Goal: Transaction & Acquisition: Purchase product/service

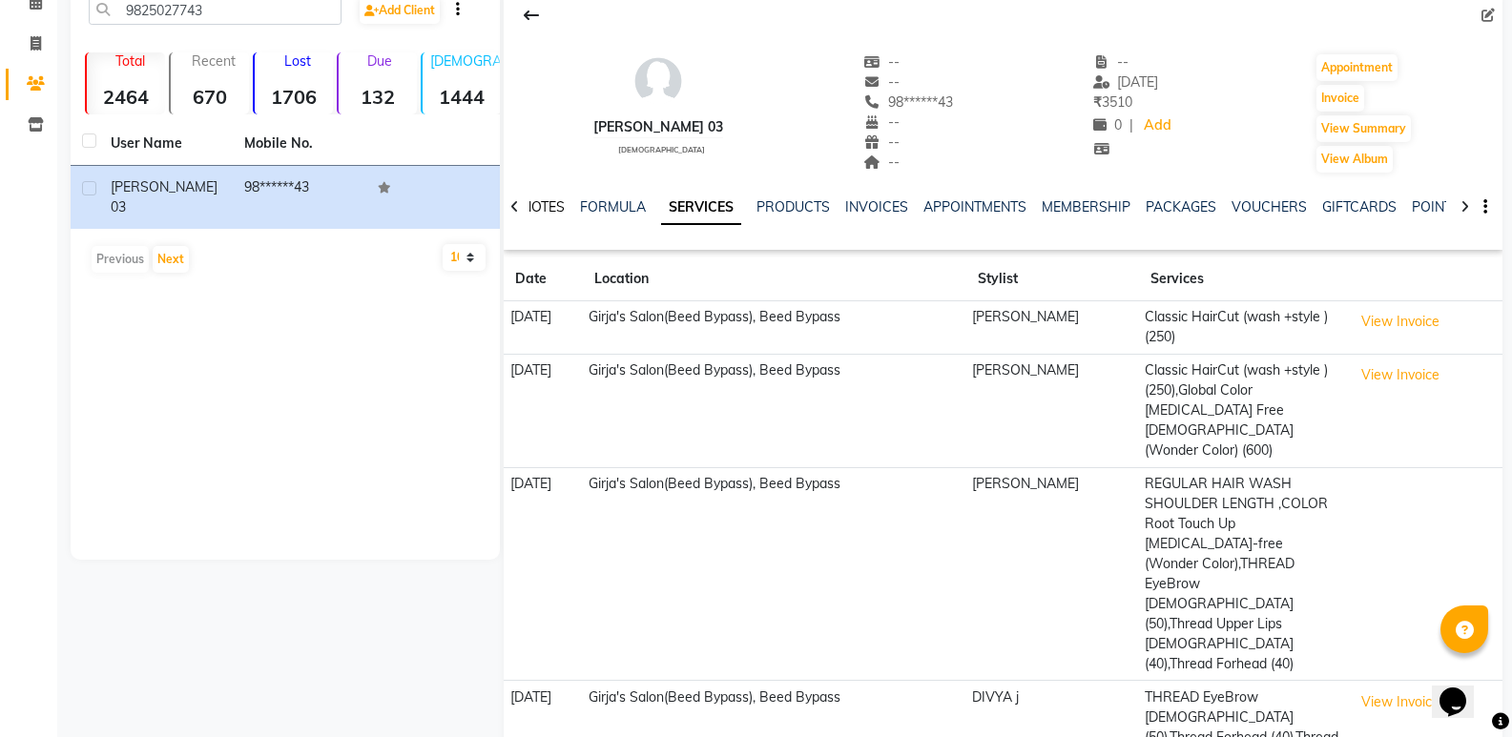
click at [547, 207] on link "NOTES" at bounding box center [543, 206] width 43 height 17
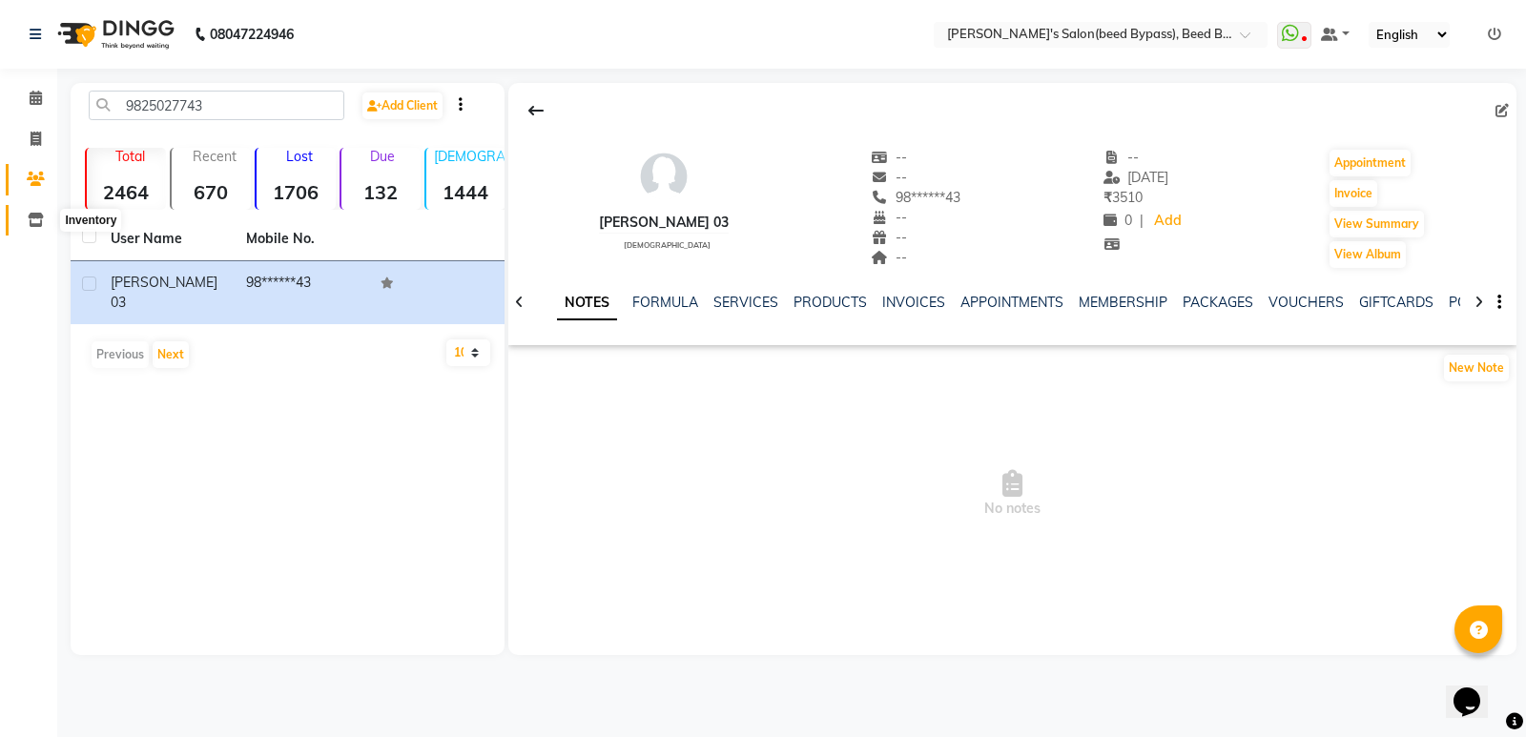
click at [27, 220] on span at bounding box center [35, 221] width 33 height 22
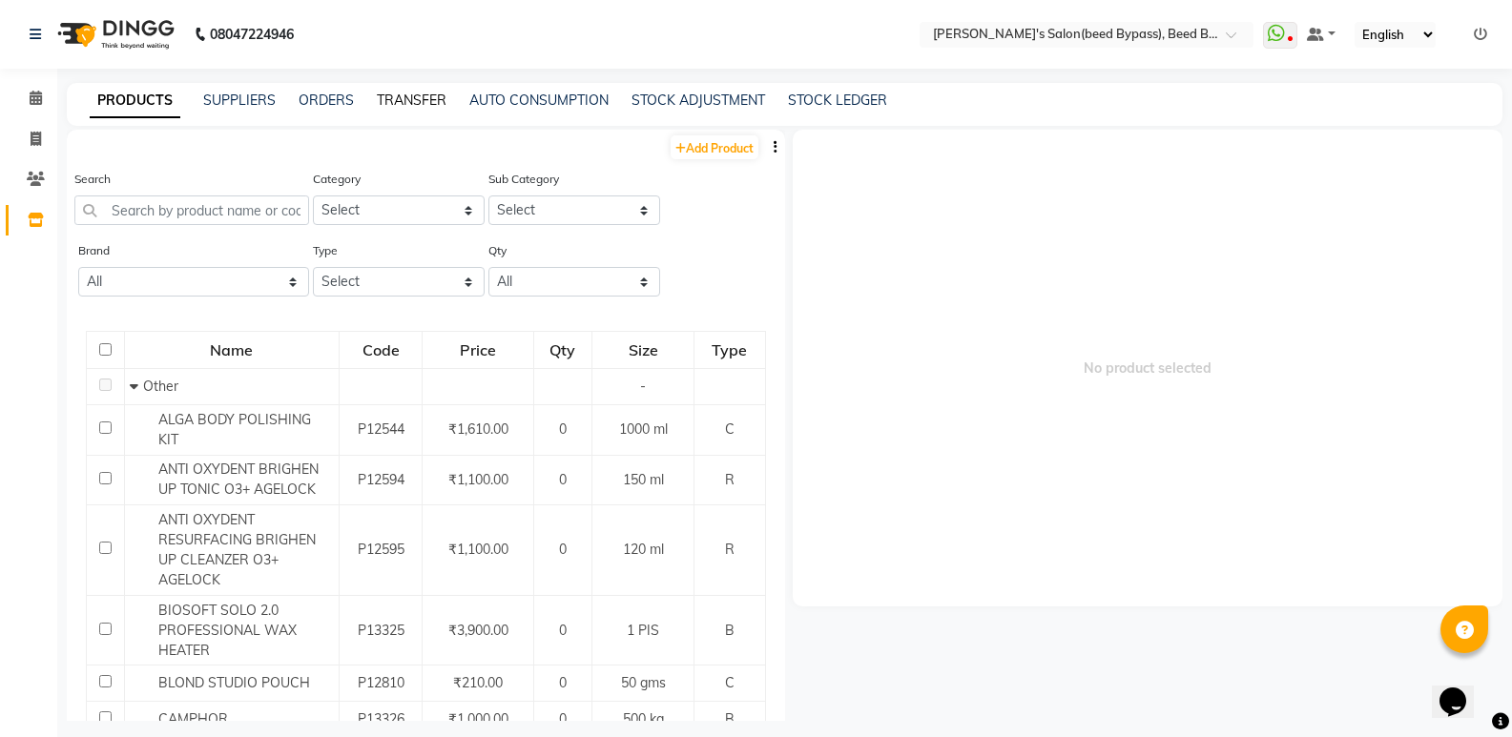
click at [397, 97] on link "TRANSFER" at bounding box center [412, 100] width 70 height 17
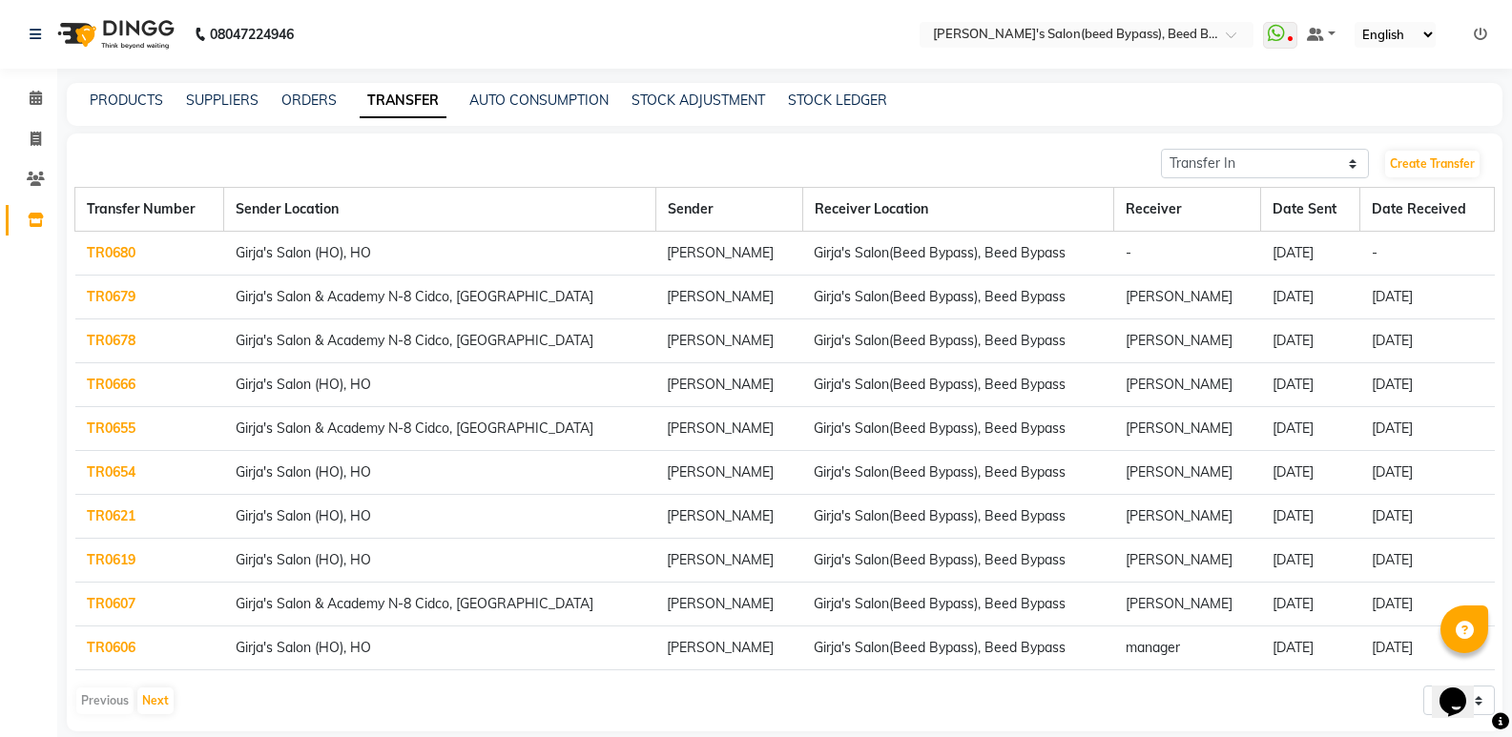
click at [129, 244] on link "TR0680" at bounding box center [111, 252] width 49 height 17
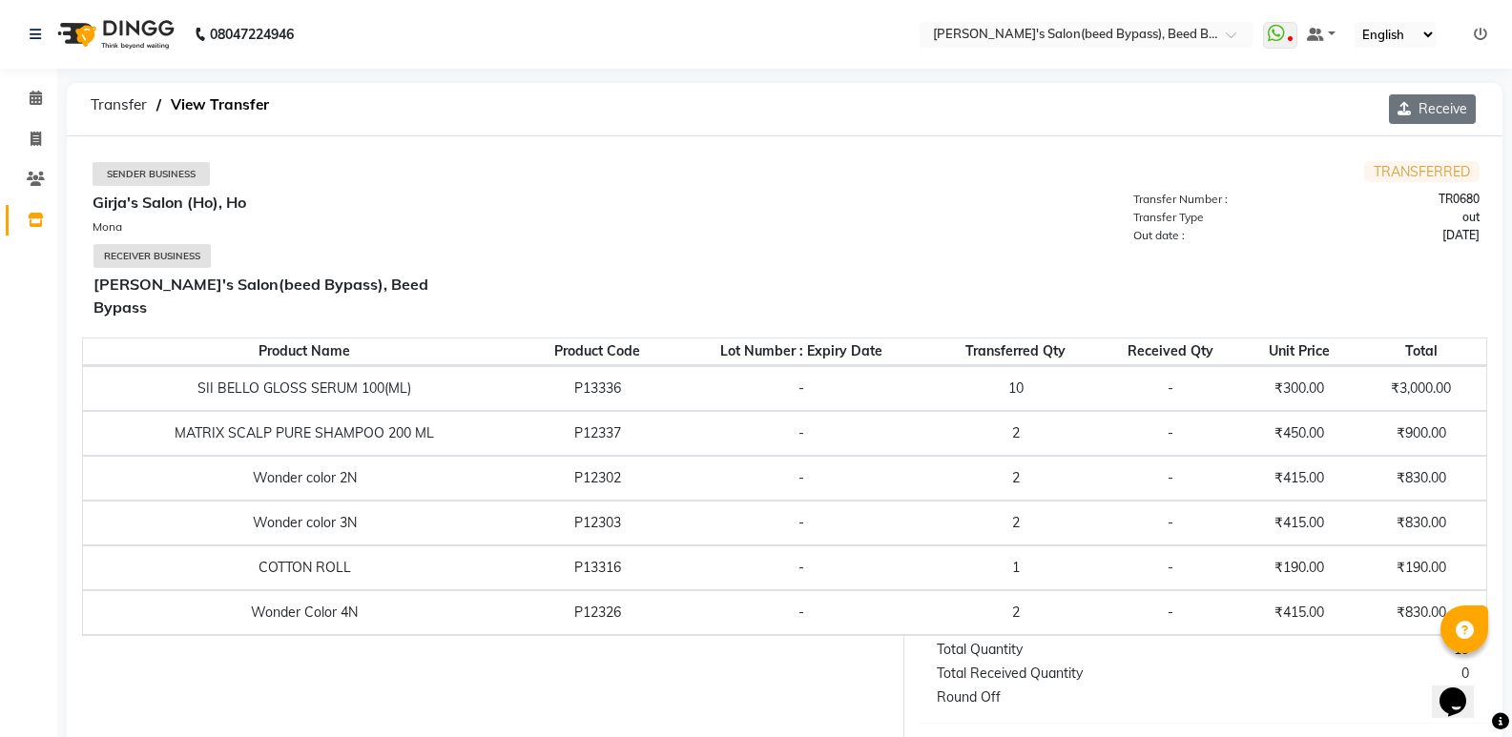
click at [1443, 112] on button "Receive" at bounding box center [1432, 109] width 87 height 30
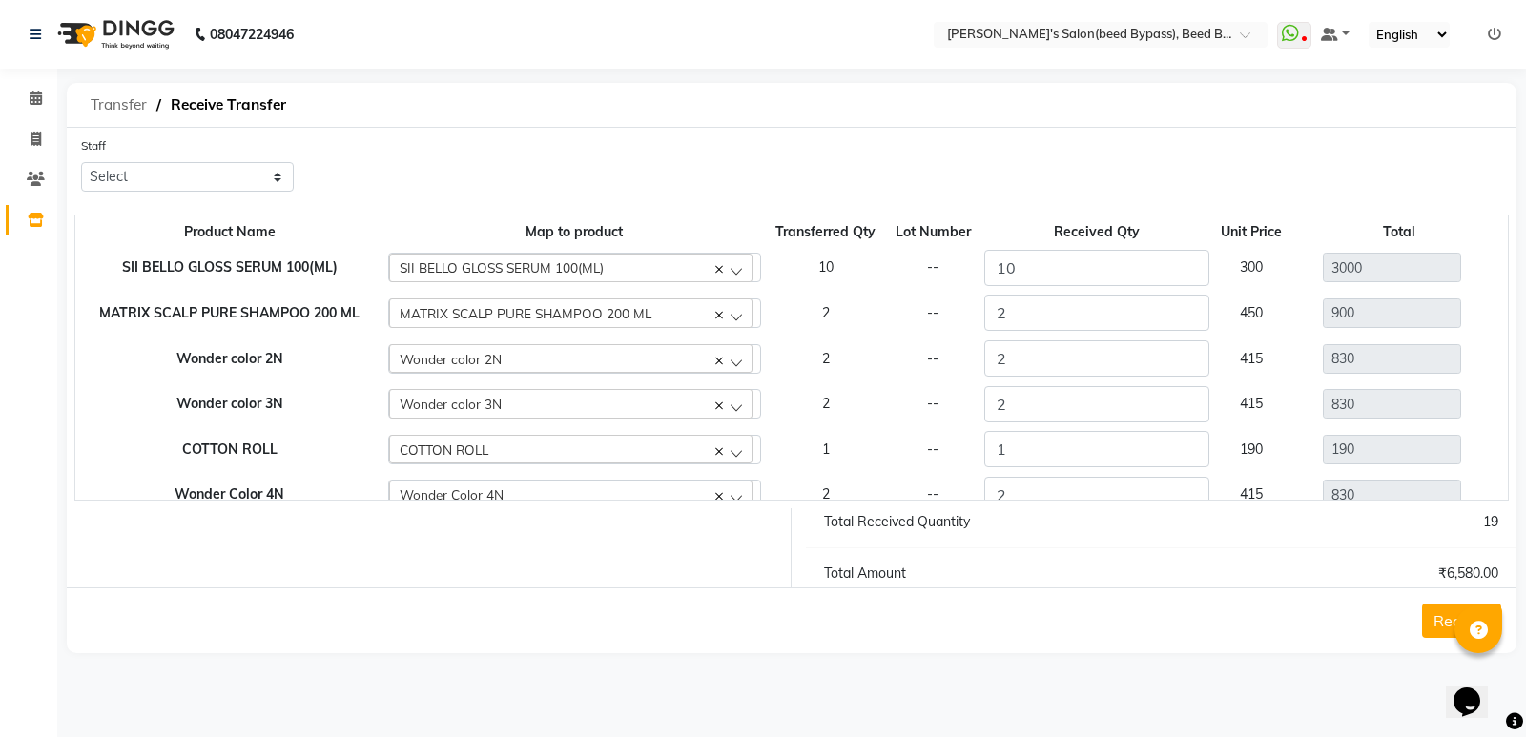
click at [131, 108] on span "Transfer" at bounding box center [118, 105] width 75 height 34
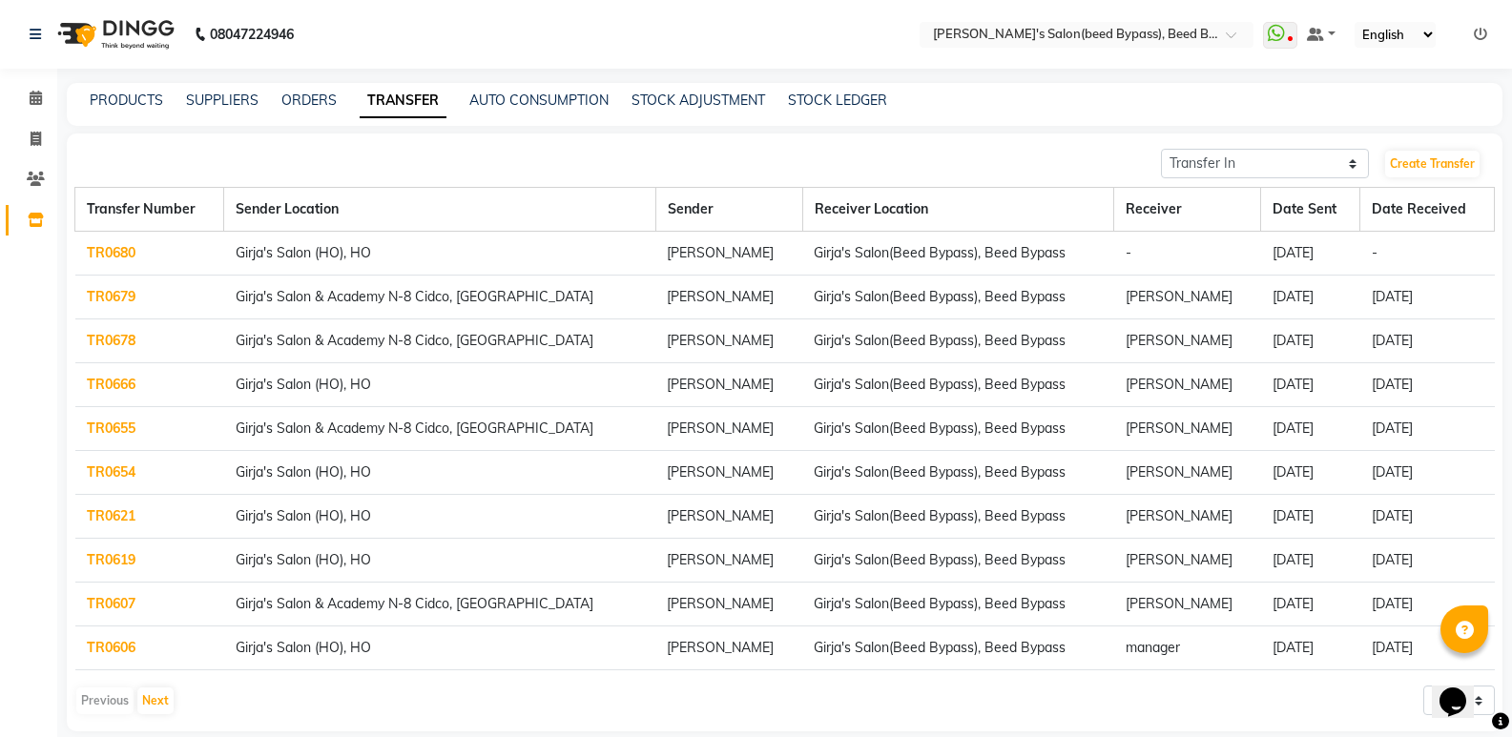
click at [396, 104] on link "TRANSFER" at bounding box center [403, 101] width 87 height 34
click at [96, 255] on link "TR0680" at bounding box center [111, 252] width 49 height 17
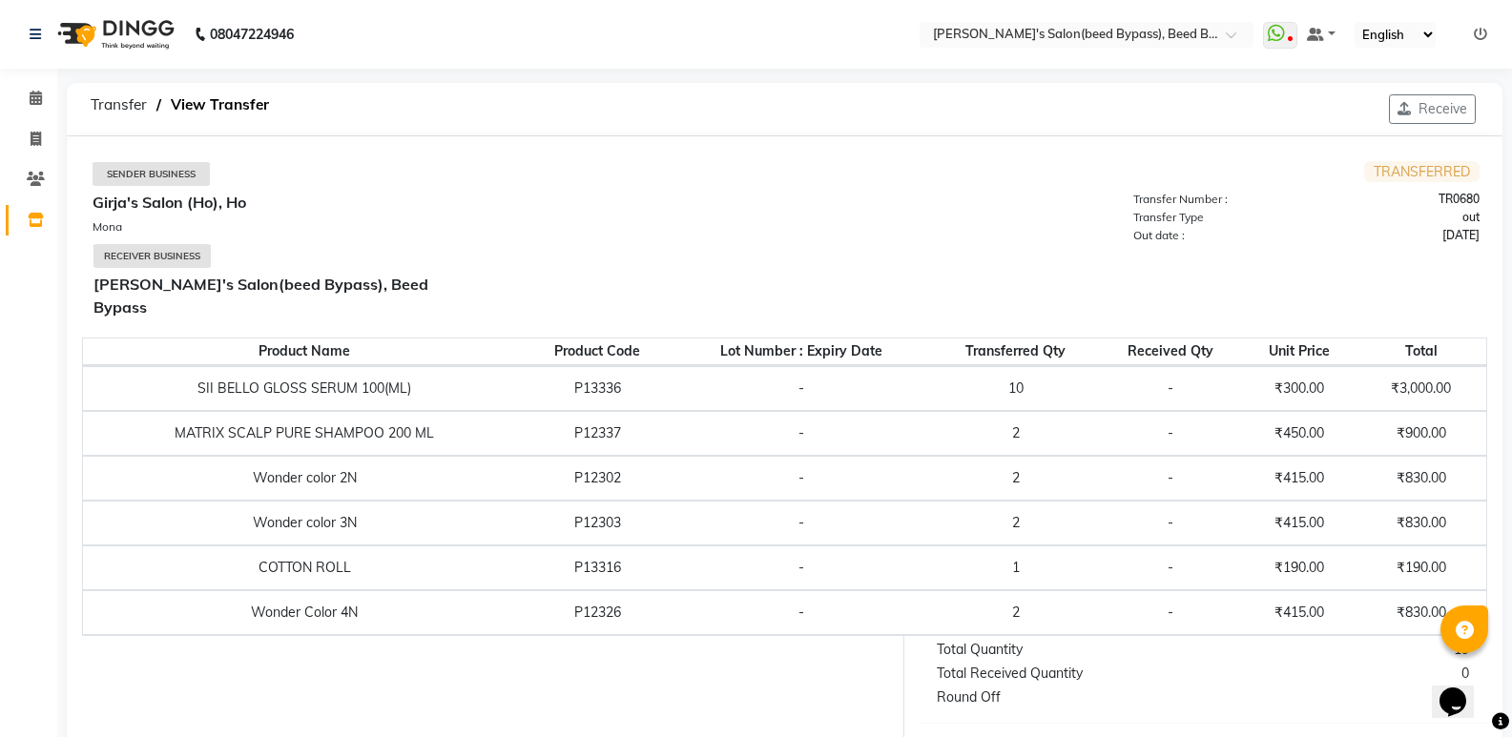
click at [1410, 178] on span "TRANSFERRED" at bounding box center [1421, 171] width 115 height 21
click at [1419, 166] on span "TRANSFERRED" at bounding box center [1421, 171] width 115 height 21
click at [1445, 107] on button "Receive" at bounding box center [1432, 109] width 87 height 30
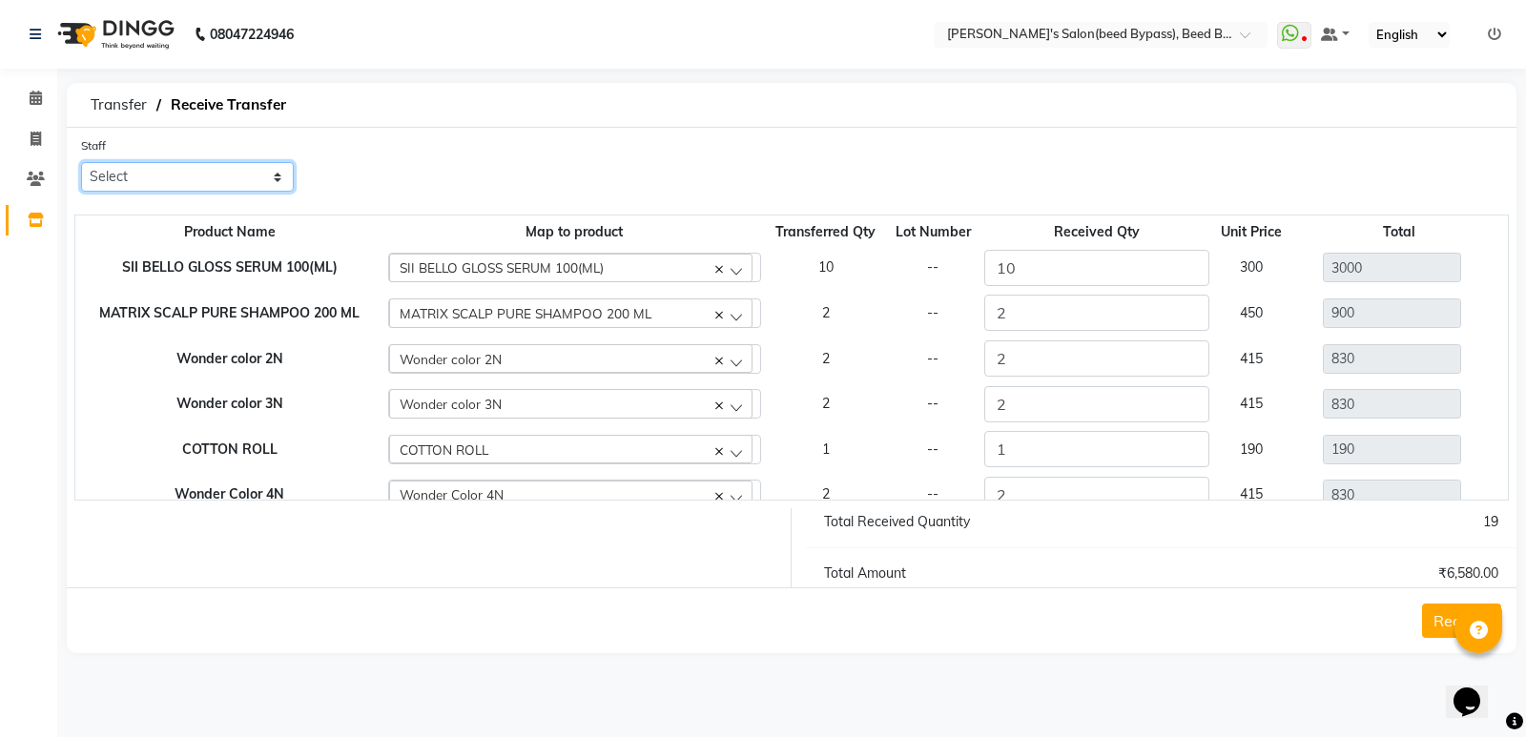
click at [278, 171] on select "Select AYESHA SHAIKH manager NAGESH PAVAN SAGAR V sagar varpe SAHIL SAPNA" at bounding box center [187, 177] width 213 height 30
select select "24971"
click at [81, 162] on select "Select AYESHA SHAIKH manager NAGESH PAVAN SAGAR V sagar varpe SAHIL SAPNA" at bounding box center [187, 177] width 213 height 30
click at [1442, 623] on button "Receive" at bounding box center [1461, 621] width 79 height 34
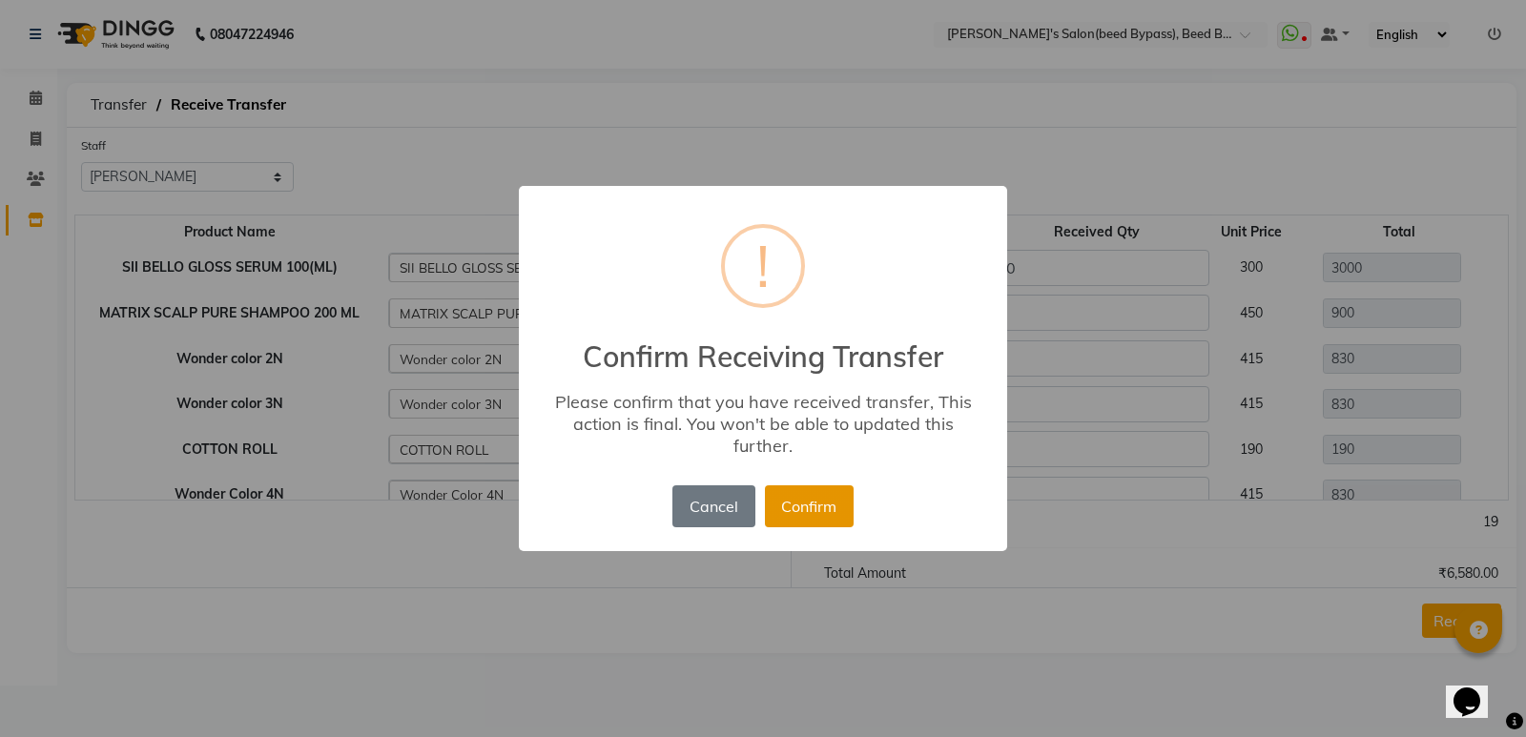
click at [821, 518] on button "Confirm" at bounding box center [809, 507] width 89 height 42
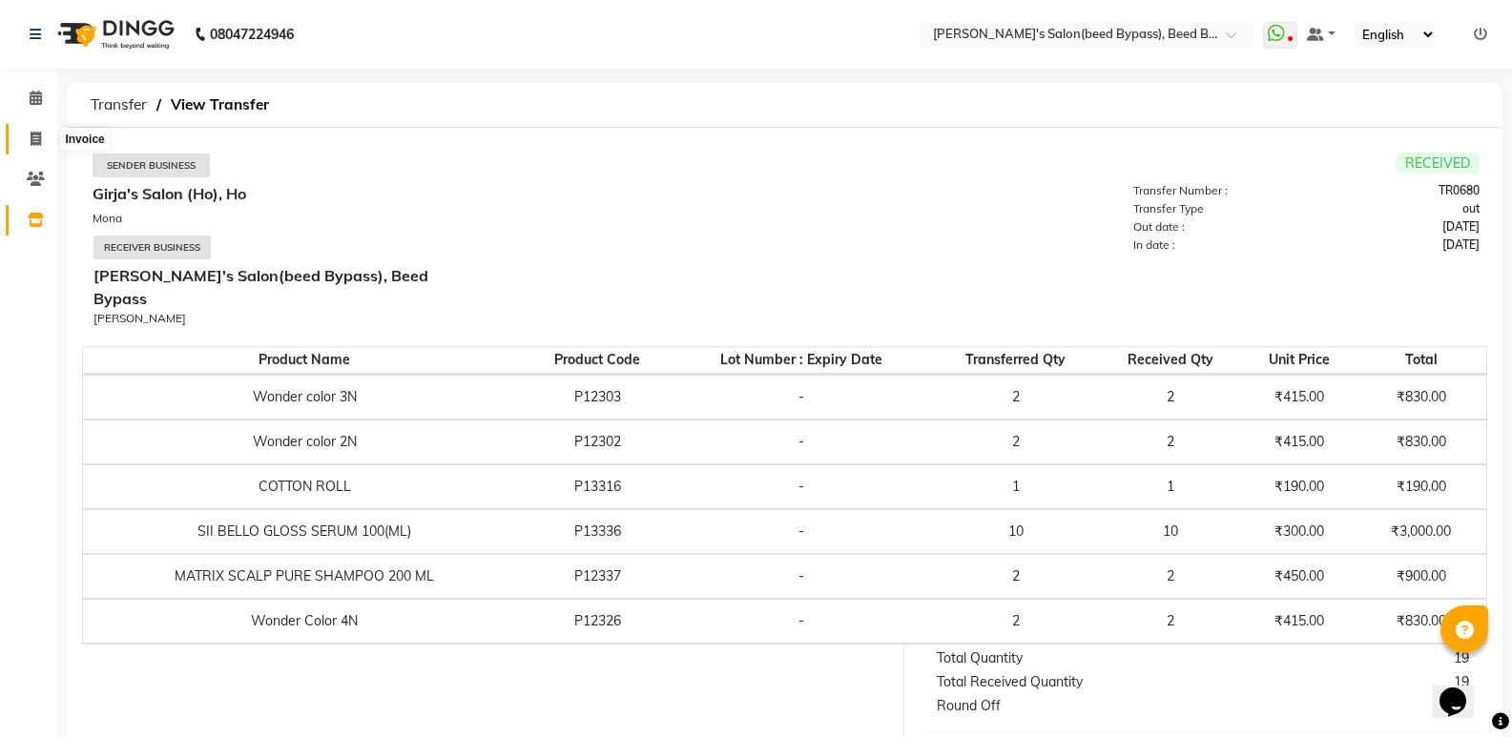
click at [33, 138] on icon at bounding box center [36, 139] width 10 height 14
select select "service"
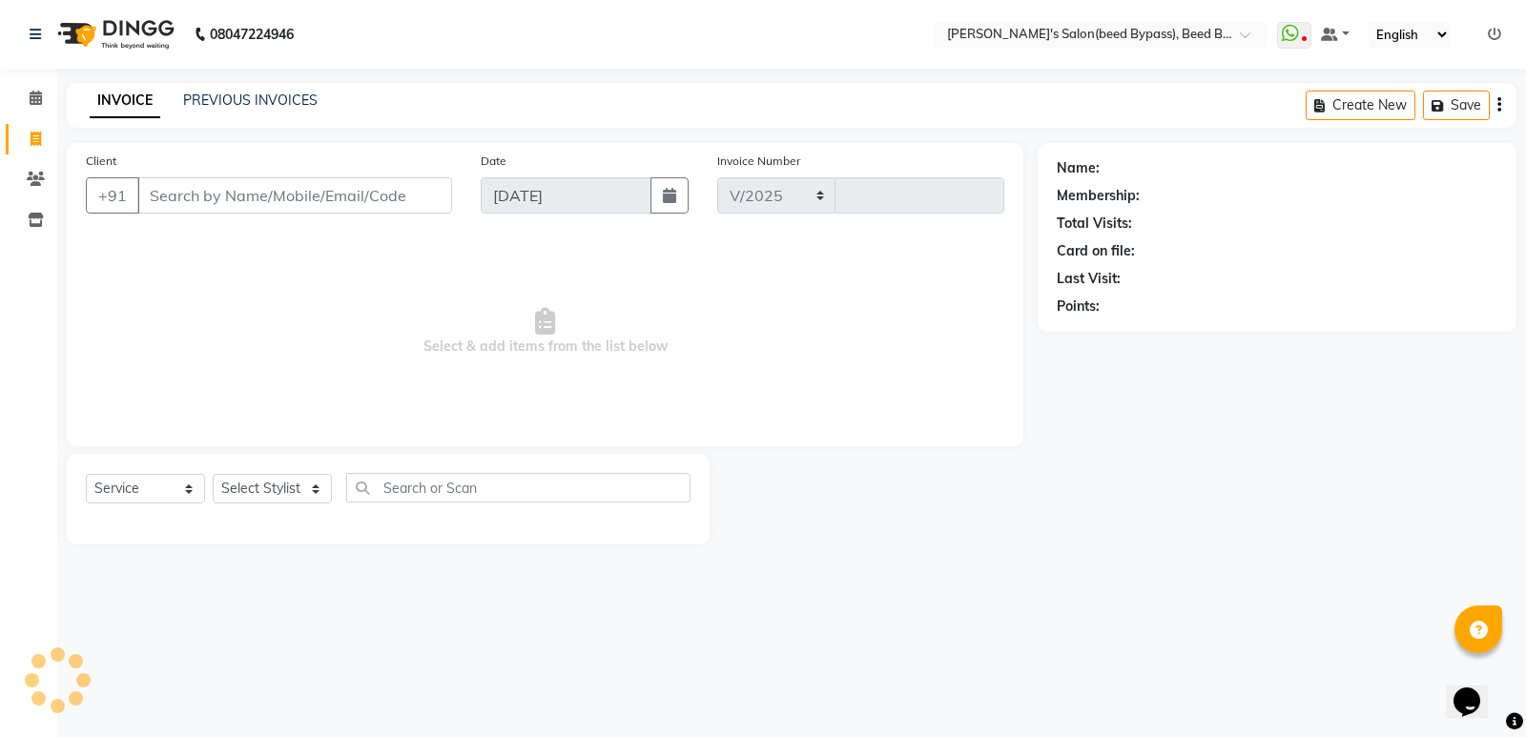
select select "4176"
type input "2388"
type input "z"
click at [268, 494] on select "Select Stylist AYESHA SHAIKH manager NAGESH PAVAN SAGAR V sagar varpe SAHIL SAP…" at bounding box center [272, 489] width 119 height 30
select select "28787"
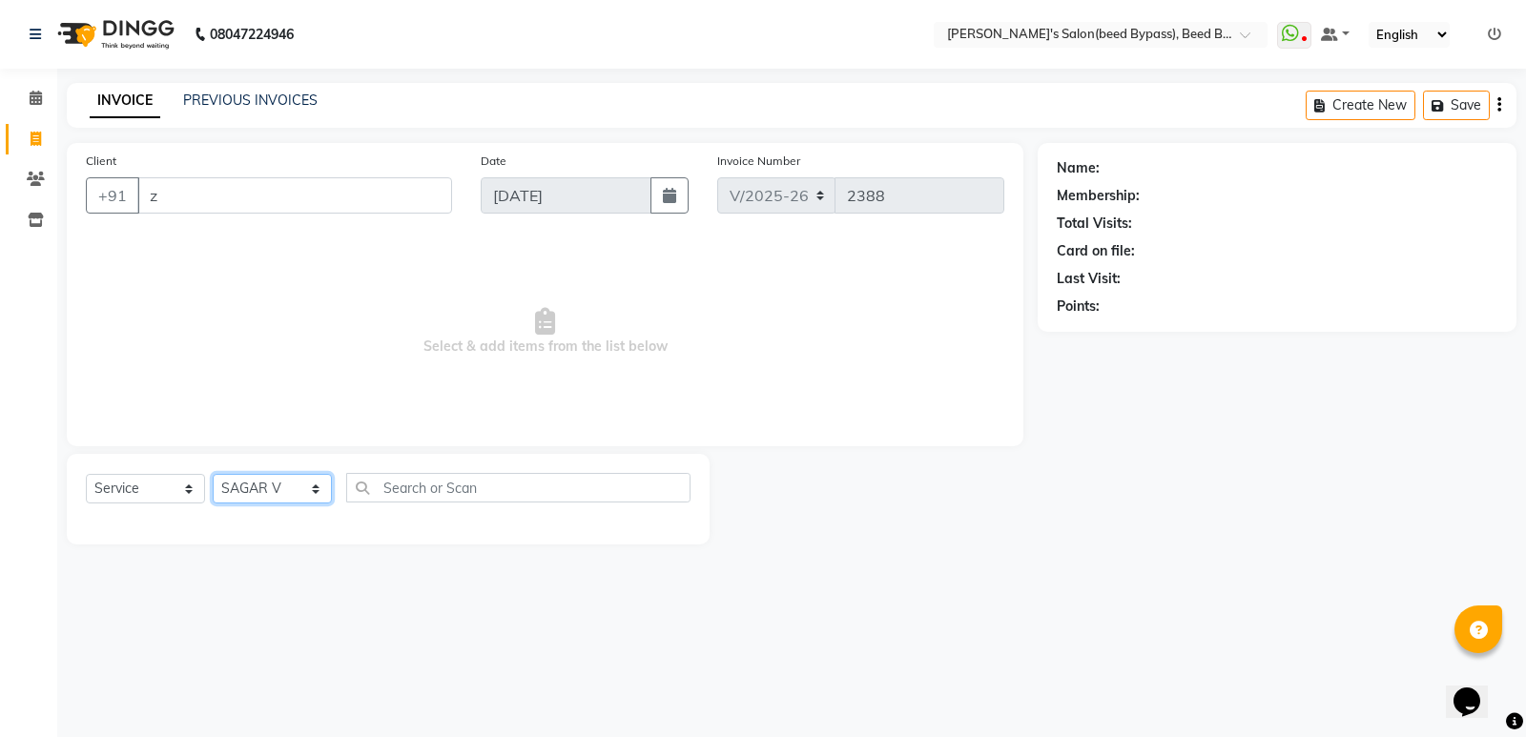
click at [213, 474] on select "Select Stylist AYESHA SHAIKH manager NAGESH PAVAN SAGAR V sagar varpe SAHIL SAP…" at bounding box center [272, 489] width 119 height 30
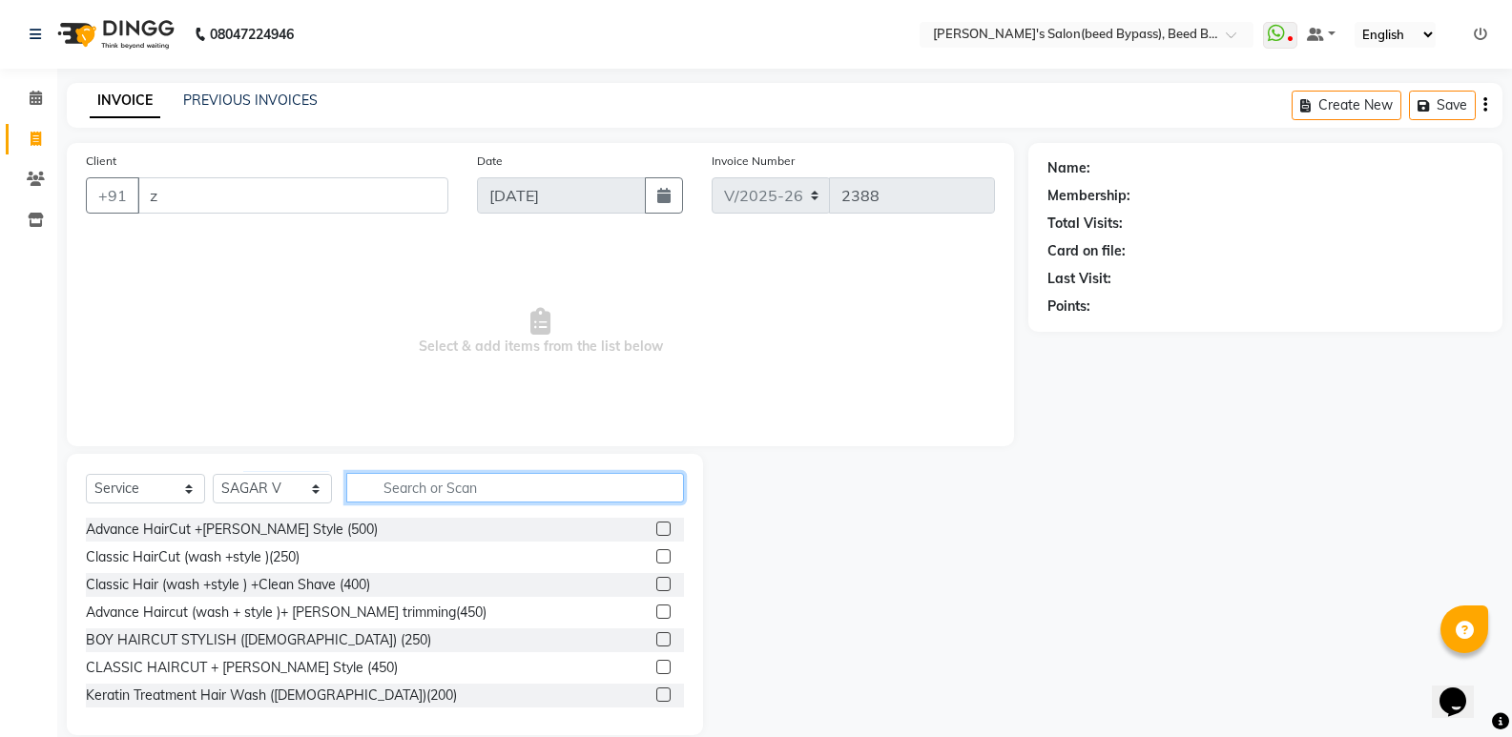
click at [442, 486] on input "text" at bounding box center [515, 488] width 338 height 30
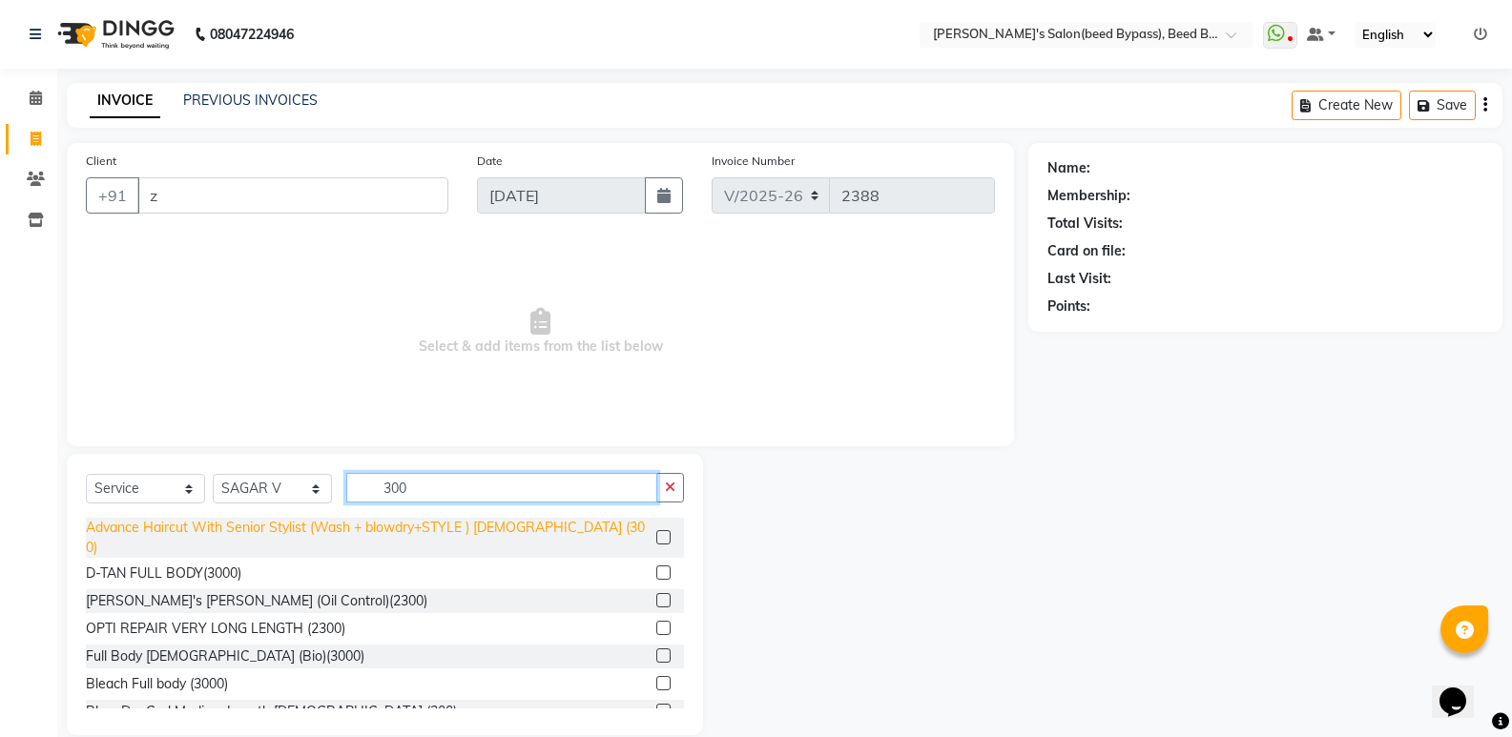
type input "300"
click at [268, 525] on div "Advance Haircut With Senior Stylist (Wash + blowdry+STYLE ) [DEMOGRAPHIC_DATA] …" at bounding box center [367, 538] width 563 height 40
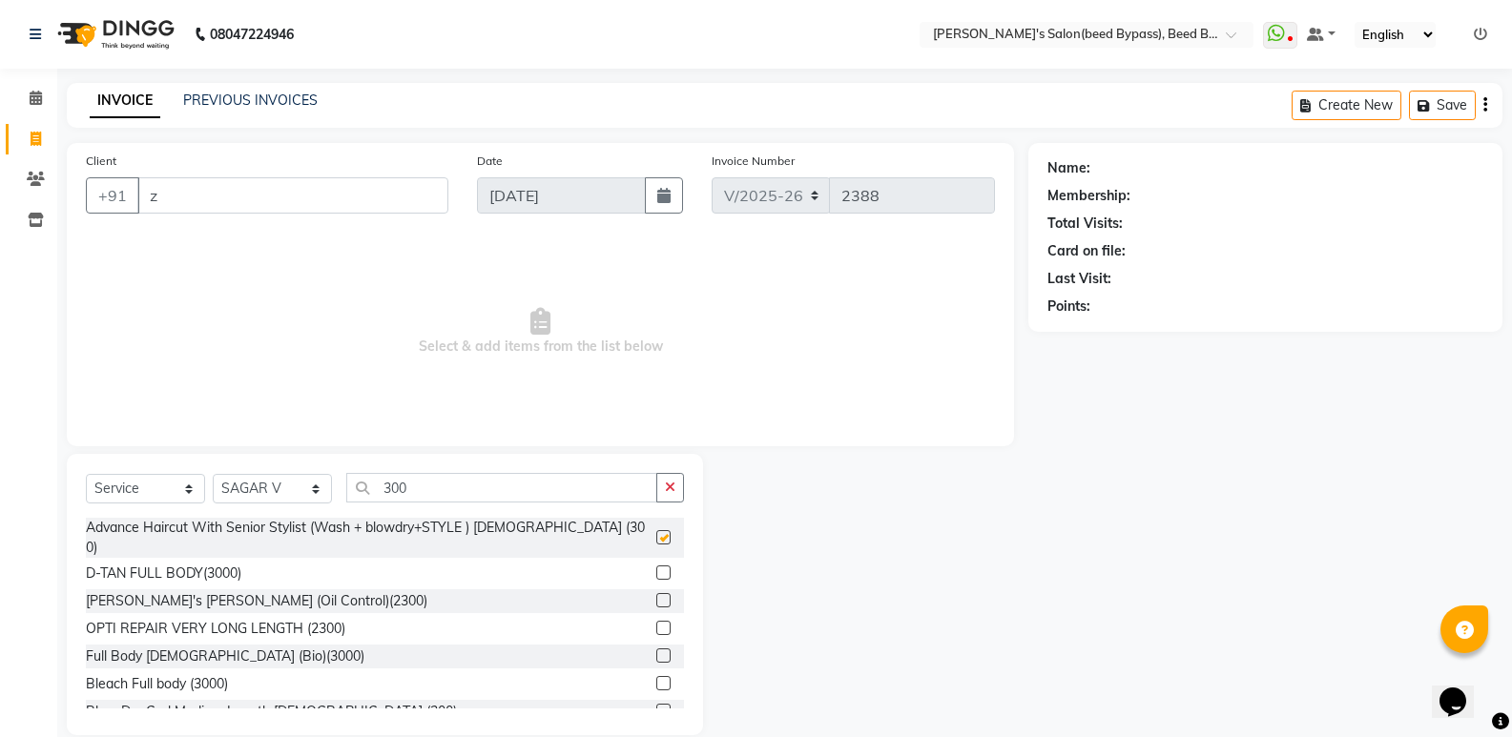
checkbox input "false"
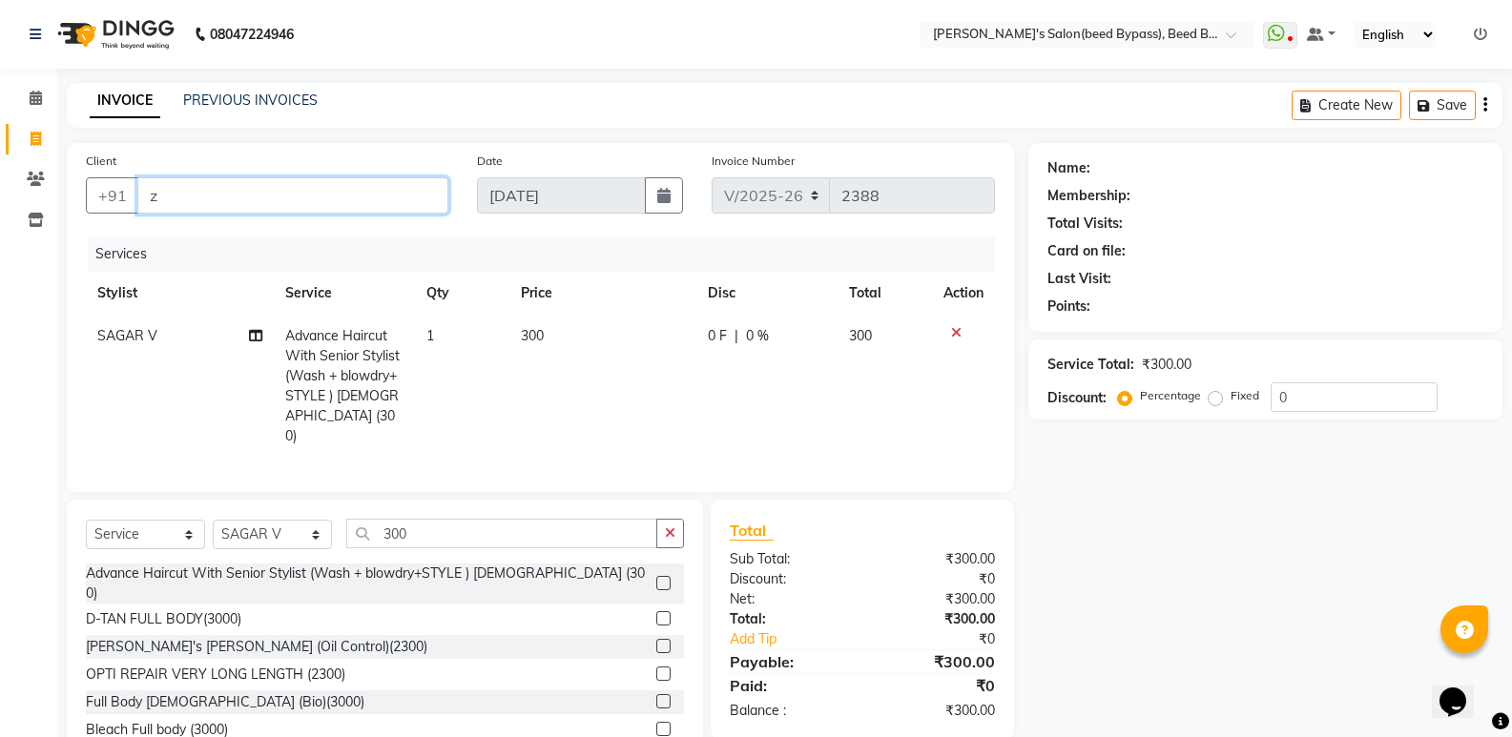
click at [324, 212] on input "z" at bounding box center [292, 195] width 311 height 36
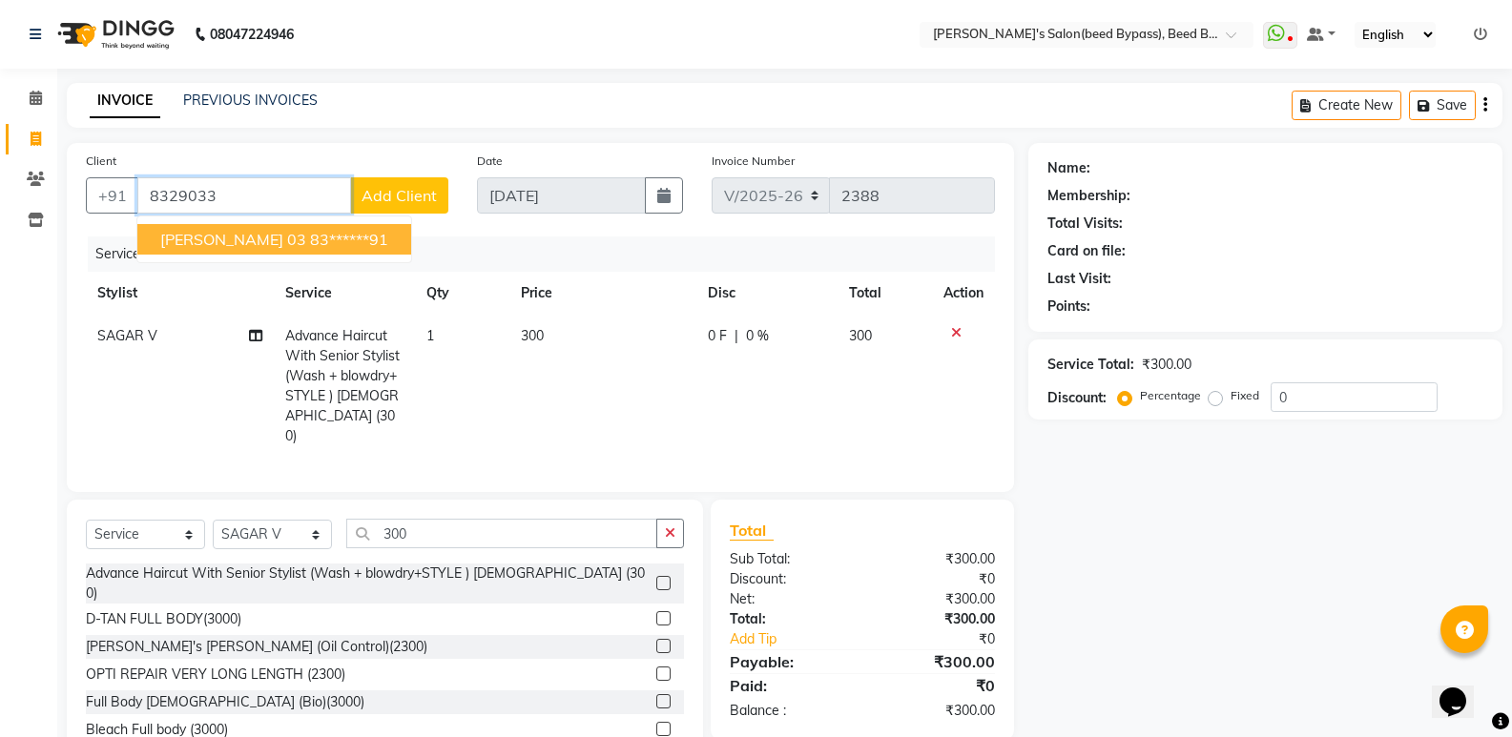
click at [330, 238] on ngb-highlight "83******91" at bounding box center [349, 239] width 78 height 19
type input "83******91"
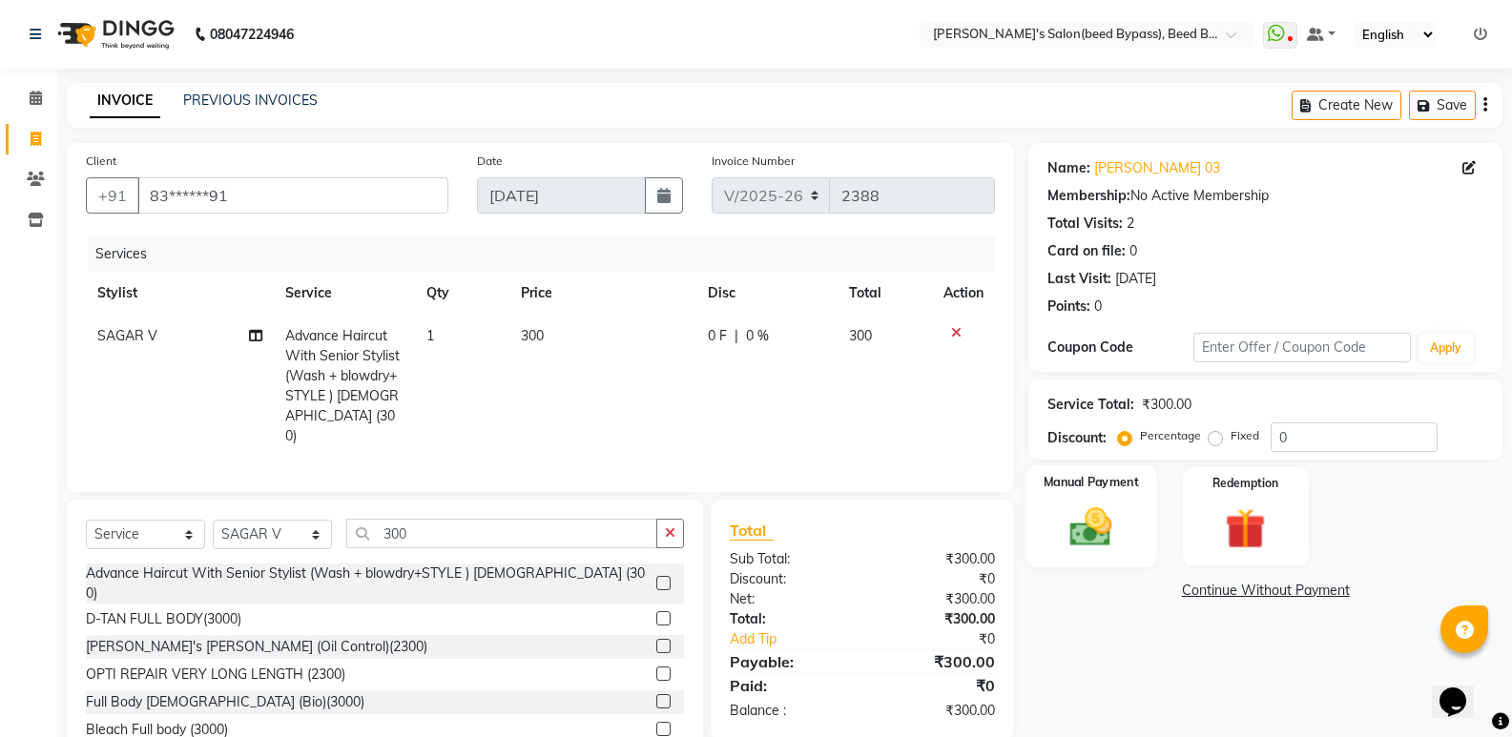
click at [1075, 536] on img at bounding box center [1091, 527] width 68 height 49
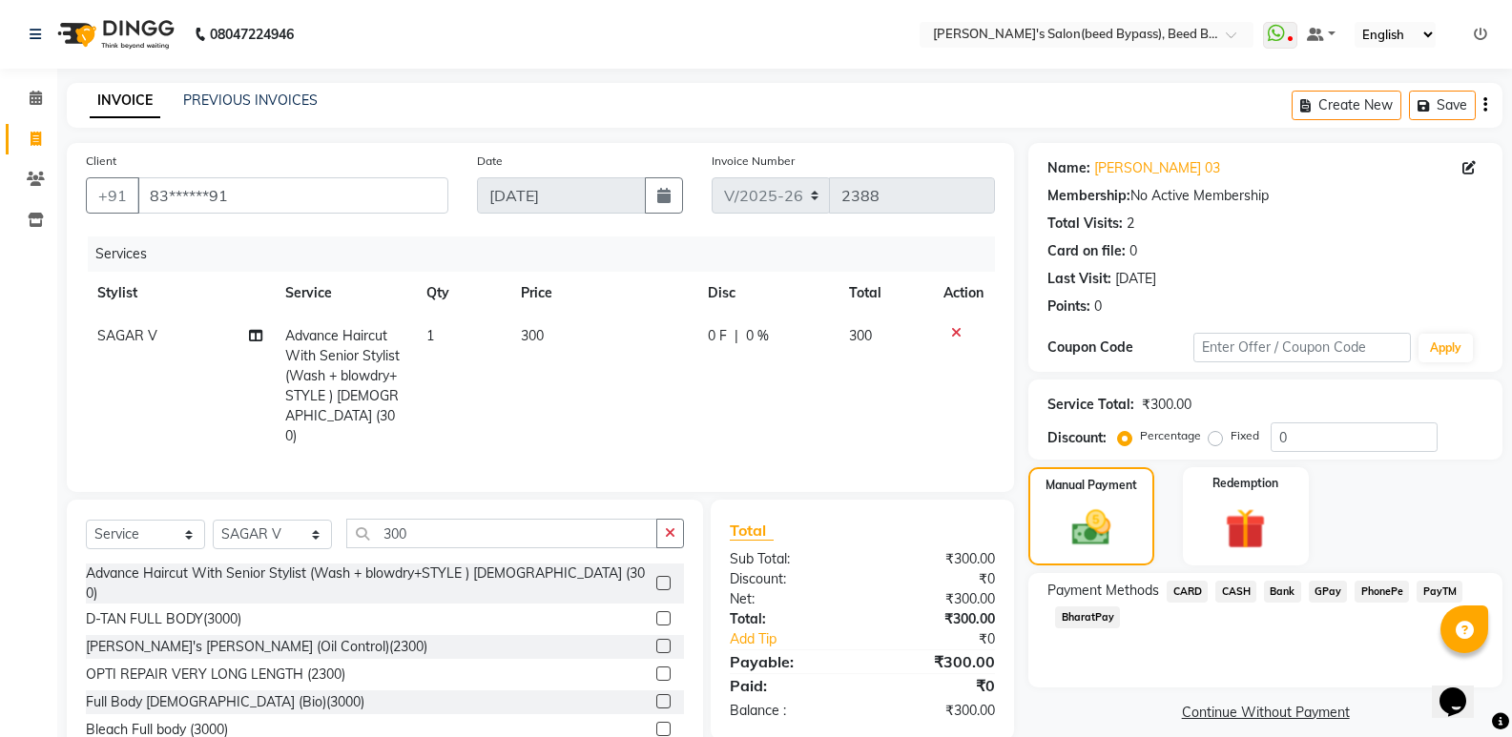
click at [1234, 590] on span "CASH" at bounding box center [1235, 592] width 41 height 22
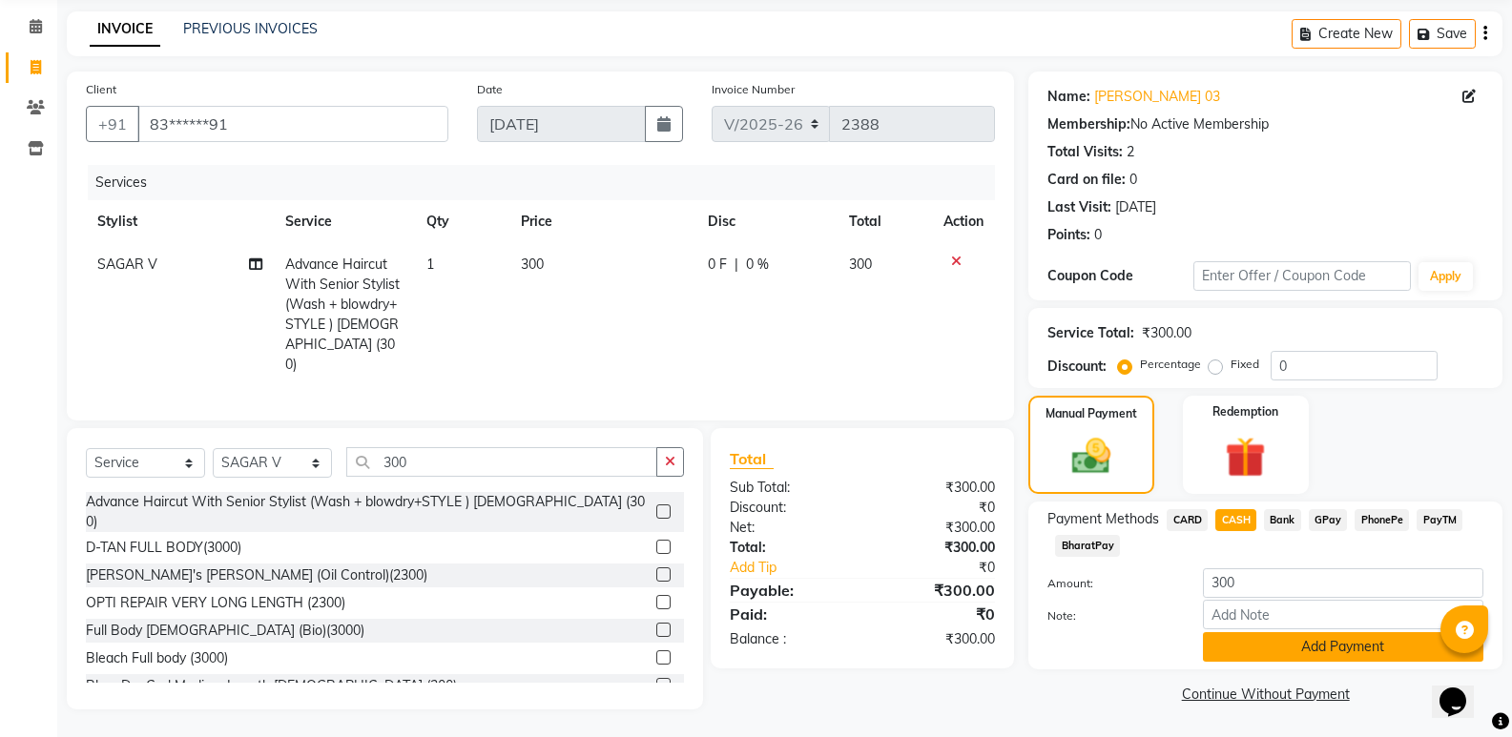
click at [1242, 637] on button "Add Payment" at bounding box center [1343, 647] width 280 height 30
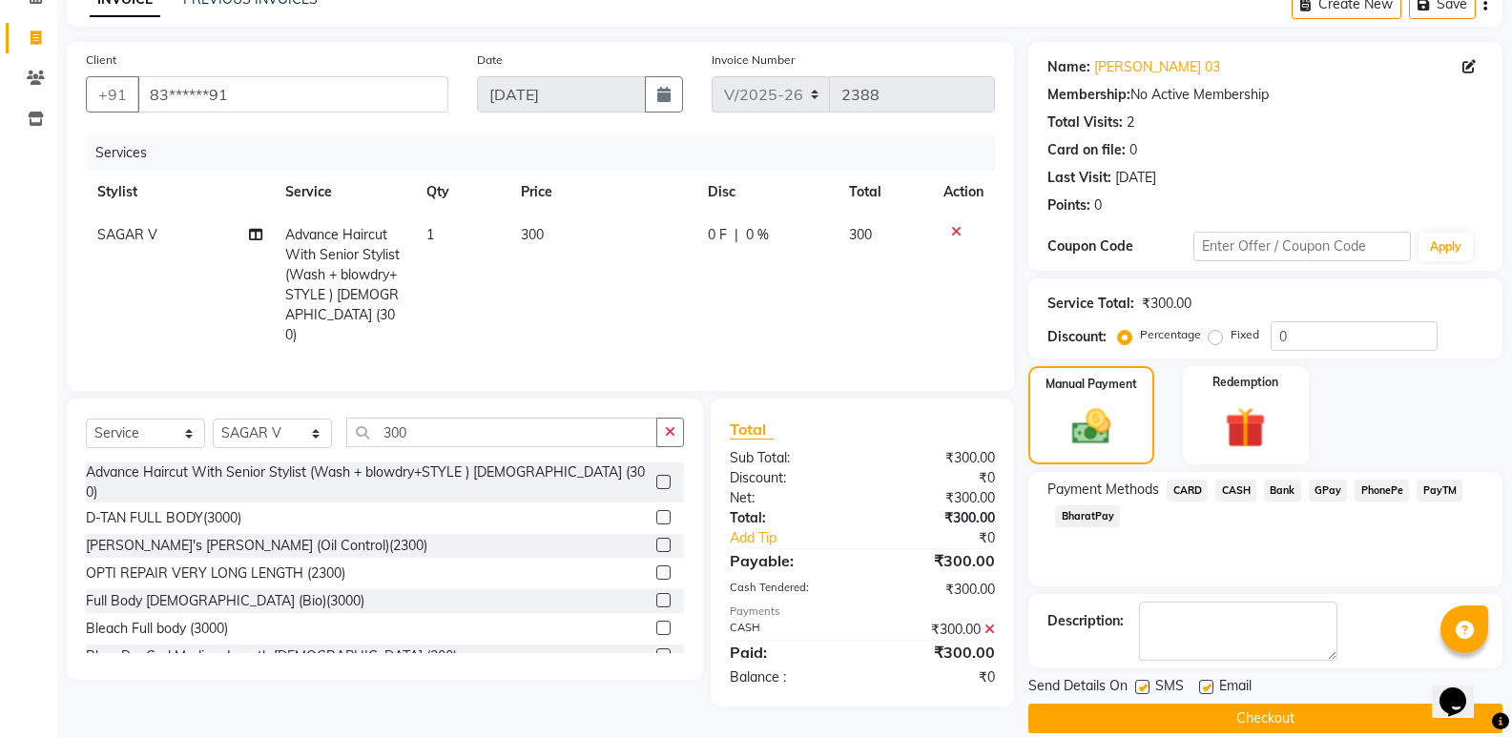
scroll to position [126, 0]
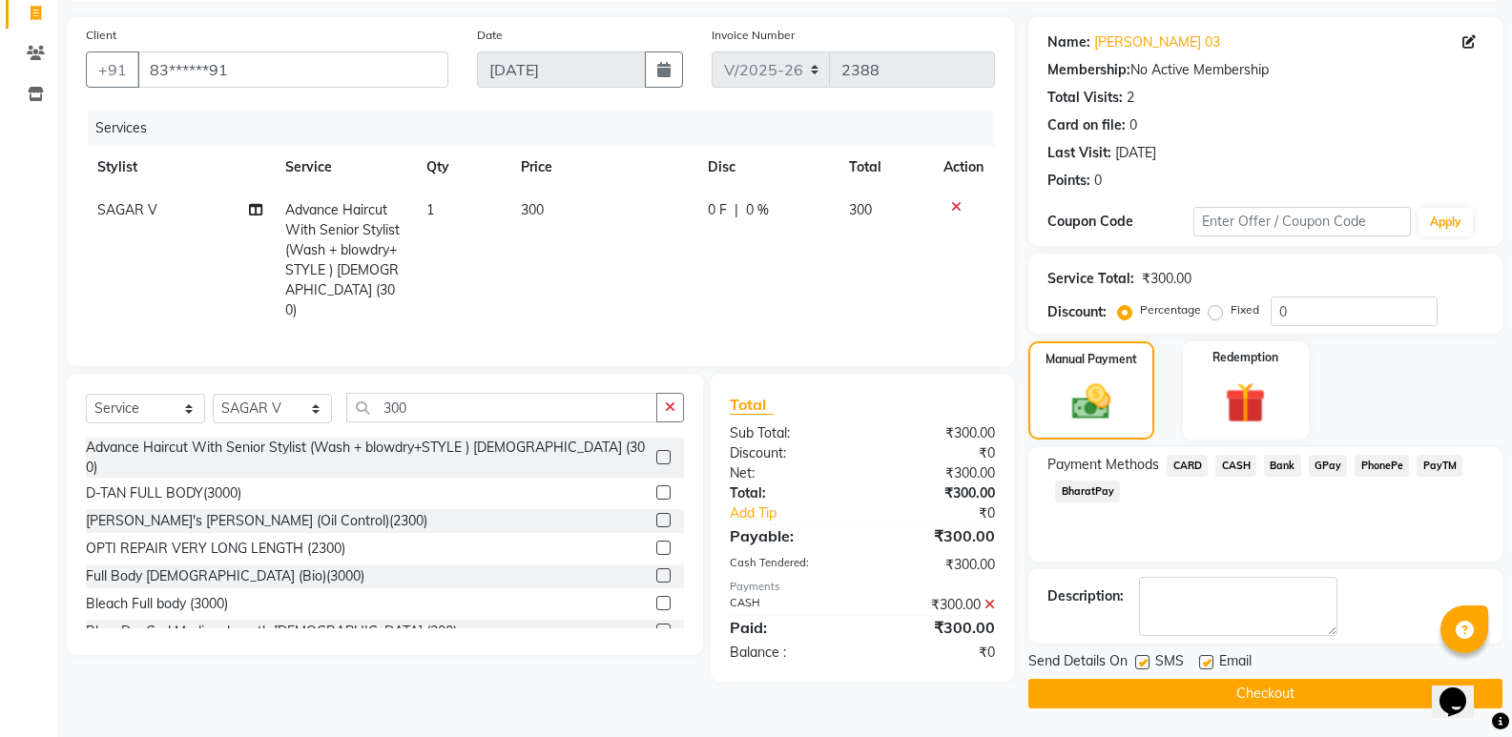
click at [1241, 681] on button "Checkout" at bounding box center [1265, 694] width 474 height 30
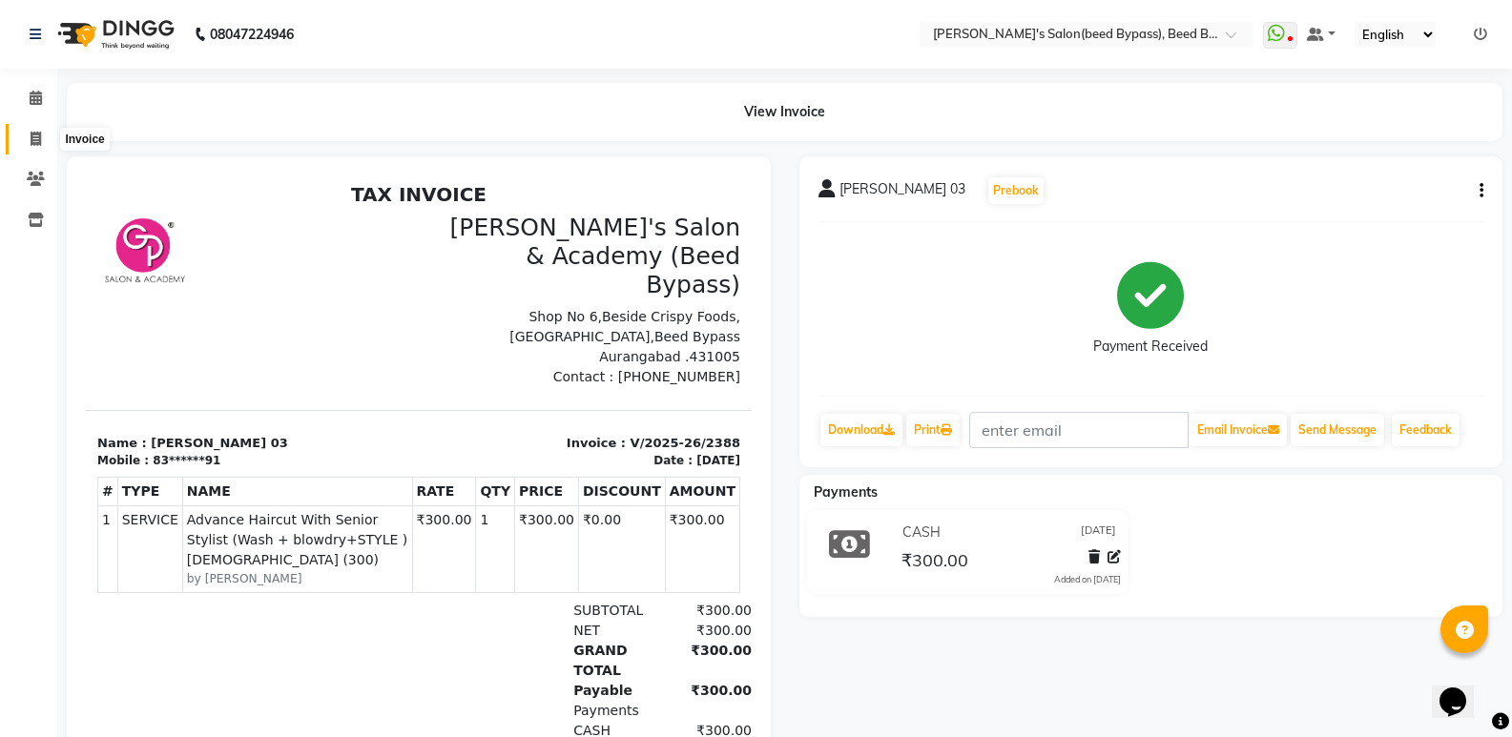
click at [31, 135] on icon at bounding box center [36, 139] width 10 height 14
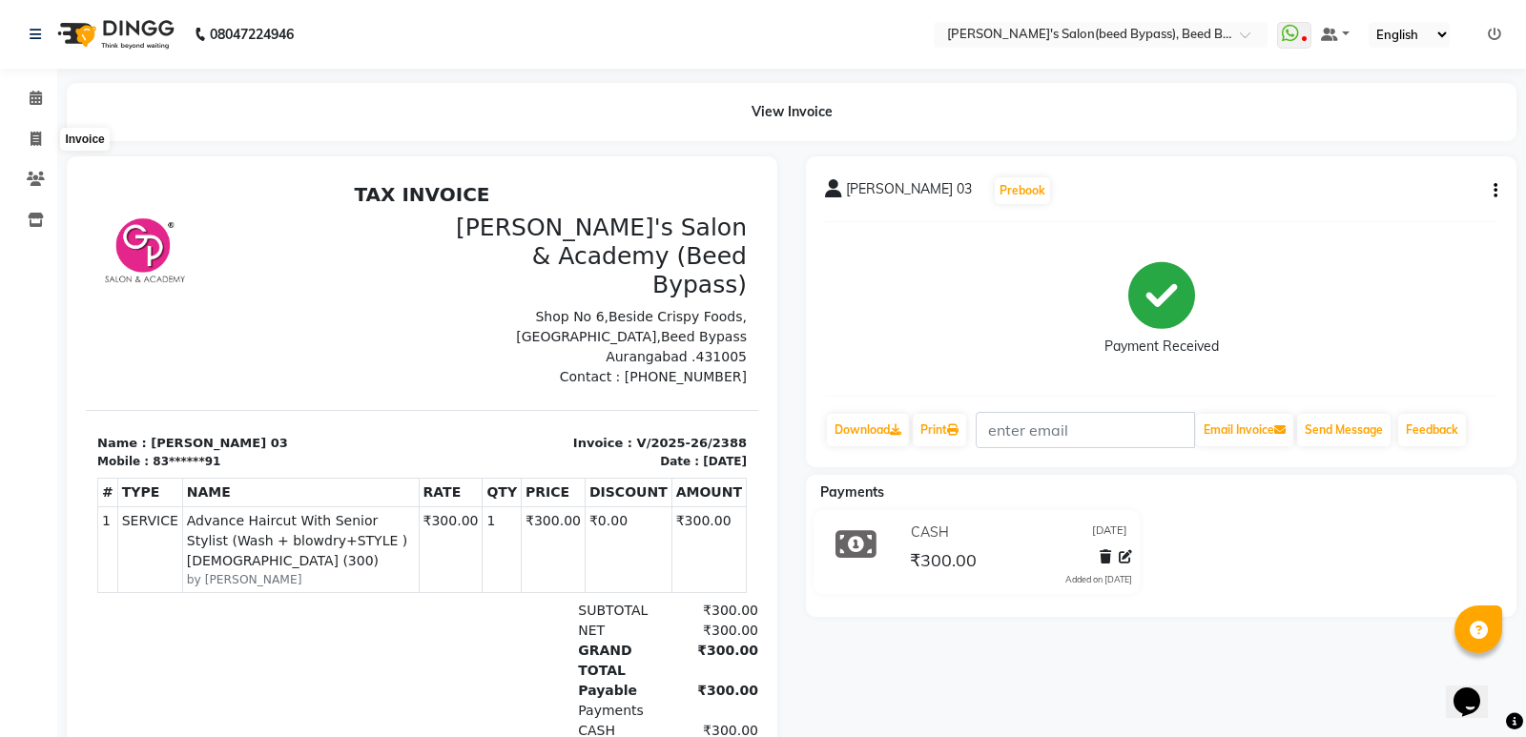
select select "service"
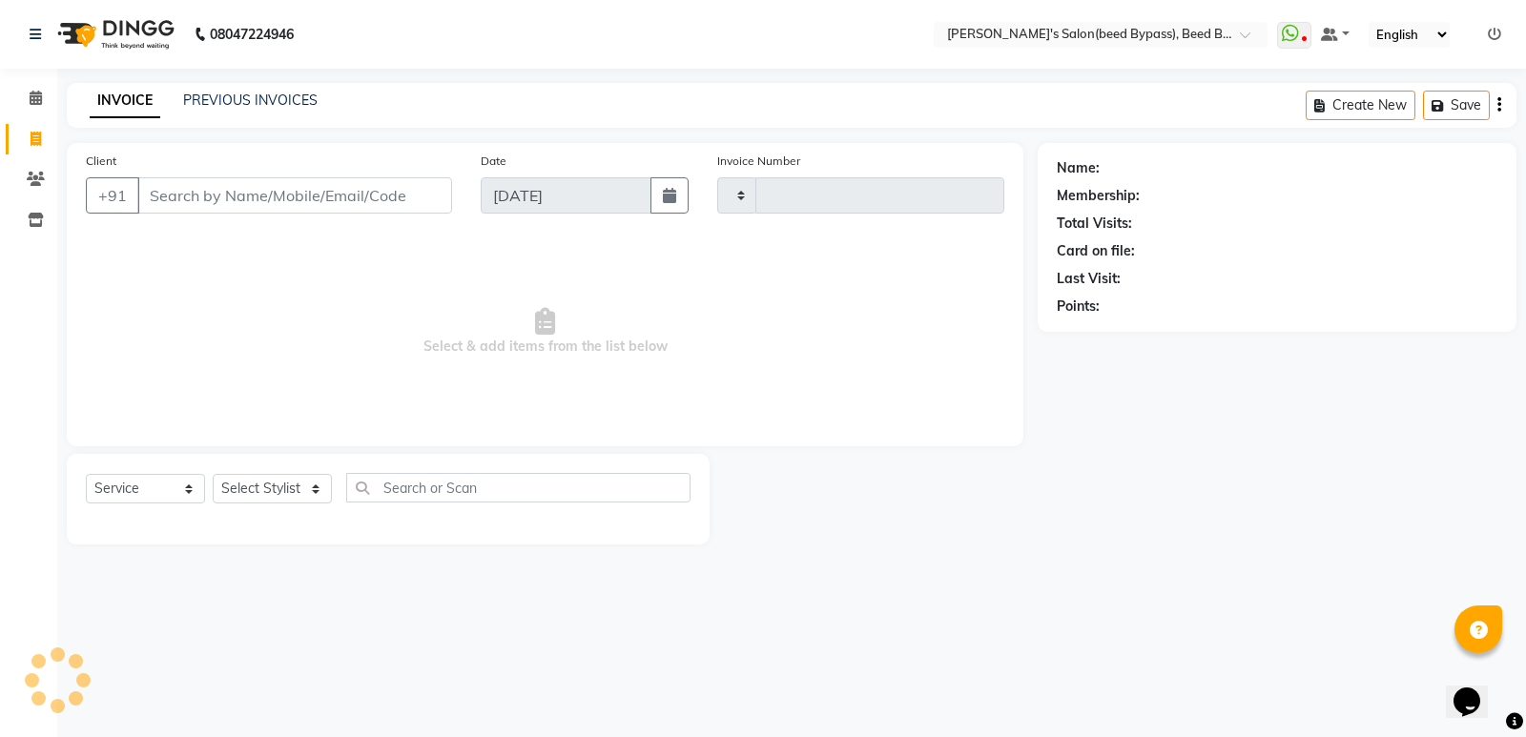
type input "2389"
select select "4176"
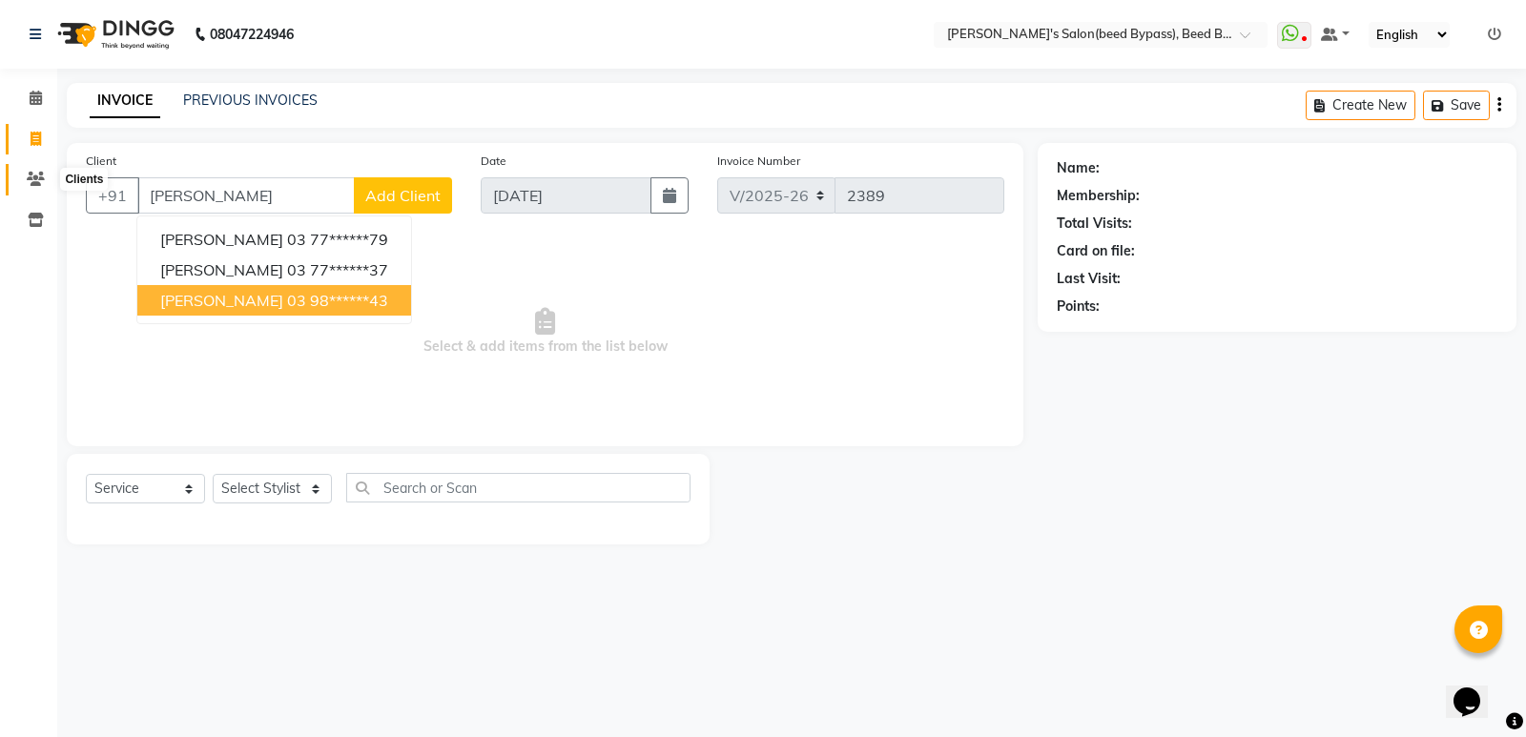
type input "naina joshi"
click at [35, 176] on icon at bounding box center [36, 179] width 18 height 14
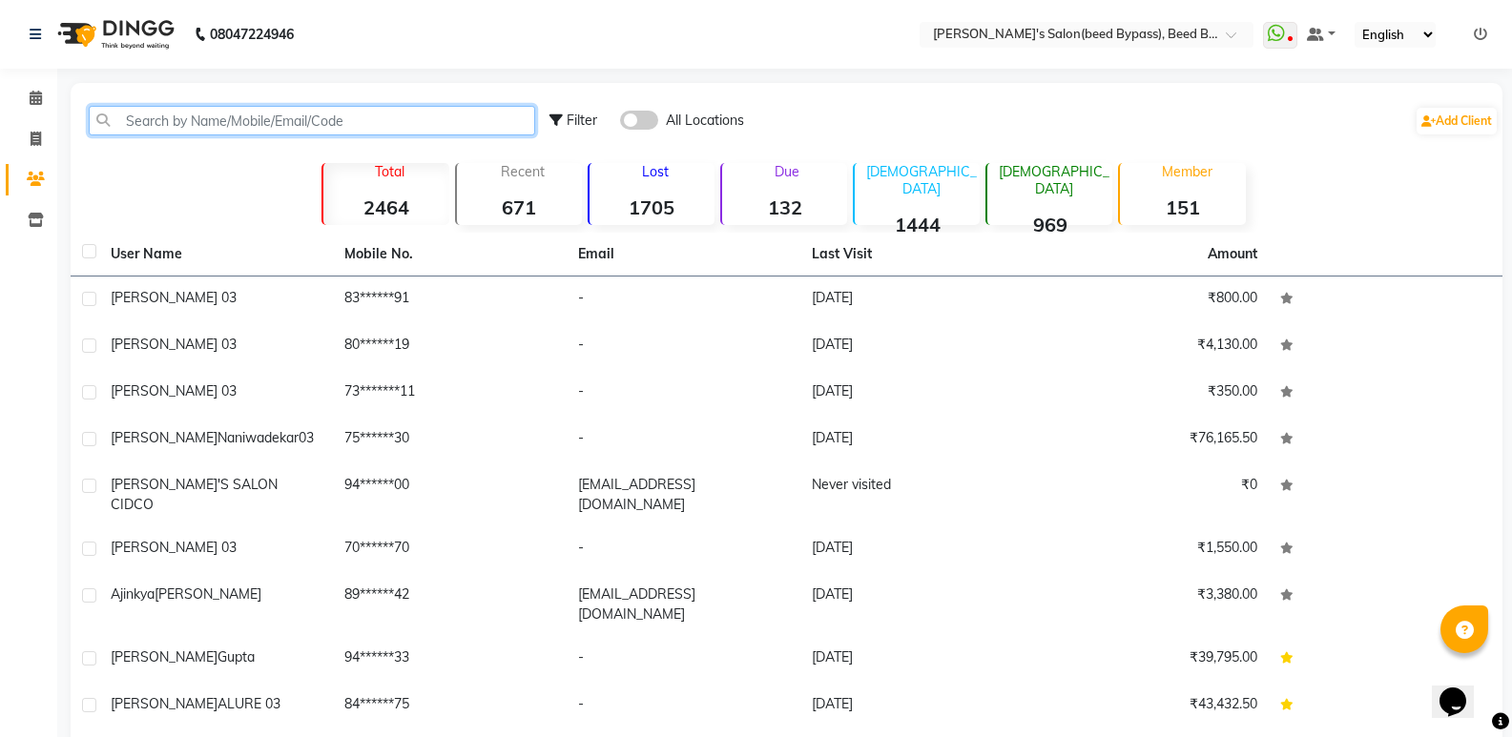
click at [225, 114] on input "text" at bounding box center [312, 121] width 446 height 30
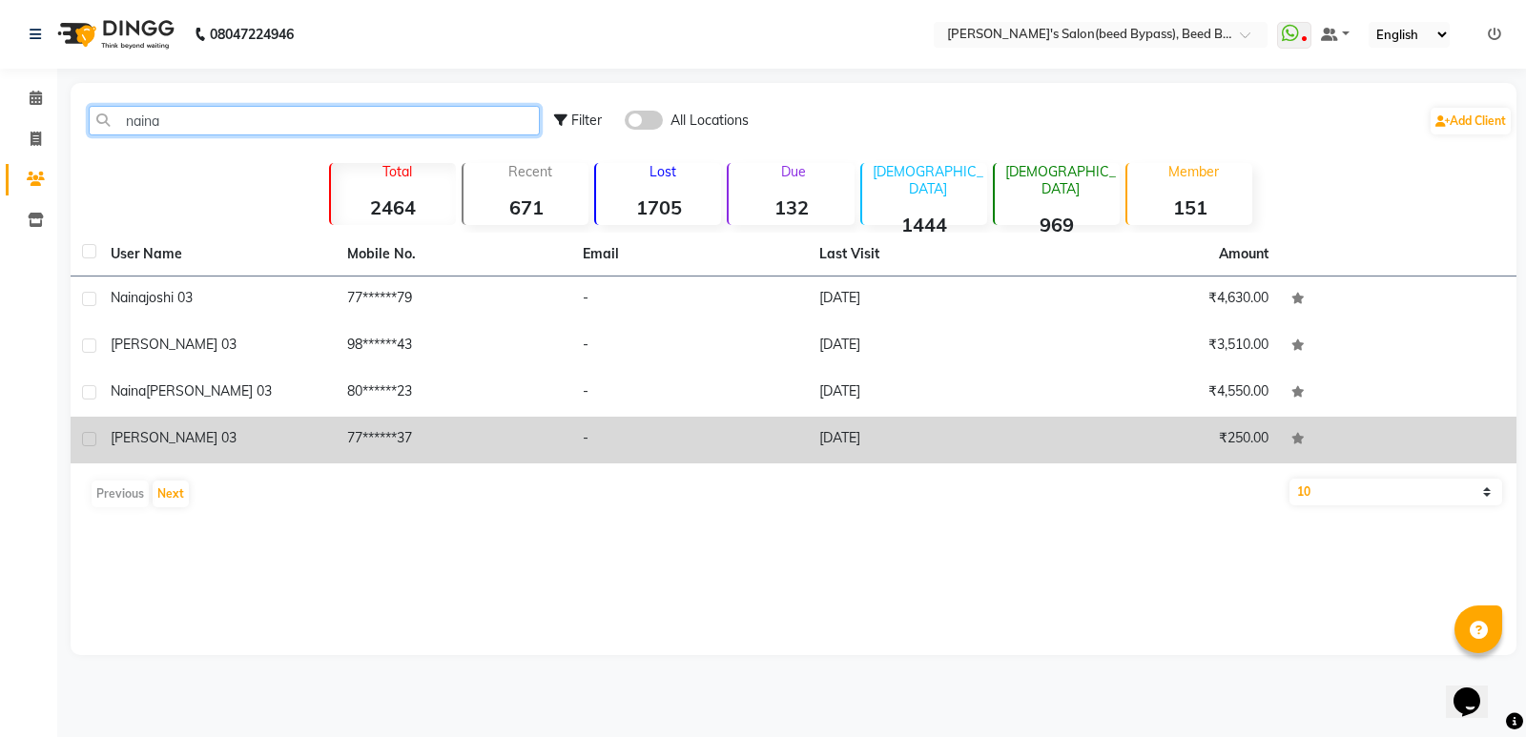
type input "naina"
click at [426, 432] on td "77******37" at bounding box center [454, 440] width 237 height 47
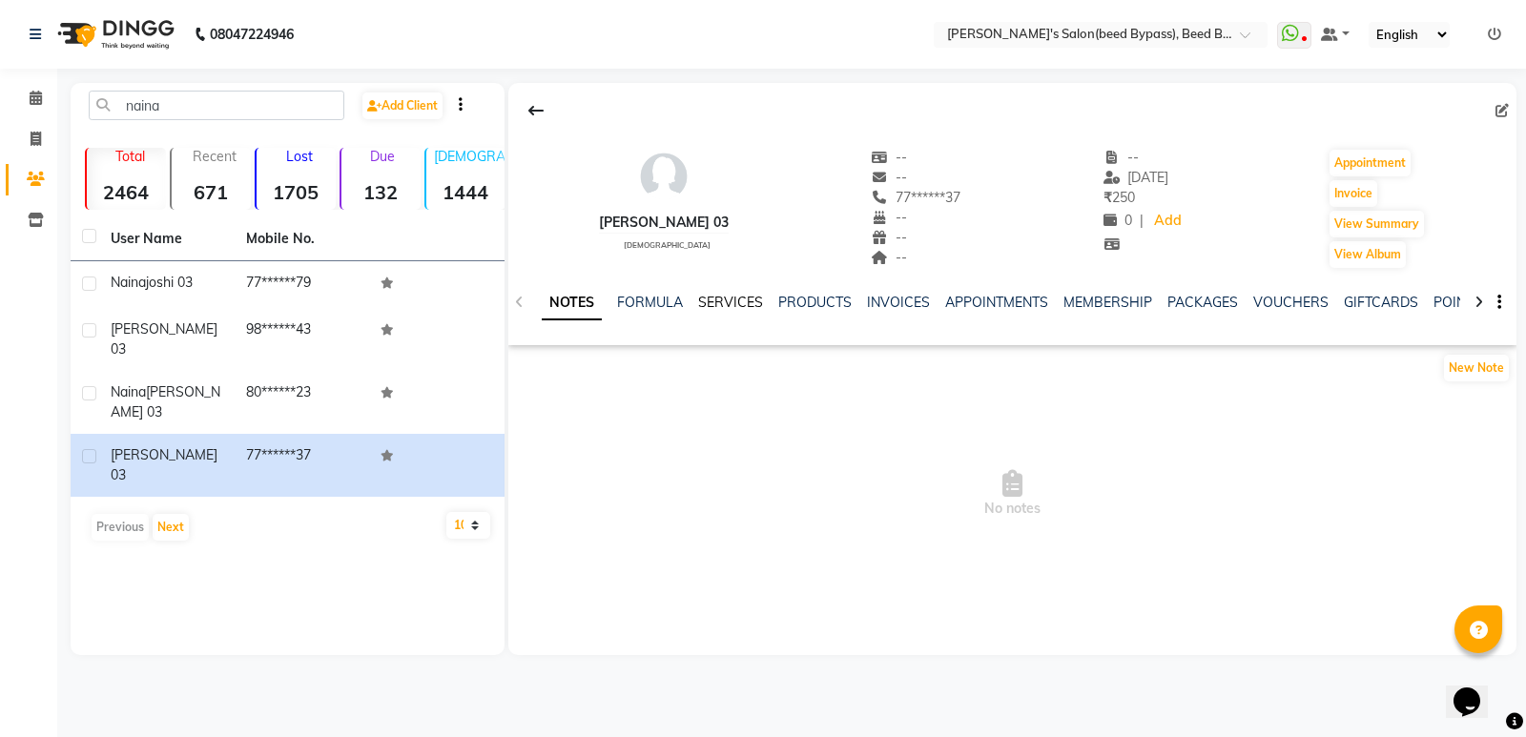
click at [726, 301] on link "SERVICES" at bounding box center [730, 302] width 65 height 17
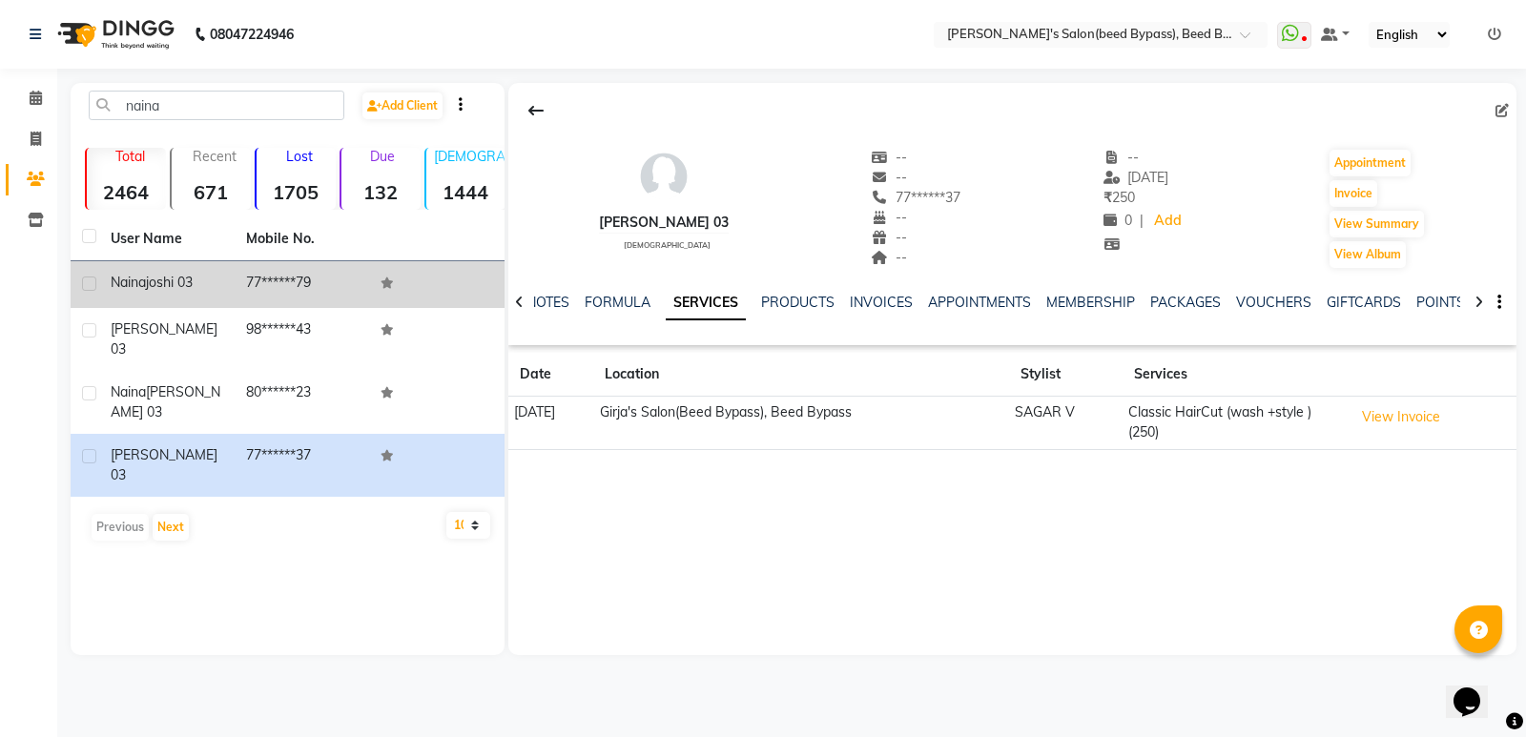
click at [192, 290] on span "joshi 03" at bounding box center [169, 282] width 47 height 17
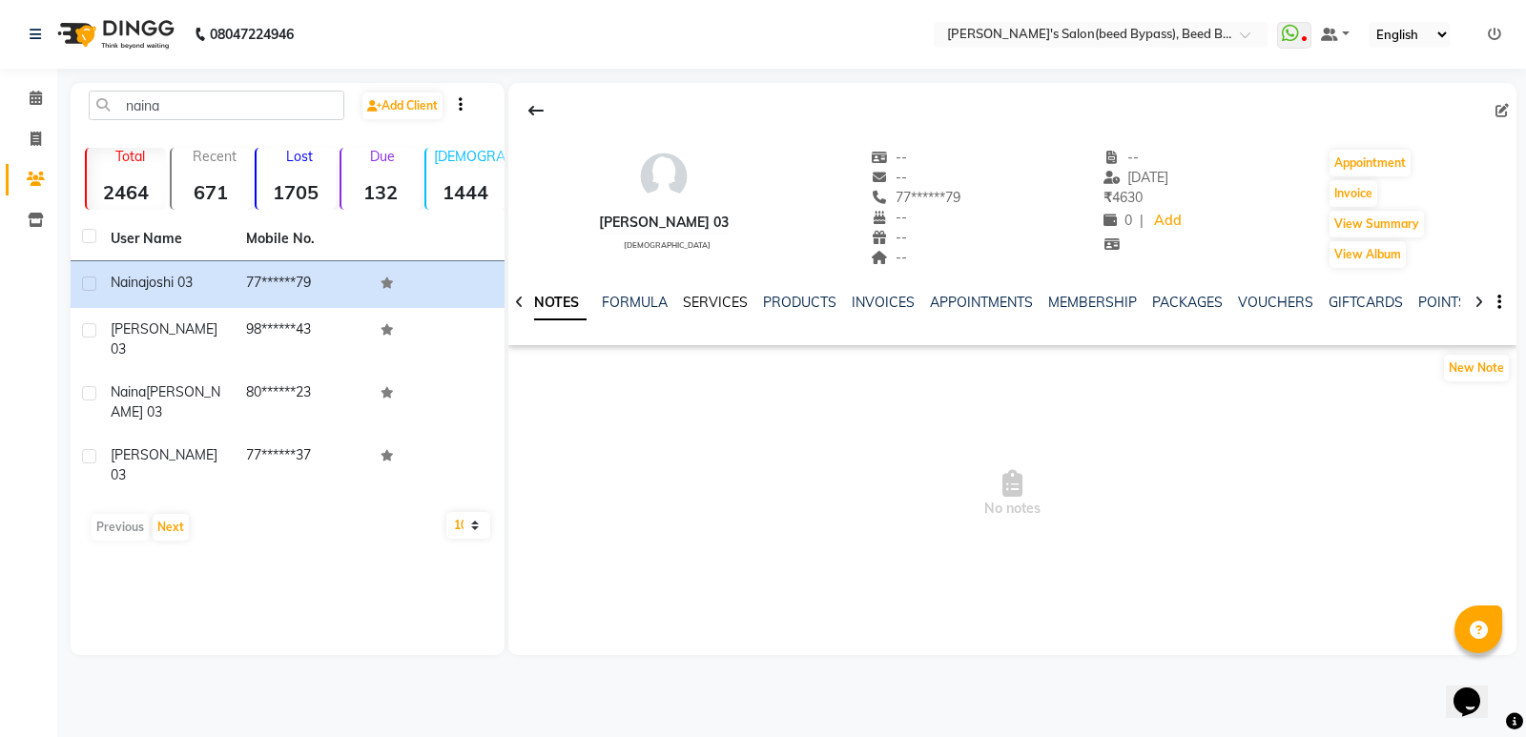
click at [719, 302] on link "SERVICES" at bounding box center [715, 302] width 65 height 17
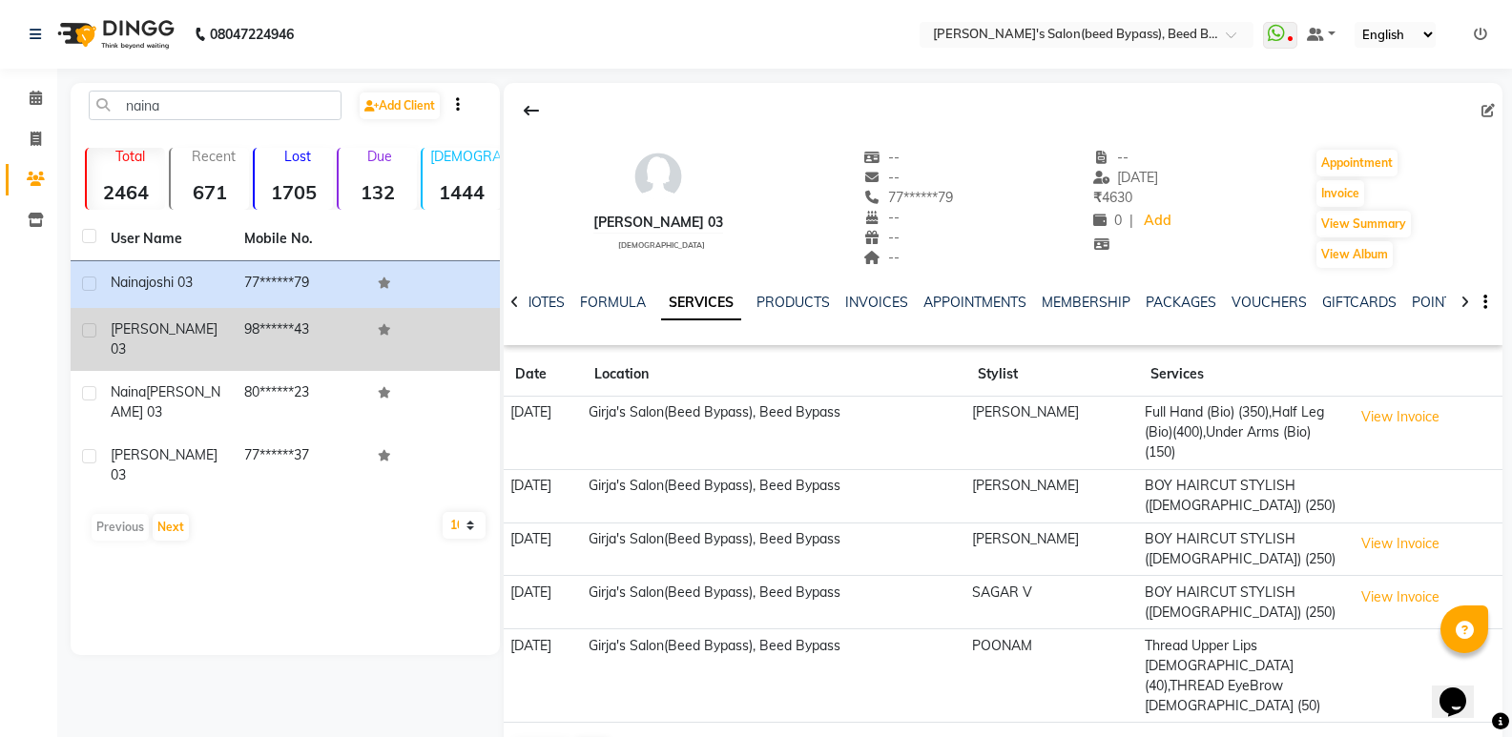
click at [170, 334] on span "naina joshi 03" at bounding box center [164, 339] width 107 height 37
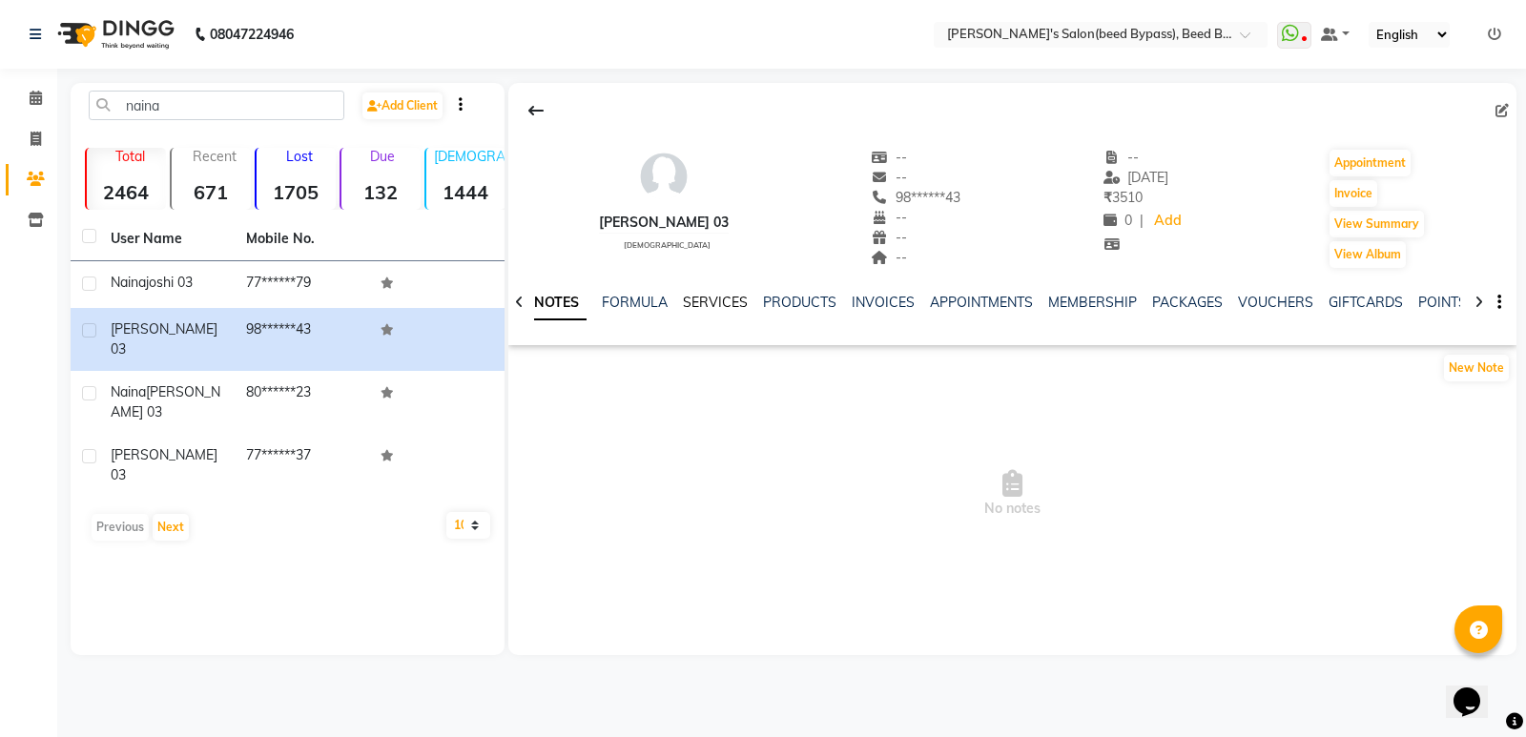
click at [731, 300] on link "SERVICES" at bounding box center [715, 302] width 65 height 17
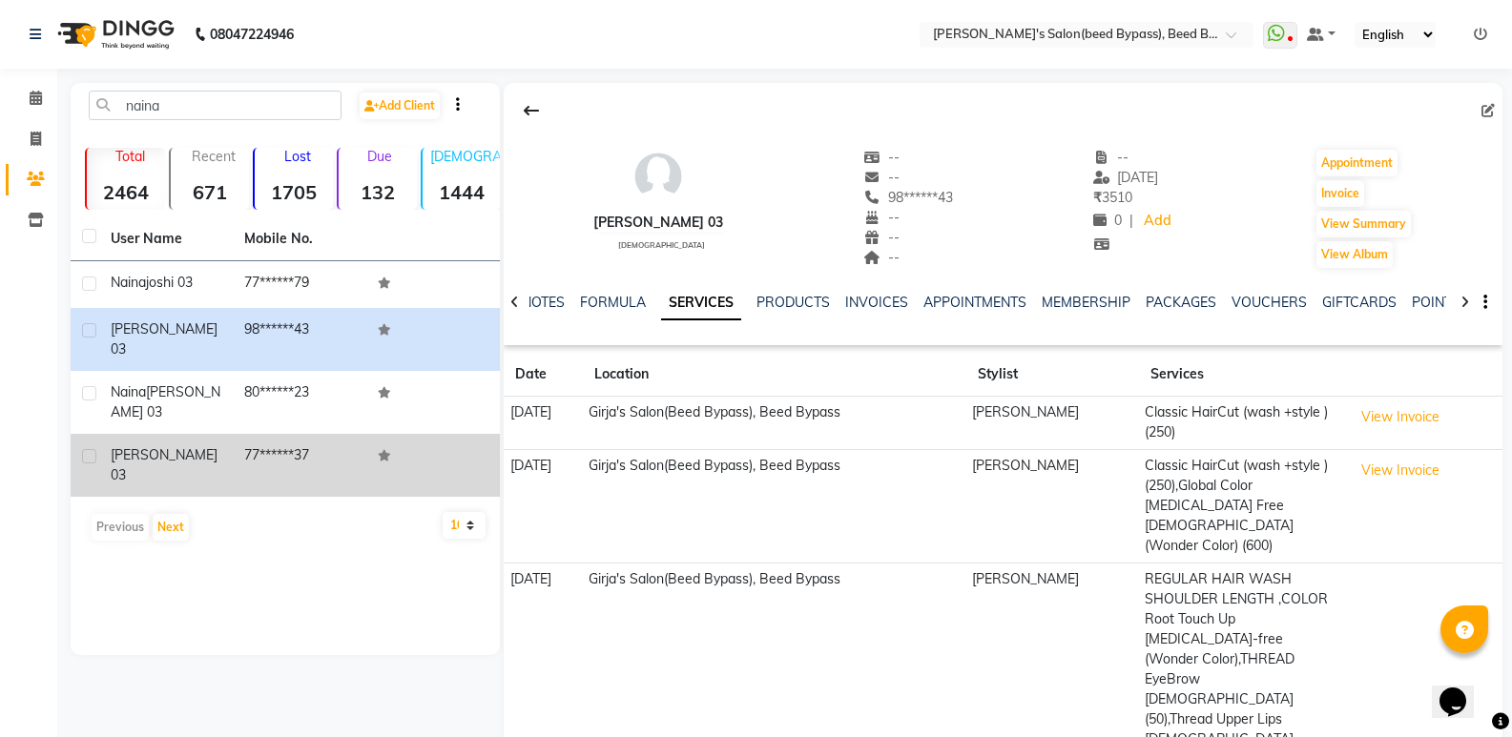
click at [135, 446] on span "naina joshi 03" at bounding box center [164, 464] width 107 height 37
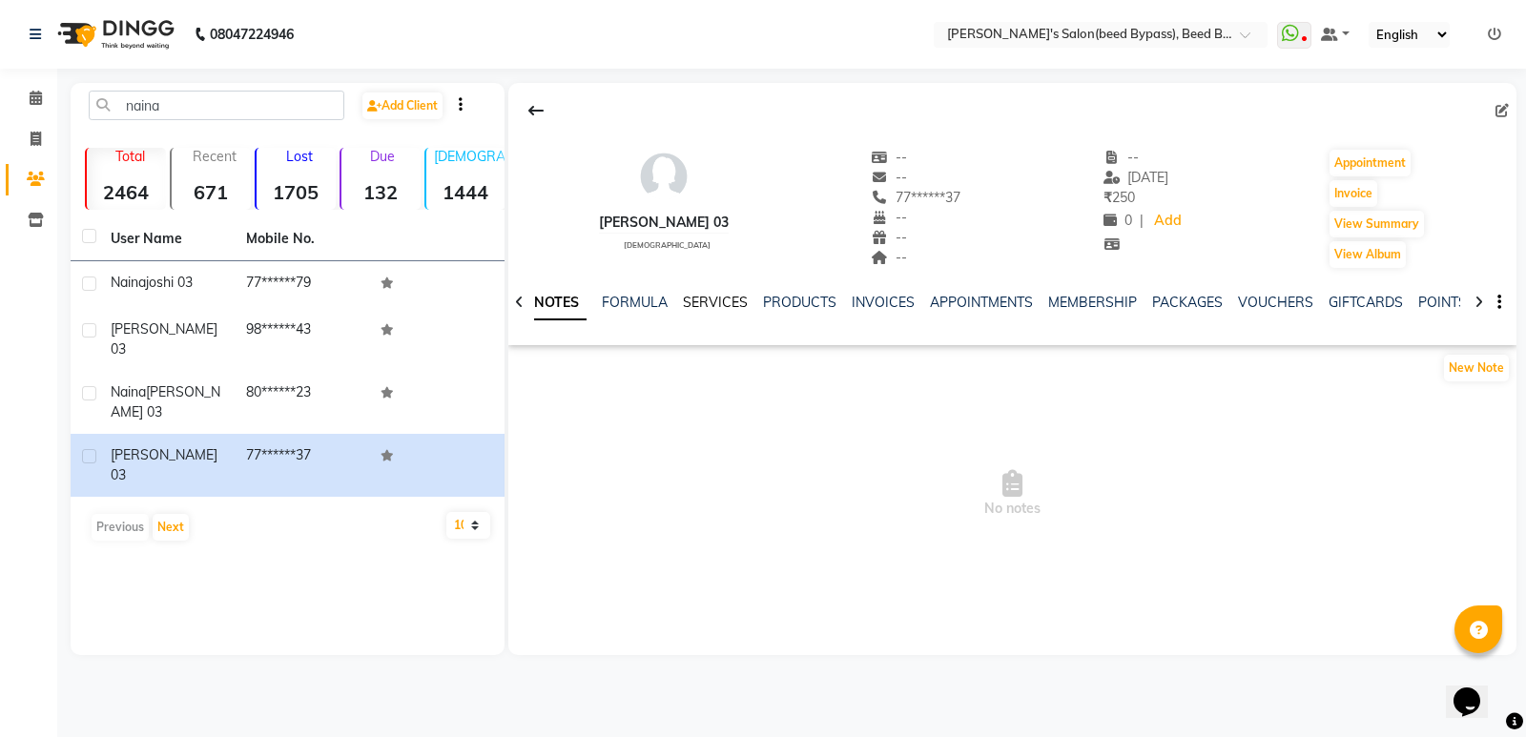
click at [743, 310] on link "SERVICES" at bounding box center [715, 302] width 65 height 17
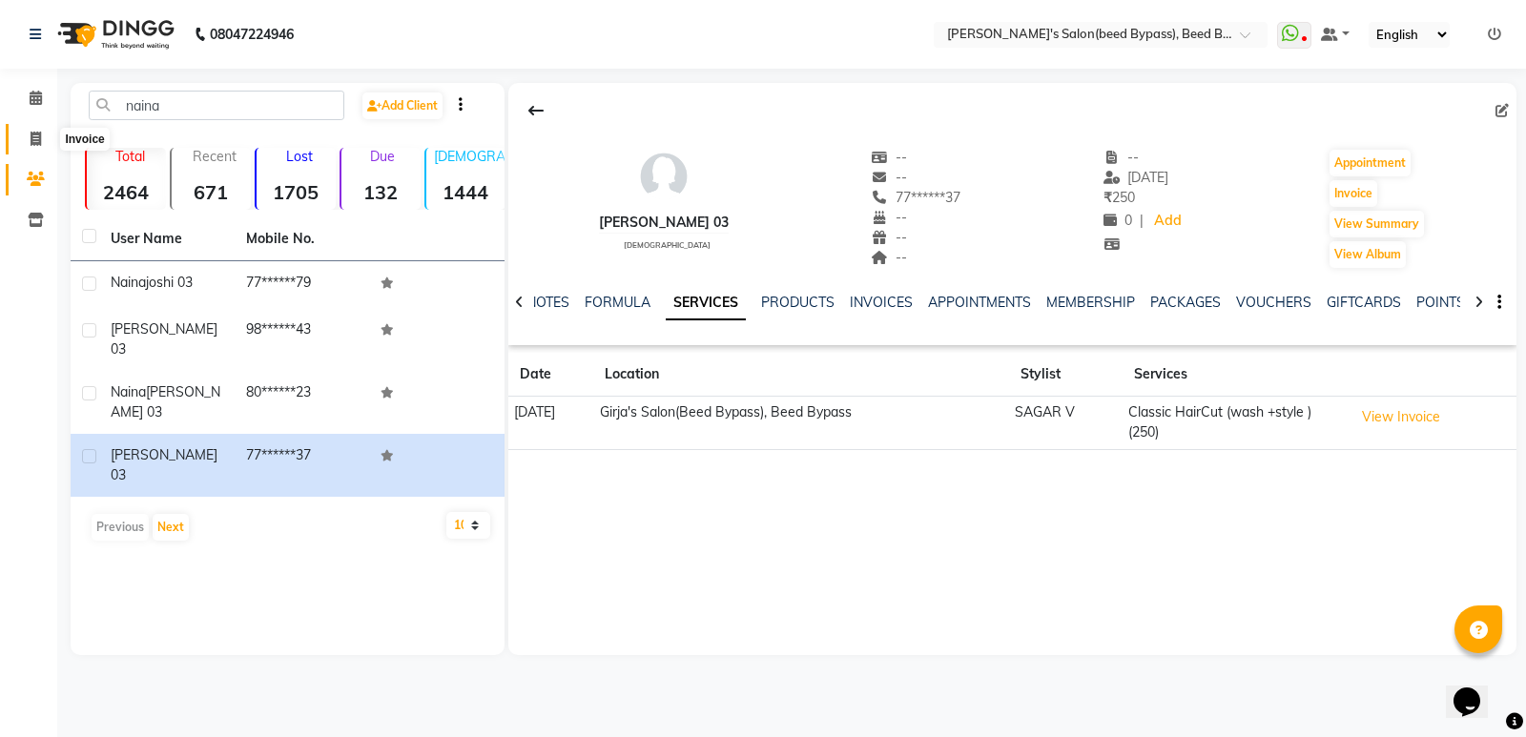
click at [34, 132] on icon at bounding box center [36, 139] width 10 height 14
select select "service"
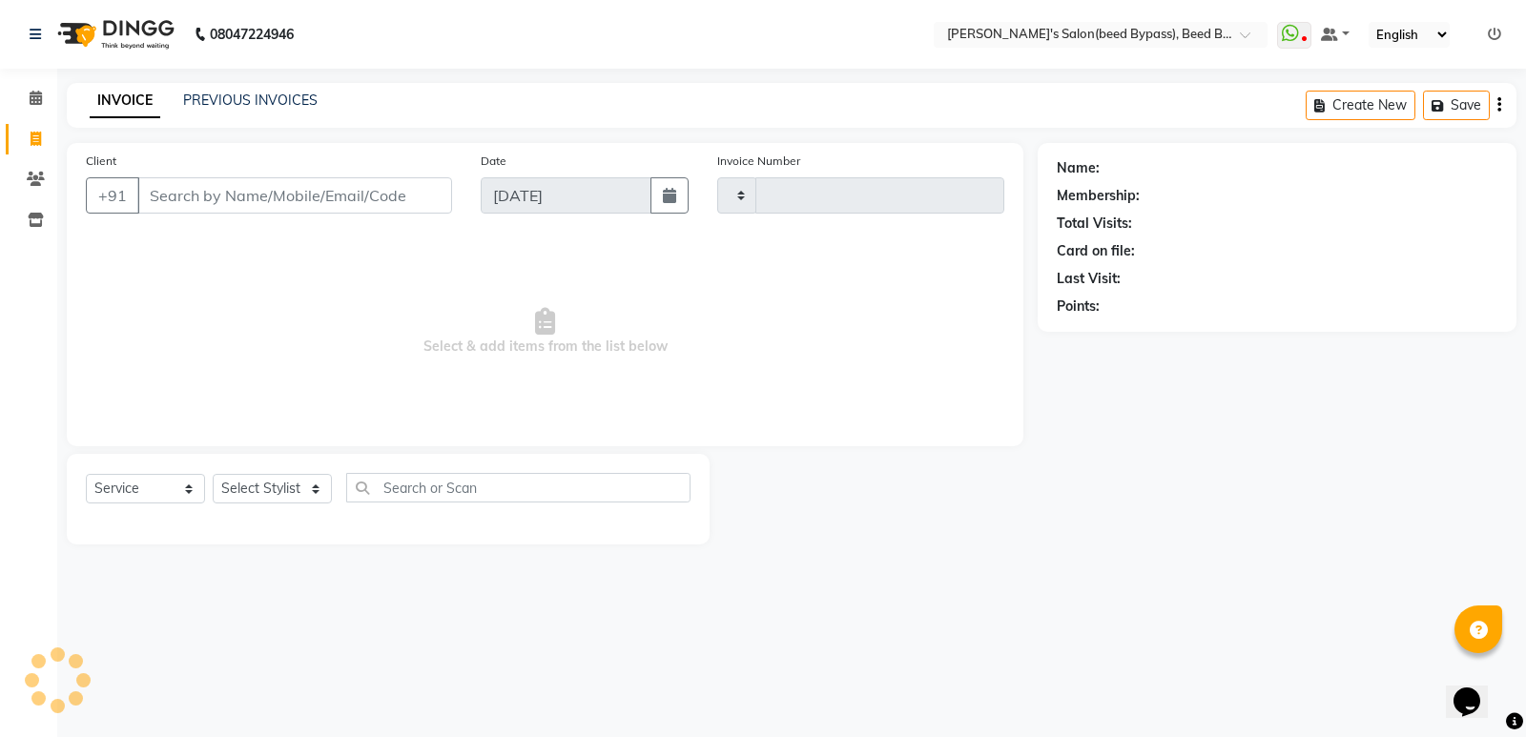
type input "2389"
select select "4176"
click at [299, 484] on select "Select Stylist AYESHA SHAIKH manager NAGESH PAVAN SAGAR V sagar varpe SAHIL SAP…" at bounding box center [272, 489] width 119 height 30
select select "28787"
click at [213, 474] on select "Select Stylist AYESHA SHAIKH manager NAGESH PAVAN SAGAR V sagar varpe SAHIL SAP…" at bounding box center [272, 489] width 119 height 30
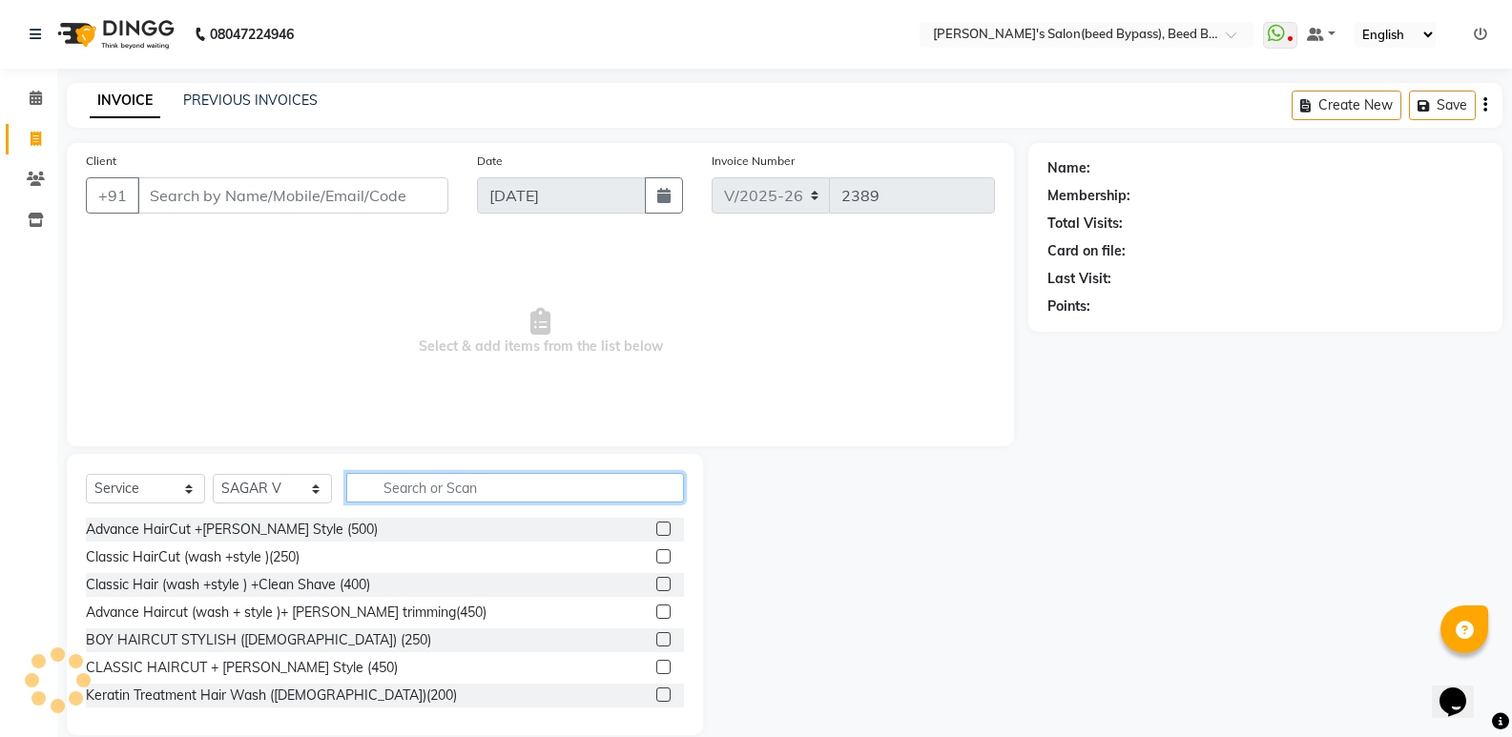
click at [457, 484] on input "text" at bounding box center [515, 488] width 338 height 30
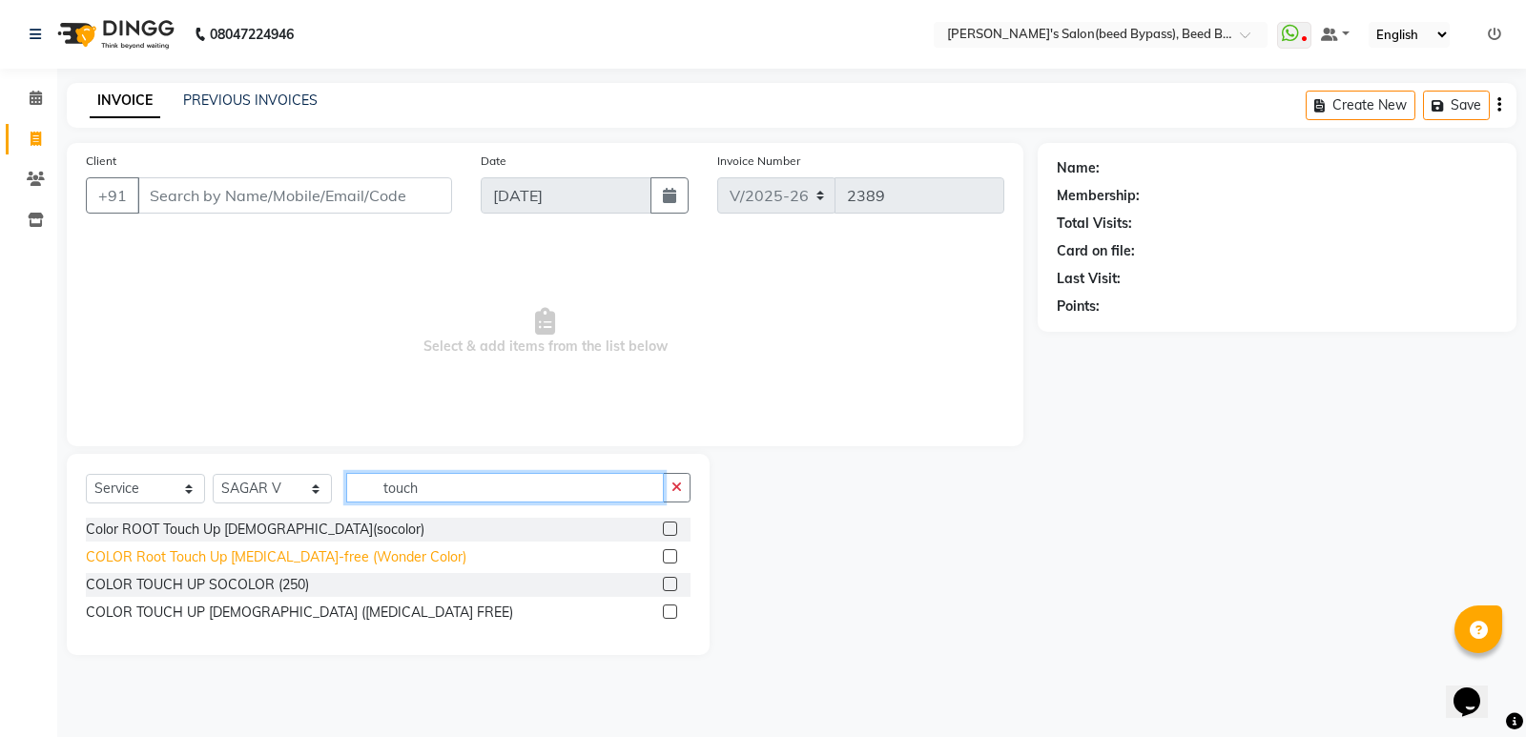
type input "touch"
click at [131, 553] on div "COLOR Root Touch Up Ammonia-free (Wonder Color)" at bounding box center [276, 558] width 381 height 20
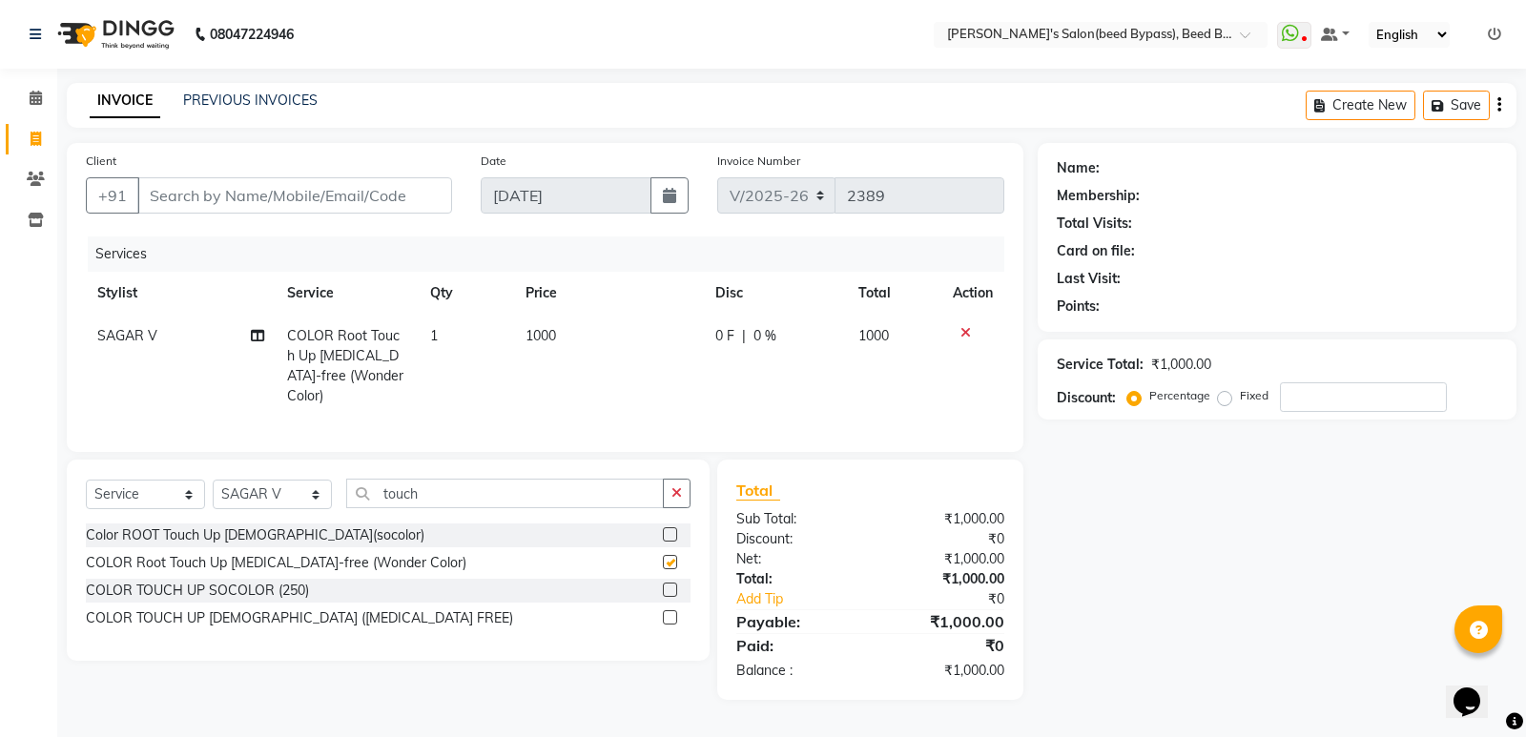
checkbox input "false"
click at [304, 201] on input "Client" at bounding box center [294, 195] width 315 height 36
type input "9"
type input "0"
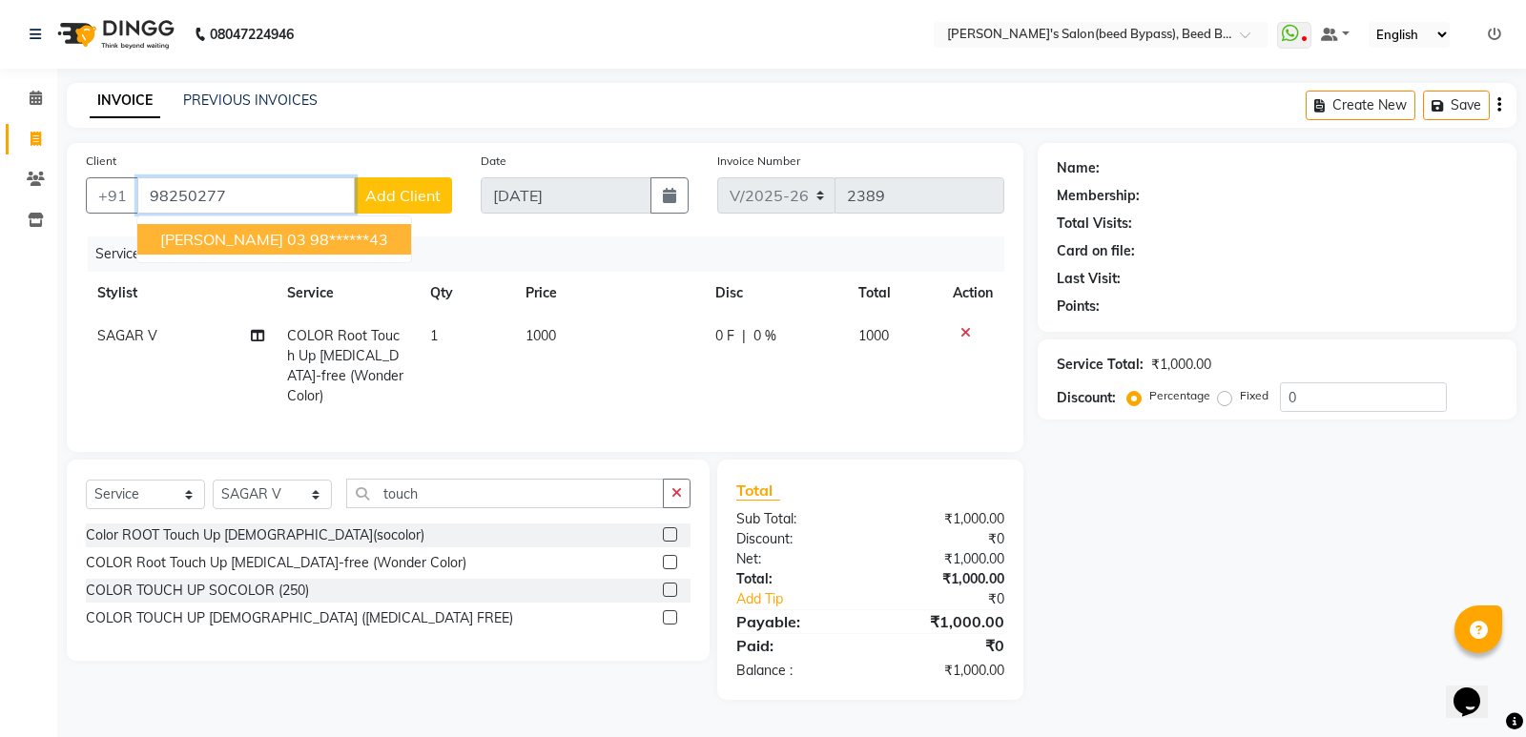
click at [300, 249] on button "naina joshi 03 98******43" at bounding box center [274, 239] width 274 height 31
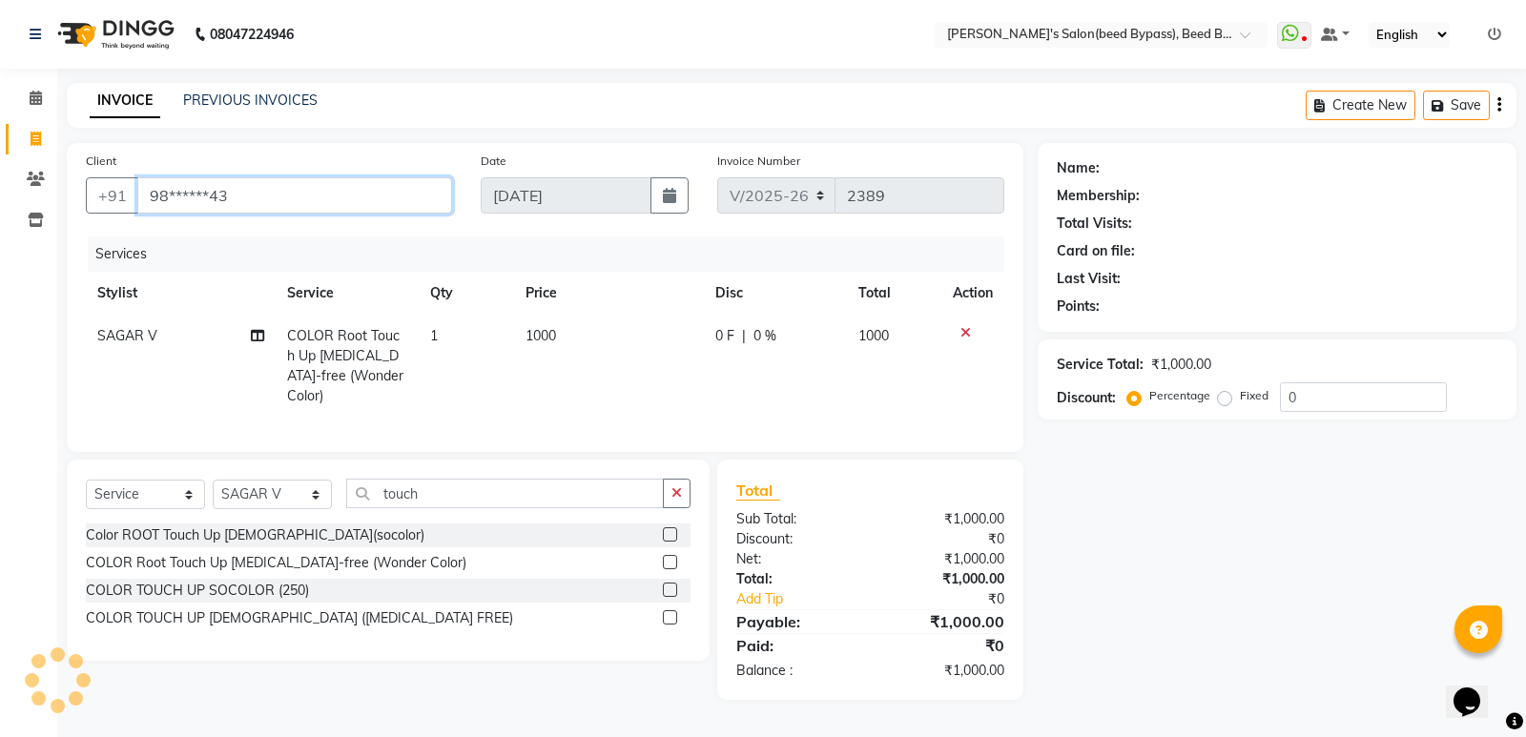
type input "98******43"
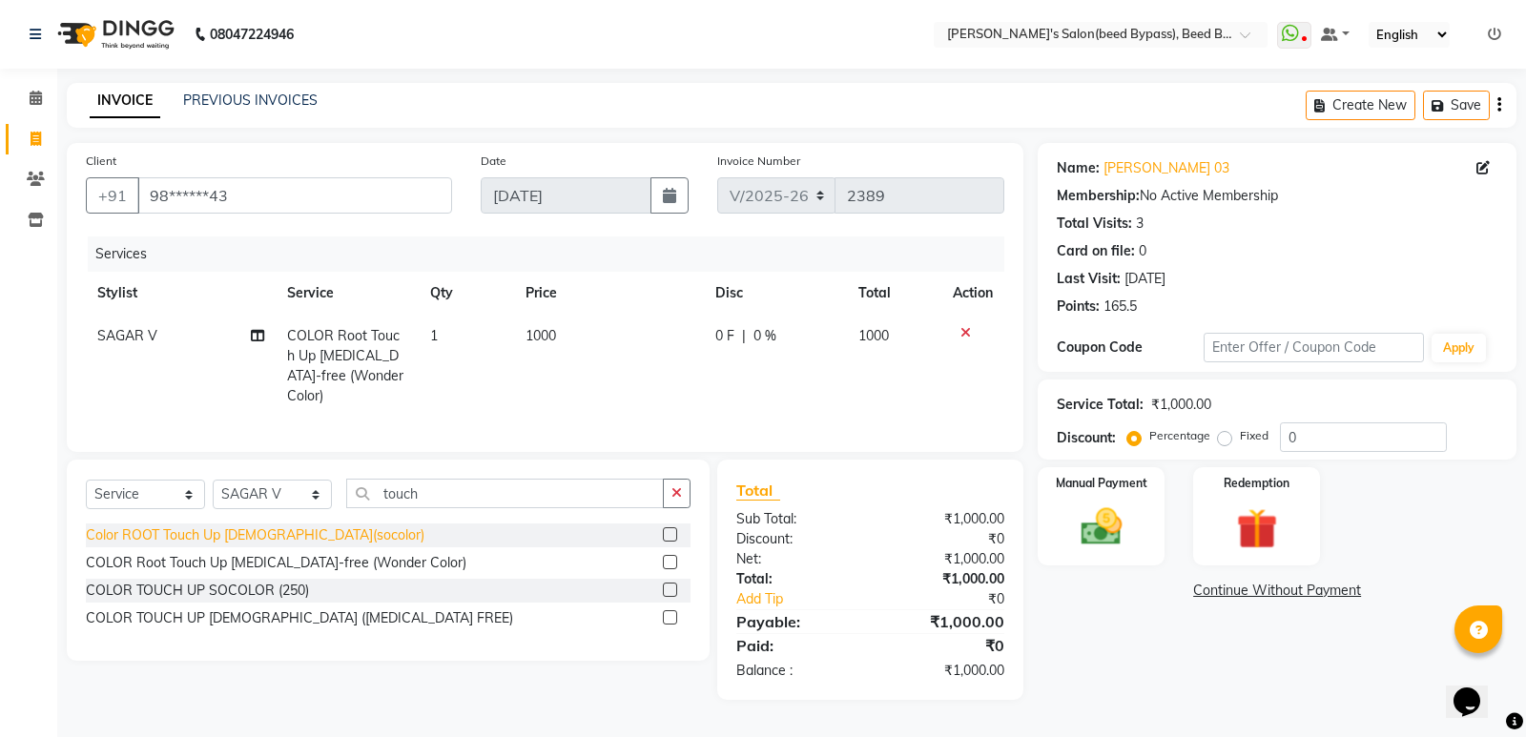
click at [316, 531] on div "Color ROOT Touch Up Female(socolor)" at bounding box center [255, 536] width 339 height 20
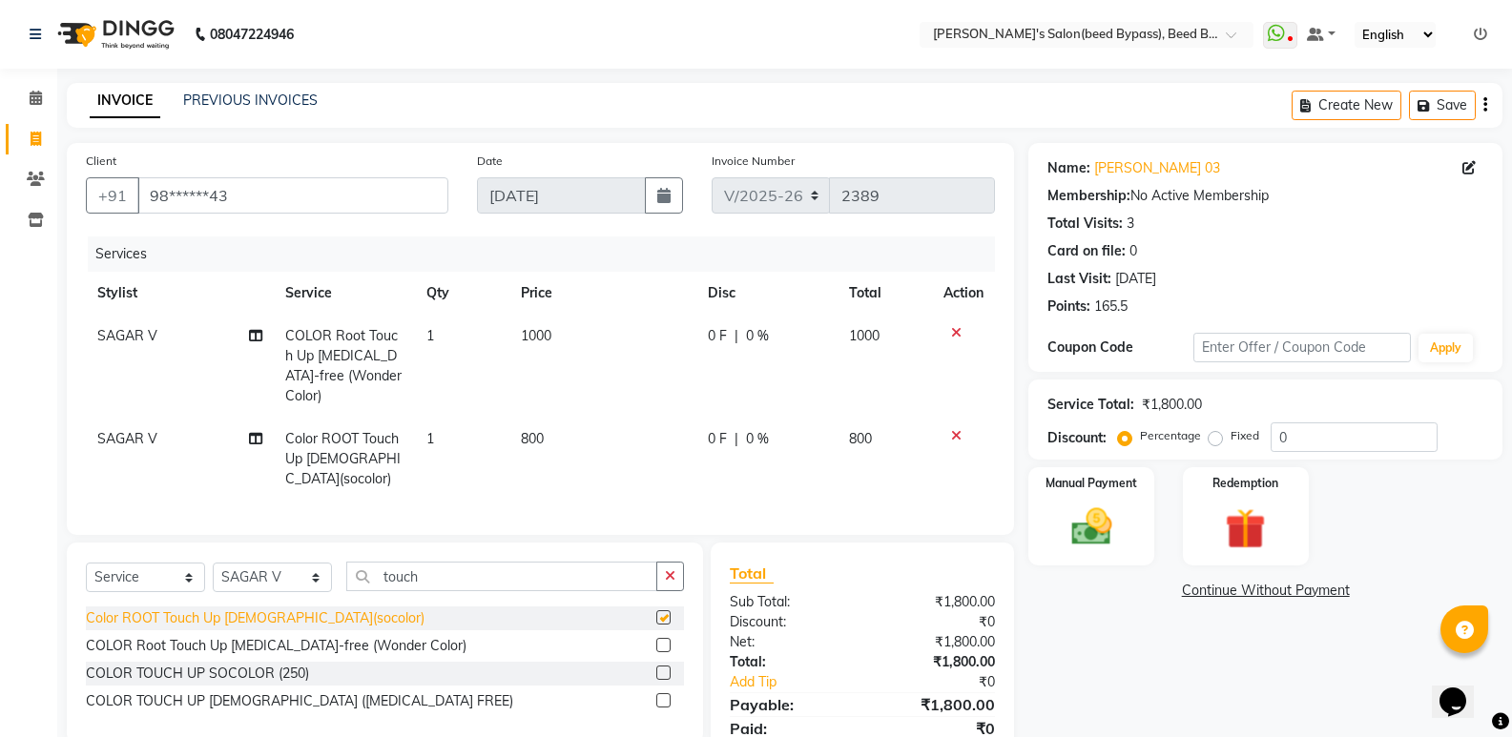
checkbox input "false"
click at [956, 330] on icon at bounding box center [956, 332] width 10 height 13
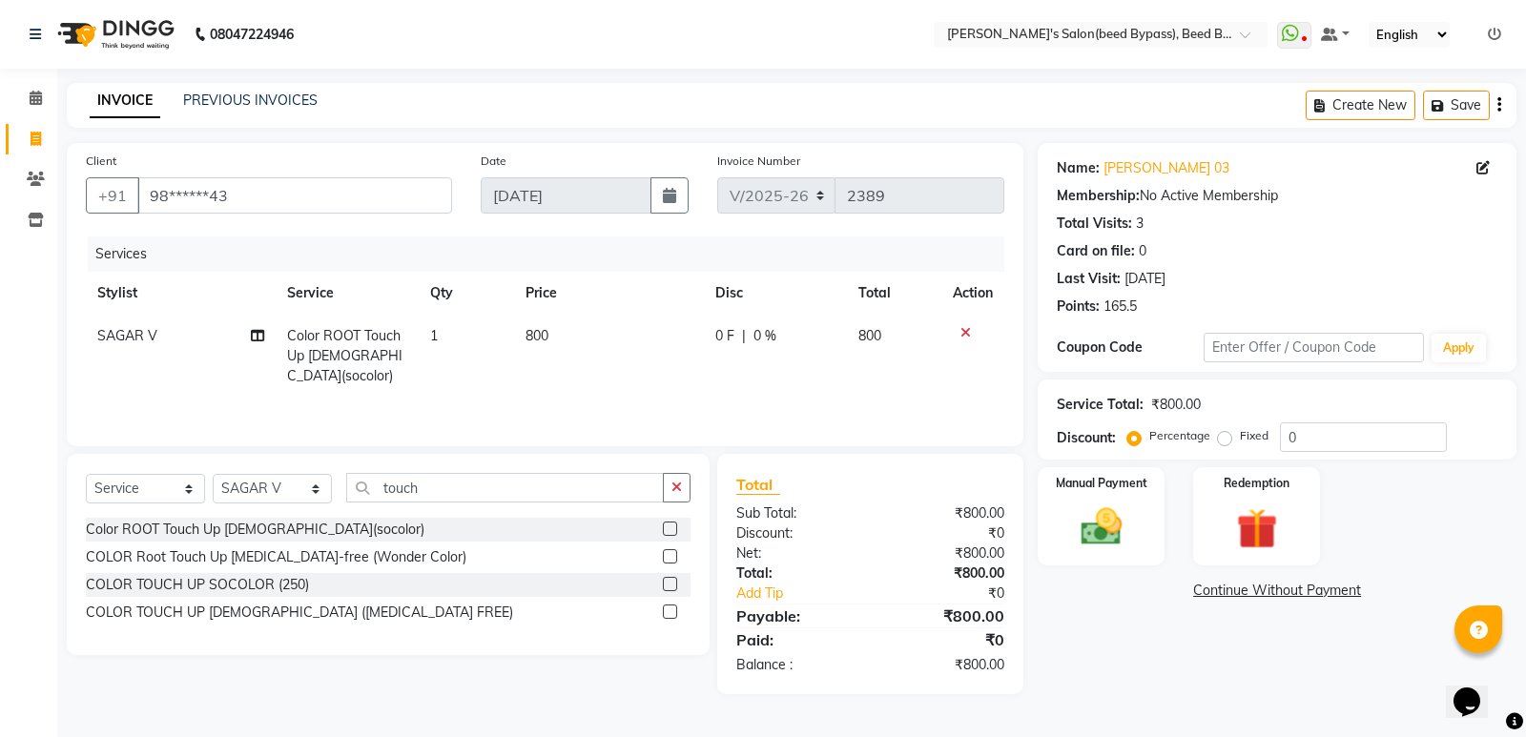
click at [567, 343] on td "800" at bounding box center [609, 356] width 190 height 83
select select "28787"
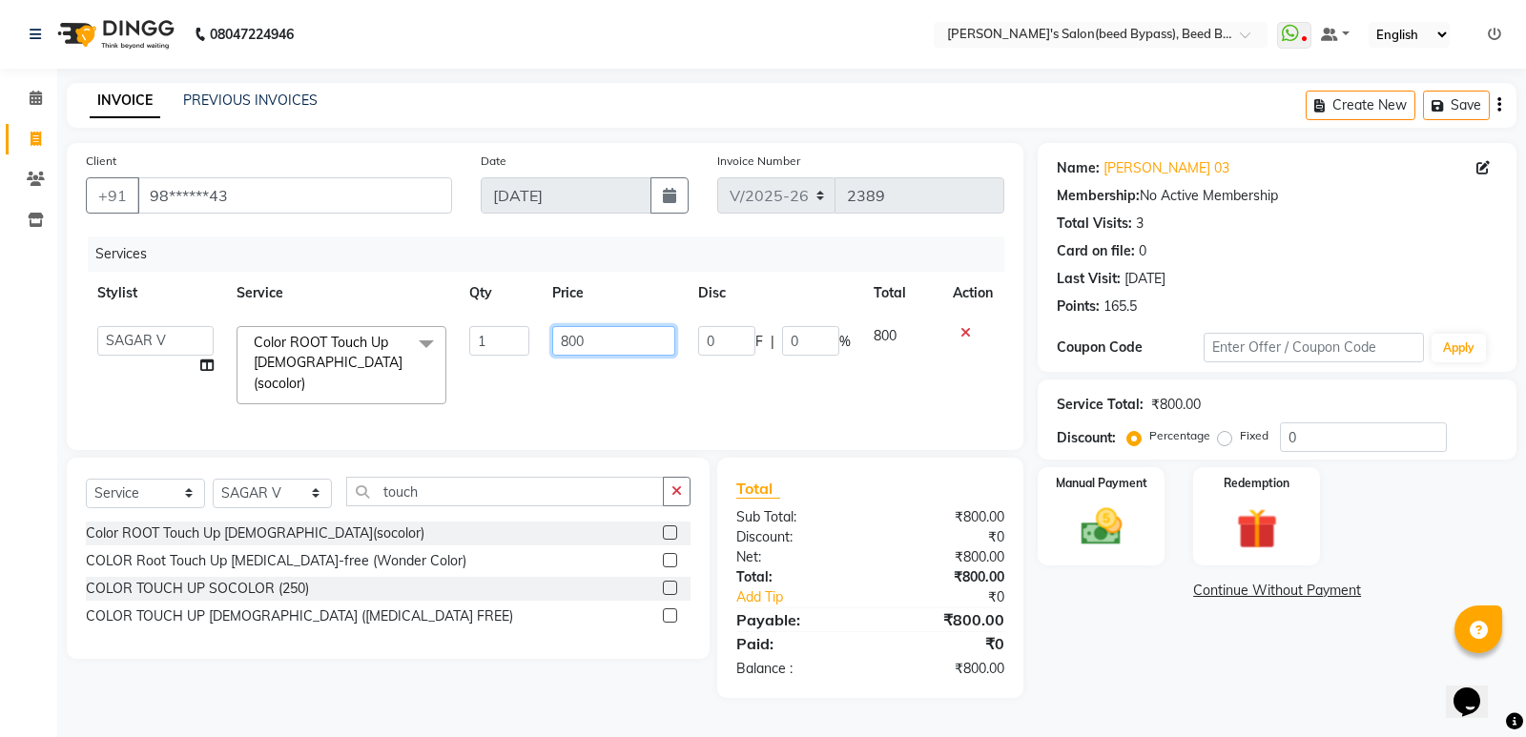
click at [609, 340] on input "800" at bounding box center [613, 341] width 123 height 30
type input "850"
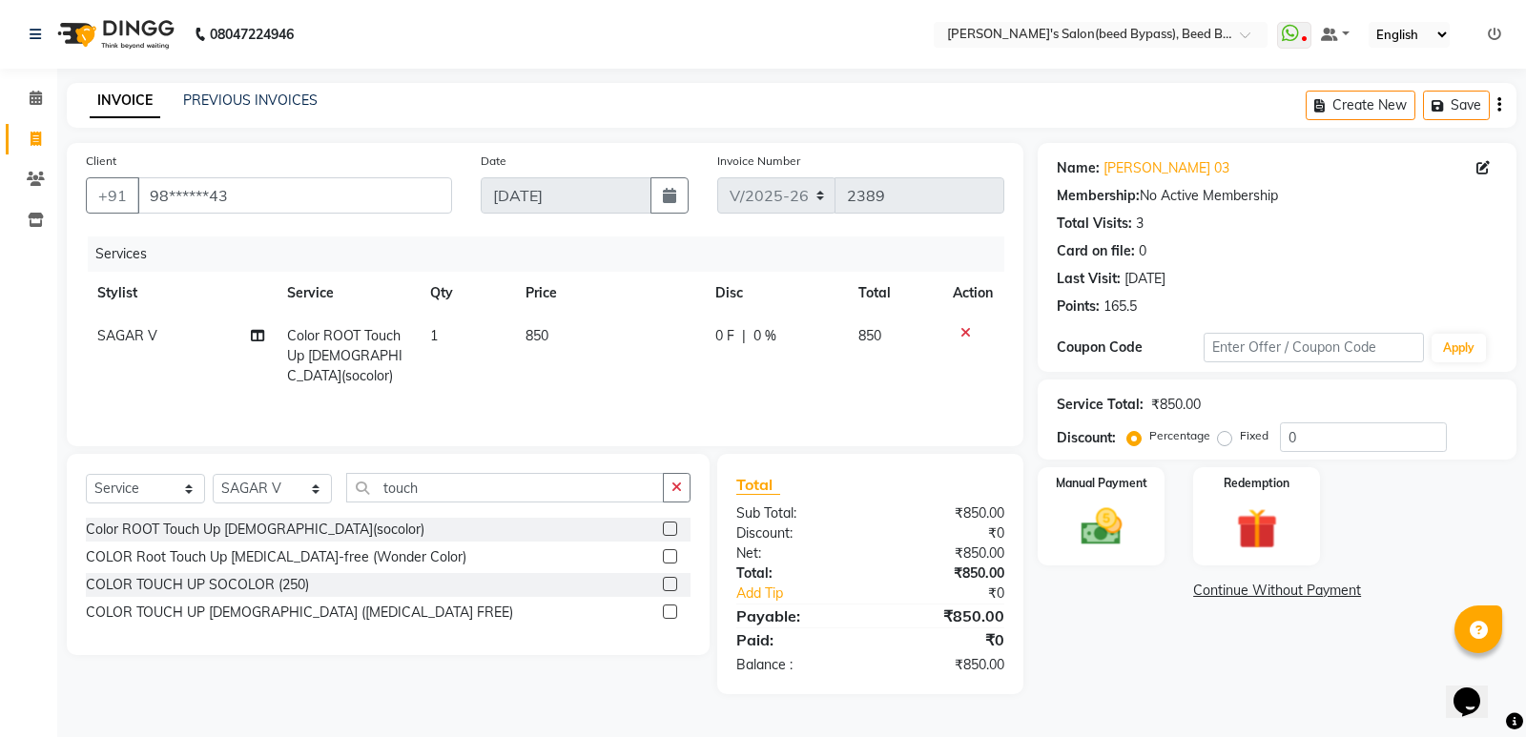
click at [647, 373] on td "850" at bounding box center [609, 356] width 190 height 83
select select "28787"
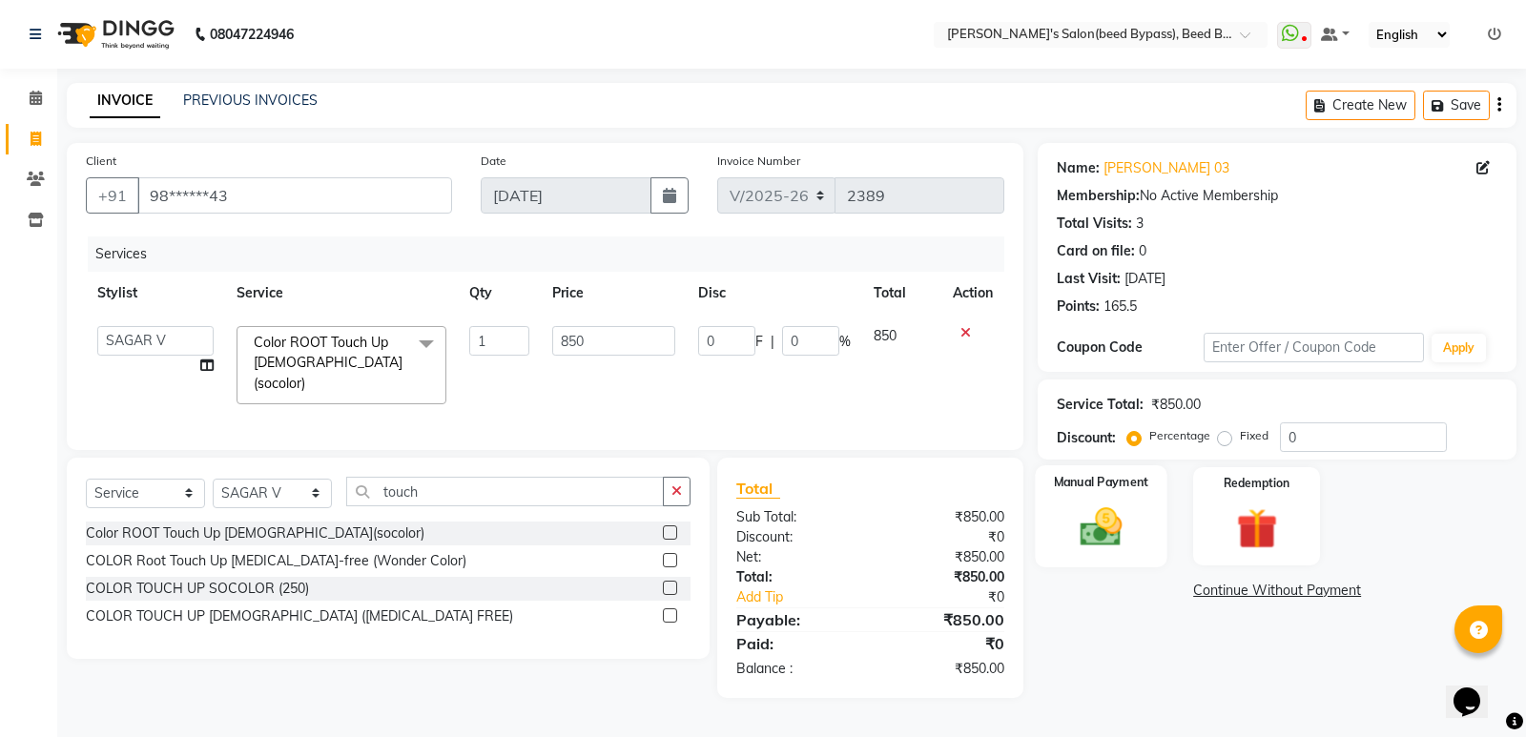
click at [1112, 536] on img at bounding box center [1101, 527] width 69 height 49
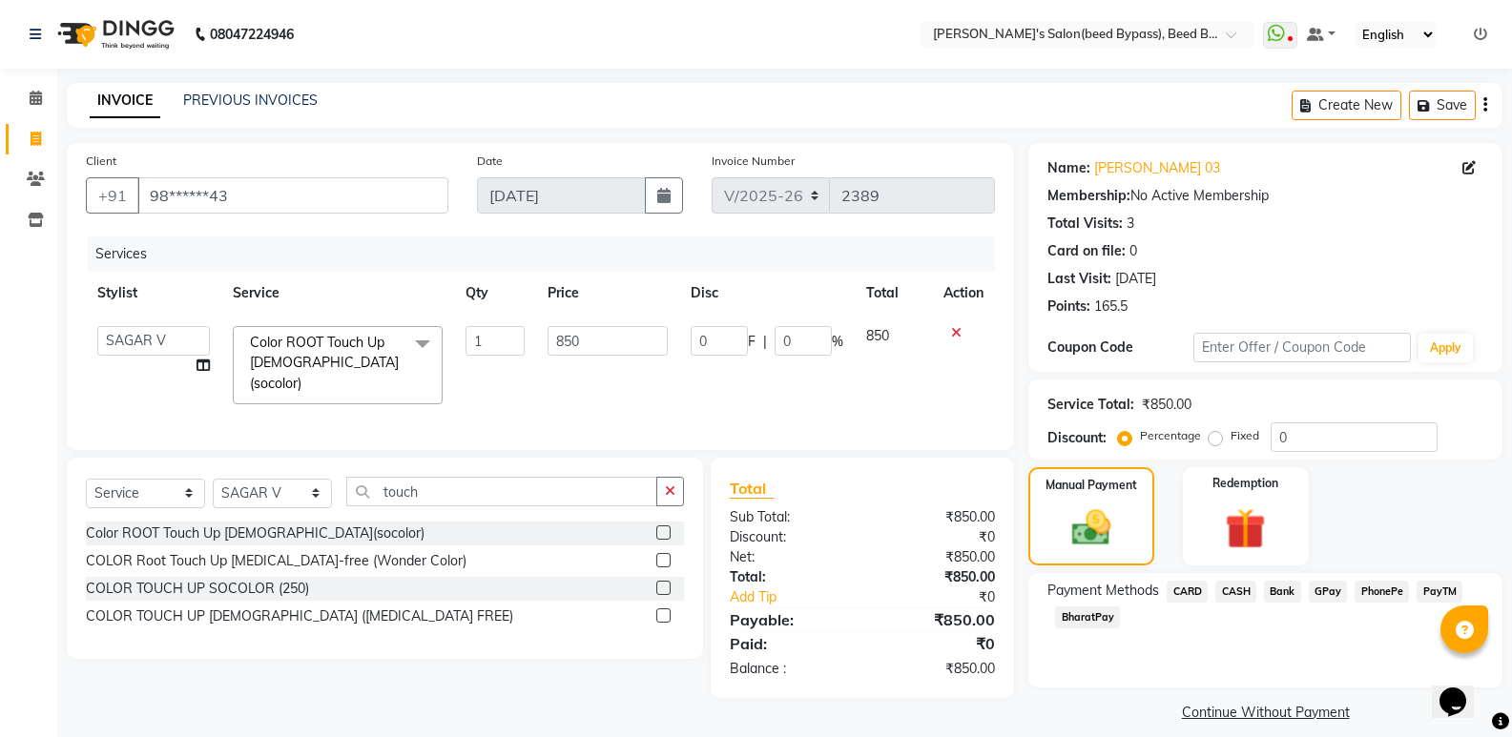
click at [1392, 592] on span "PhonePe" at bounding box center [1382, 592] width 54 height 22
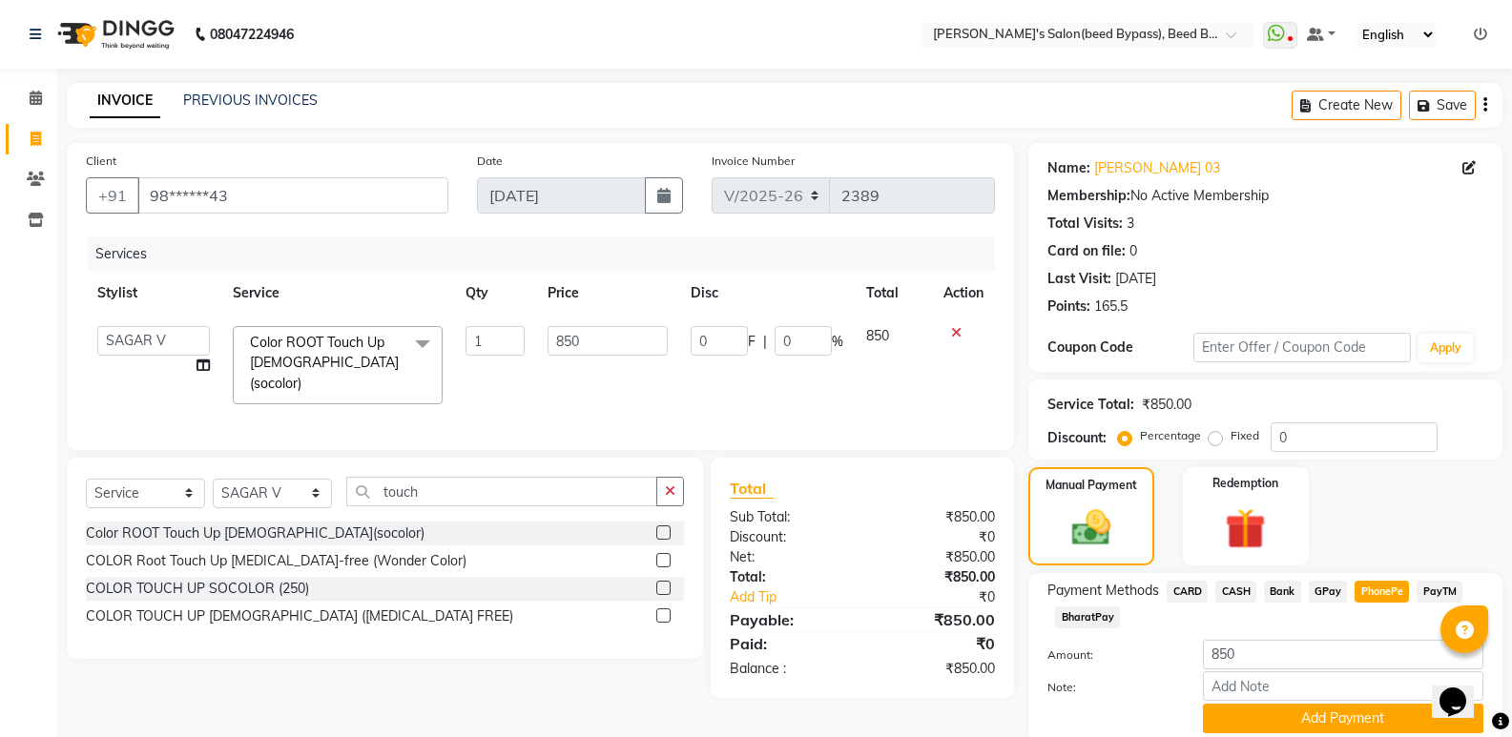
scroll to position [72, 0]
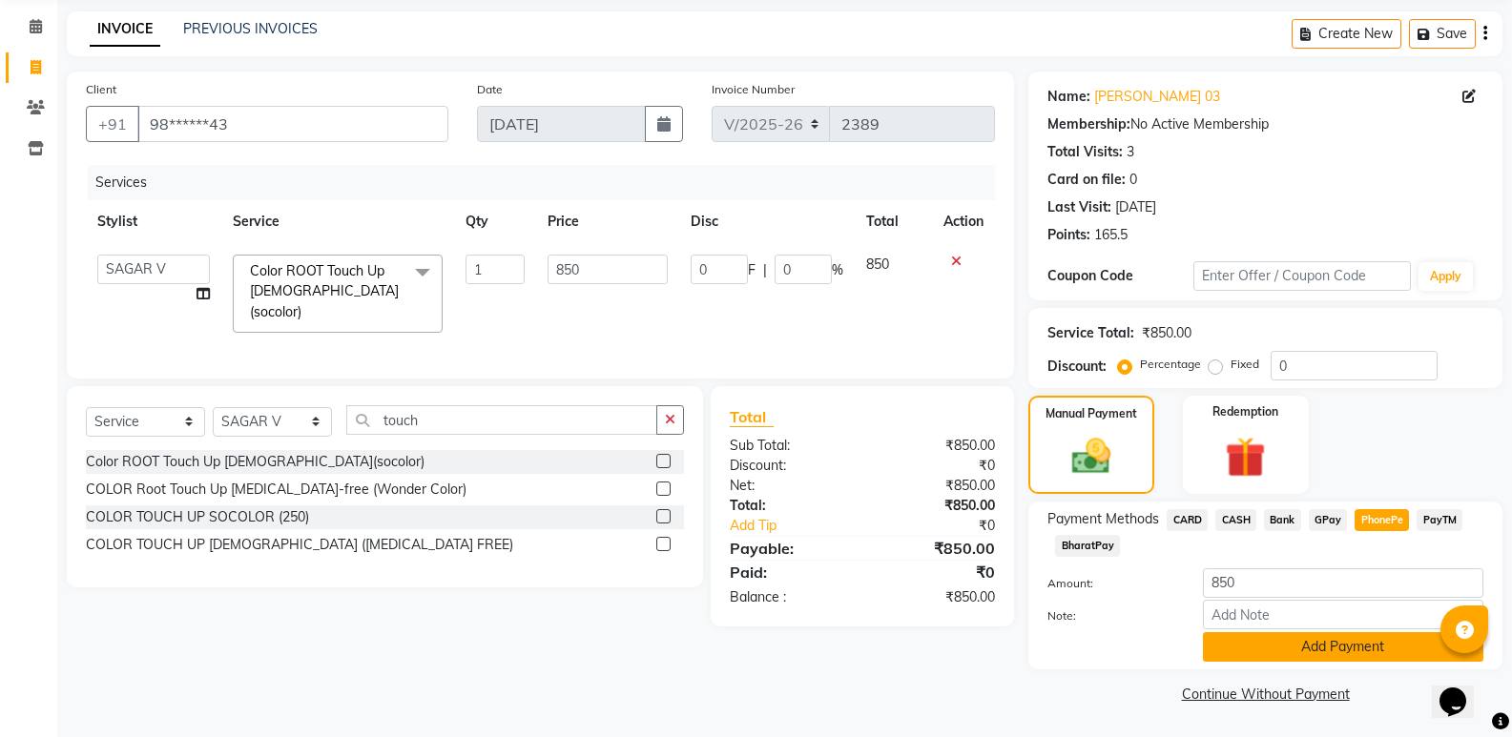
click at [1338, 650] on button "Add Payment" at bounding box center [1343, 647] width 280 height 30
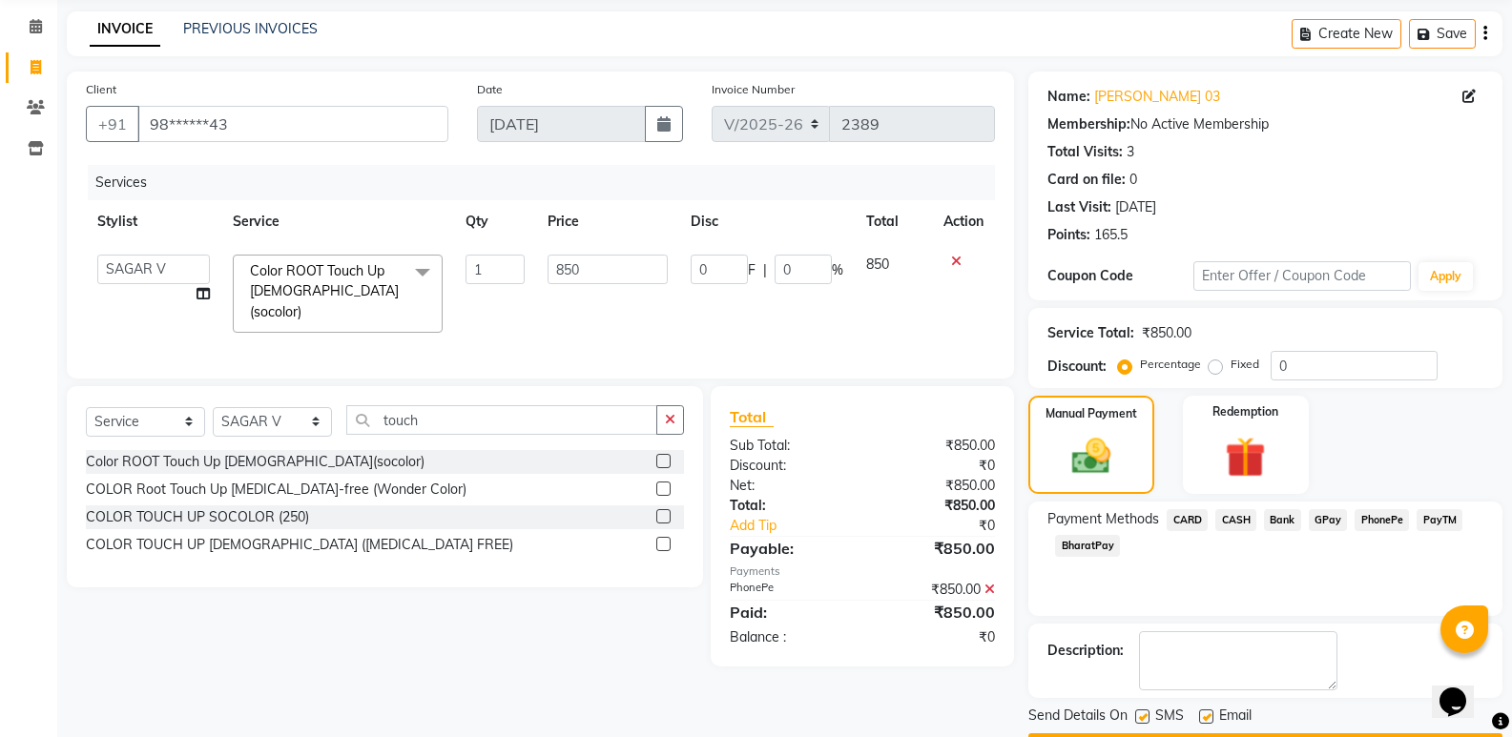
scroll to position [126, 0]
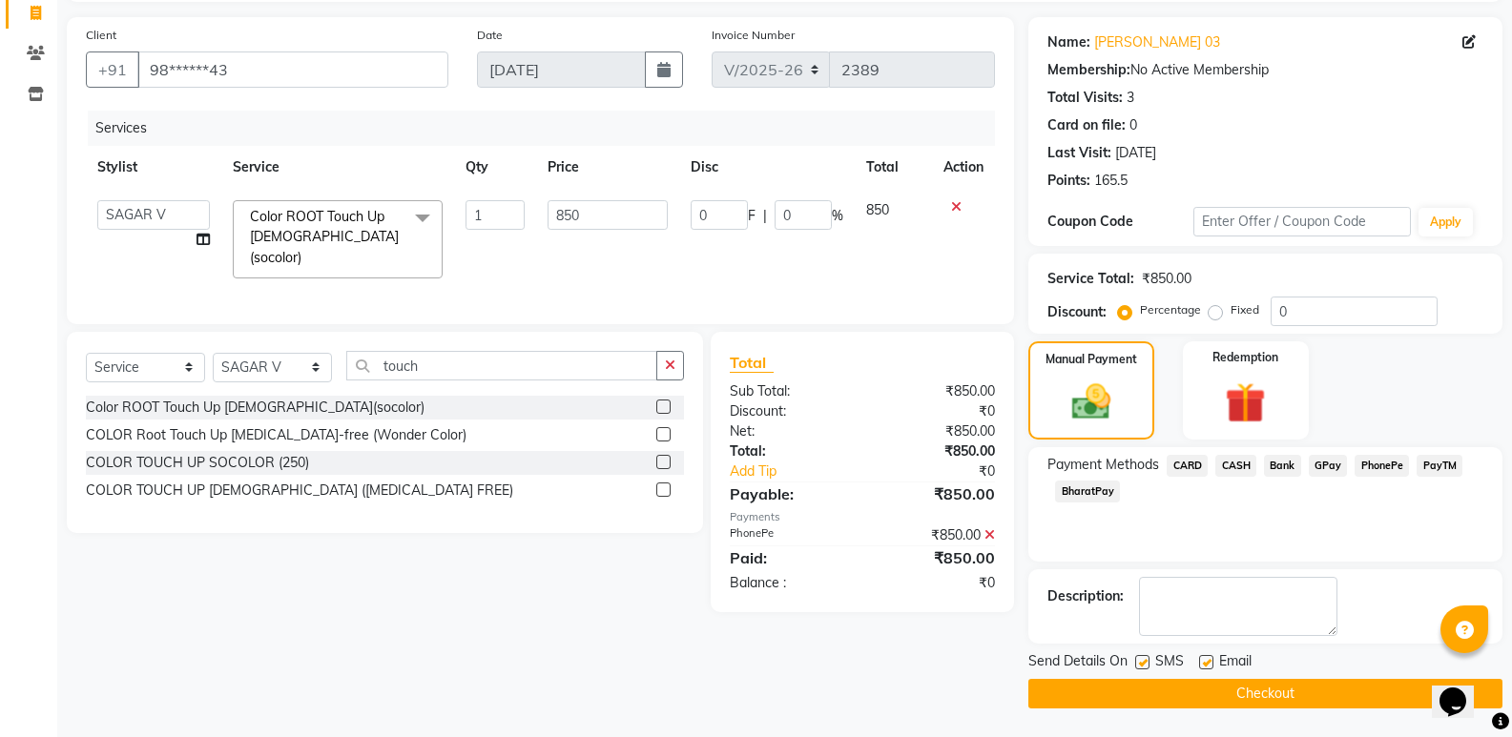
click at [1278, 686] on button "Checkout" at bounding box center [1265, 694] width 474 height 30
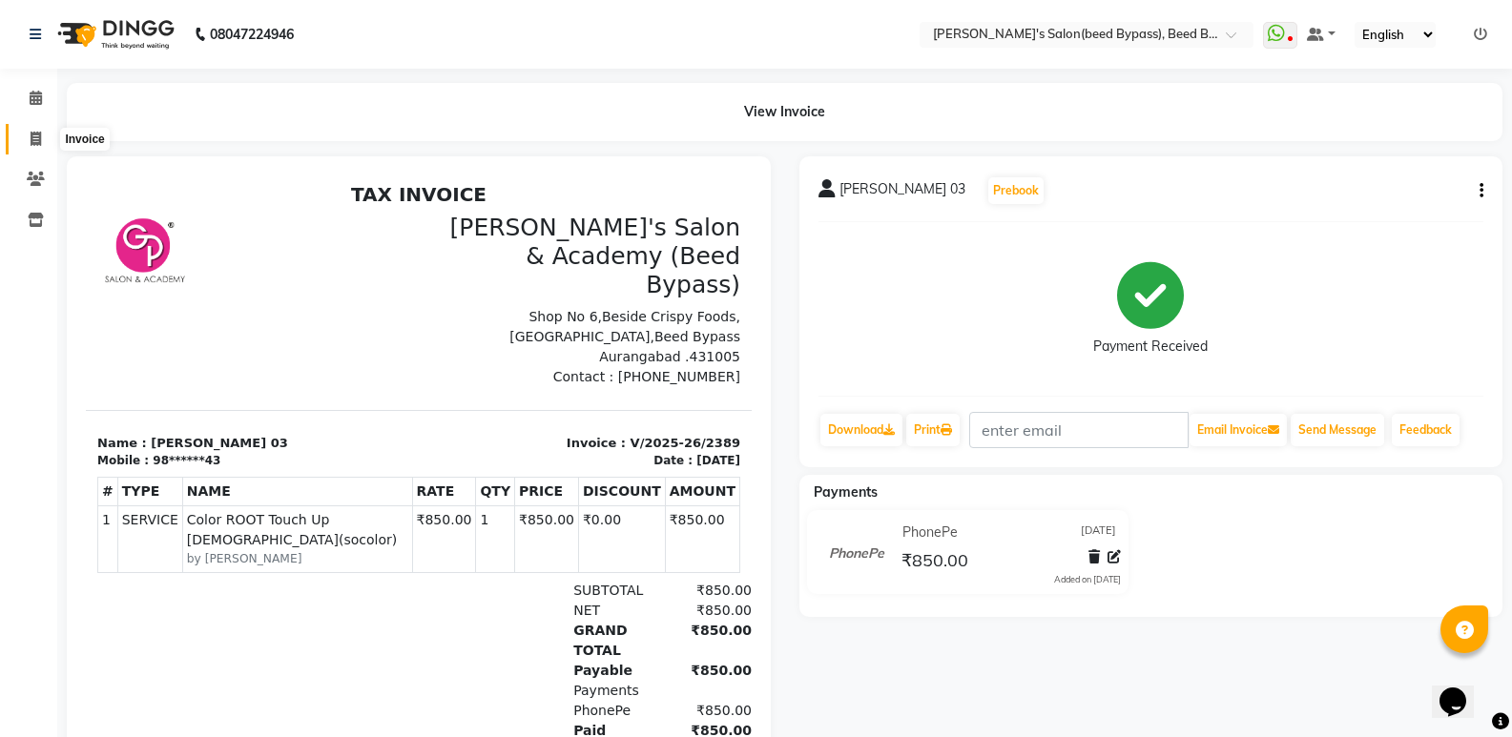
click at [38, 143] on icon at bounding box center [36, 139] width 10 height 14
select select "service"
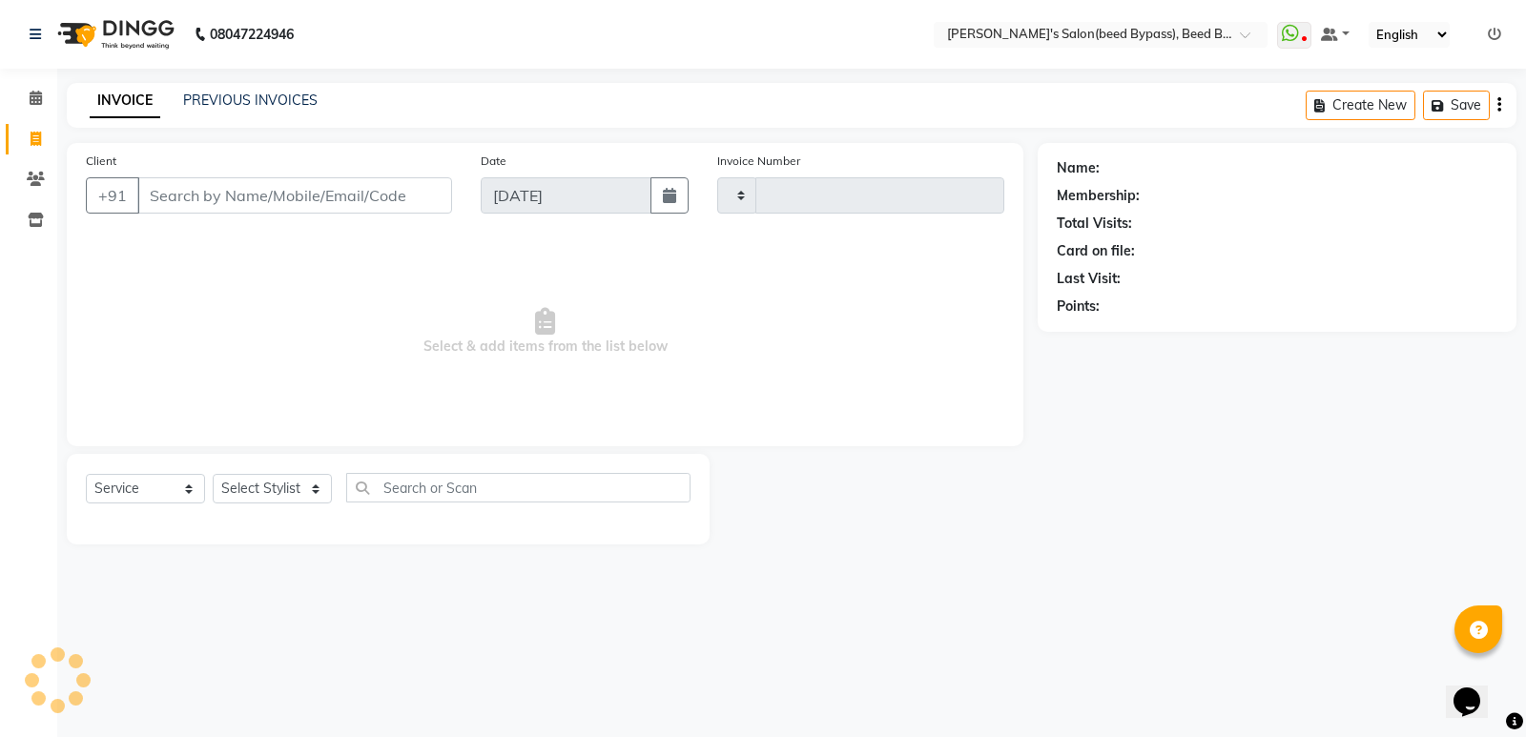
type input "2390"
select select "4176"
click at [293, 489] on select "Select Stylist" at bounding box center [272, 489] width 119 height 30
select select "22808"
click at [213, 474] on select "Select Stylist AYESHA SHAIKH manager NAGESH PAVAN SAGAR V sagar varpe SAHIL SAP…" at bounding box center [272, 489] width 119 height 30
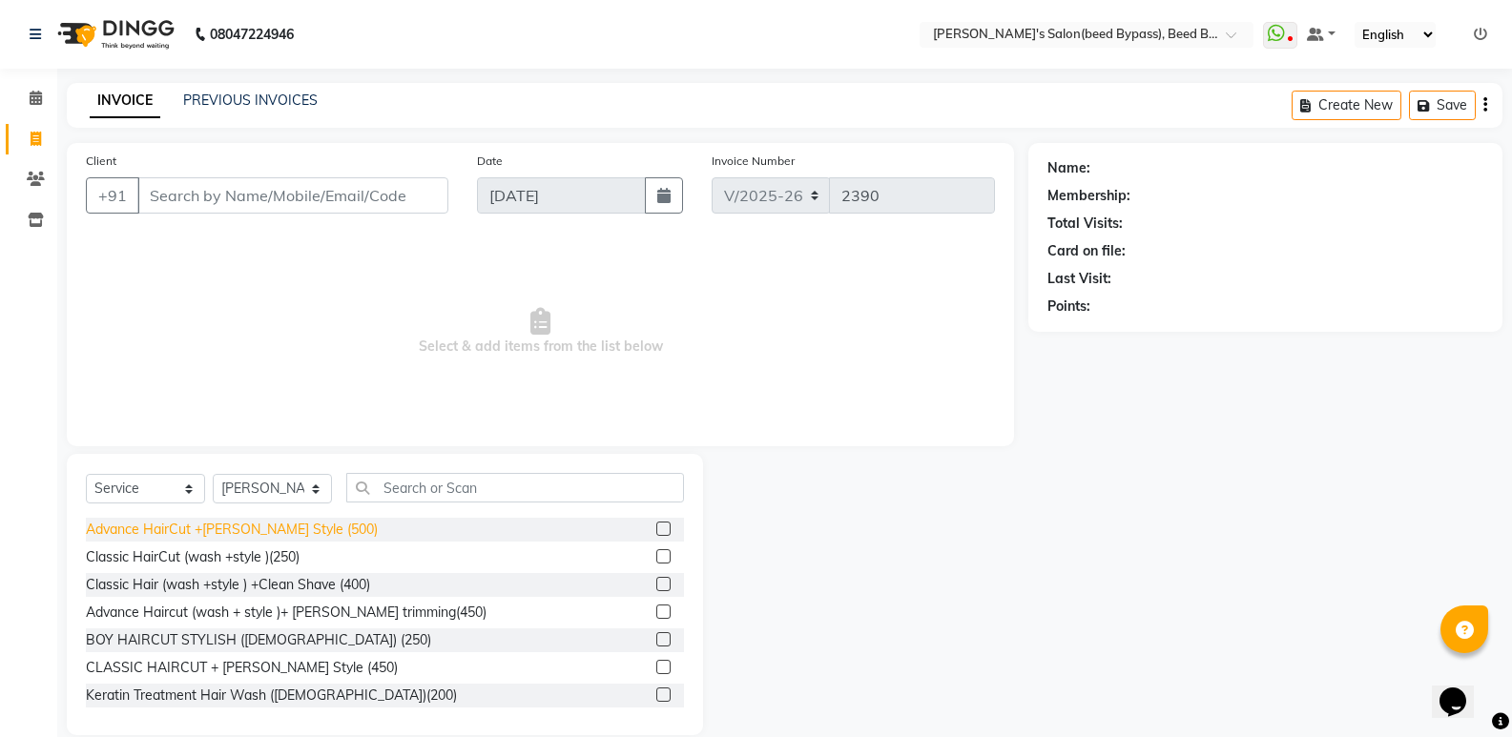
click at [297, 528] on div "Advance HairCut +Beard Style (500)" at bounding box center [232, 530] width 292 height 20
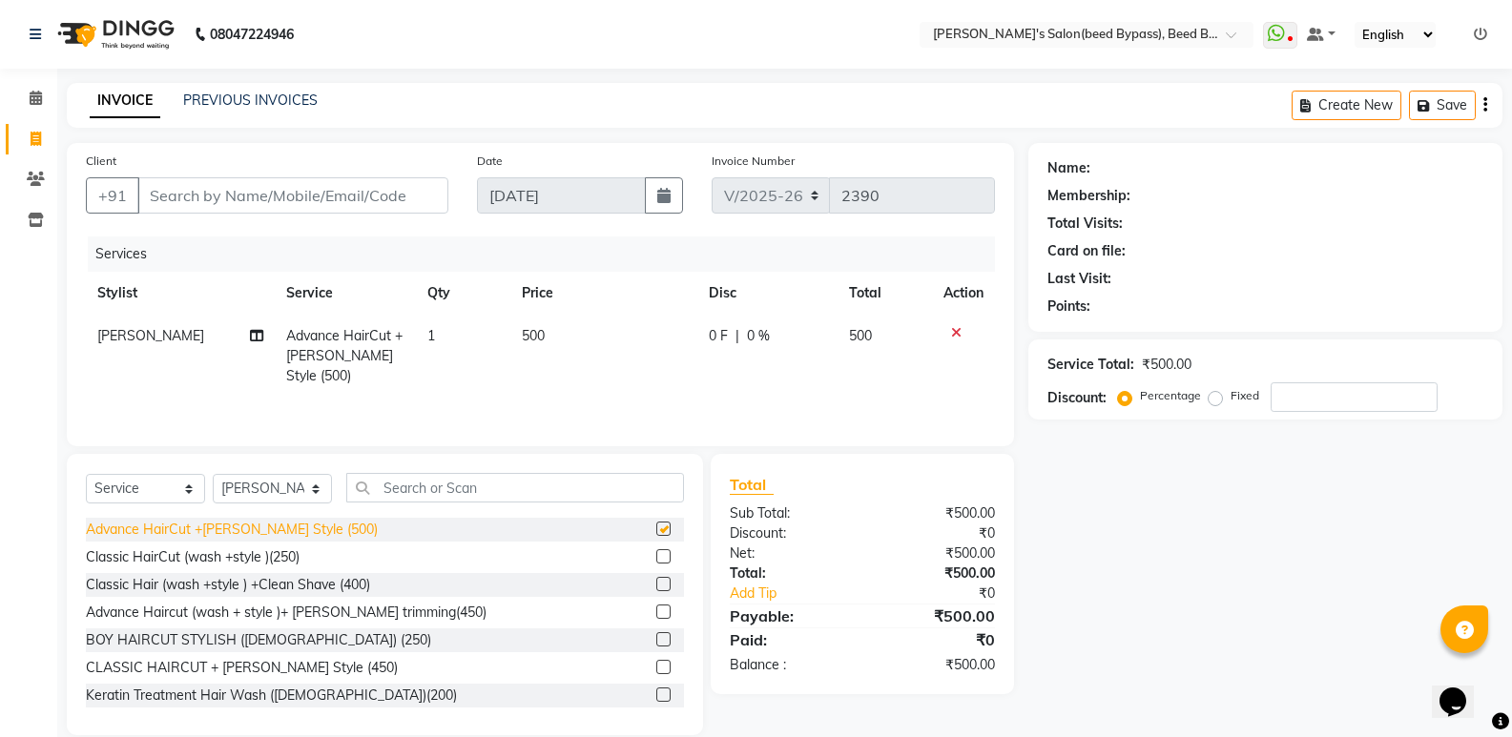
checkbox input "false"
click at [213, 203] on input "Client" at bounding box center [292, 195] width 311 height 36
type input "7"
type input "0"
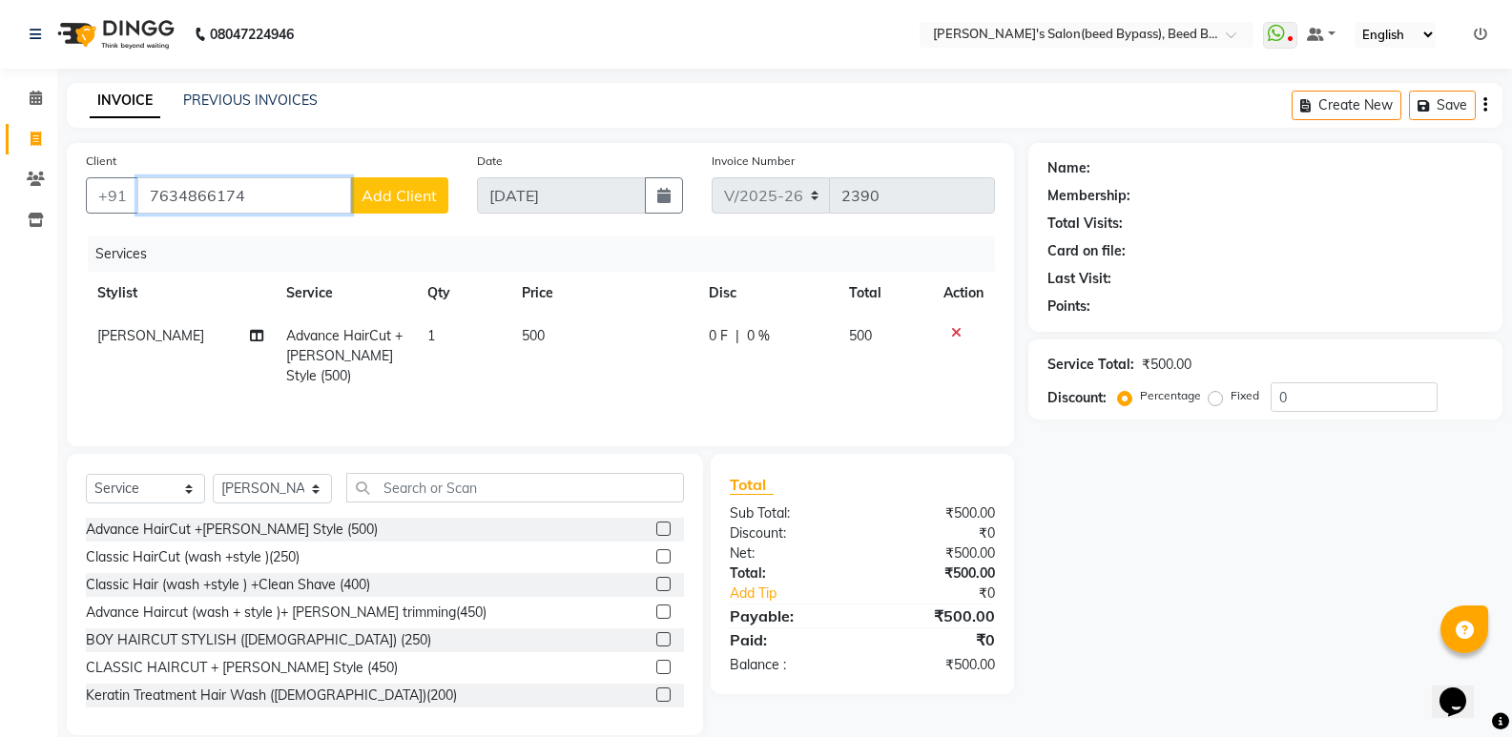
type input "7634866174"
click at [420, 201] on span "Add Client" at bounding box center [399, 195] width 75 height 19
select select "22"
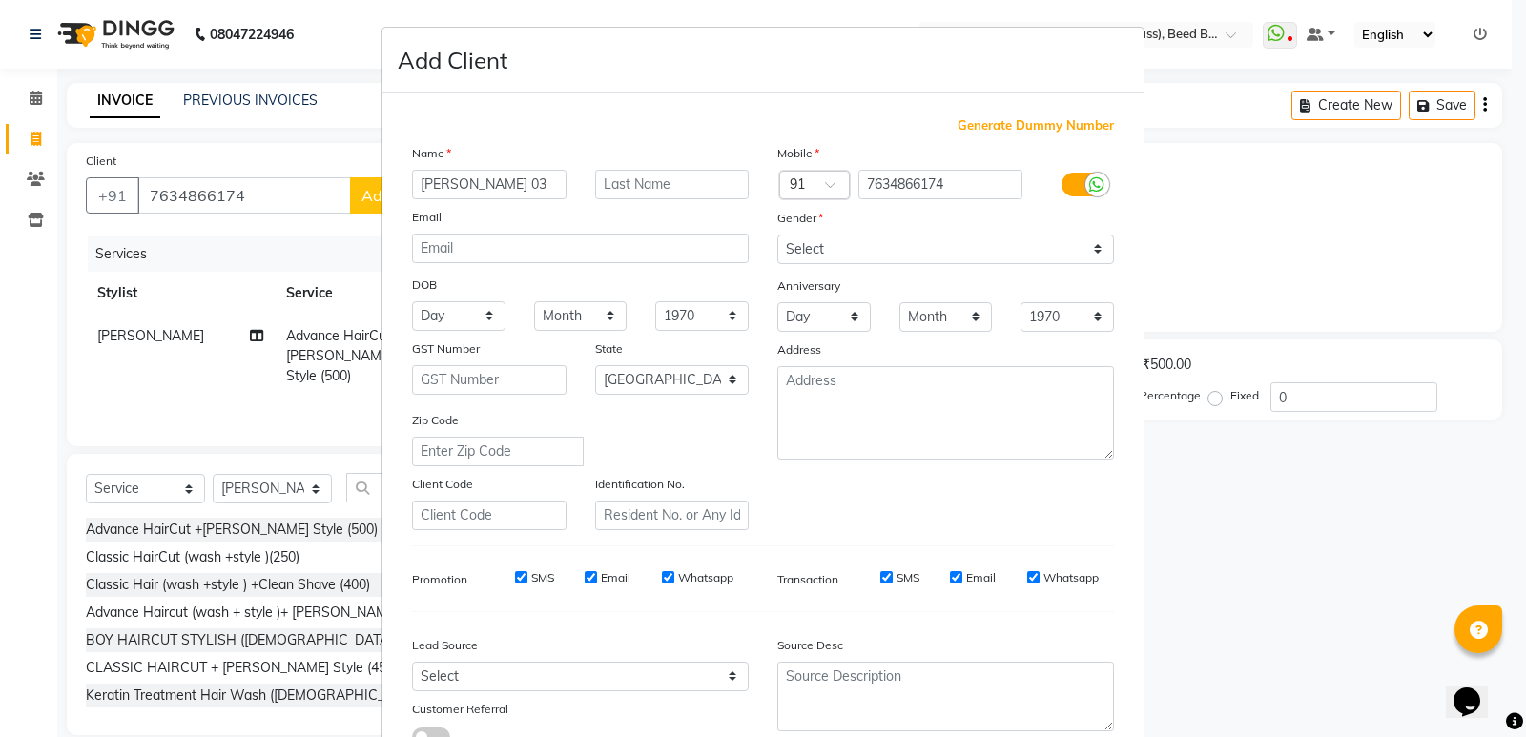
type input "indar rajput 03"
click at [811, 257] on select "Select Male Female Other Prefer Not To Say" at bounding box center [945, 250] width 337 height 30
select select "male"
click at [777, 235] on select "Select Male Female Other Prefer Not To Say" at bounding box center [945, 250] width 337 height 30
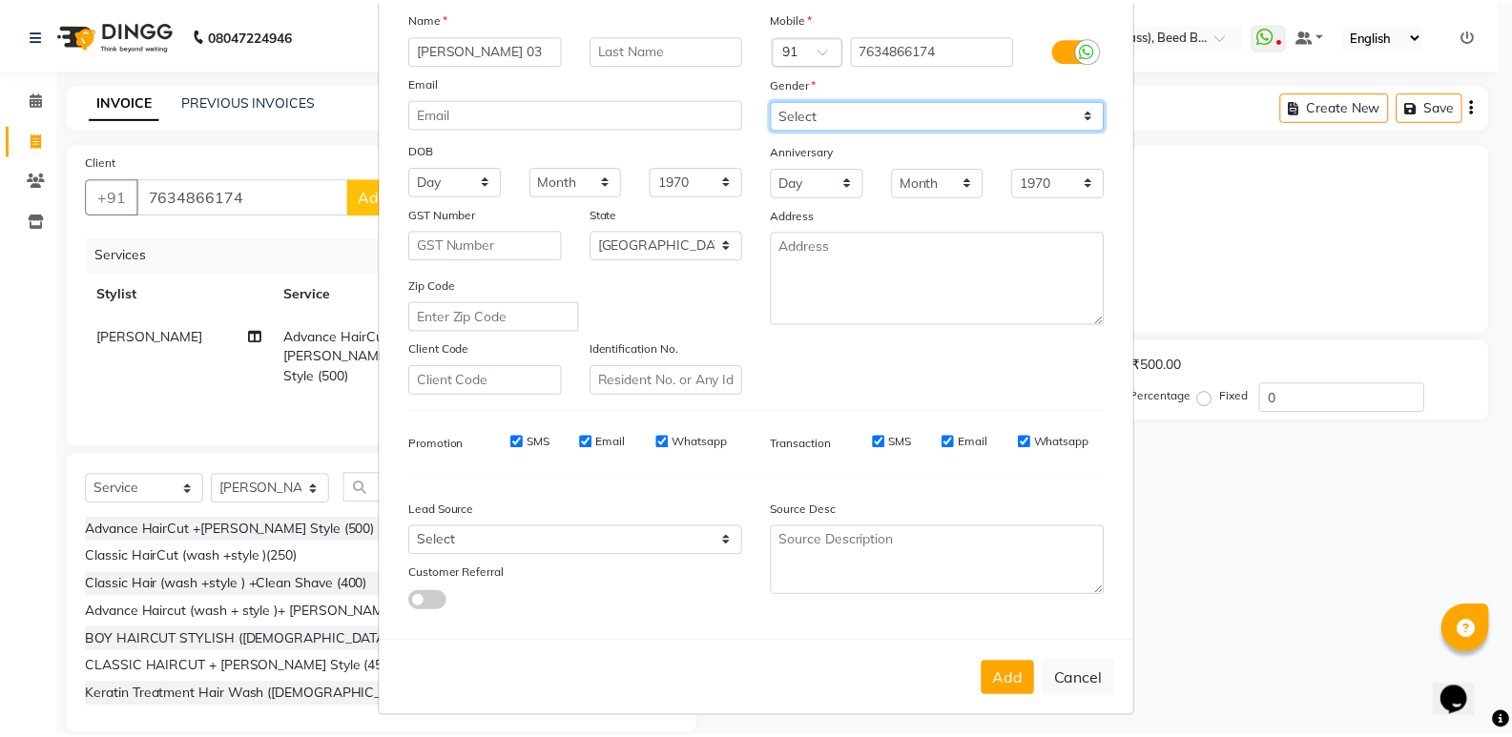
scroll to position [143, 0]
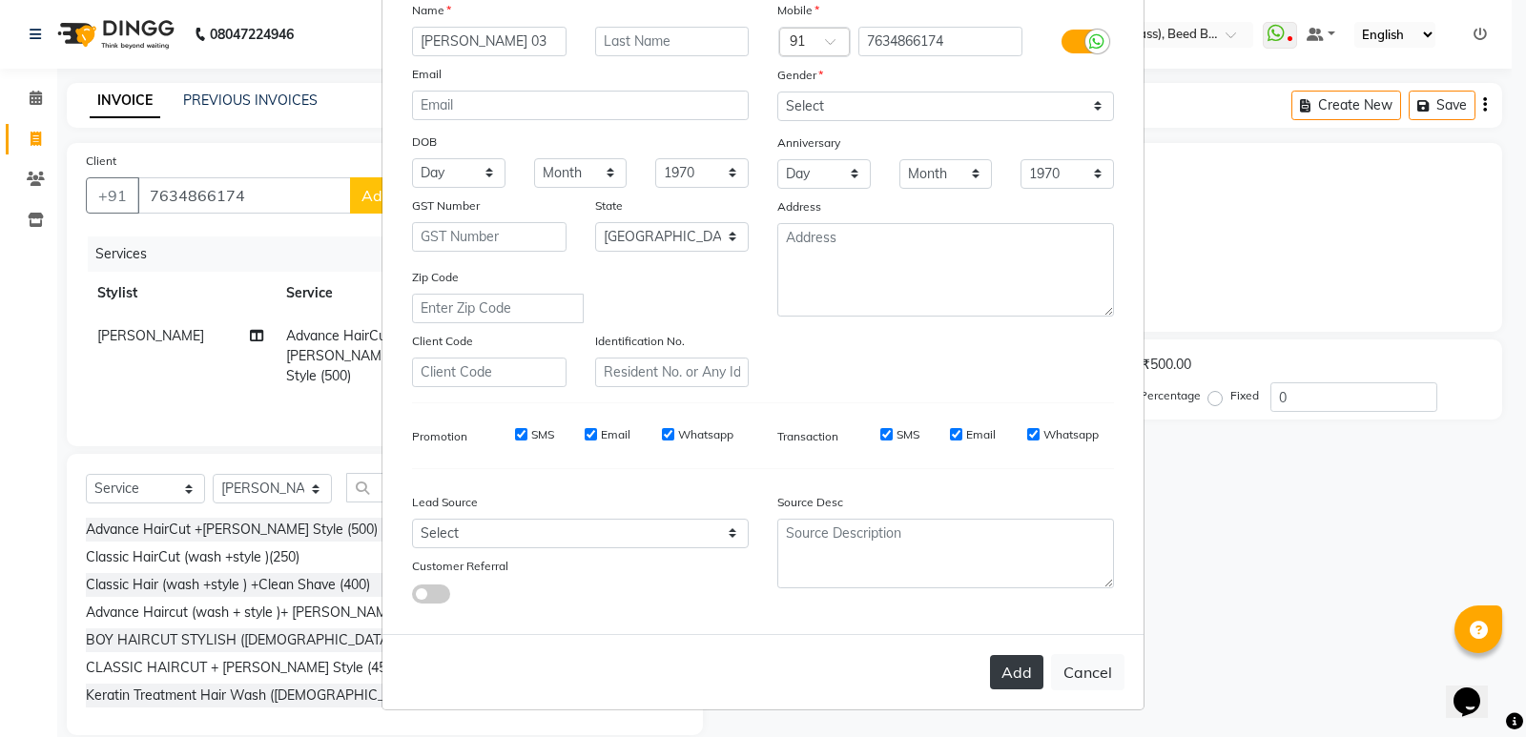
click at [1004, 666] on button "Add" at bounding box center [1016, 672] width 53 height 34
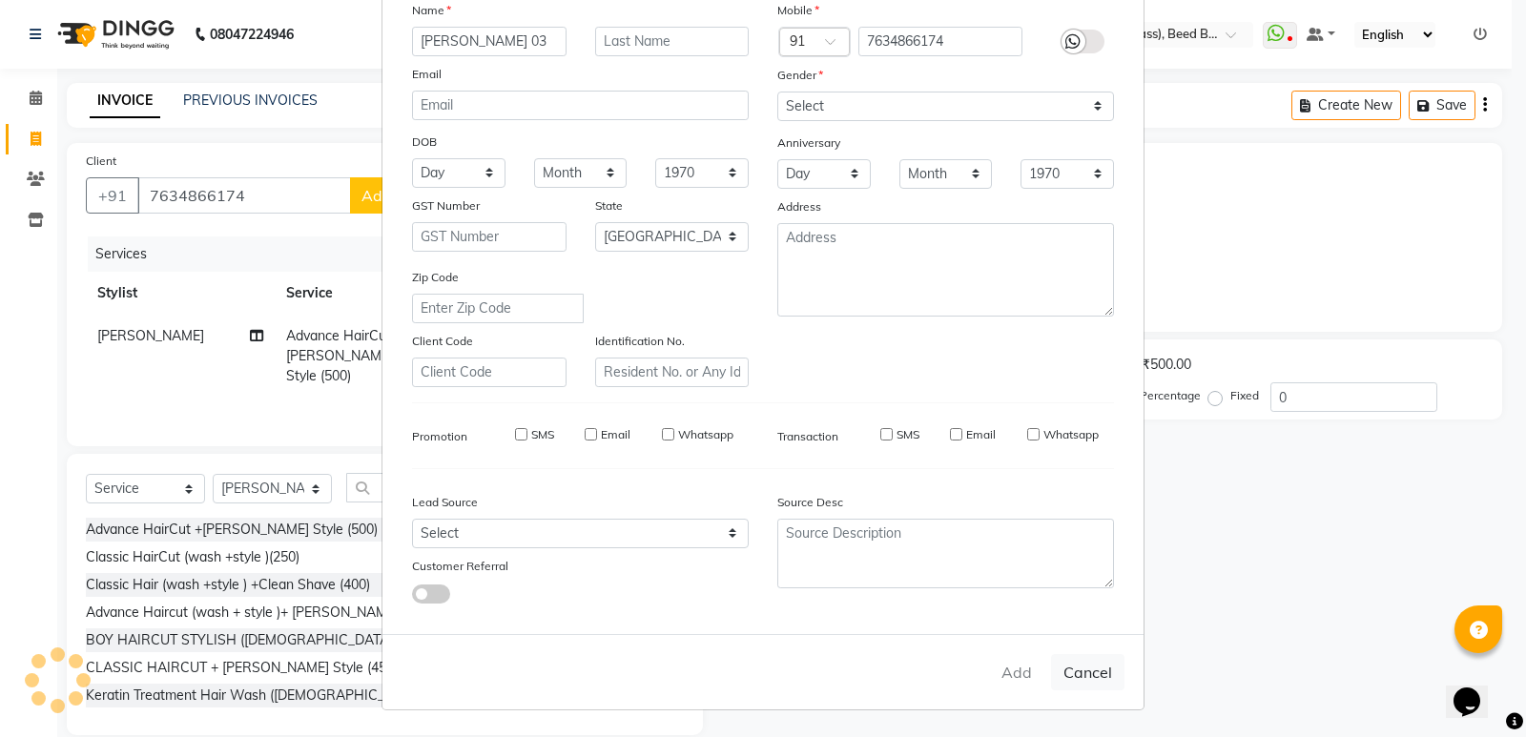
type input "76******74"
select select
select select "null"
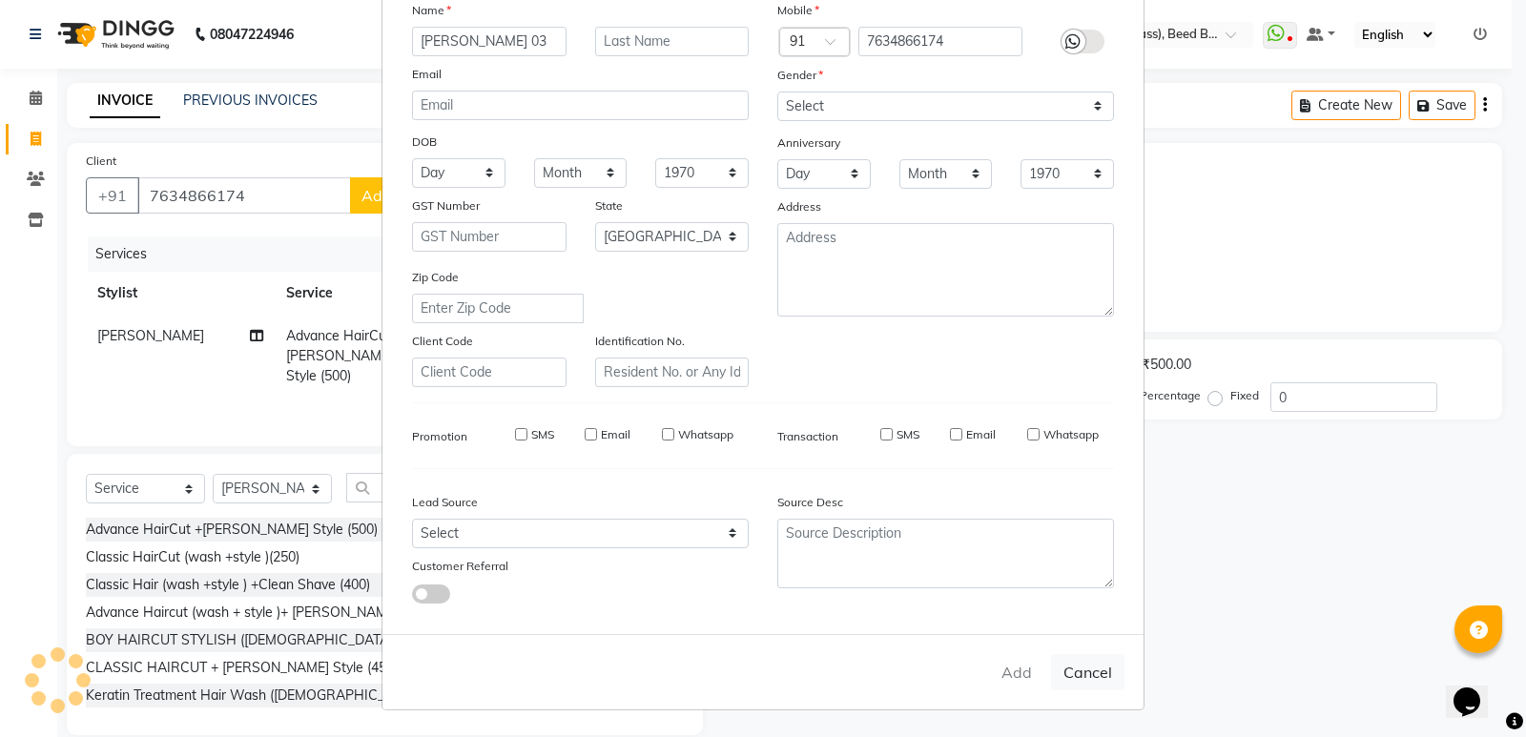
select select
checkbox input "false"
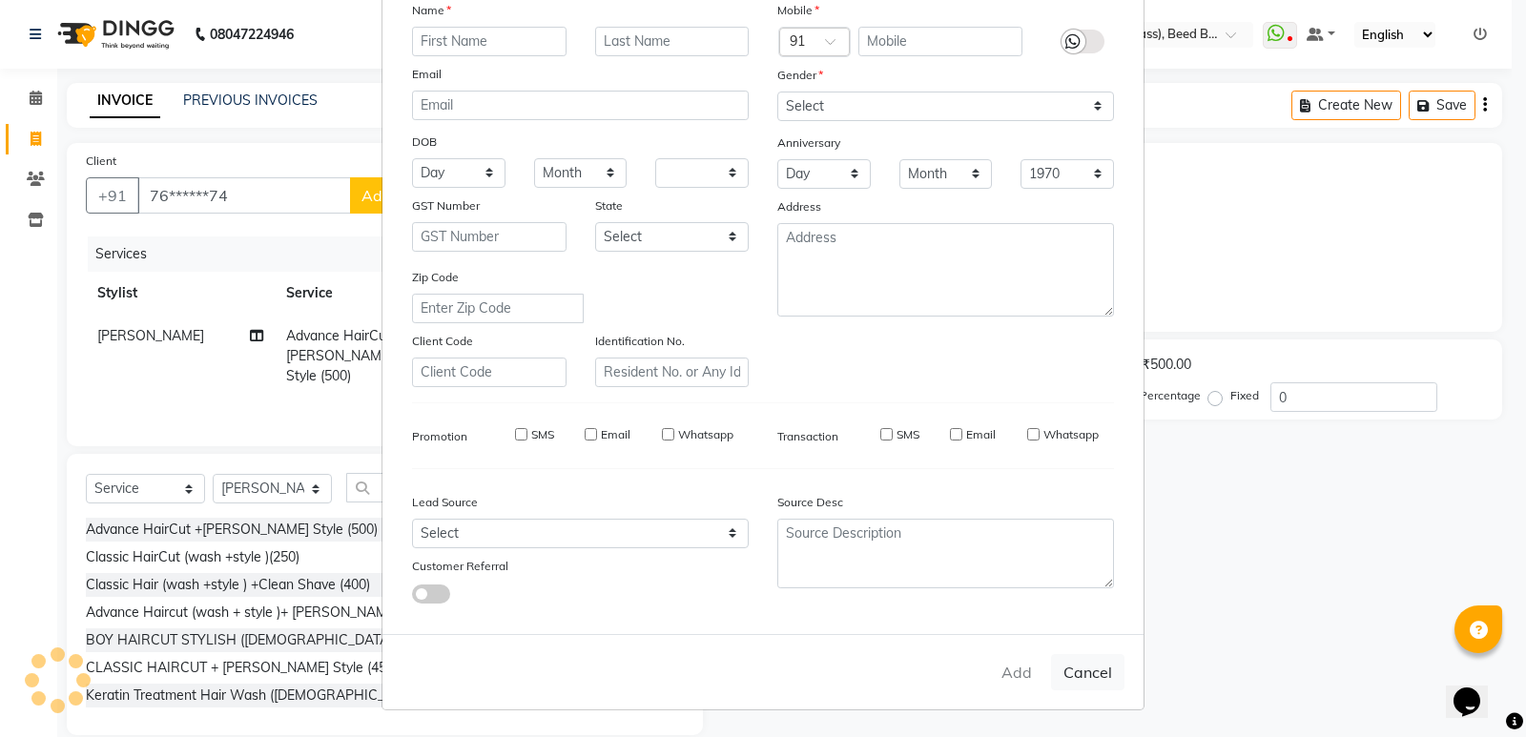
checkbox input "false"
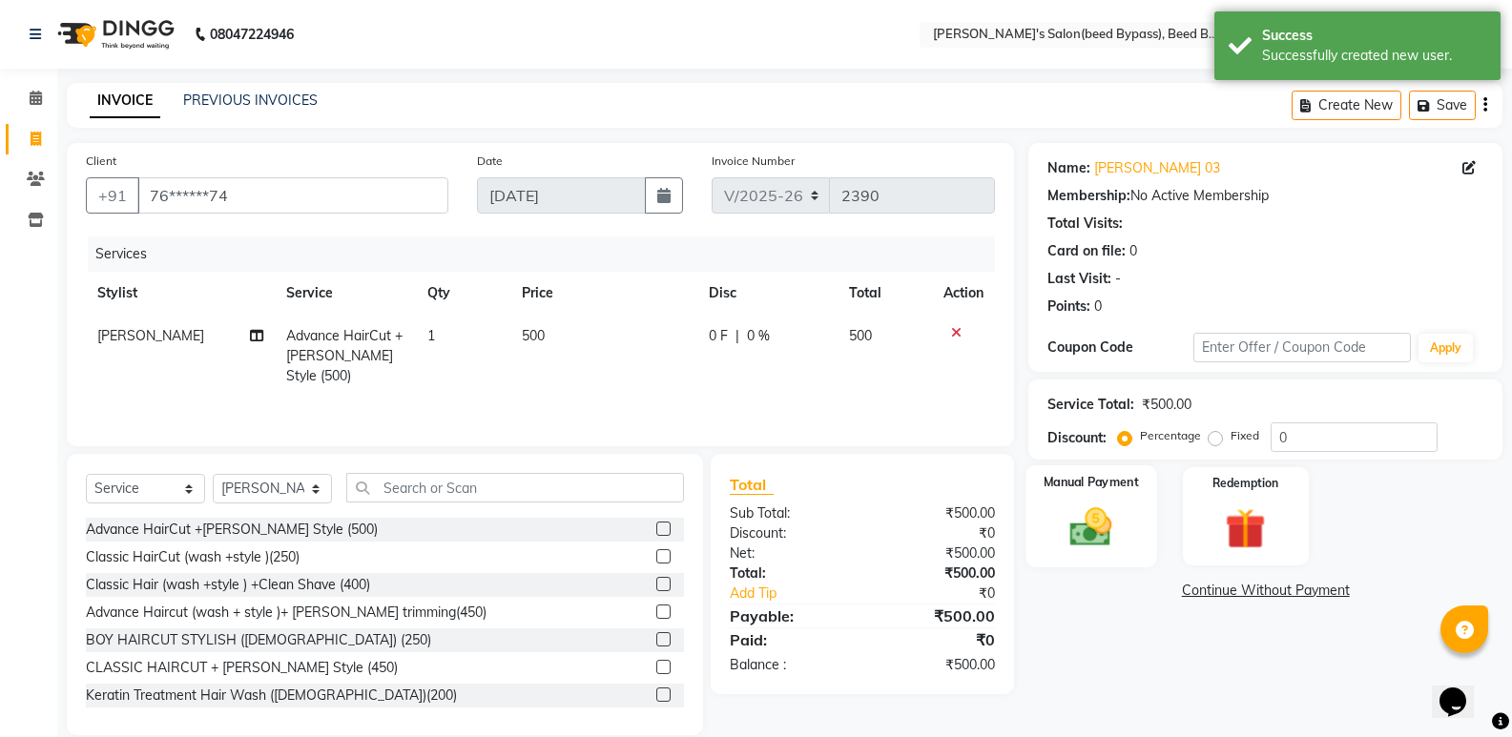
click at [1108, 532] on img at bounding box center [1091, 527] width 68 height 49
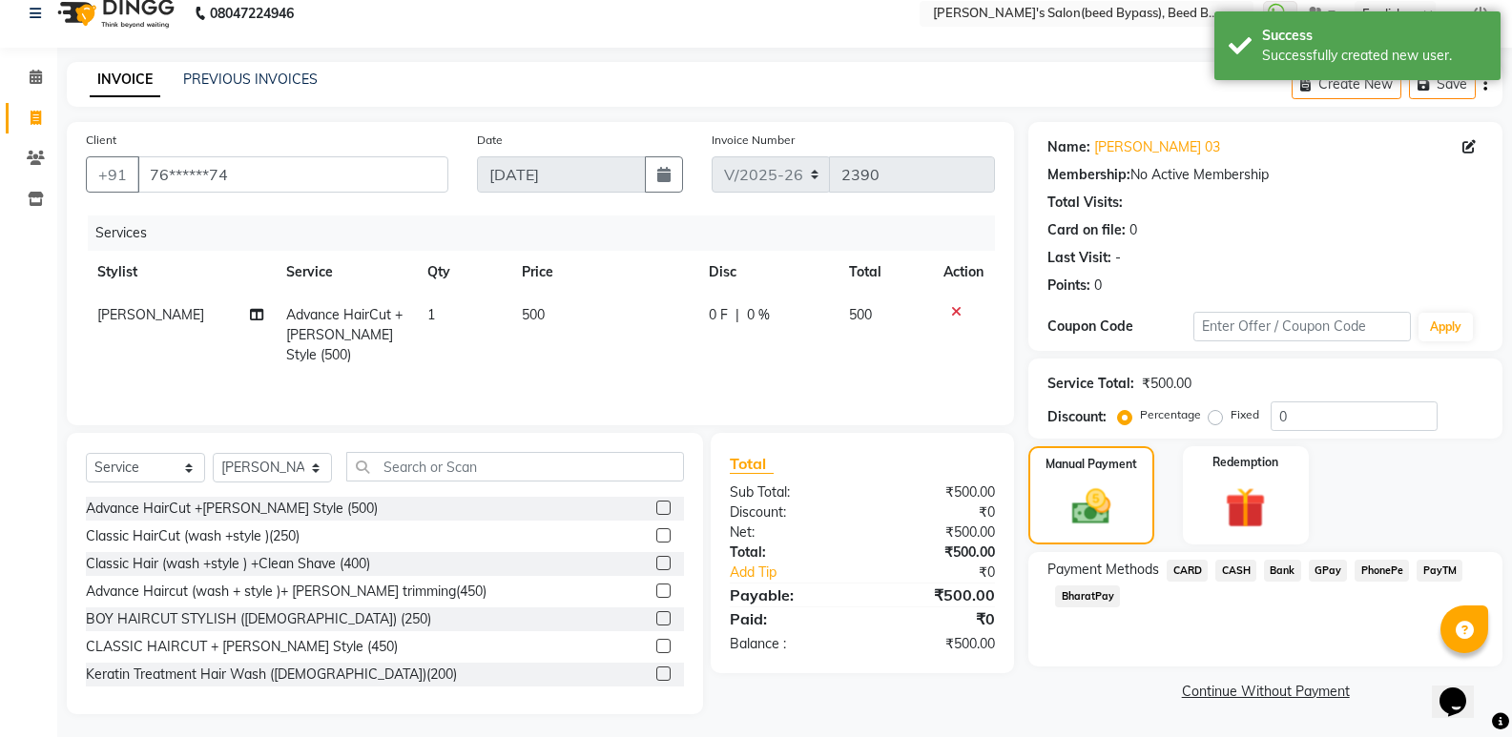
scroll to position [27, 0]
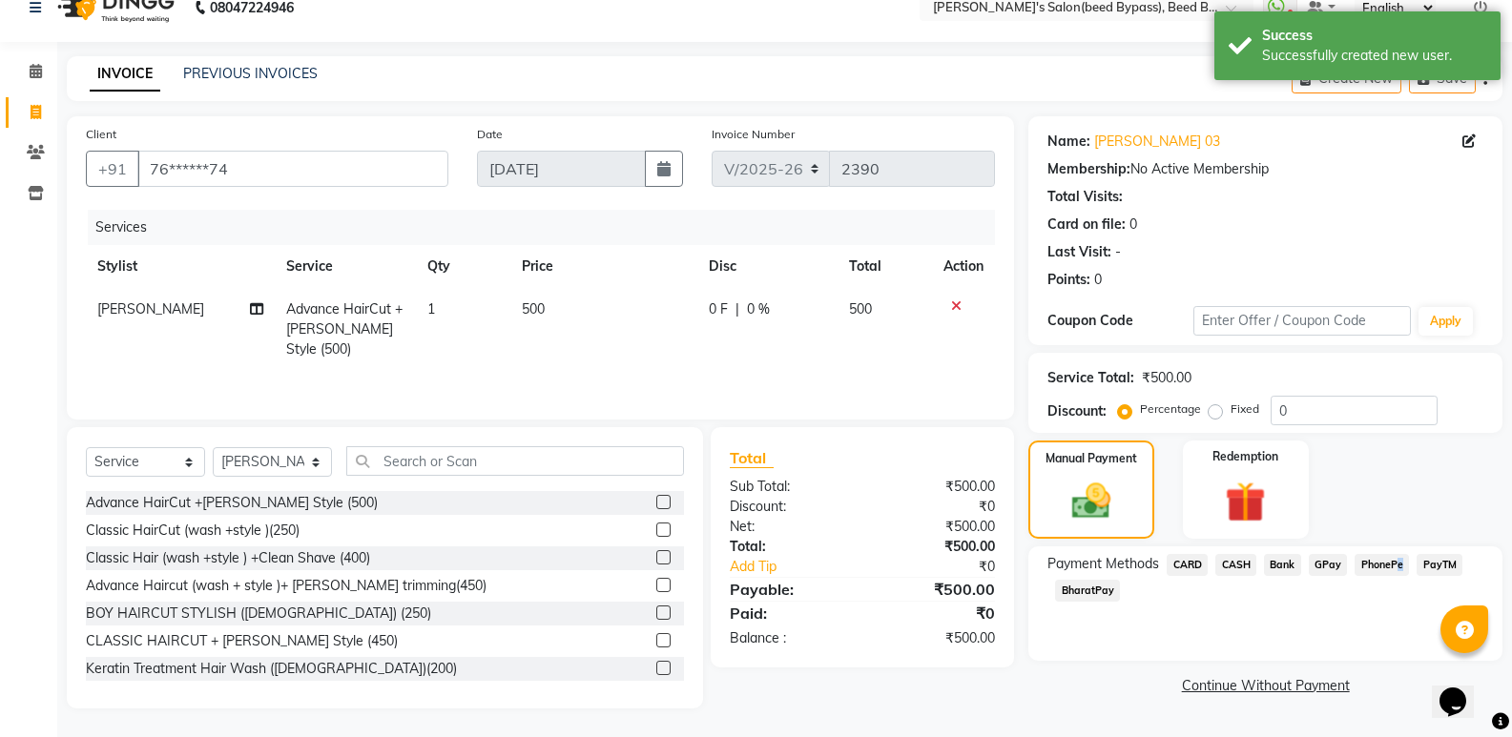
click at [1394, 562] on span "PhonePe" at bounding box center [1382, 565] width 54 height 22
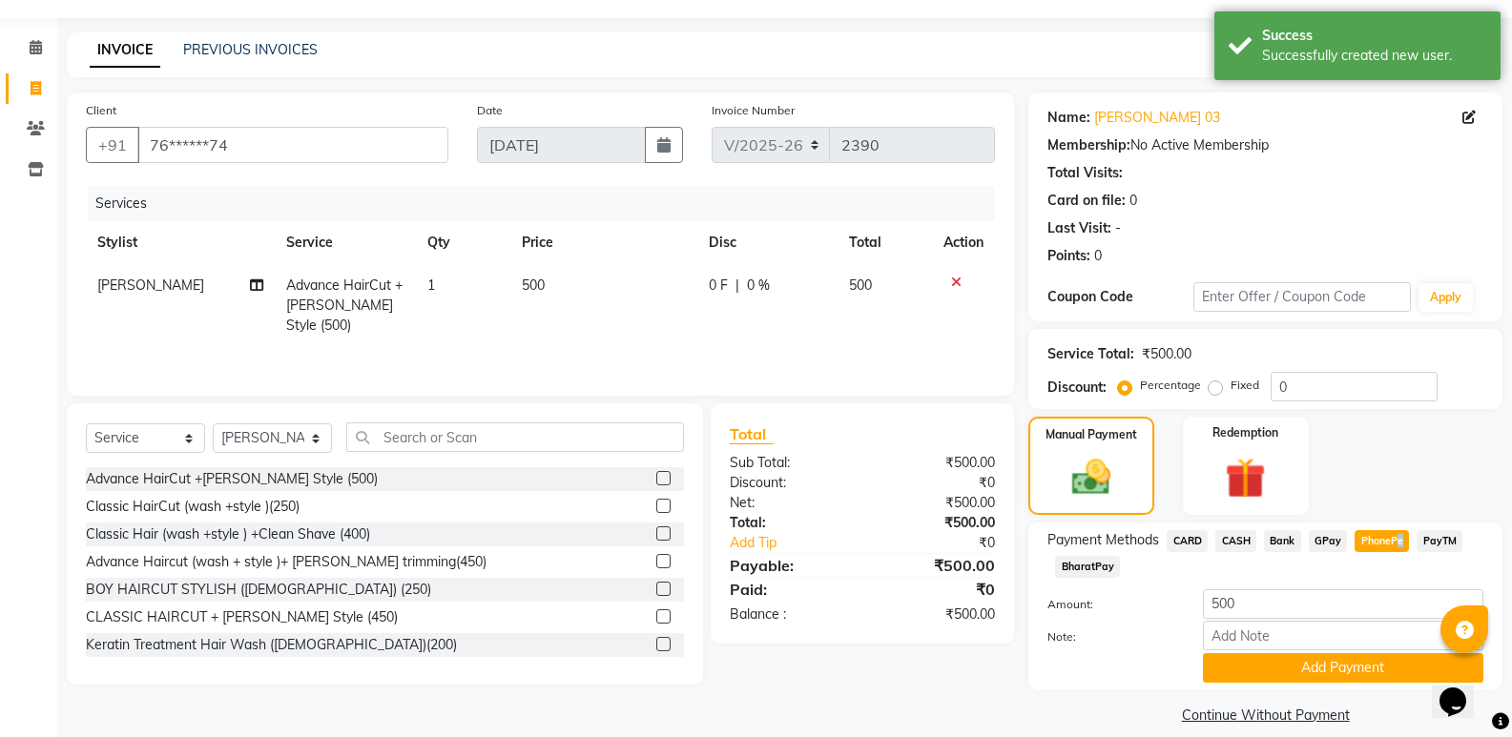
scroll to position [72, 0]
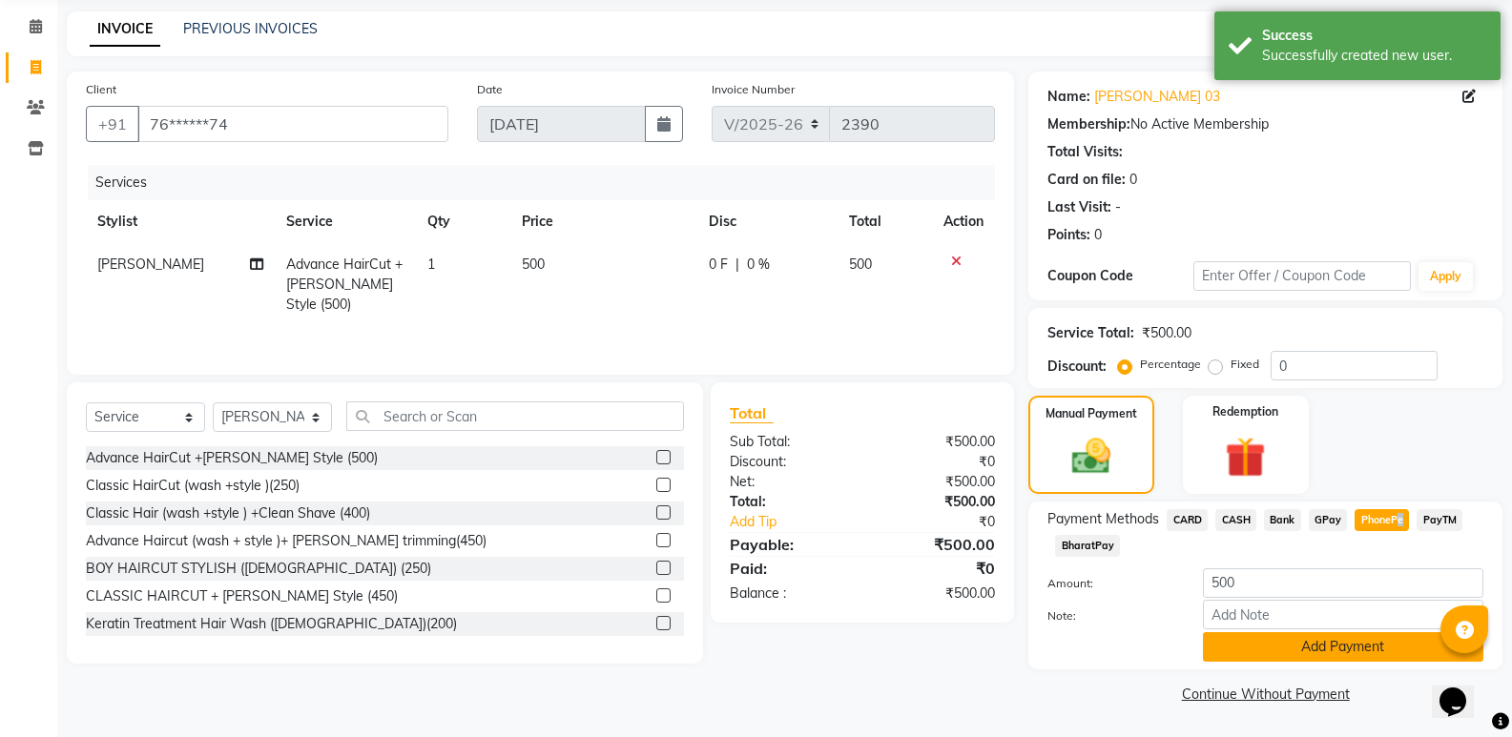
click at [1359, 649] on button "Add Payment" at bounding box center [1343, 647] width 280 height 30
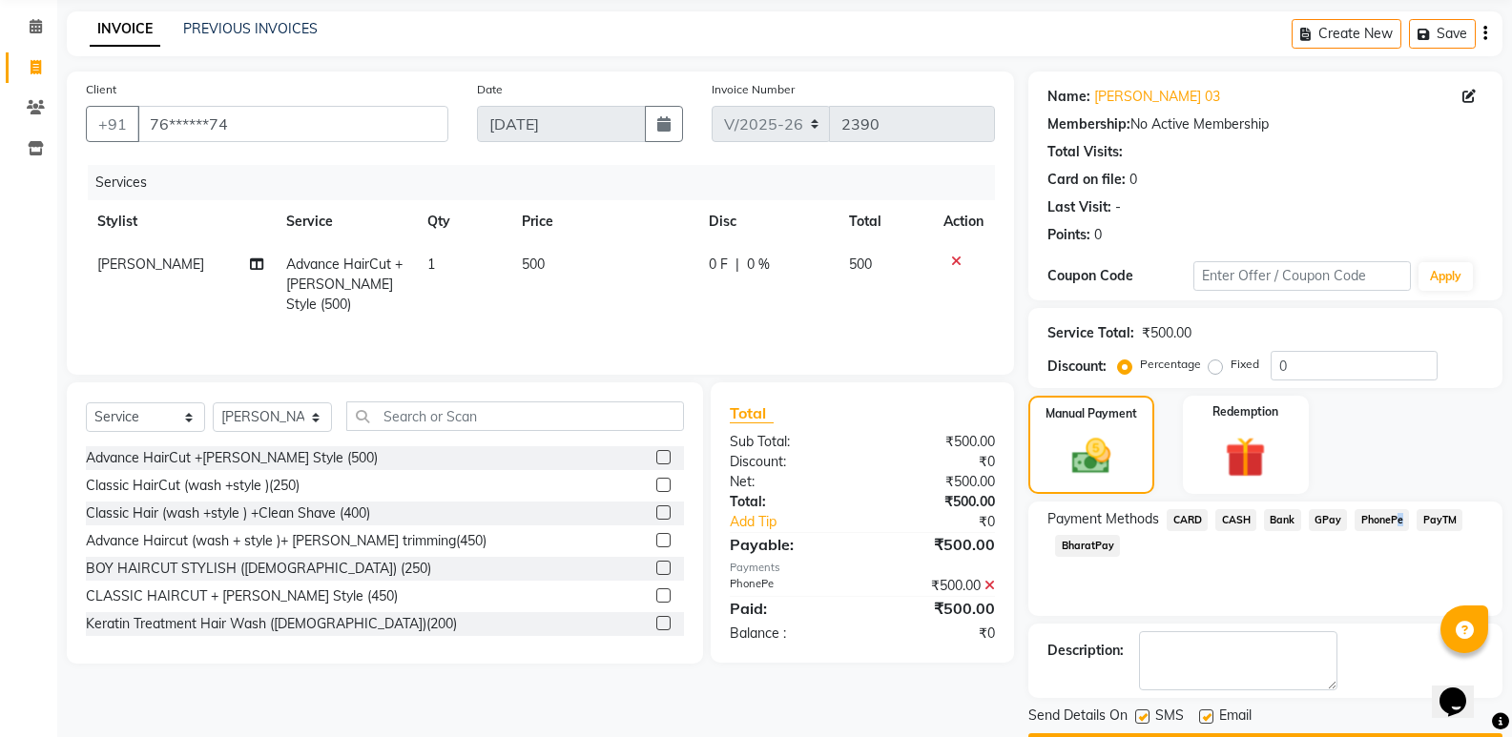
scroll to position [126, 0]
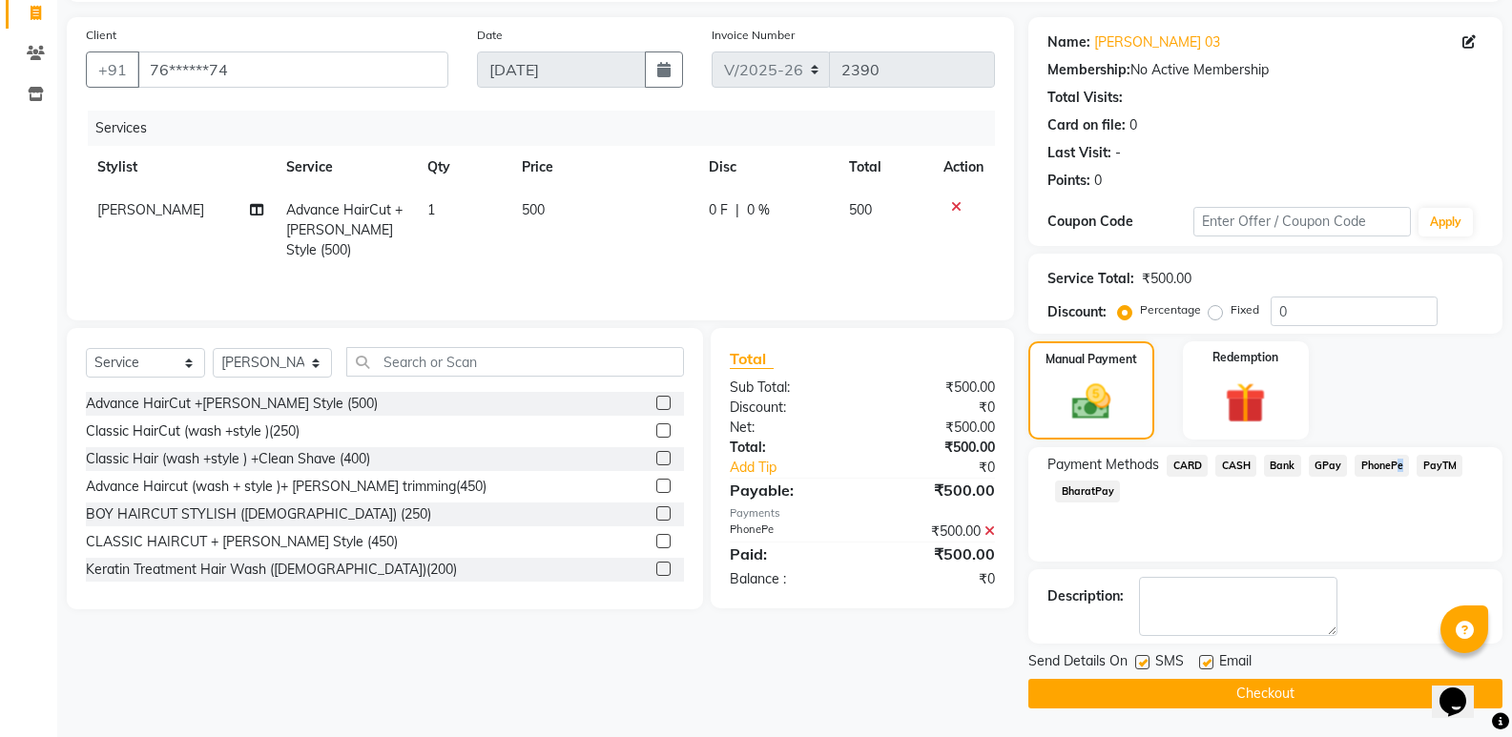
click at [1307, 691] on button "Checkout" at bounding box center [1265, 694] width 474 height 30
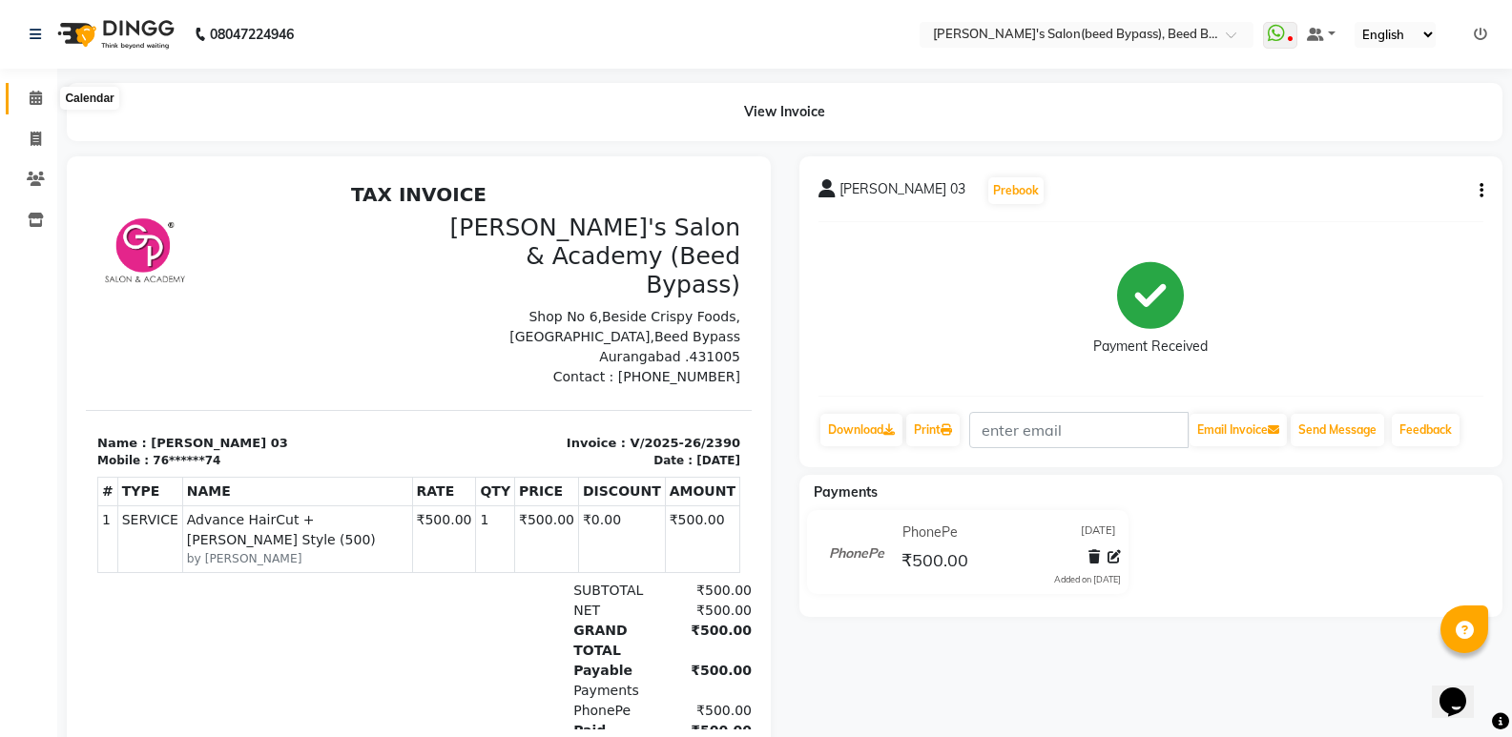
click at [35, 97] on icon at bounding box center [36, 98] width 12 height 14
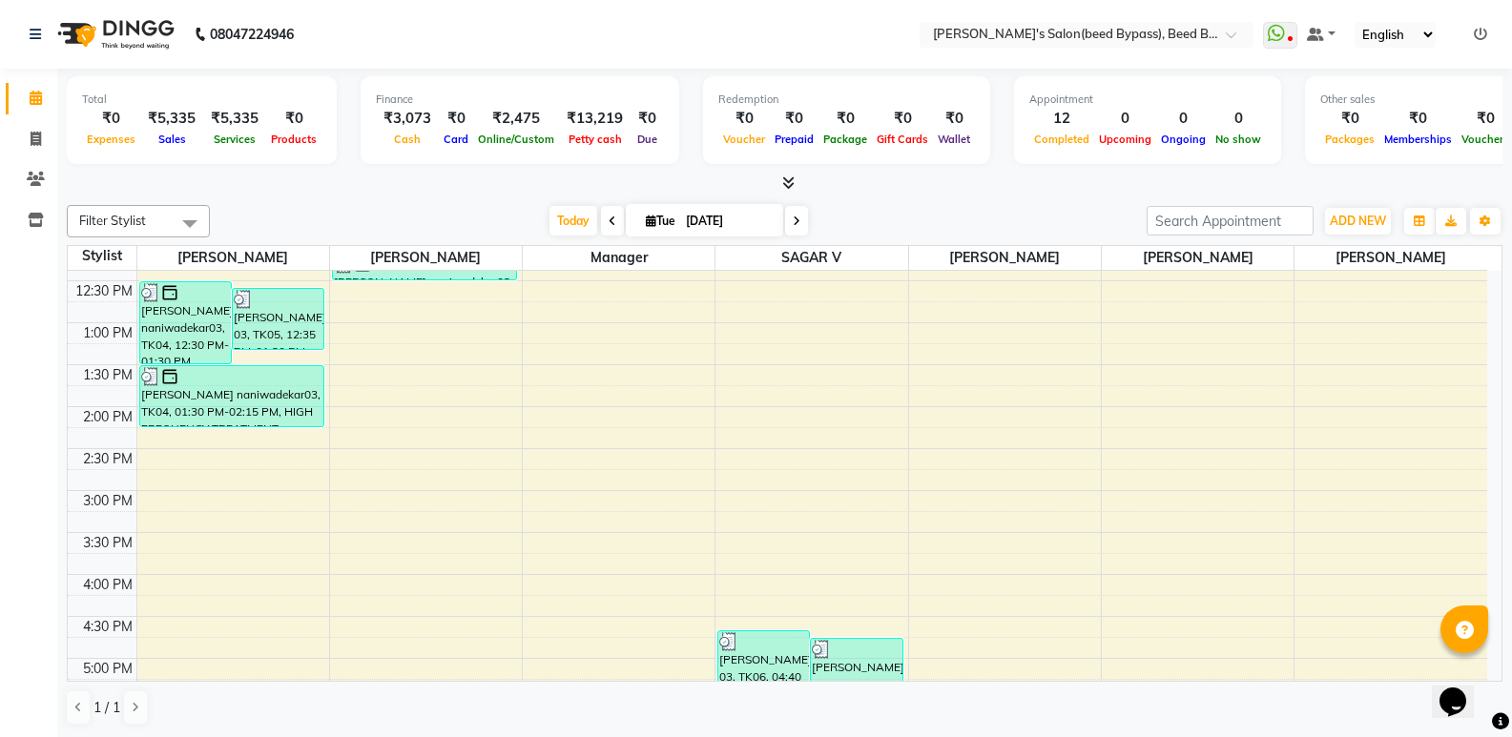
scroll to position [167, 0]
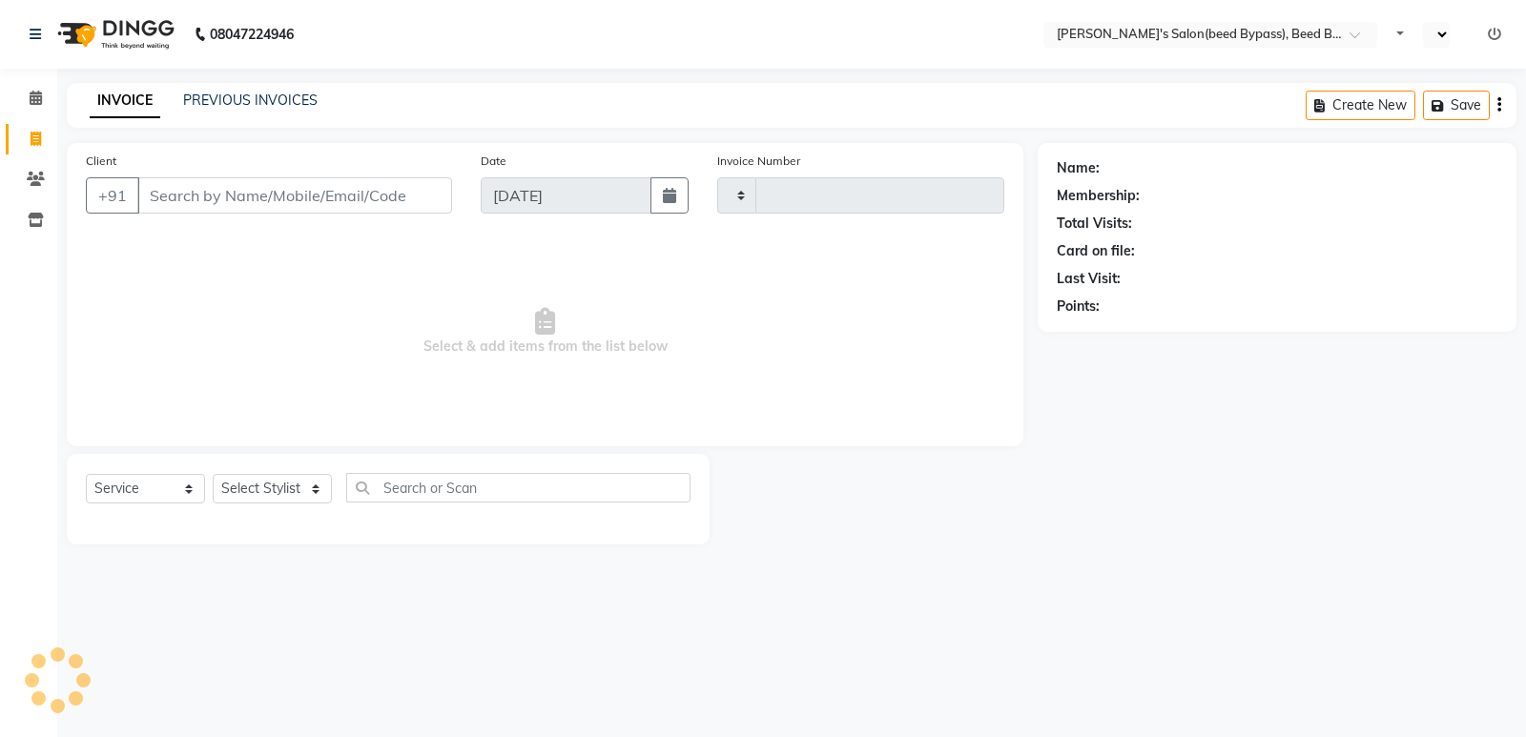
select select "service"
type input "2390"
select select "en"
select select "4176"
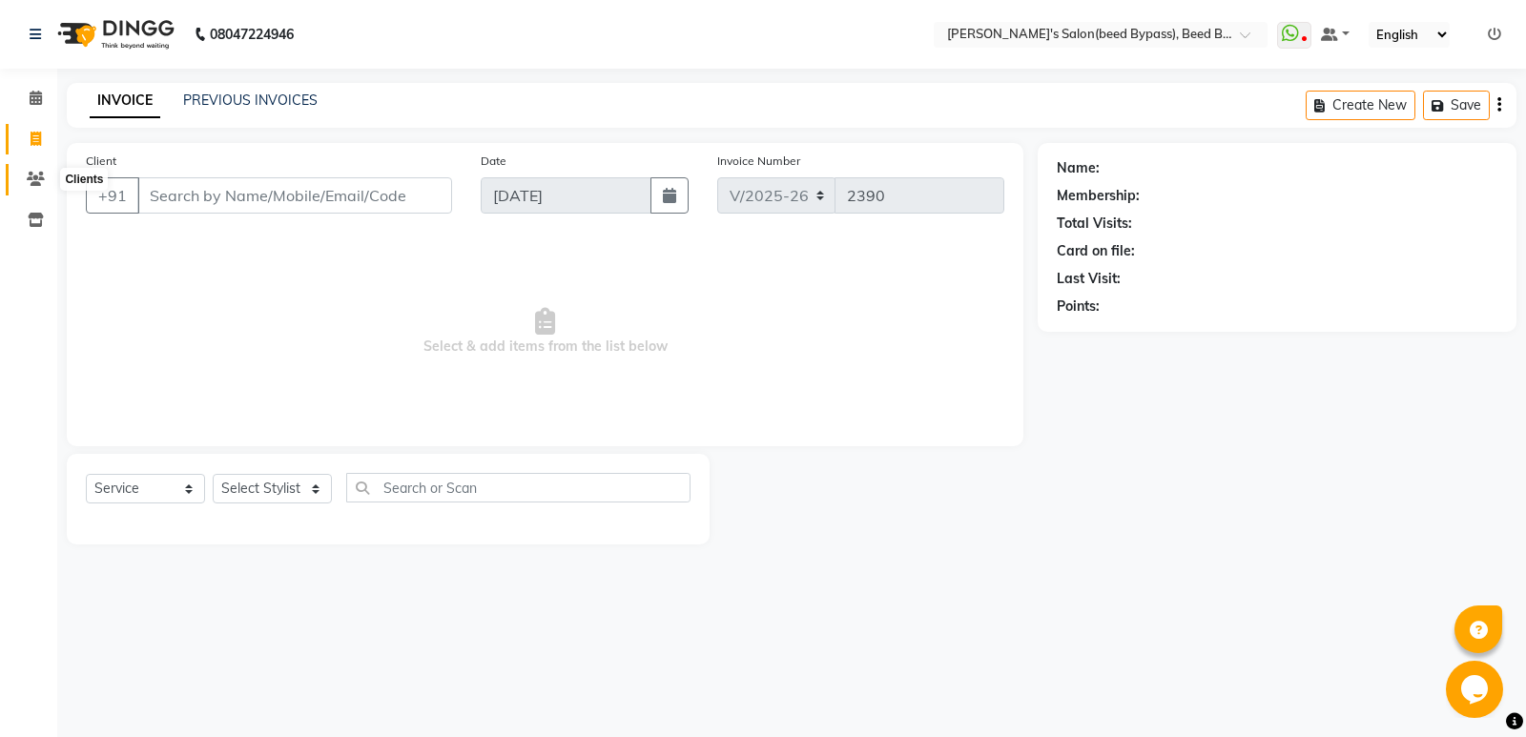
click at [29, 187] on span at bounding box center [35, 180] width 33 height 22
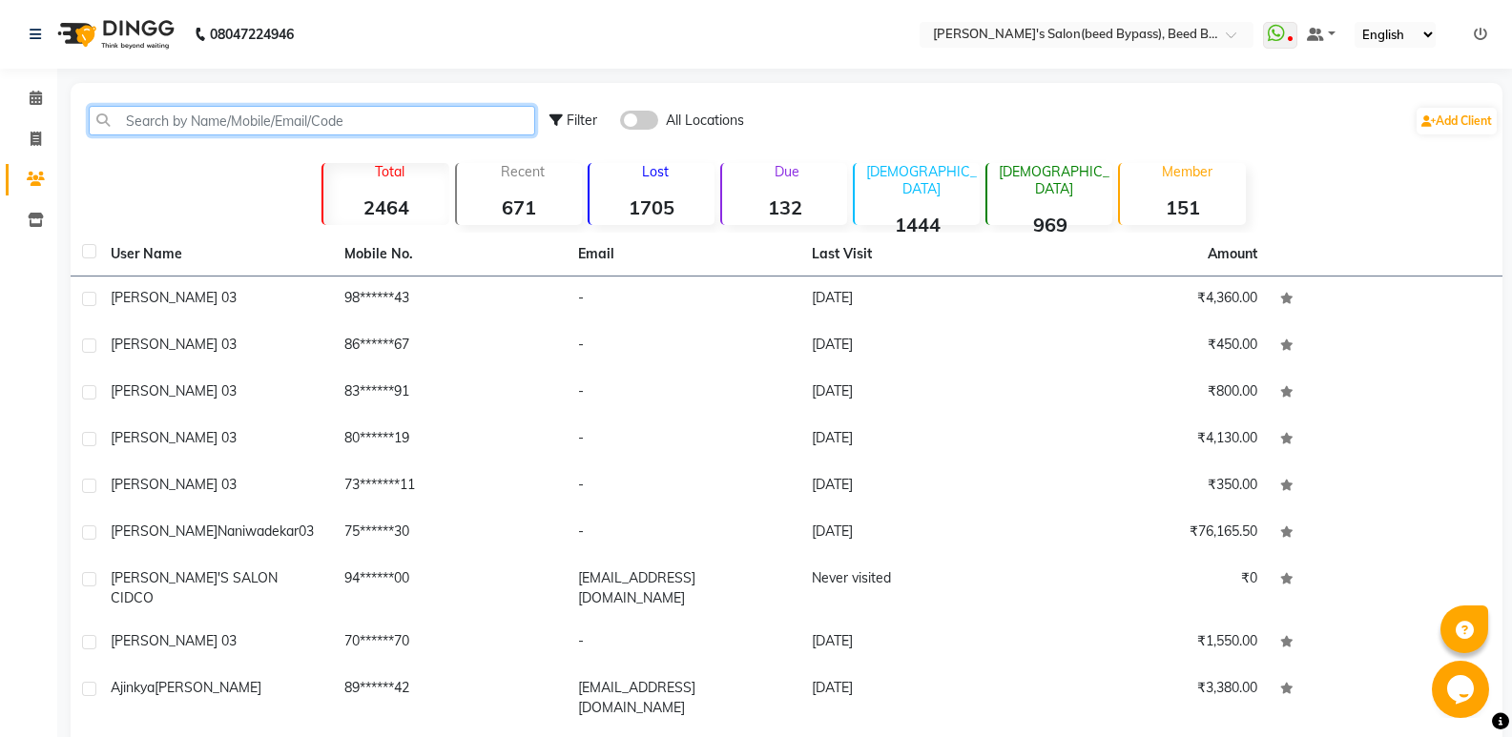
click at [216, 130] on input "text" at bounding box center [312, 121] width 446 height 30
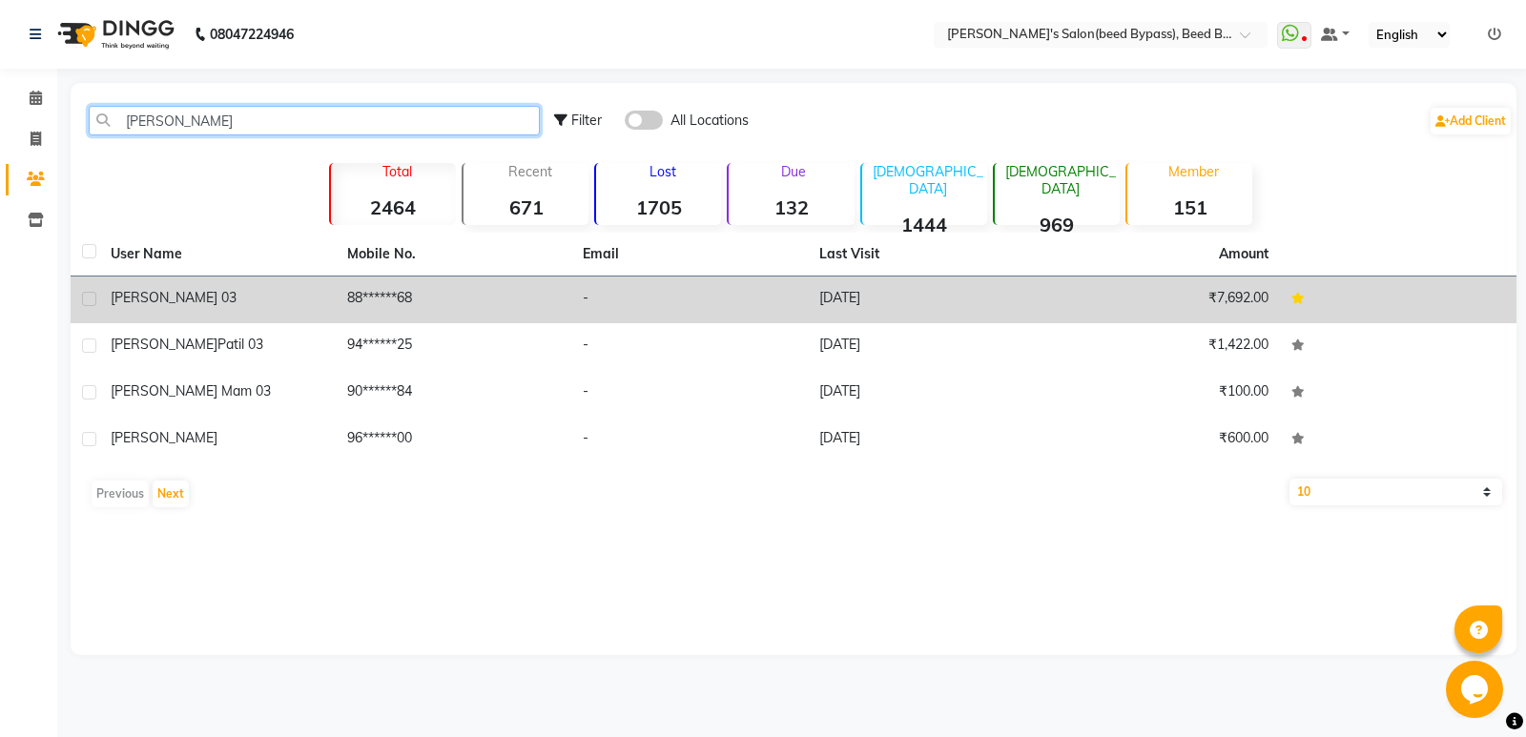
type input "sonu"
click at [217, 298] on div "SONU SINGH 03" at bounding box center [218, 298] width 214 height 20
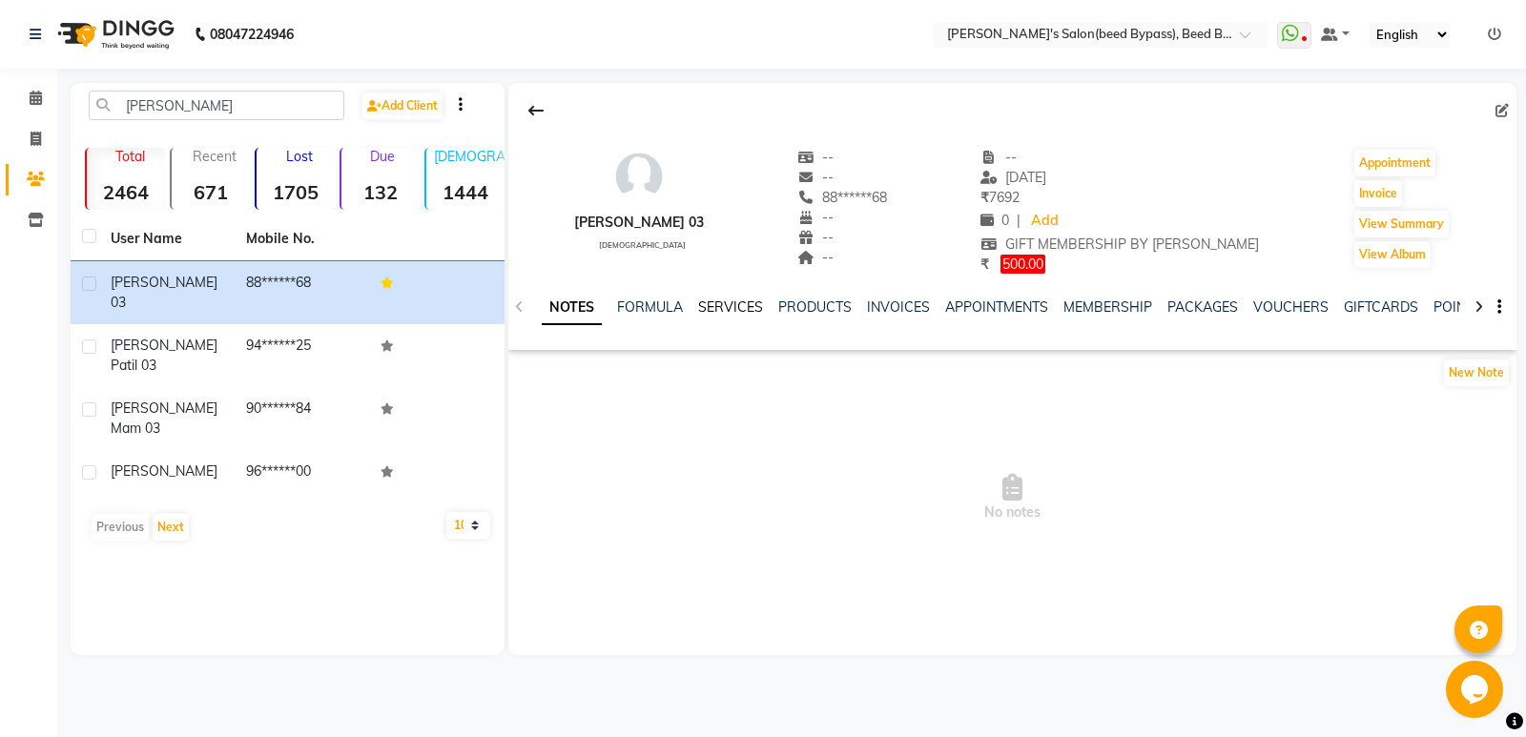
click at [726, 300] on link "SERVICES" at bounding box center [730, 307] width 65 height 17
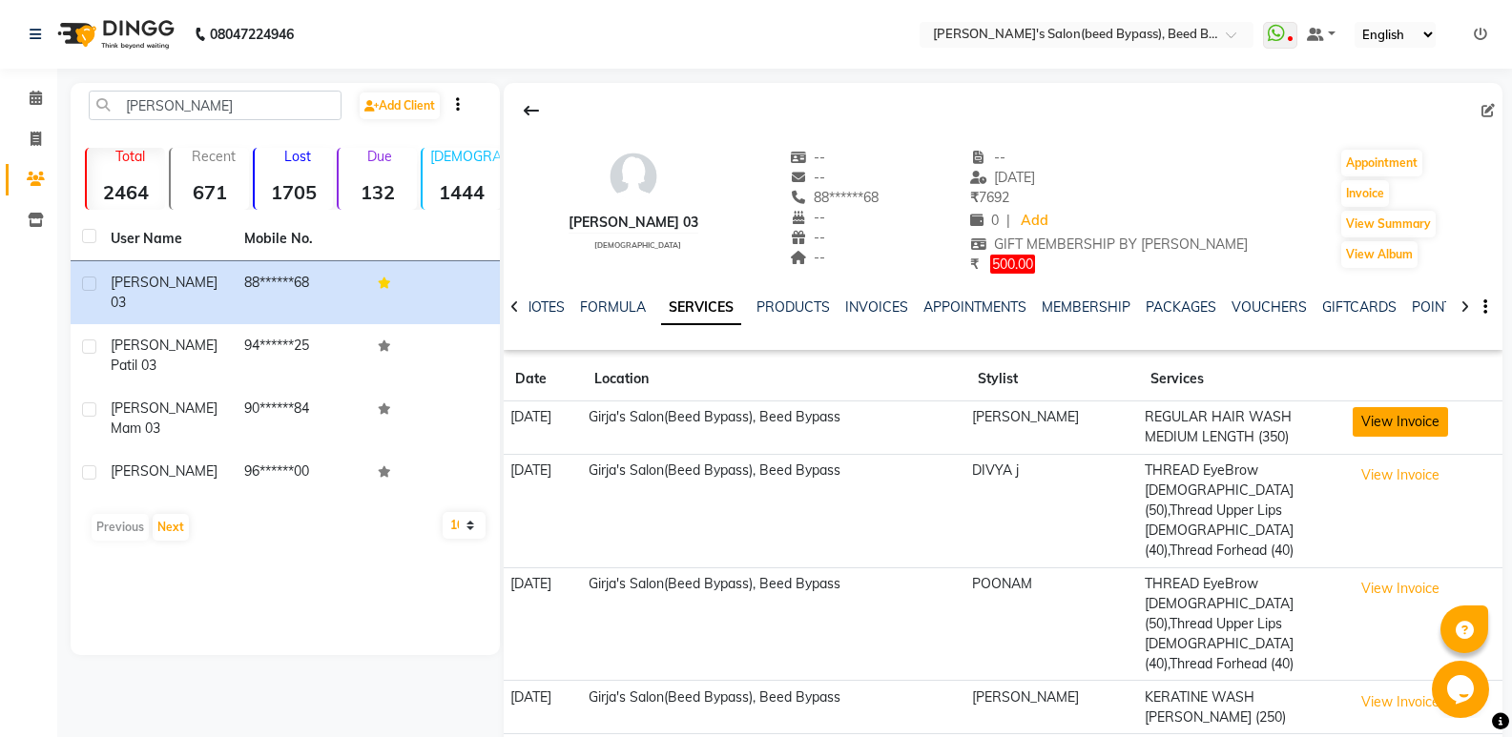
click at [1418, 434] on button "View Invoice" at bounding box center [1400, 422] width 95 height 30
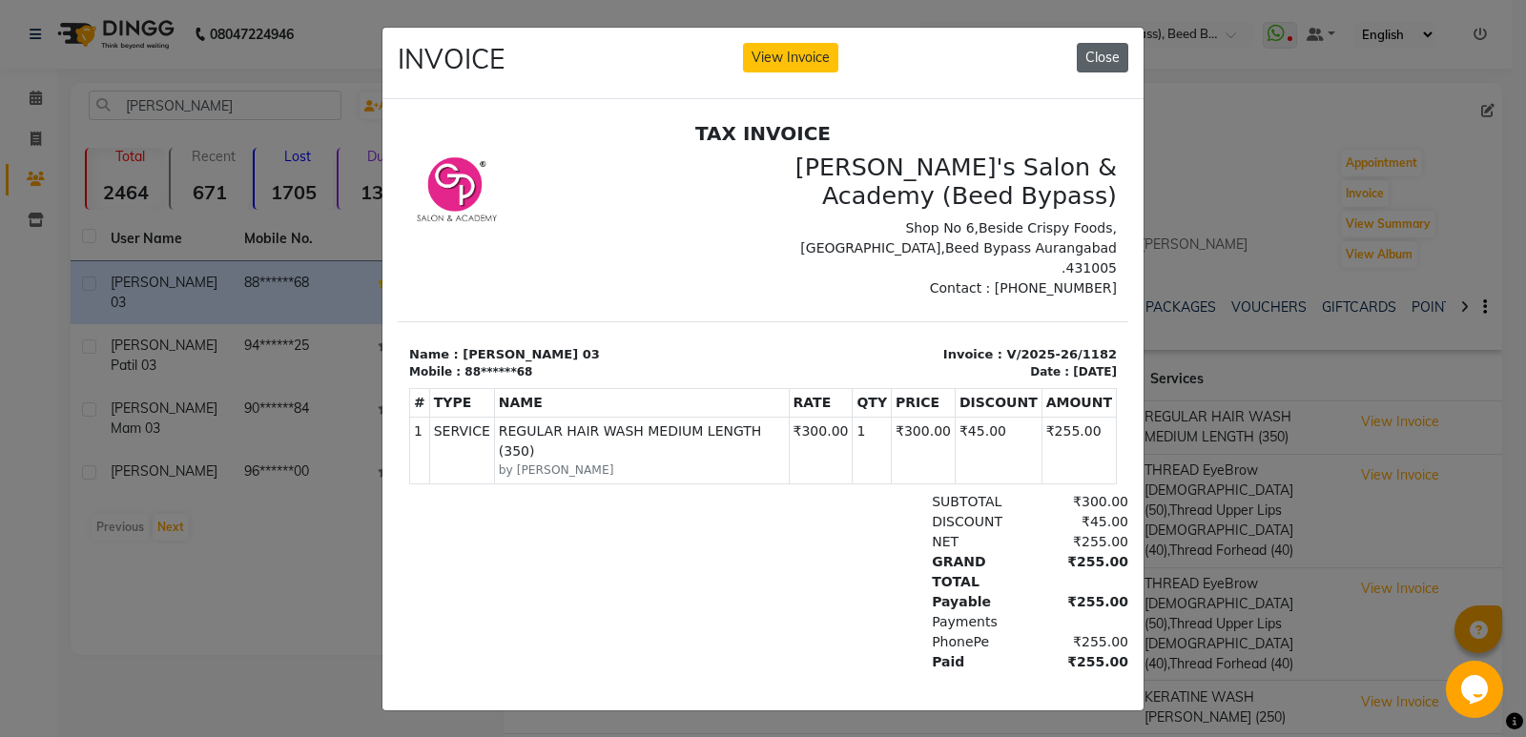
click at [1106, 51] on button "Close" at bounding box center [1103, 58] width 52 height 30
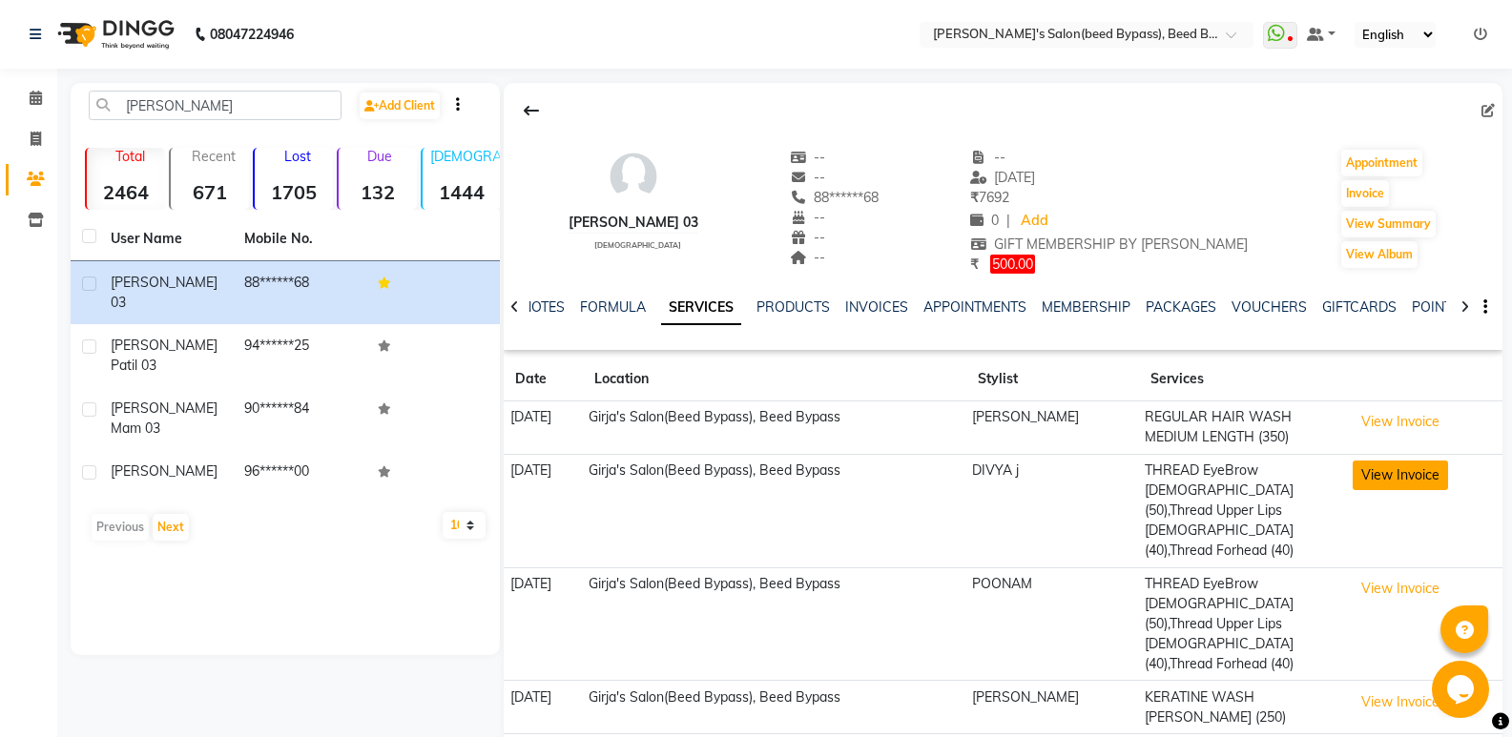
click at [1396, 488] on button "View Invoice" at bounding box center [1400, 476] width 95 height 30
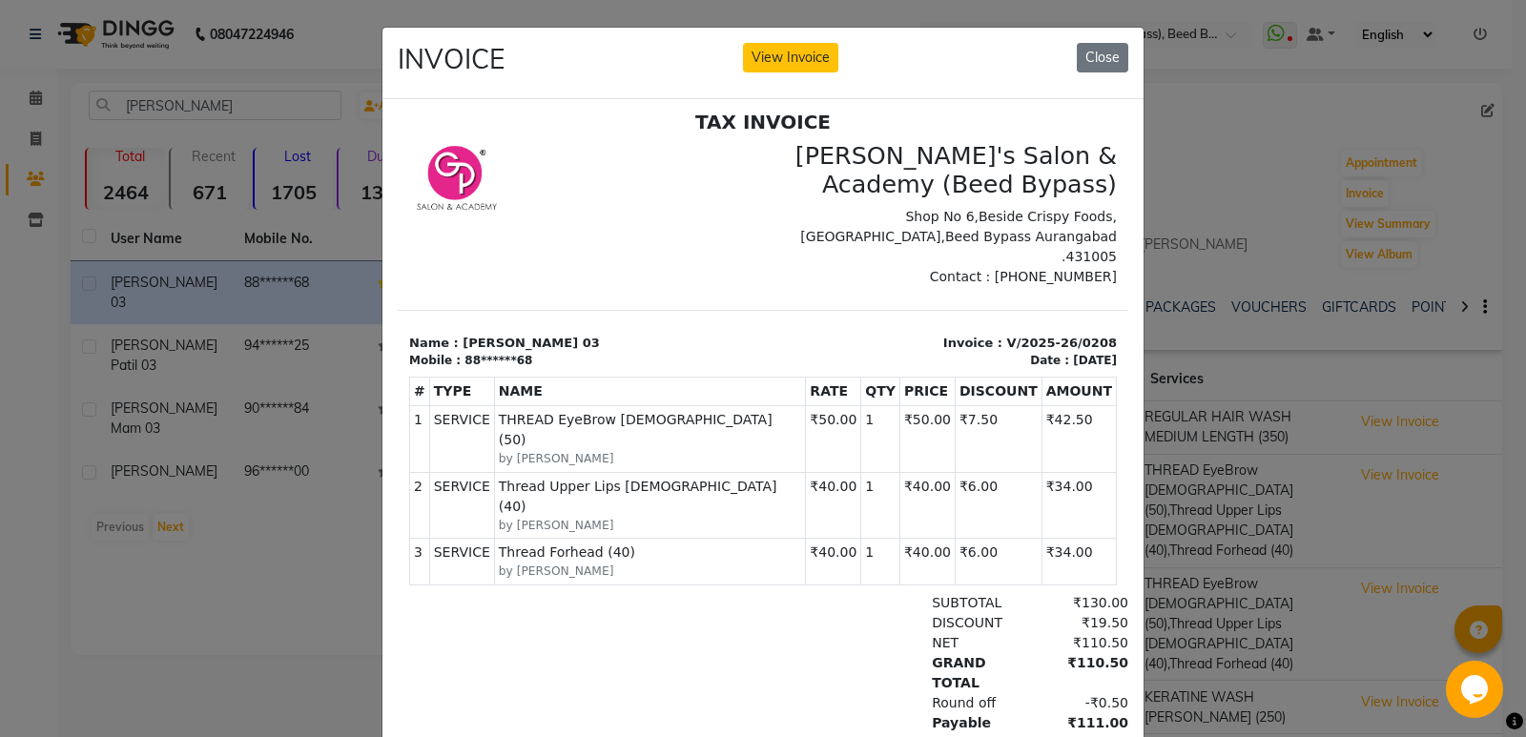
scroll to position [15, 0]
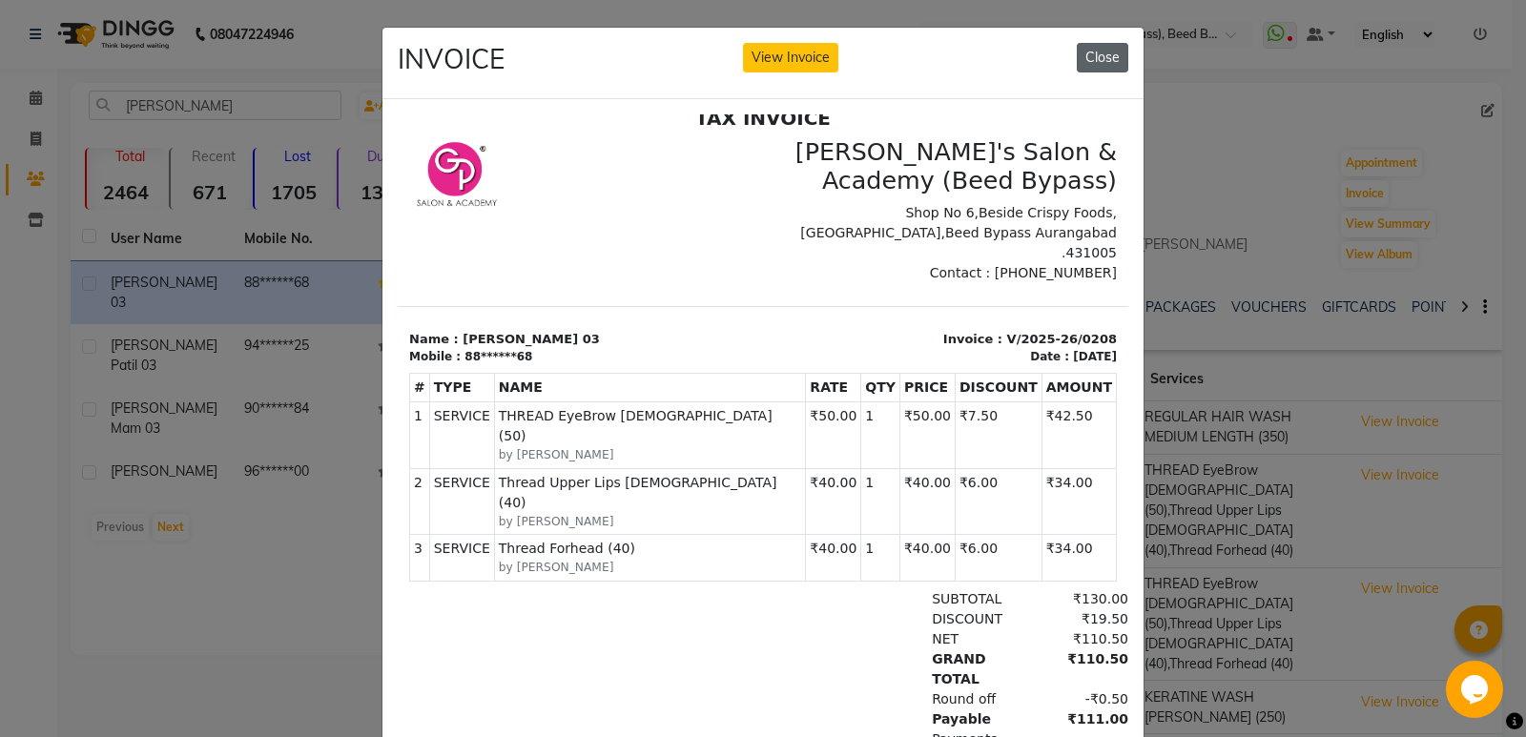
click at [1090, 50] on button "Close" at bounding box center [1103, 58] width 52 height 30
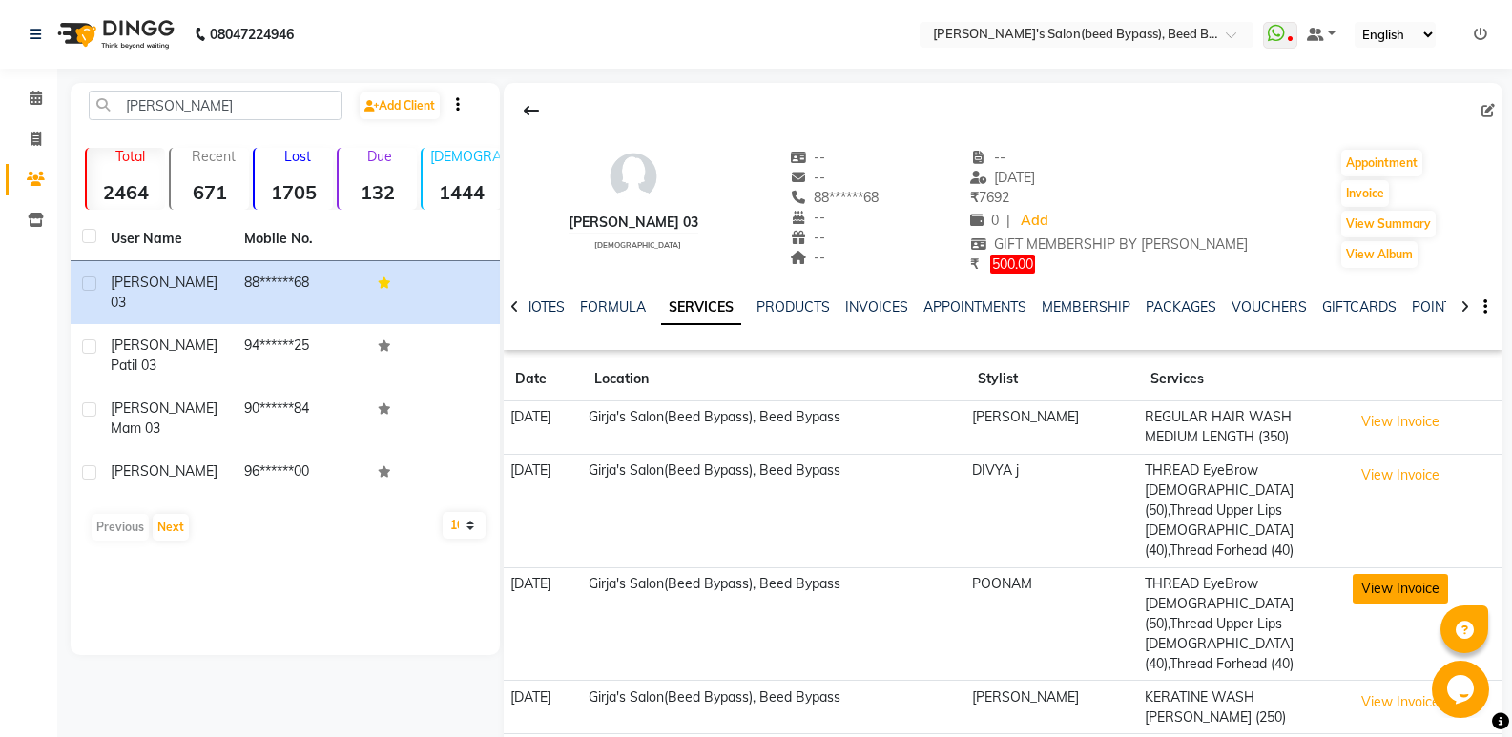
click at [1386, 574] on button "View Invoice" at bounding box center [1400, 589] width 95 height 30
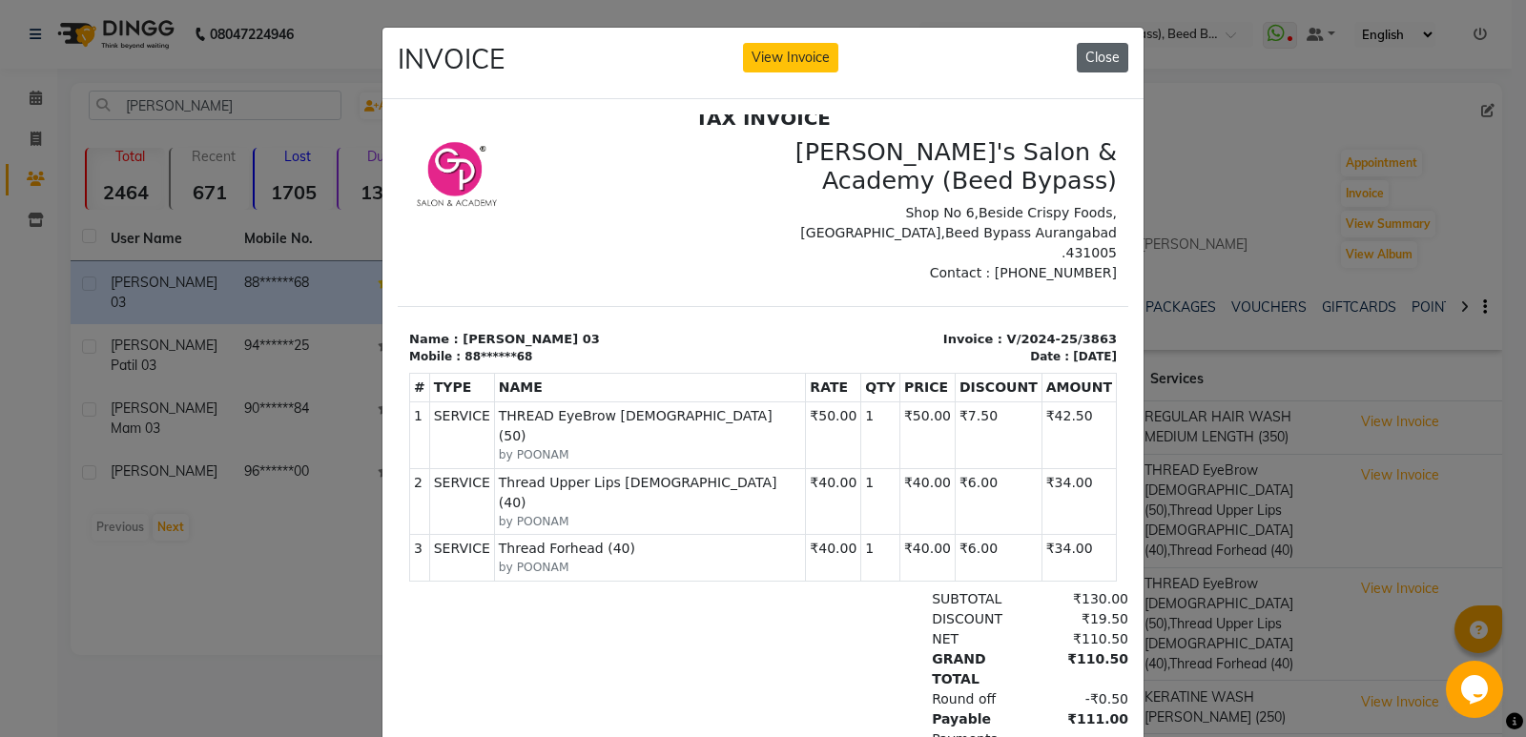
click at [1103, 55] on button "Close" at bounding box center [1103, 58] width 52 height 30
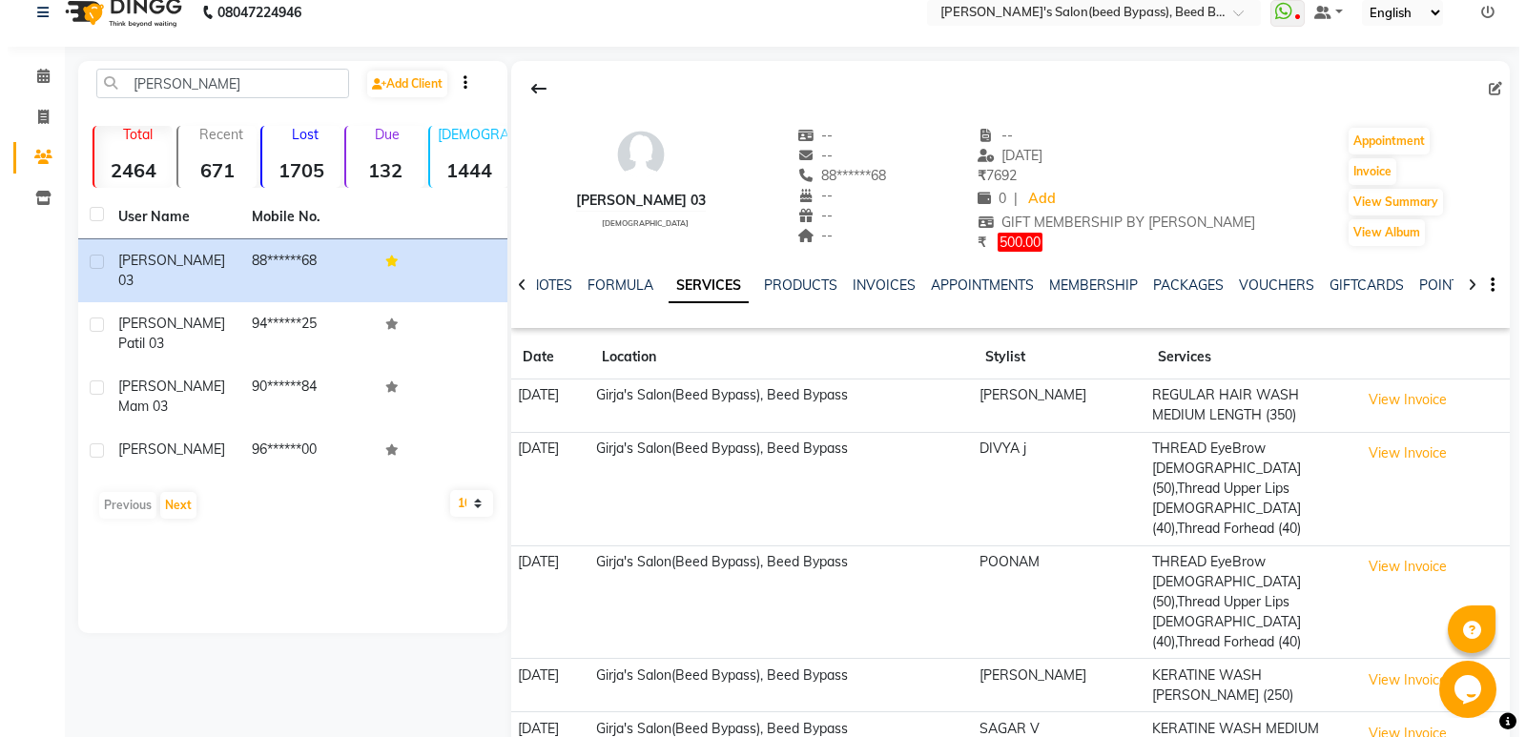
scroll to position [42, 0]
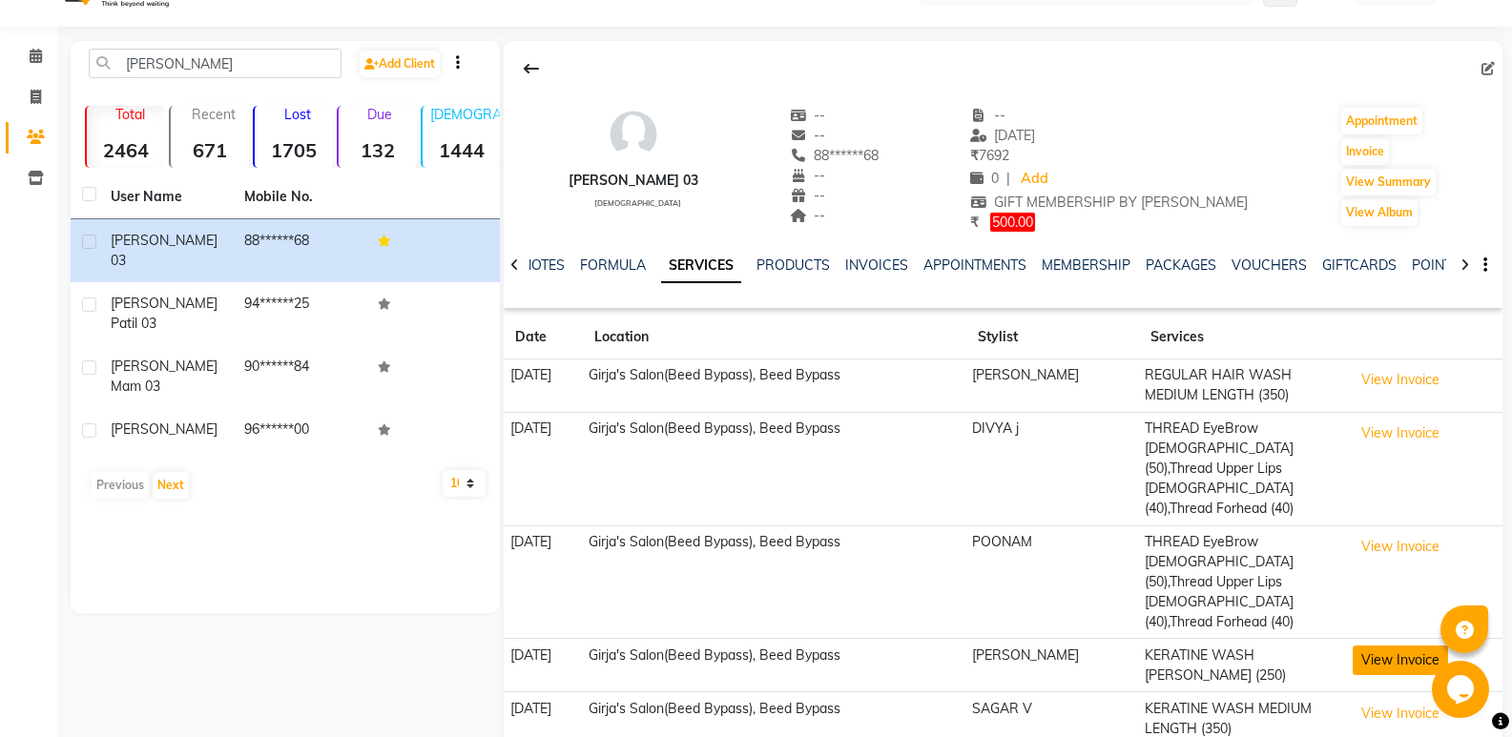
click at [1385, 646] on button "View Invoice" at bounding box center [1400, 661] width 95 height 30
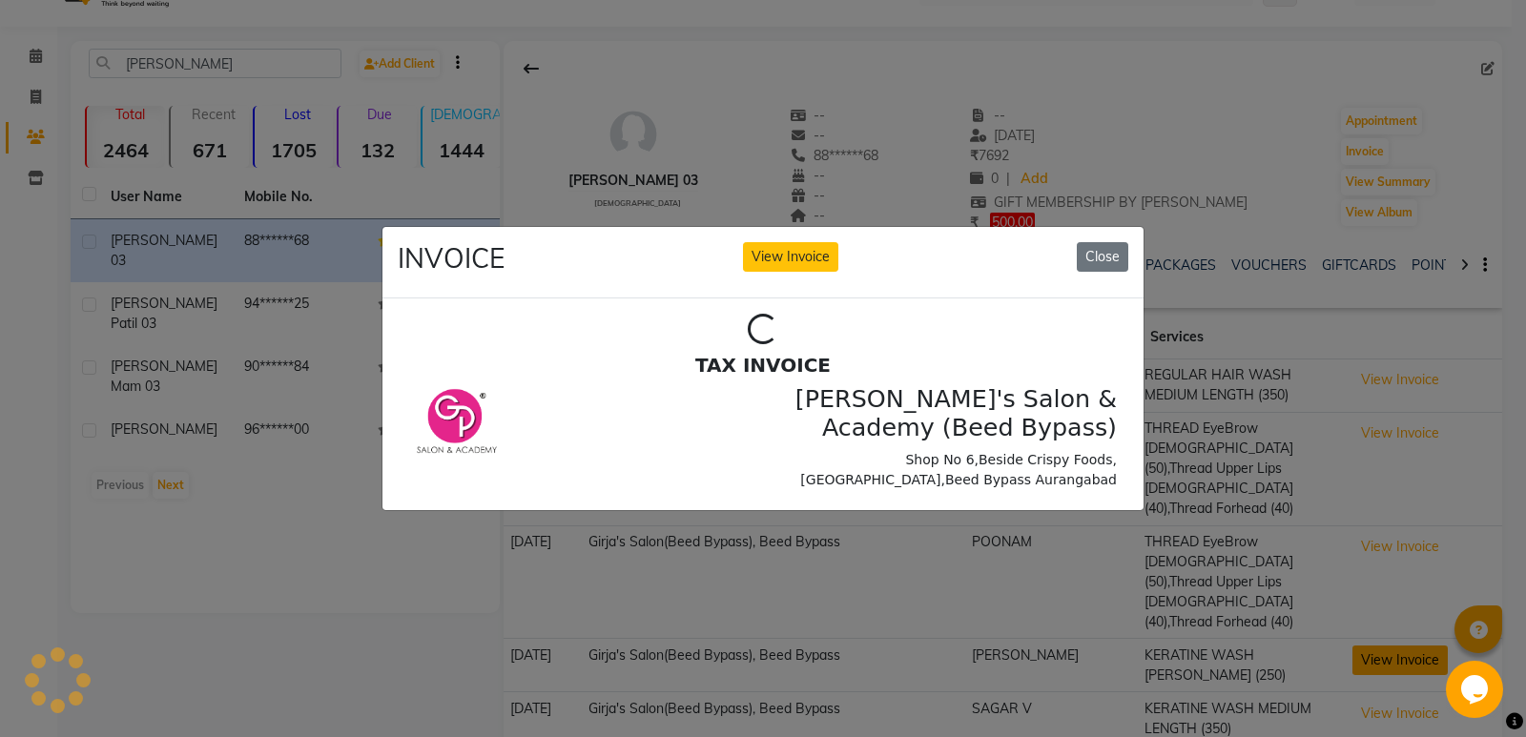
scroll to position [0, 0]
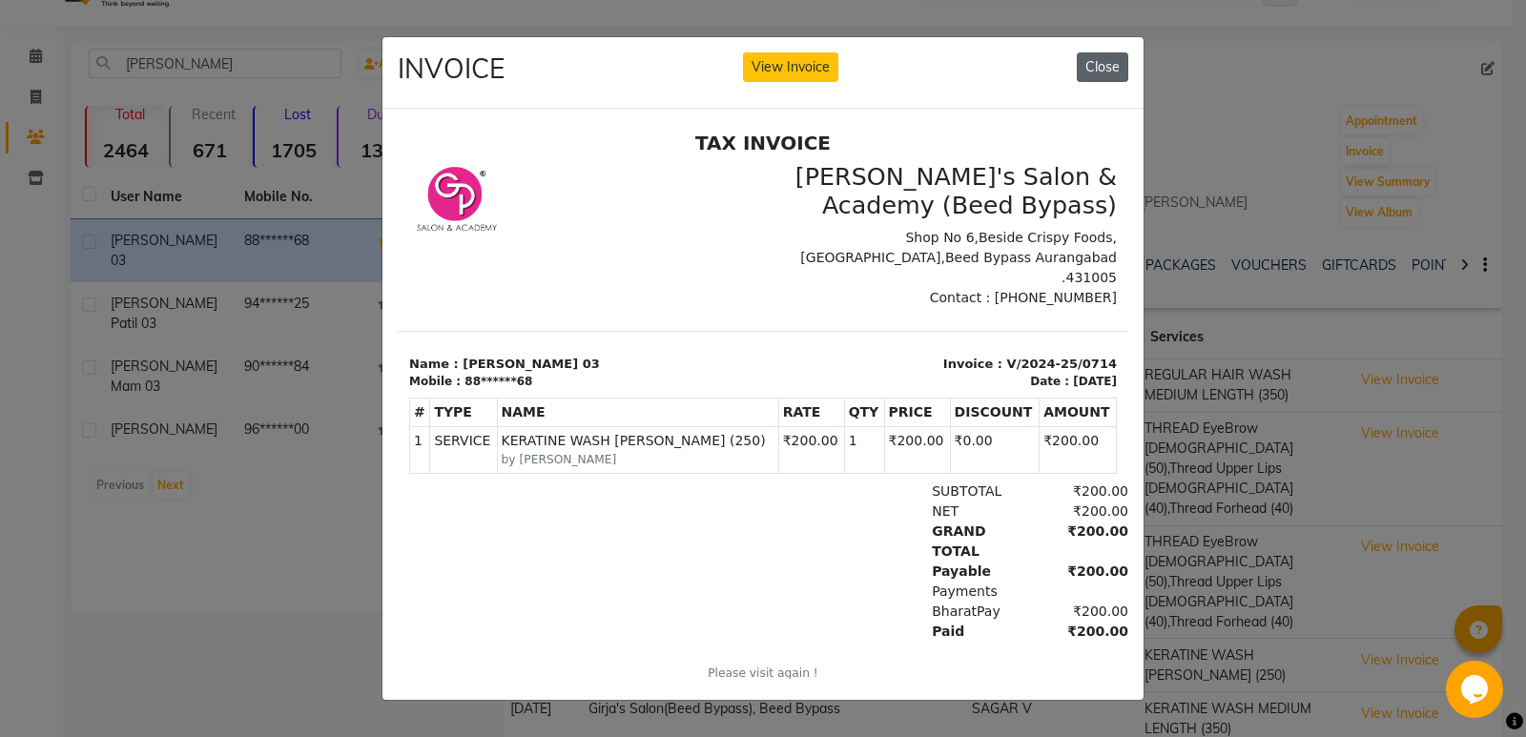
click at [1097, 53] on button "Close" at bounding box center [1103, 67] width 52 height 30
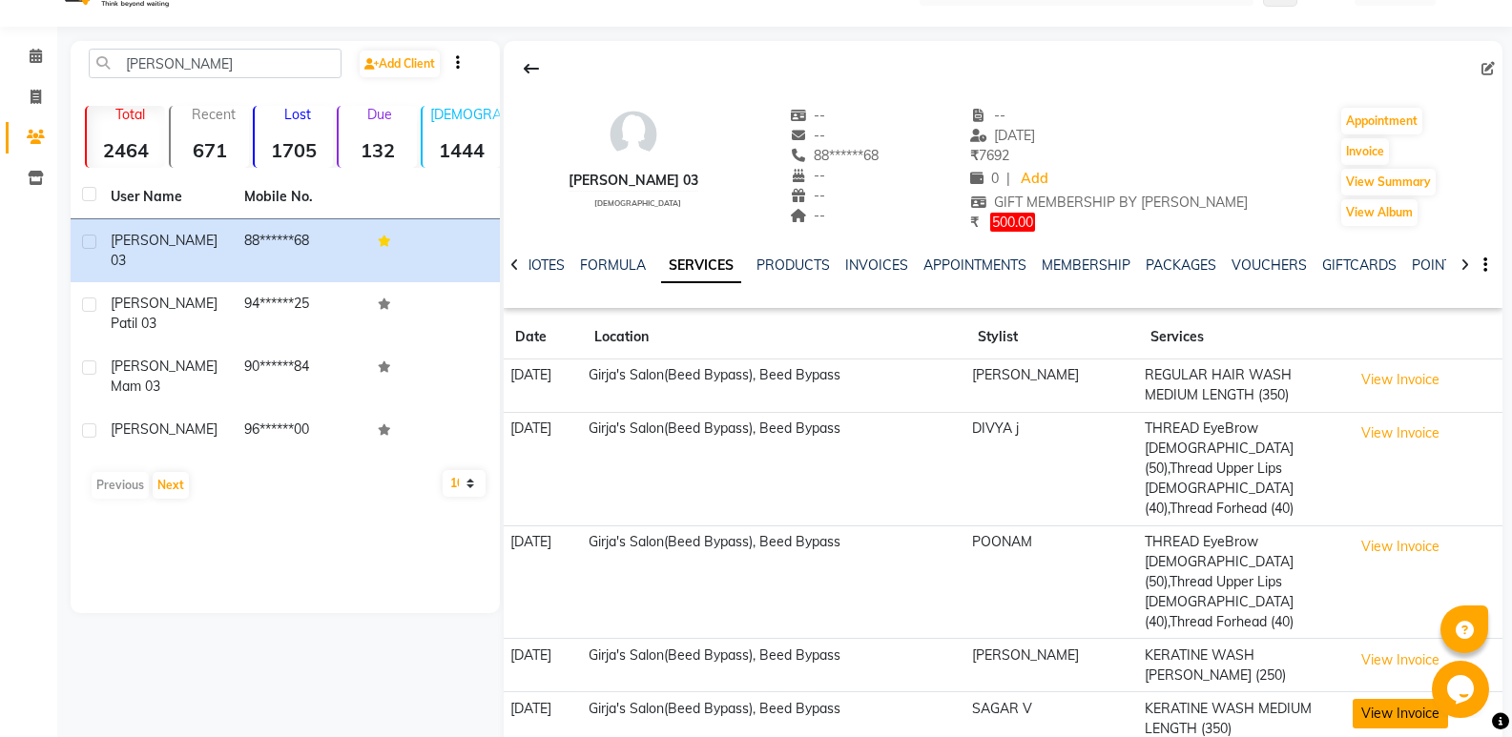
click at [1398, 699] on button "View Invoice" at bounding box center [1400, 714] width 95 height 30
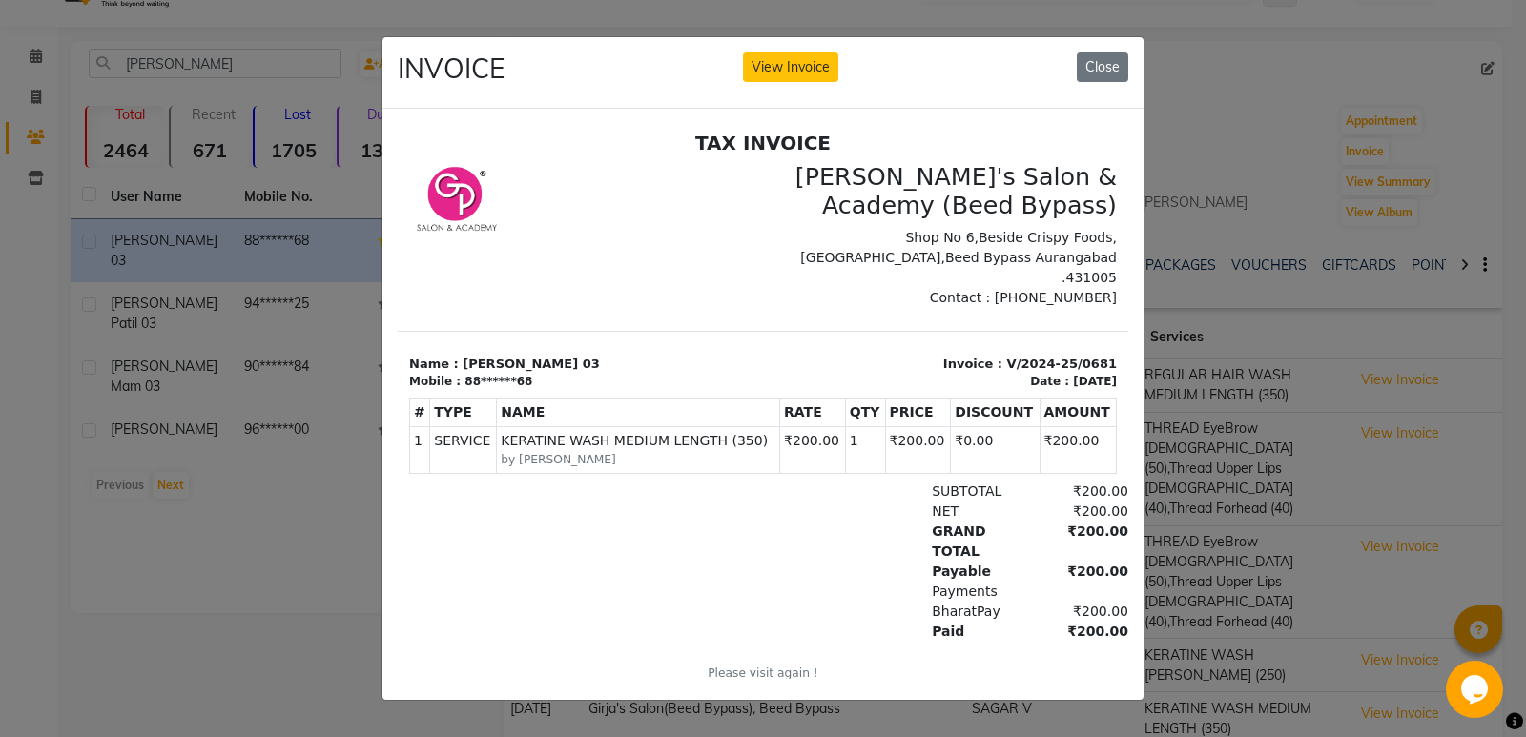
click at [1116, 43] on div "INVOICE View Invoice Close" at bounding box center [763, 73] width 761 height 72
click at [1096, 55] on button "Close" at bounding box center [1103, 67] width 52 height 30
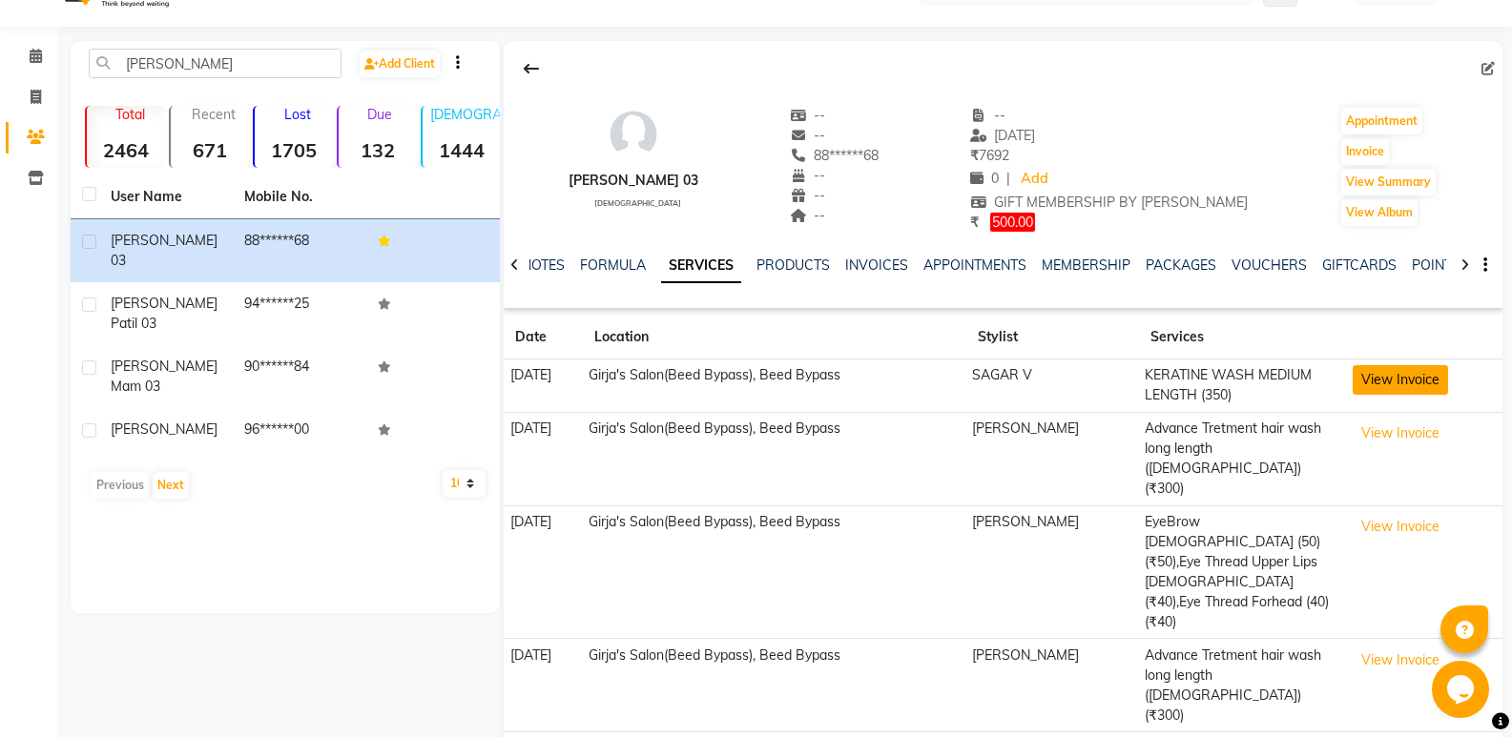
click at [1427, 387] on button "View Invoice" at bounding box center [1400, 380] width 95 height 30
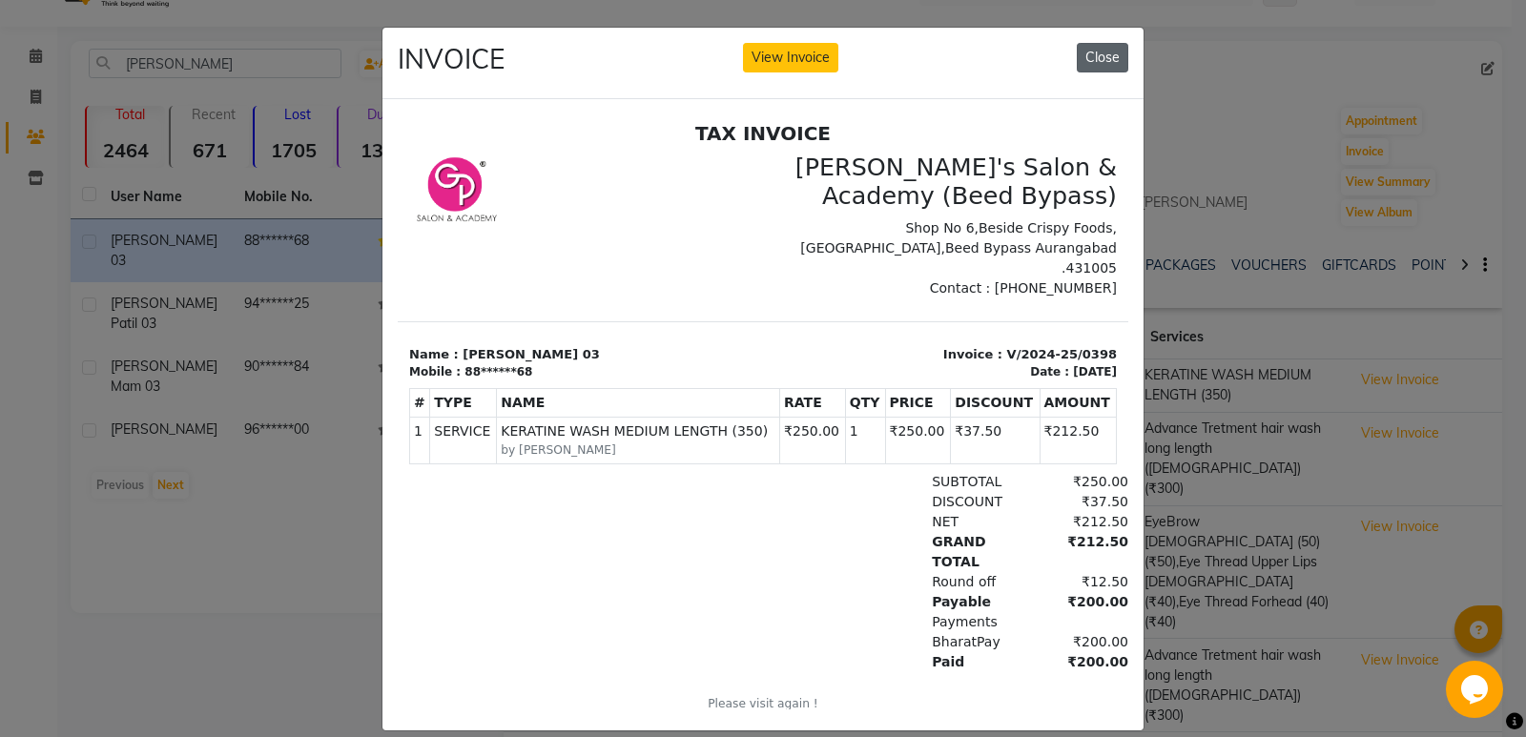
click at [1096, 53] on button "Close" at bounding box center [1103, 58] width 52 height 30
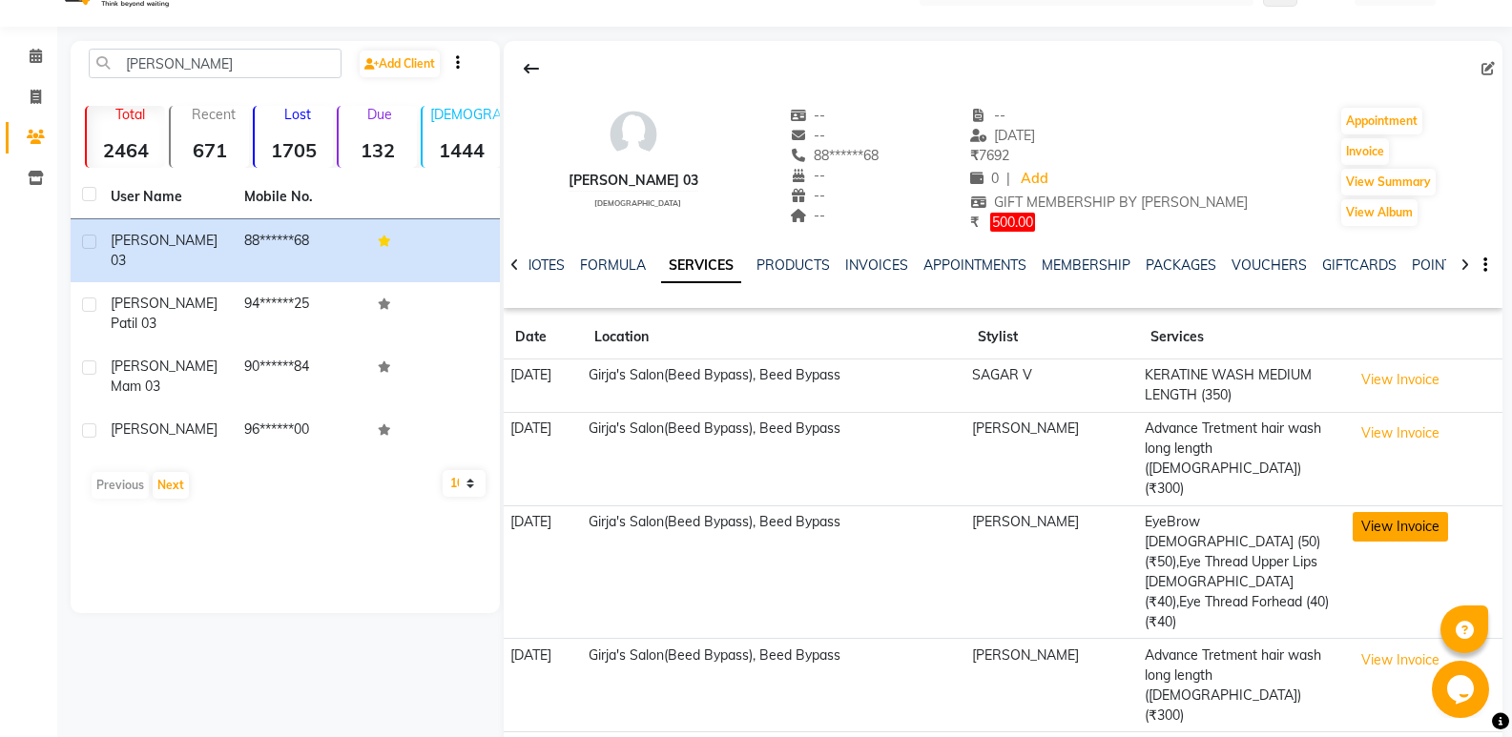
click at [1425, 512] on button "View Invoice" at bounding box center [1400, 527] width 95 height 30
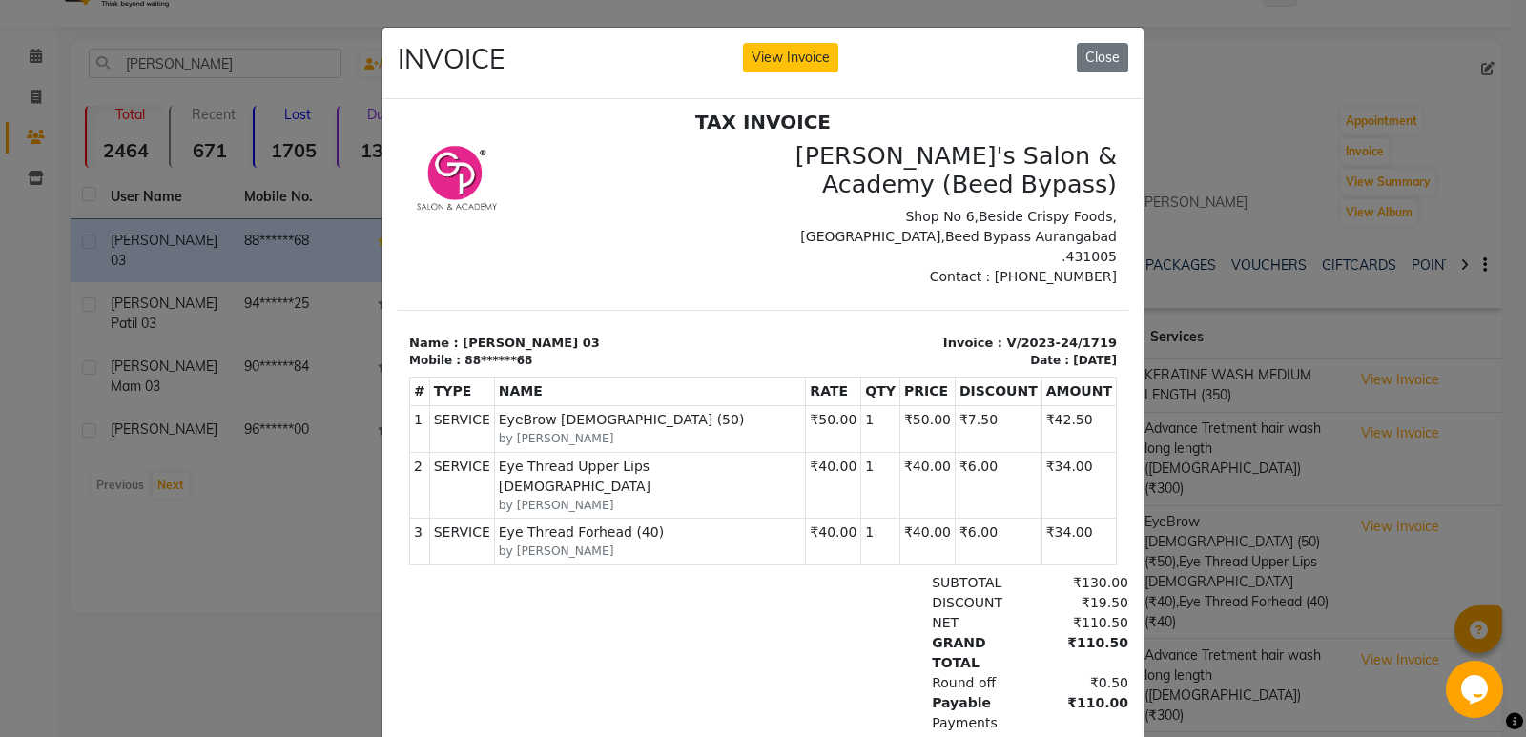
scroll to position [15, 0]
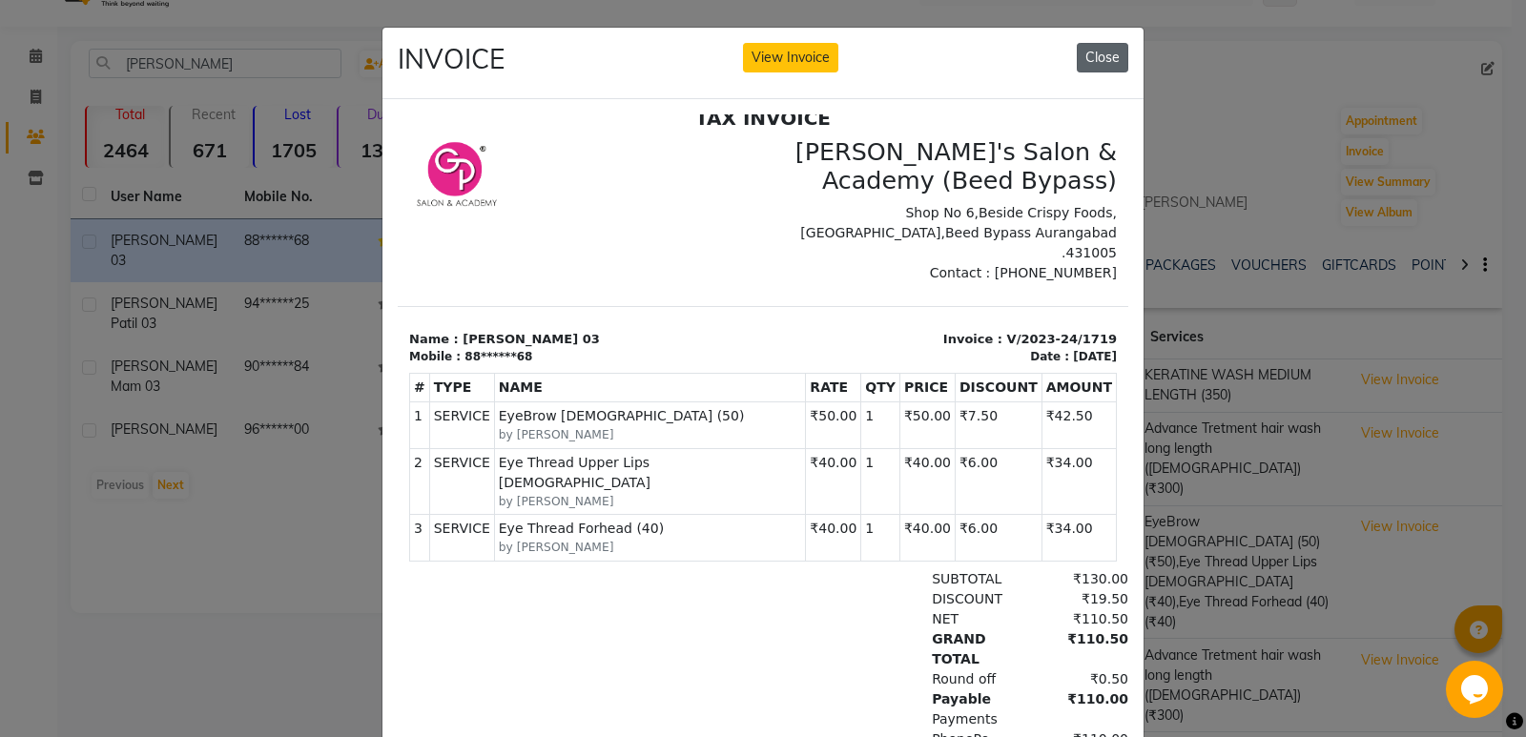
click at [1114, 48] on button "Close" at bounding box center [1103, 58] width 52 height 30
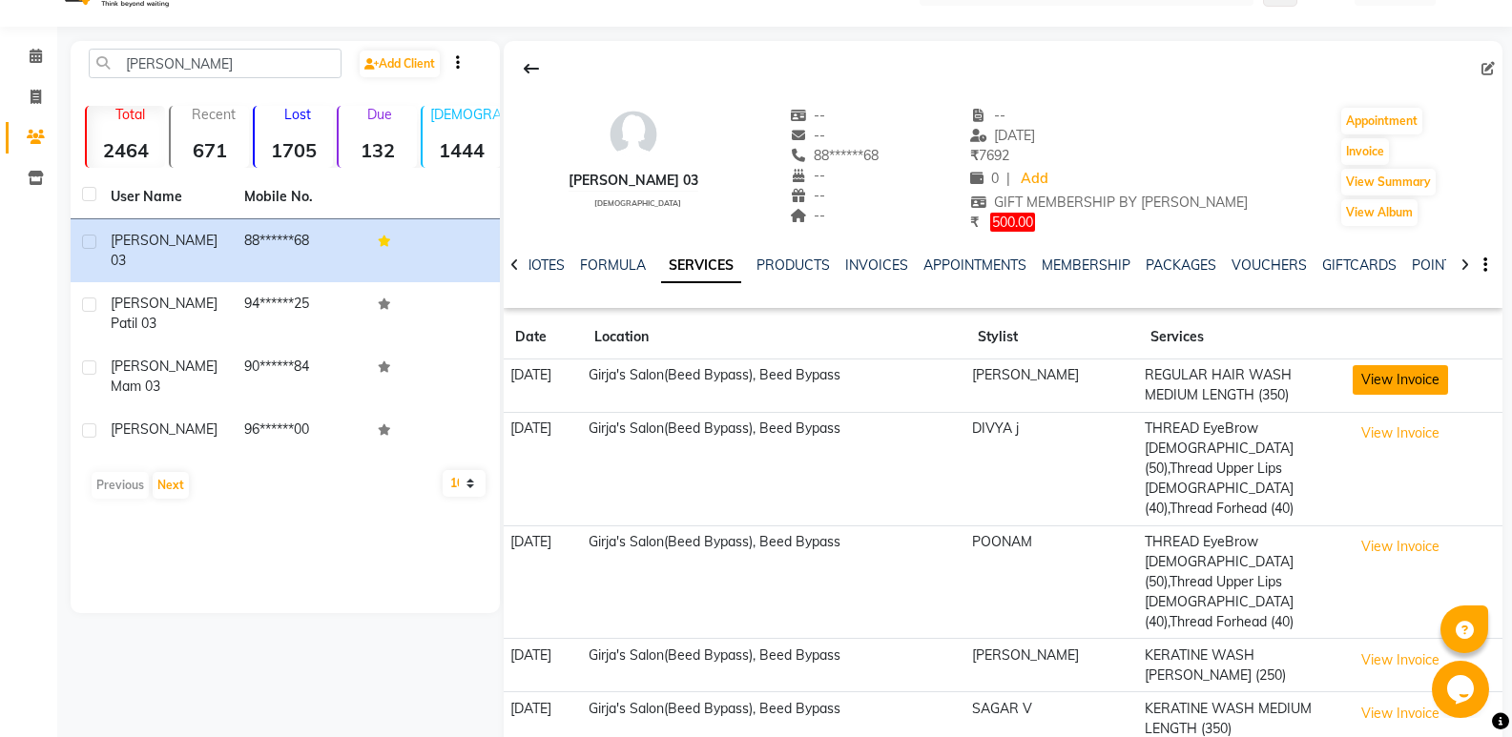
click at [1379, 383] on button "View Invoice" at bounding box center [1400, 380] width 95 height 30
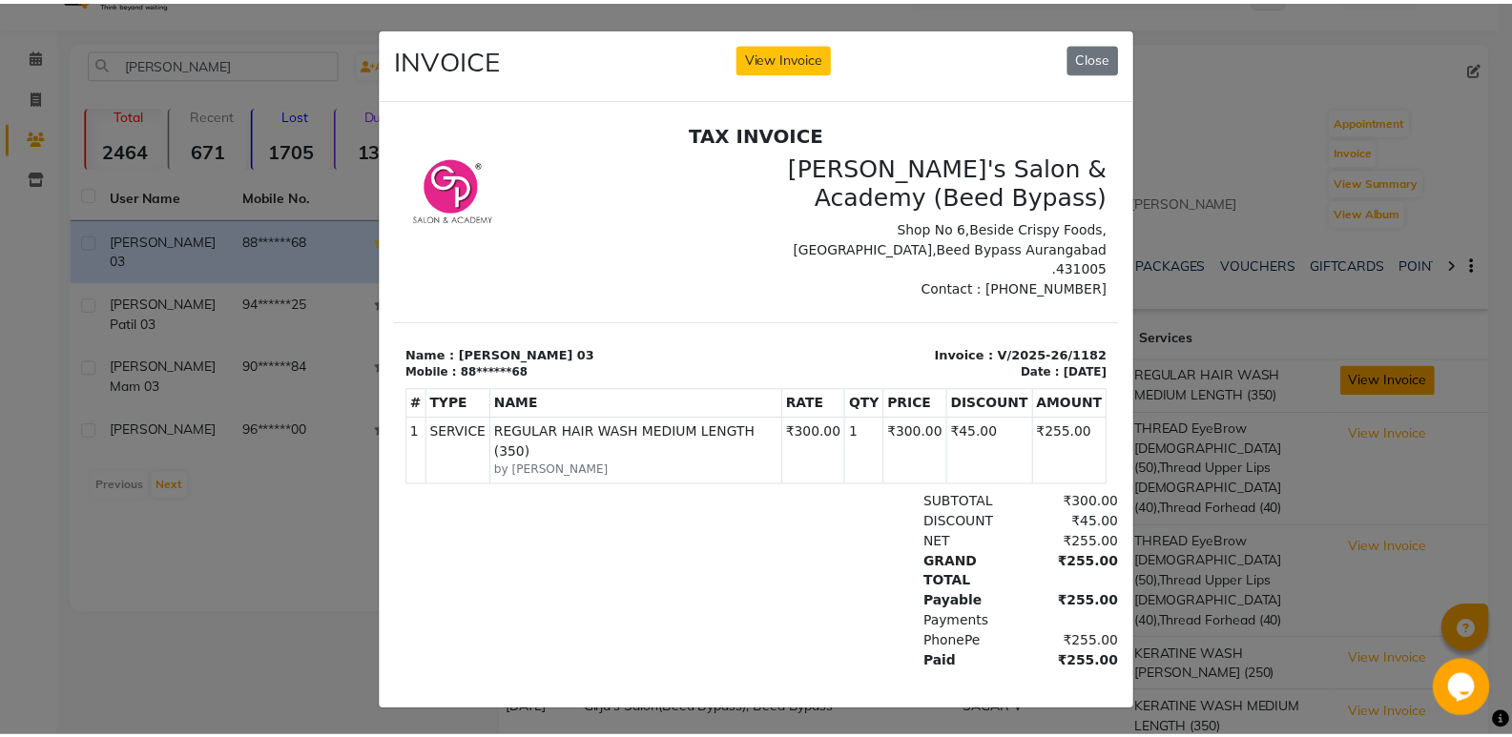
scroll to position [0, 0]
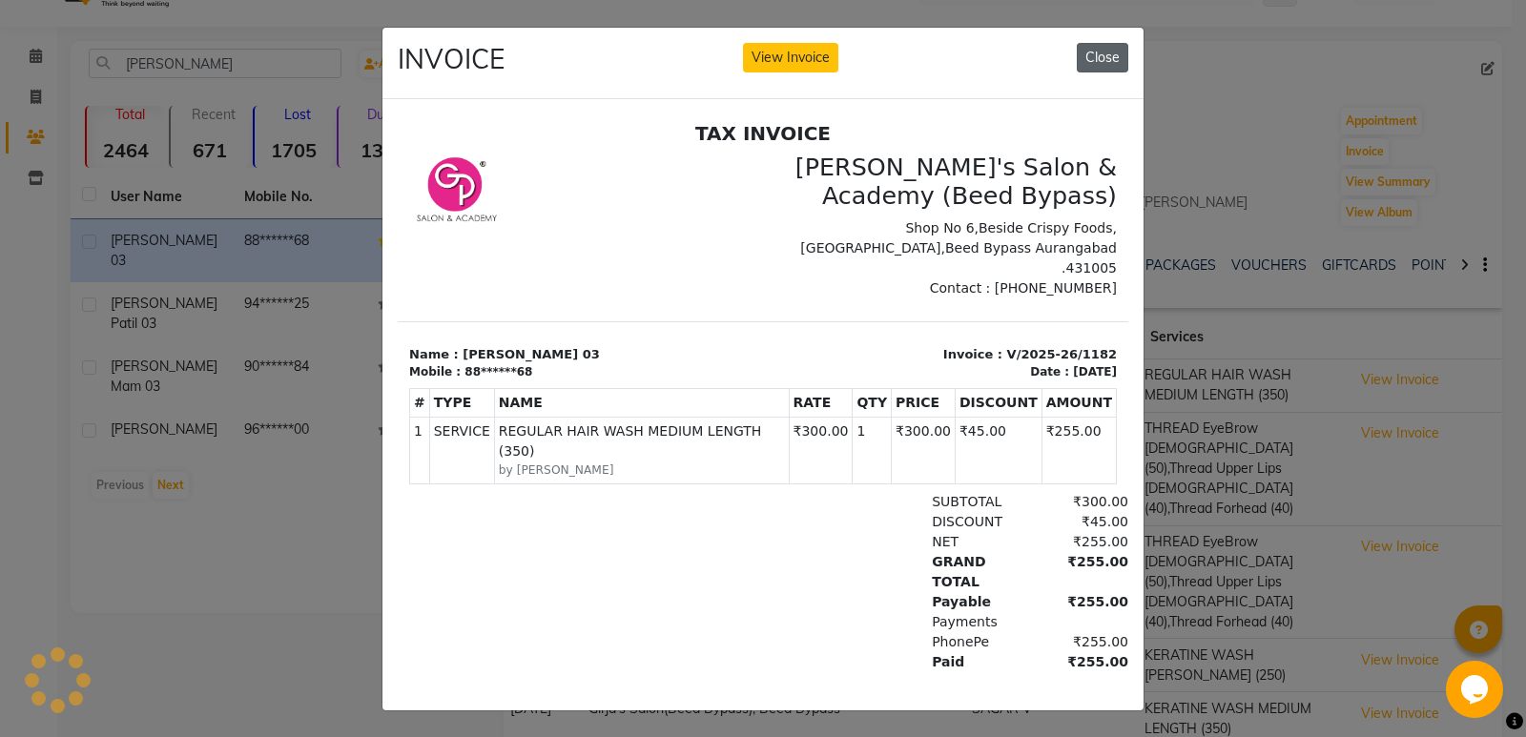
click at [1093, 48] on button "Close" at bounding box center [1103, 58] width 52 height 30
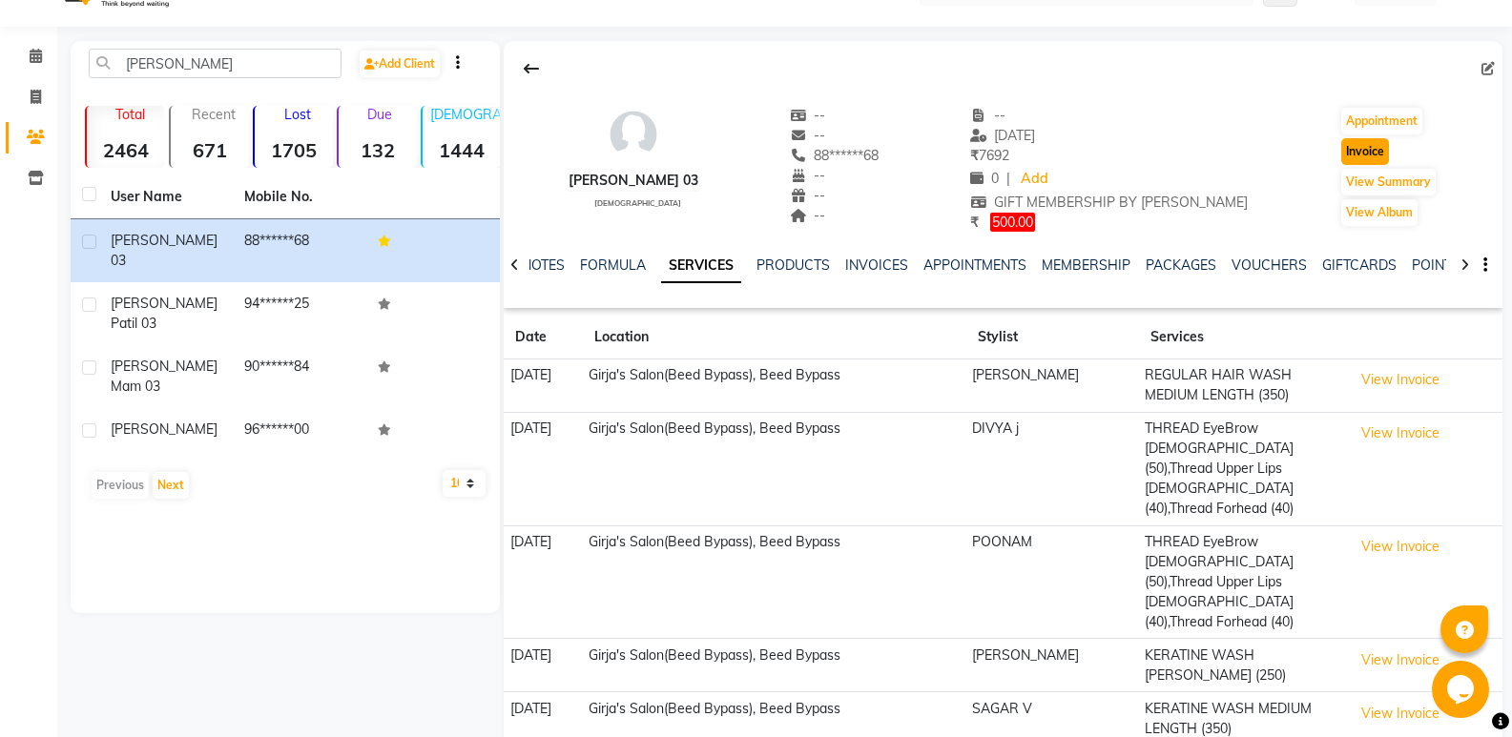
click at [1349, 154] on button "Invoice" at bounding box center [1365, 151] width 48 height 27
select select "4176"
select select "service"
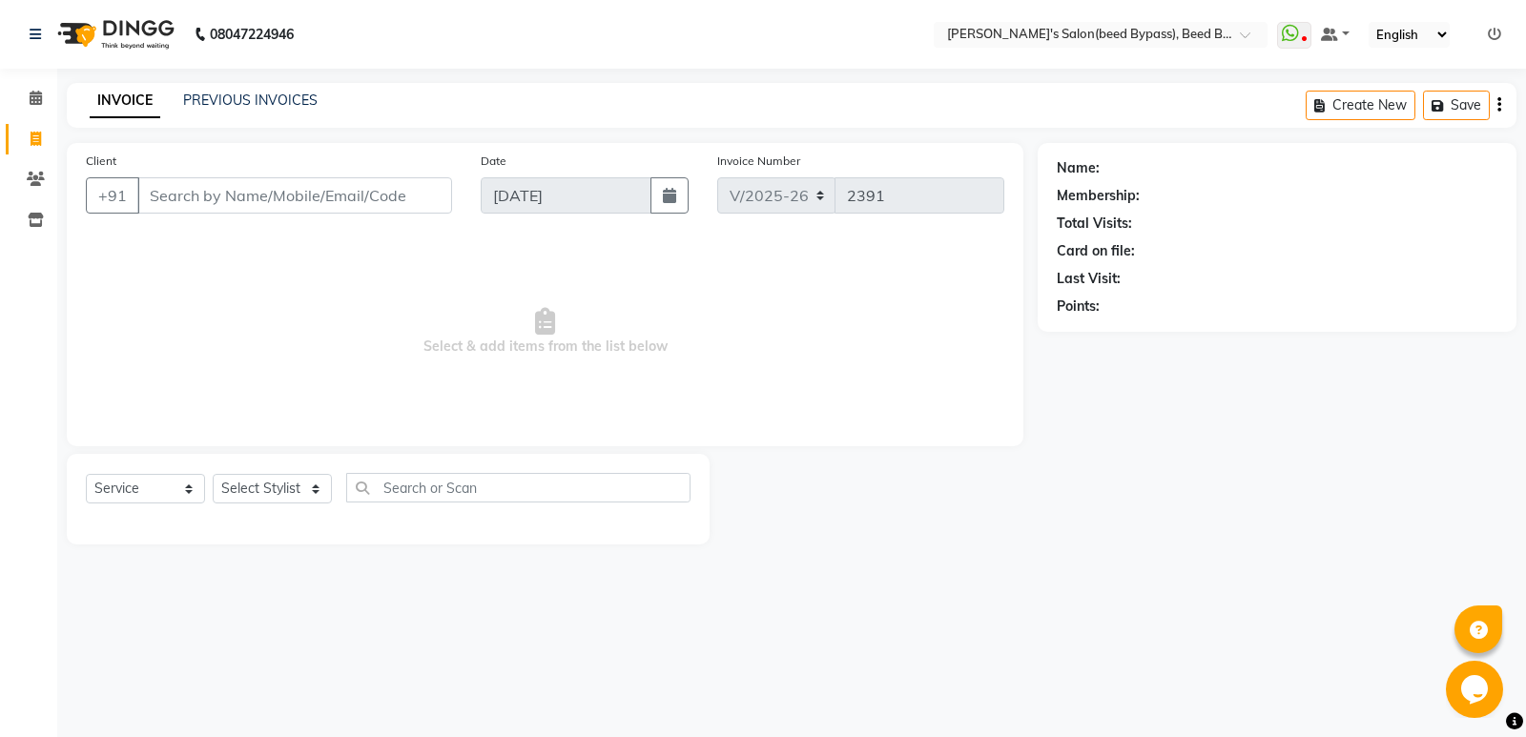
type input "88******68"
select select "1: Object"
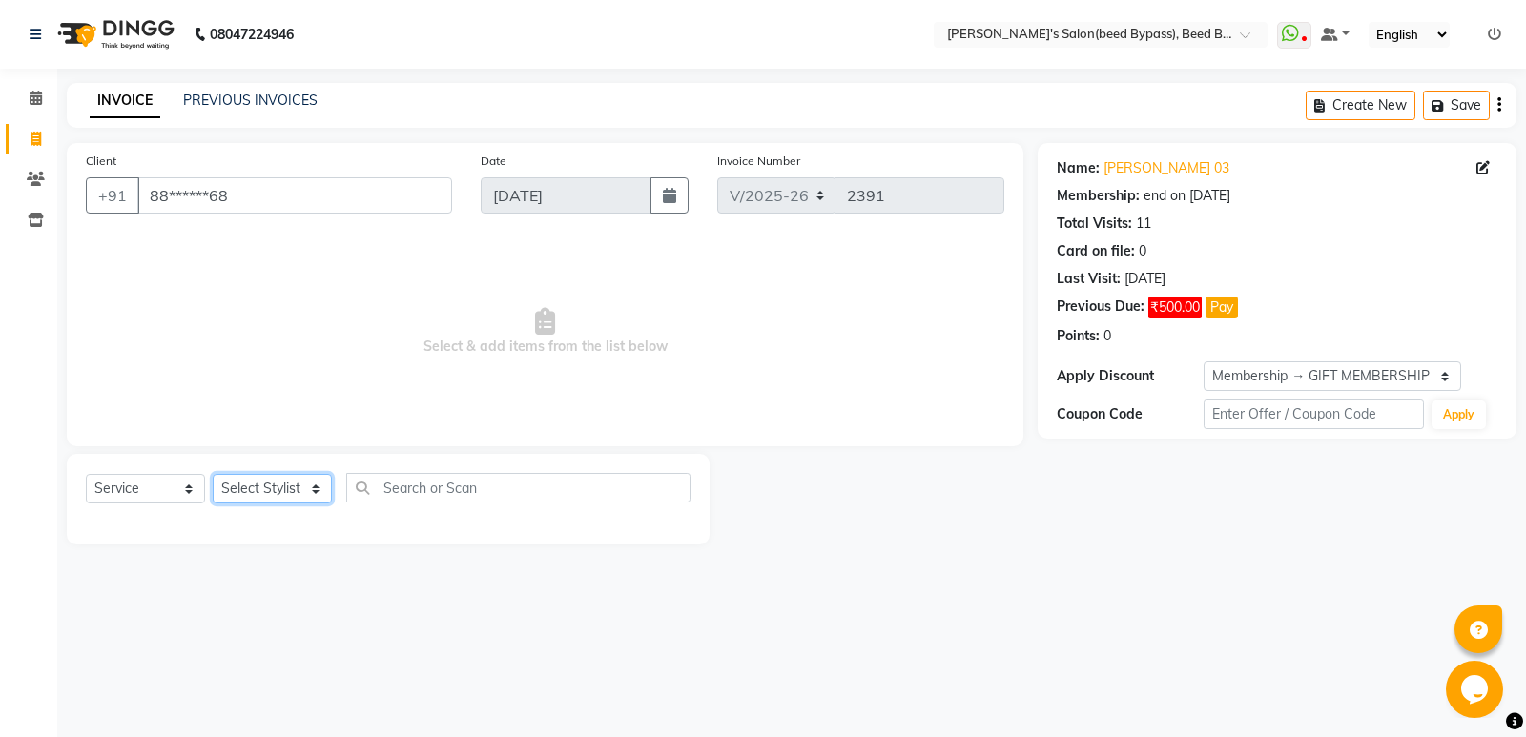
click at [284, 484] on select "Select Stylist AYESHA SHAIKH manager NAGESH PAVAN SAGAR V sagar varpe SAHIL SAP…" at bounding box center [272, 489] width 119 height 30
select select "28787"
click at [213, 474] on select "Select Stylist AYESHA SHAIKH manager NAGESH PAVAN SAGAR V sagar varpe SAHIL SAP…" at bounding box center [272, 489] width 119 height 30
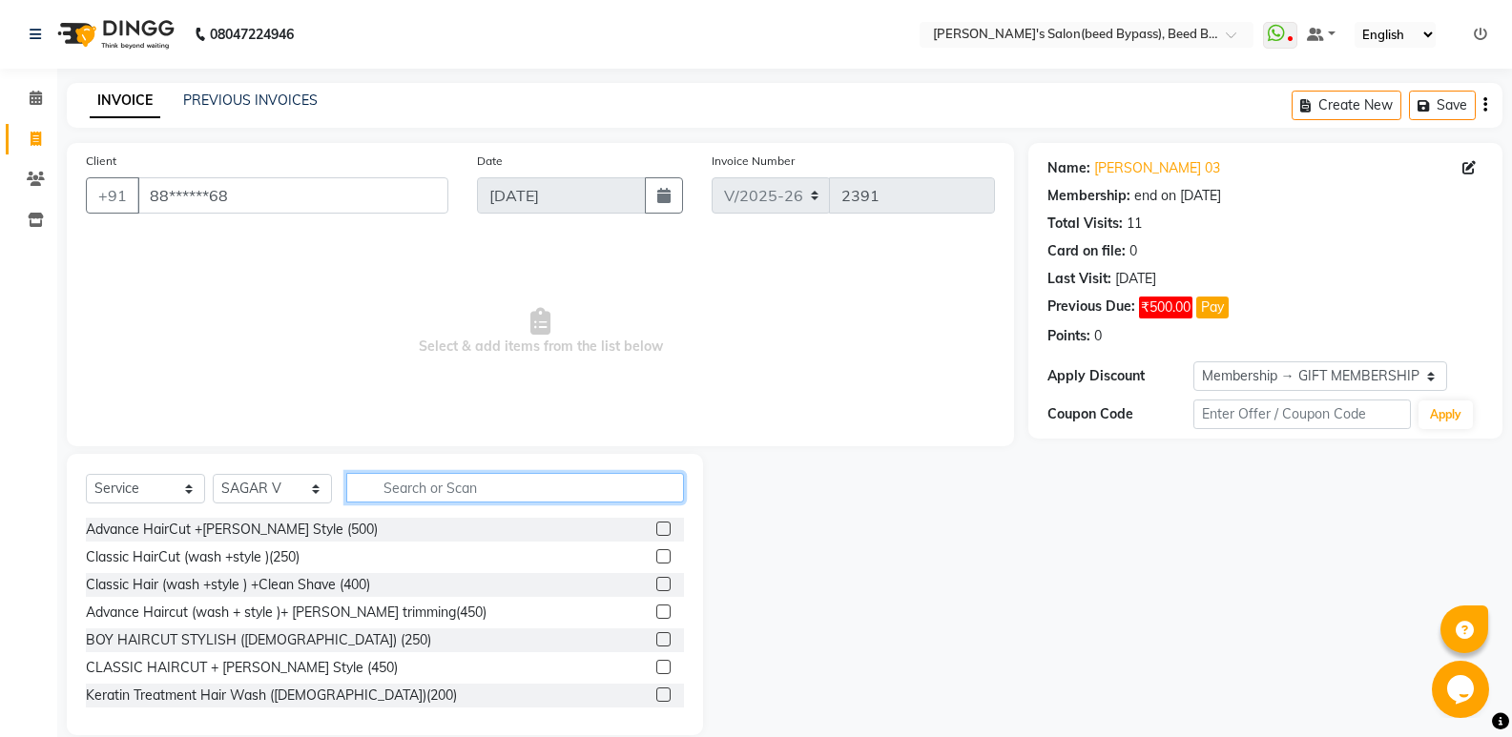
drag, startPoint x: 423, startPoint y: 489, endPoint x: 460, endPoint y: 521, distance: 48.7
click at [438, 505] on div "Select Service Product Membership Package Voucher Prepaid Gift Card Select Styl…" at bounding box center [385, 495] width 598 height 45
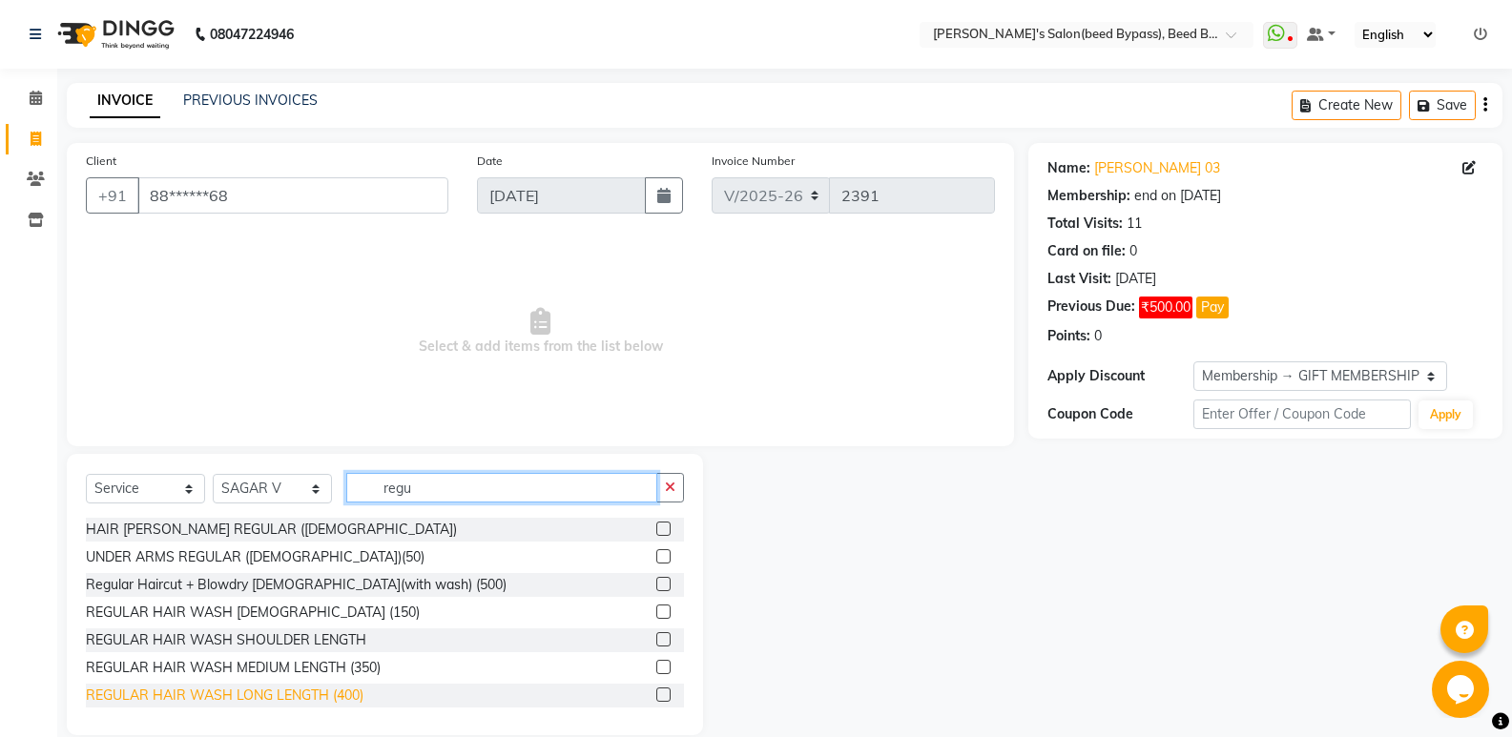
scroll to position [31, 0]
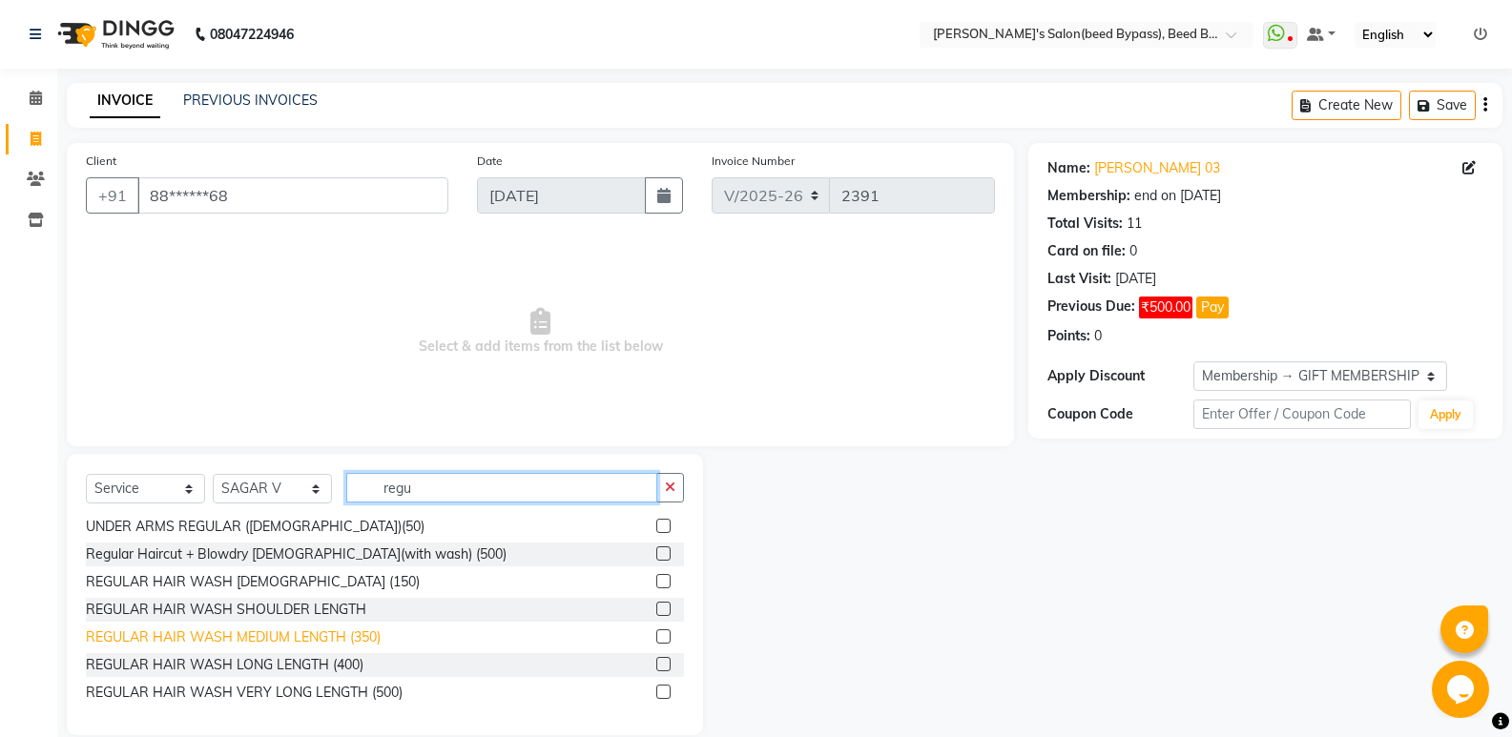
type input "regu"
click at [365, 640] on div "REGULAR HAIR WASH MEDIUM LENGTH (350)" at bounding box center [233, 638] width 295 height 20
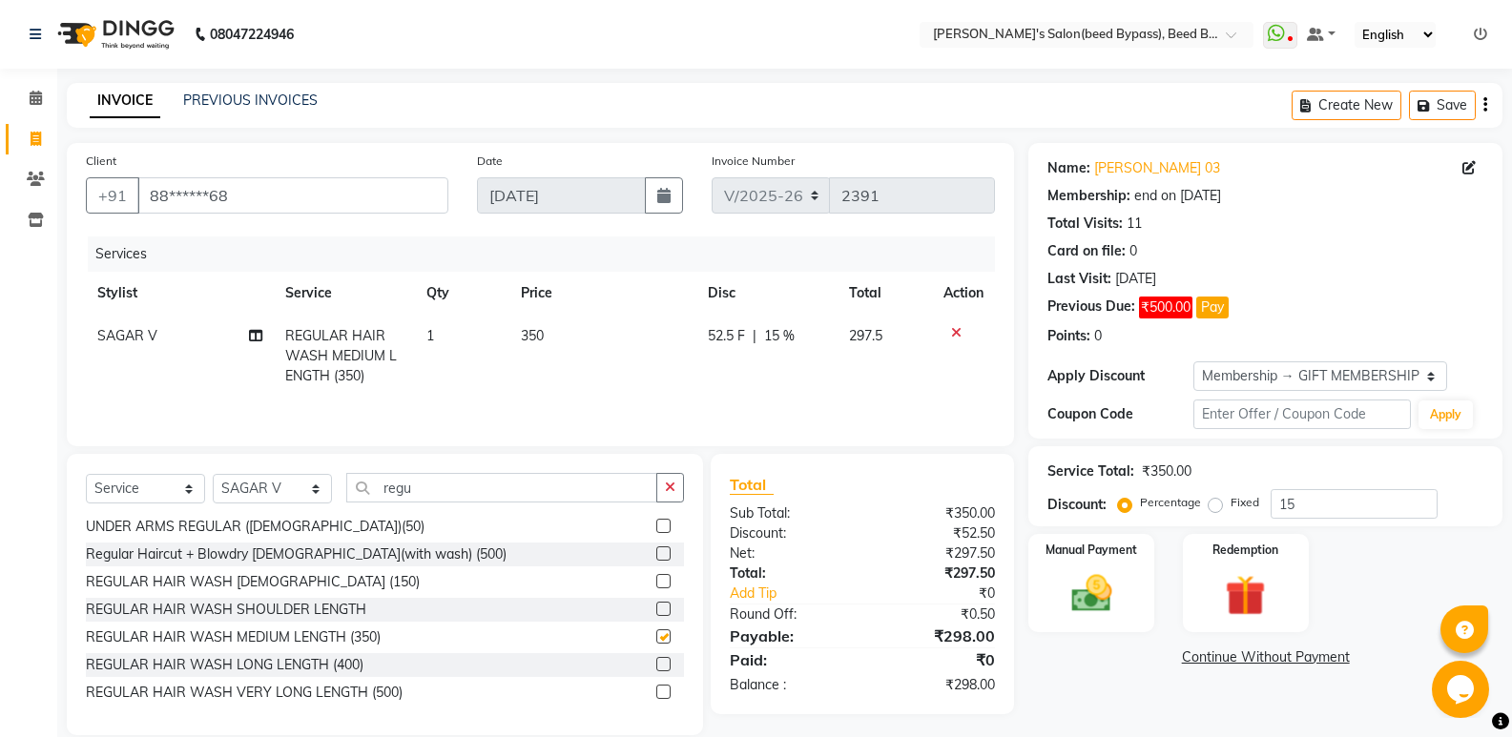
checkbox input "false"
click at [541, 343] on span "350" at bounding box center [532, 335] width 23 height 17
select select "28787"
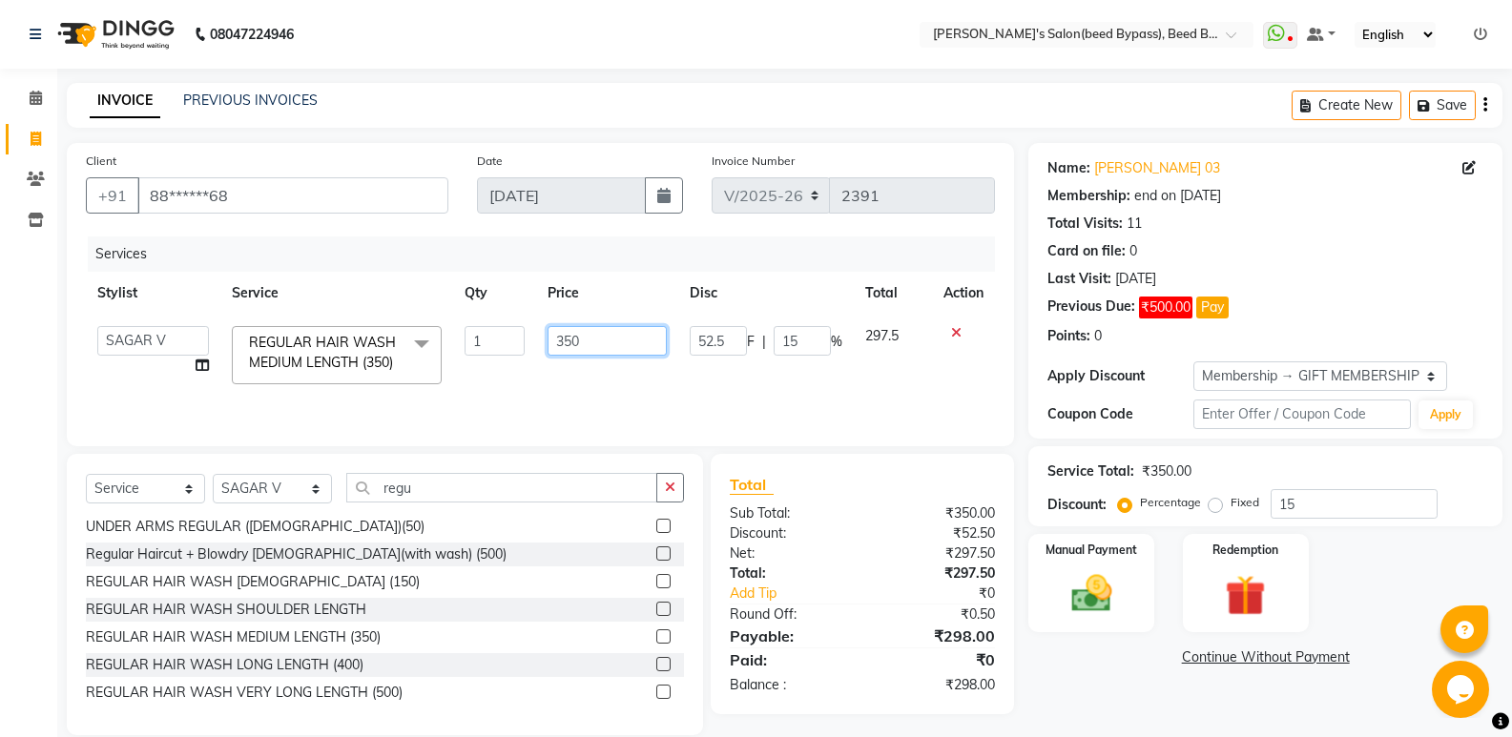
click at [602, 340] on input "350" at bounding box center [607, 341] width 119 height 30
type input "300"
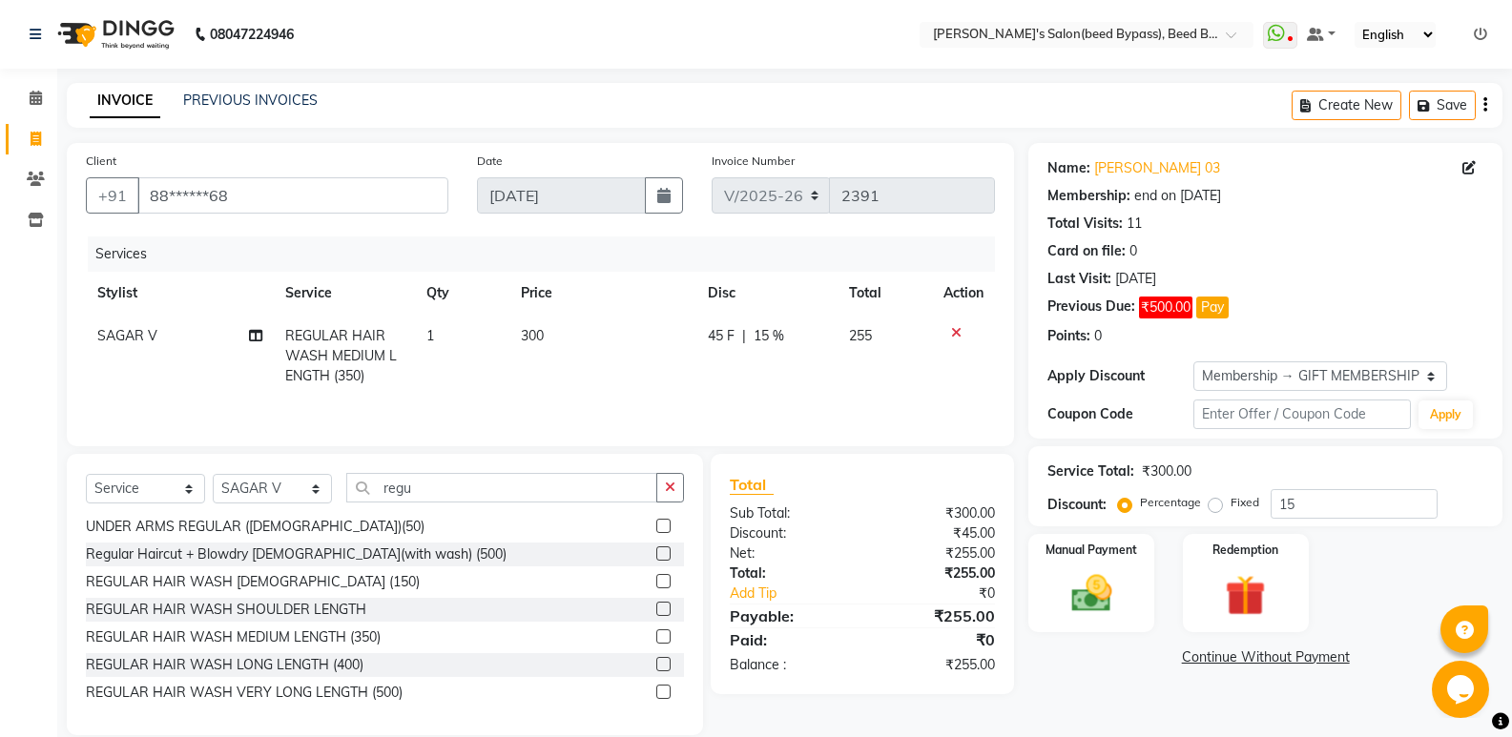
click at [638, 396] on div "Services Stylist Service Qty Price Disc Total Action SAGAR V REGULAR HAIR WASH …" at bounding box center [540, 332] width 909 height 191
click at [1096, 594] on img at bounding box center [1091, 593] width 68 height 49
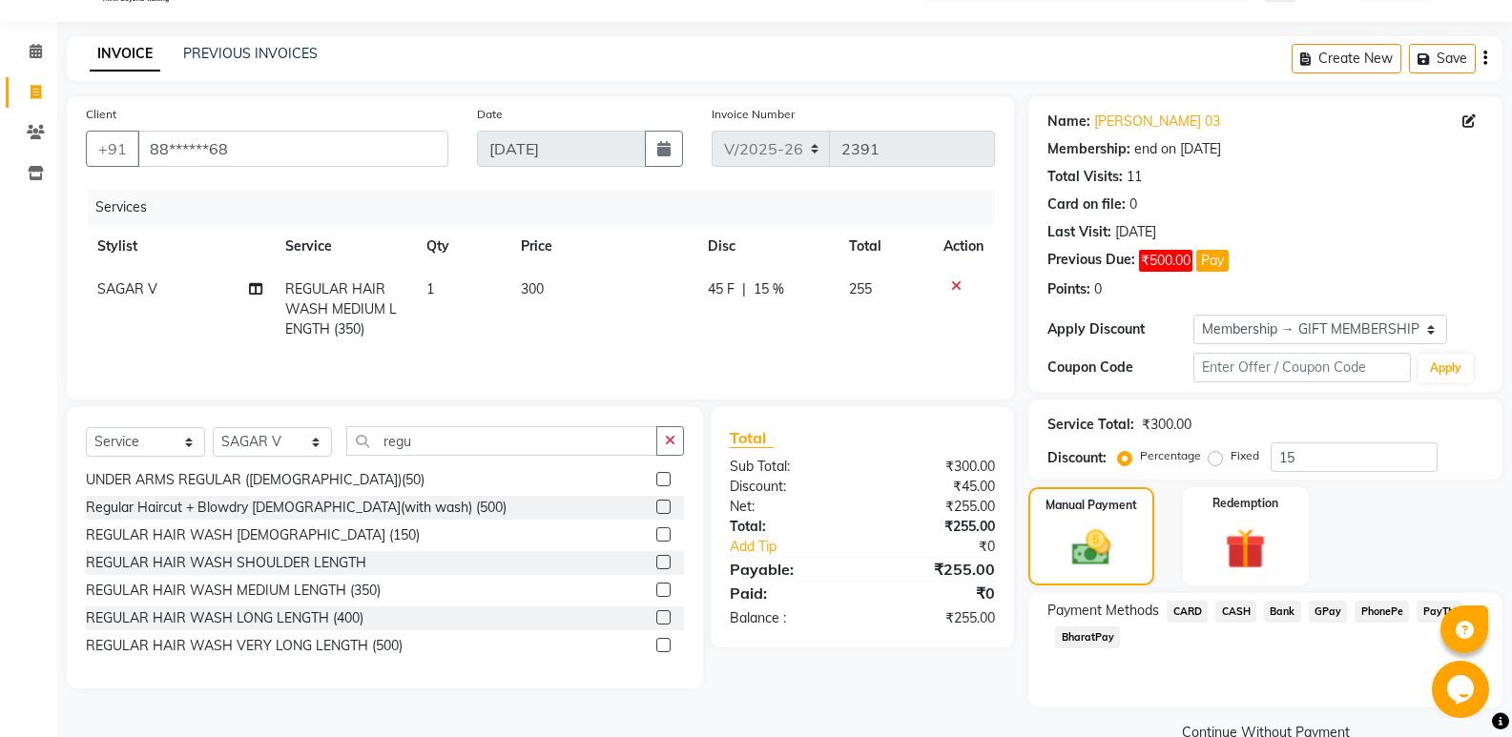
scroll to position [85, 0]
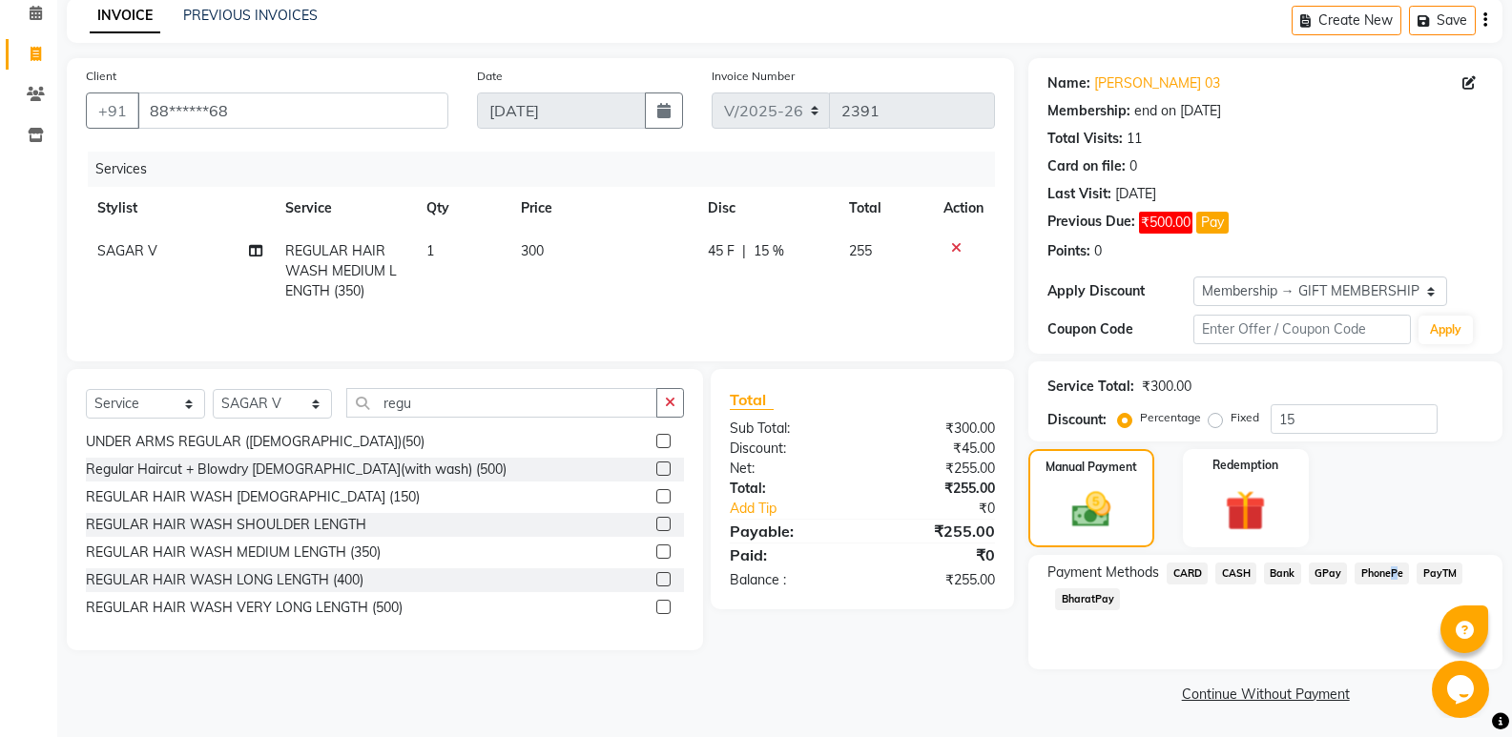
click at [1390, 577] on span "PhonePe" at bounding box center [1382, 574] width 54 height 22
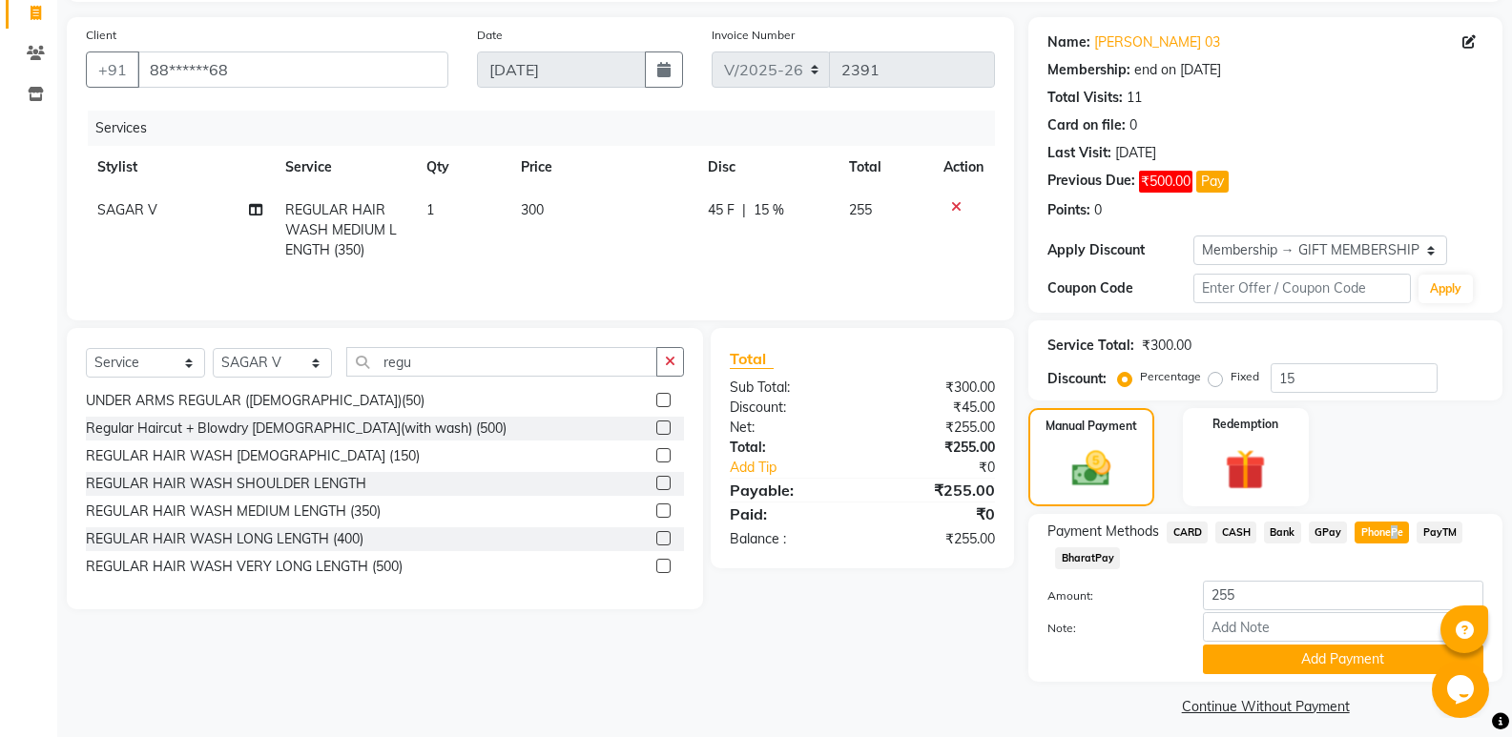
scroll to position [138, 0]
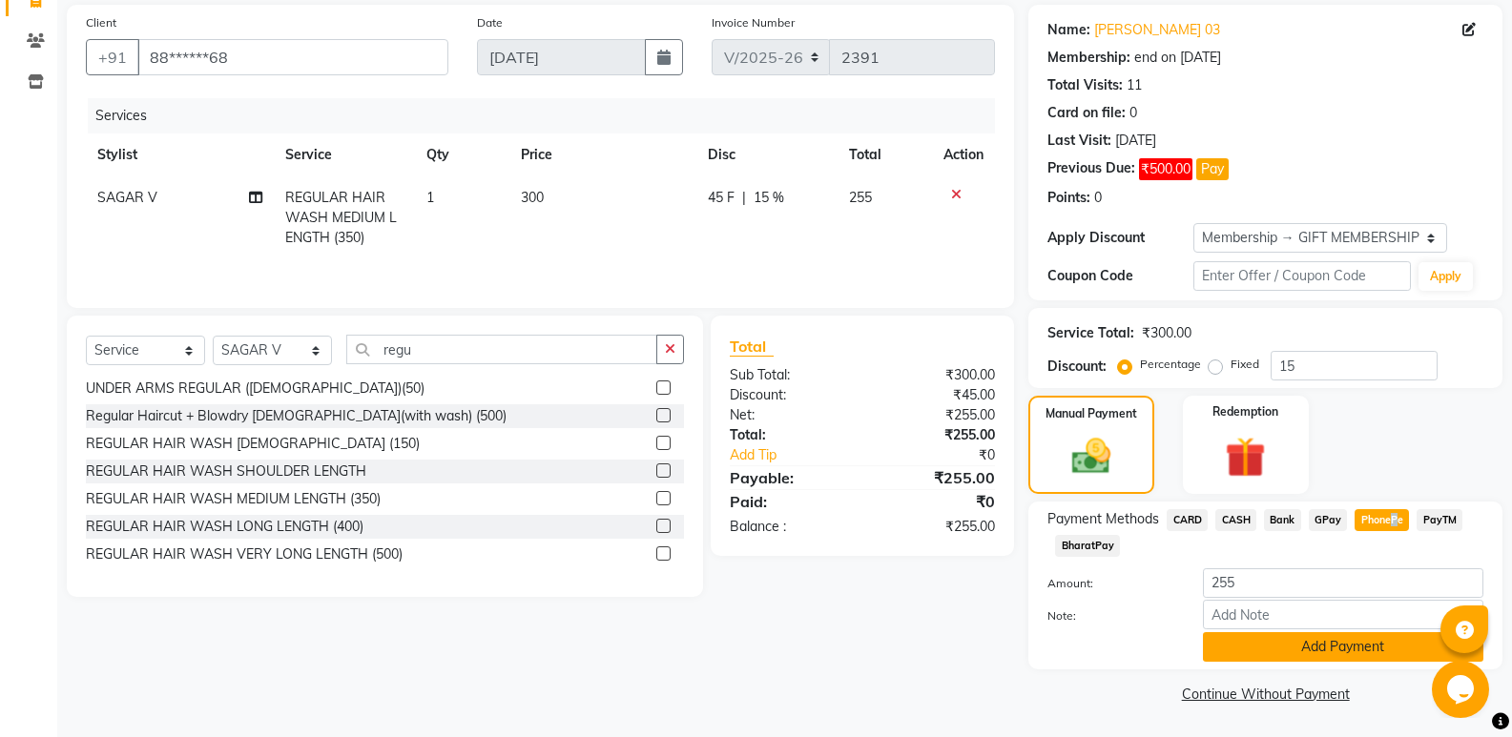
click at [1363, 658] on button "Add Payment" at bounding box center [1343, 647] width 280 height 30
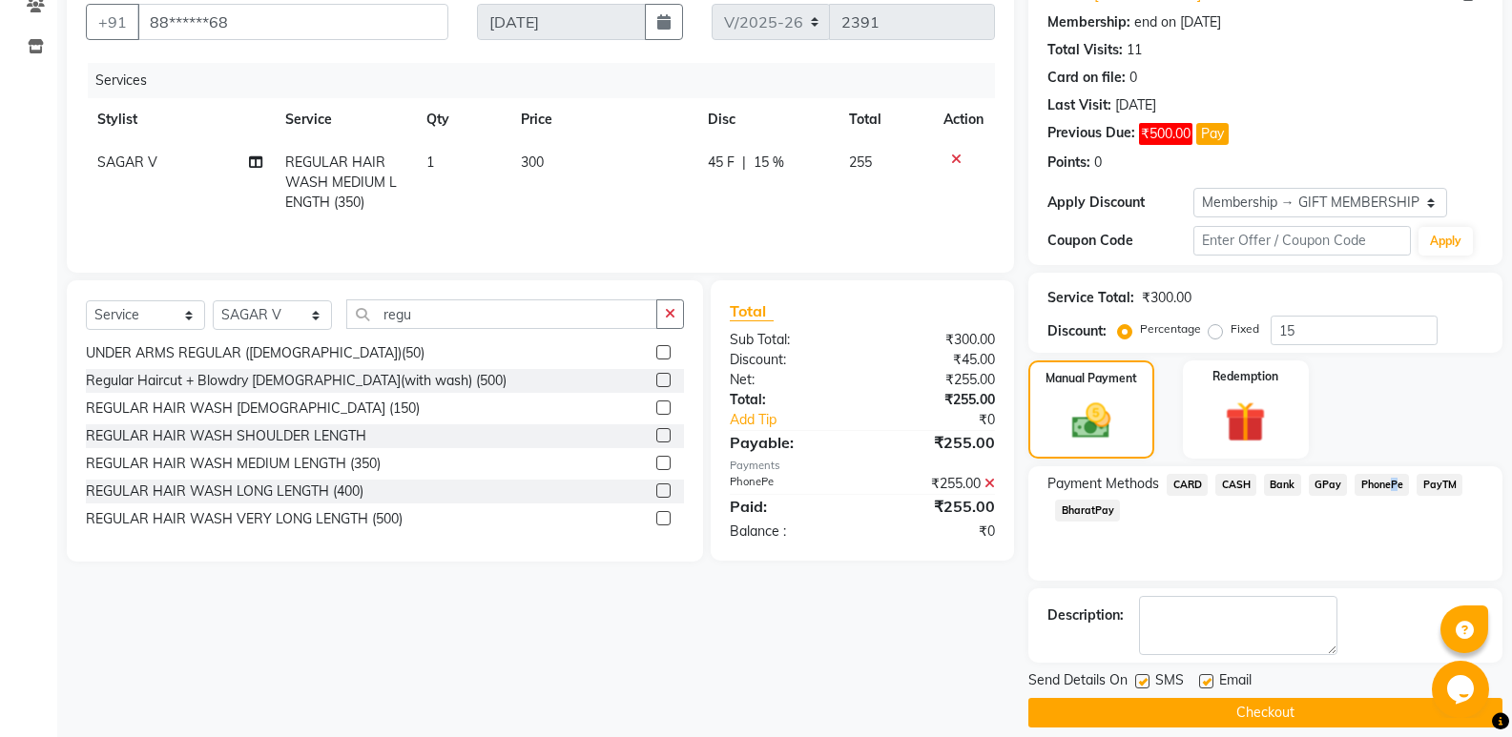
scroll to position [193, 0]
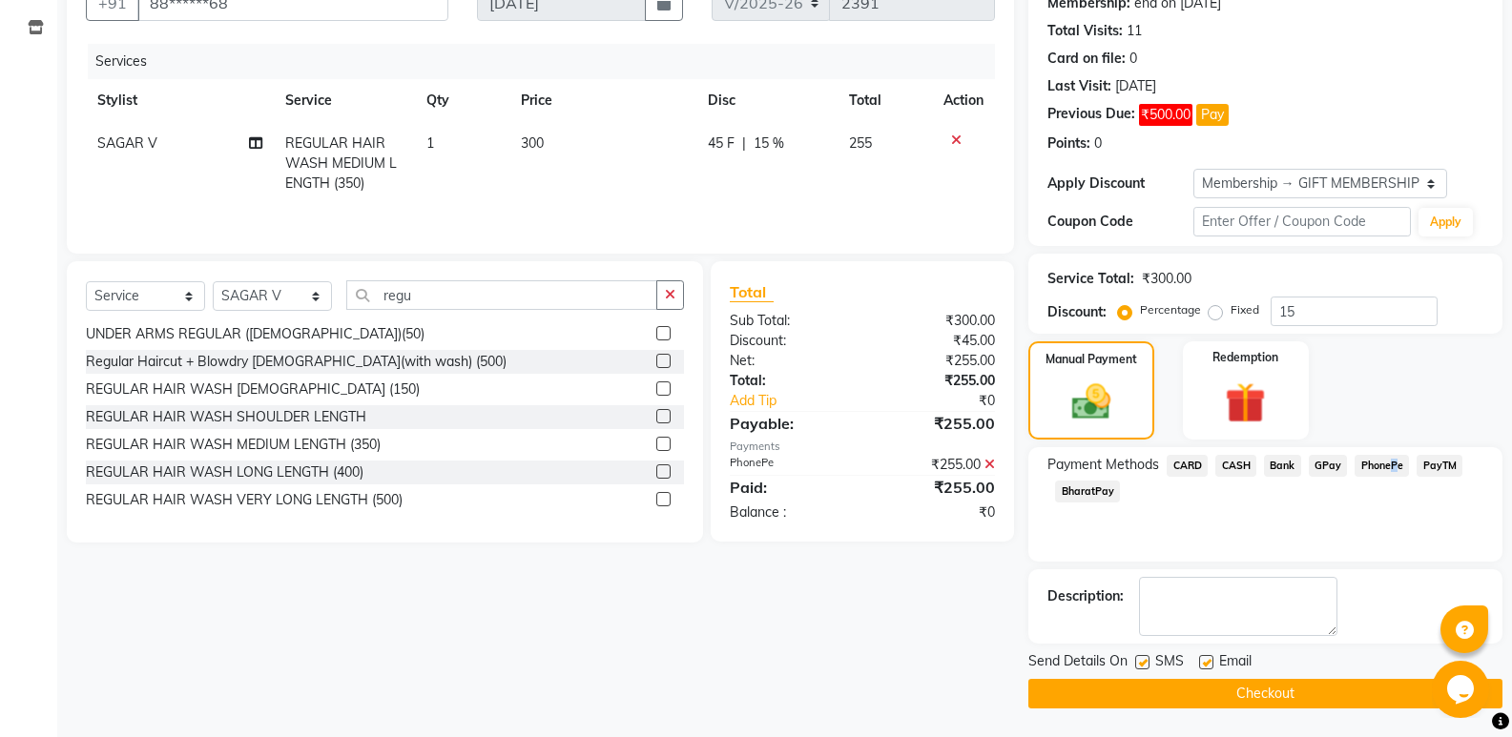
click at [1347, 699] on button "Checkout" at bounding box center [1265, 694] width 474 height 30
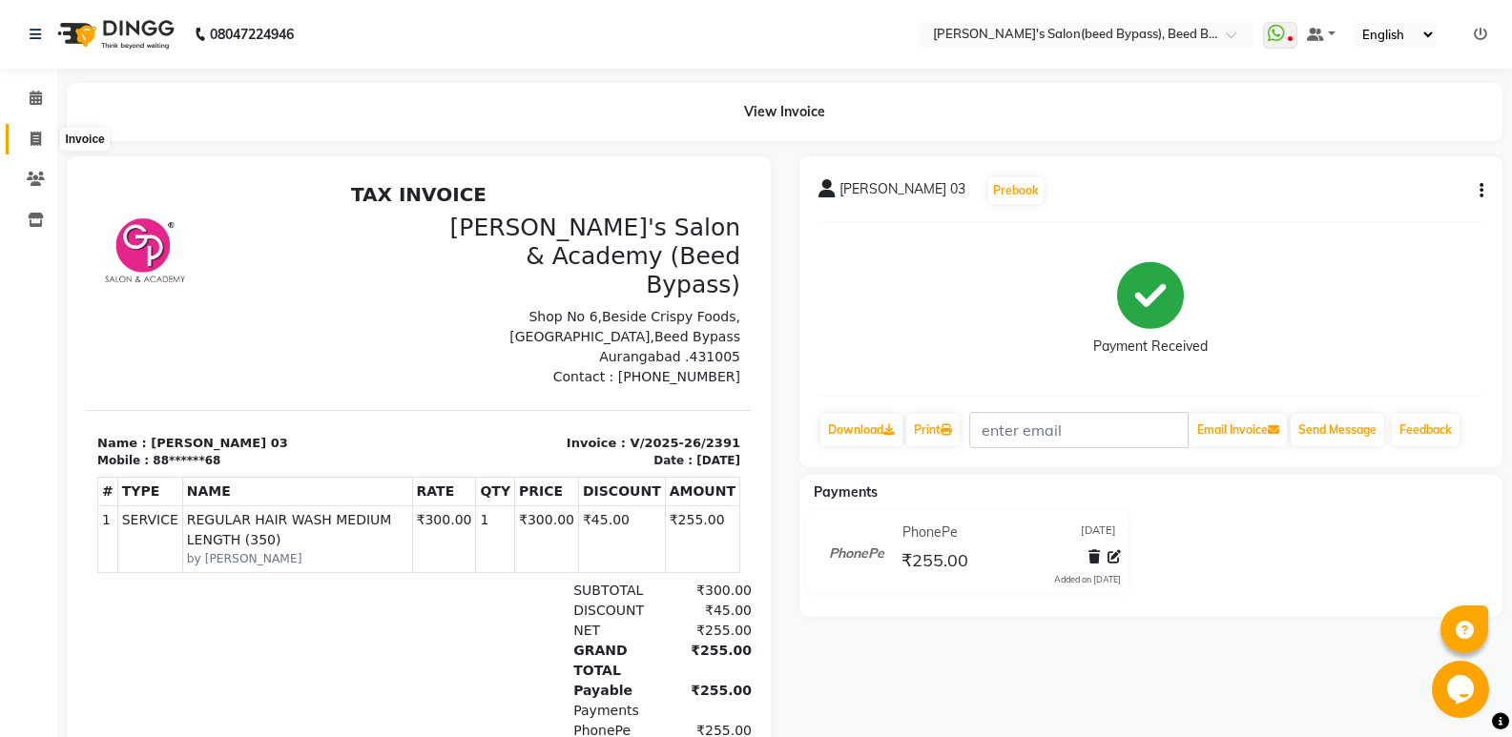
click at [35, 137] on icon at bounding box center [36, 139] width 10 height 14
select select "service"
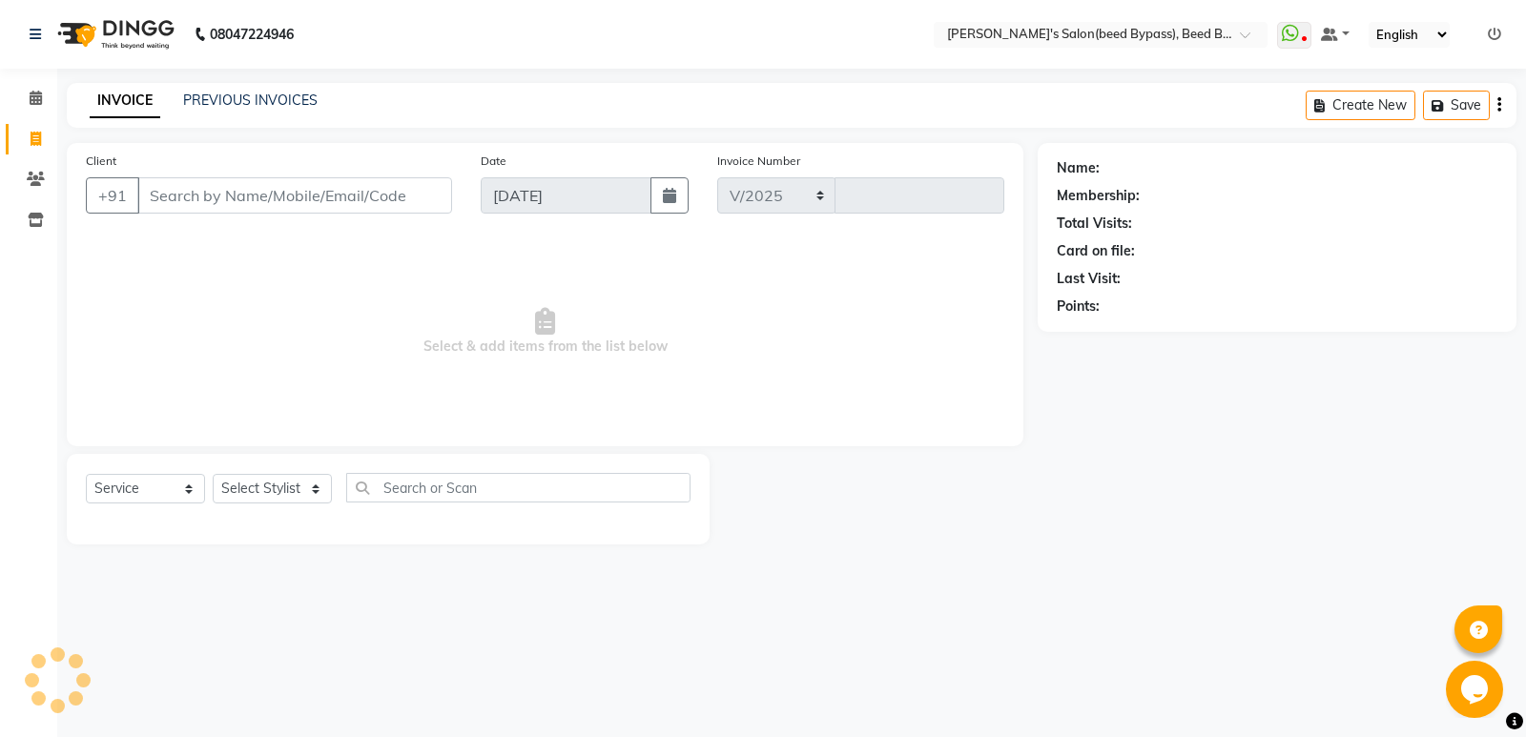
select select "4176"
type input "2392"
click at [282, 491] on select "Select Stylist AYESHA SHAIKH manager NAGESH PAVAN SAGAR V sagar varpe SAHIL SAP…" at bounding box center [272, 489] width 119 height 30
select select "22808"
click at [213, 474] on select "Select Stylist AYESHA SHAIKH manager NAGESH PAVAN SAGAR V sagar varpe SAHIL SAP…" at bounding box center [272, 489] width 119 height 30
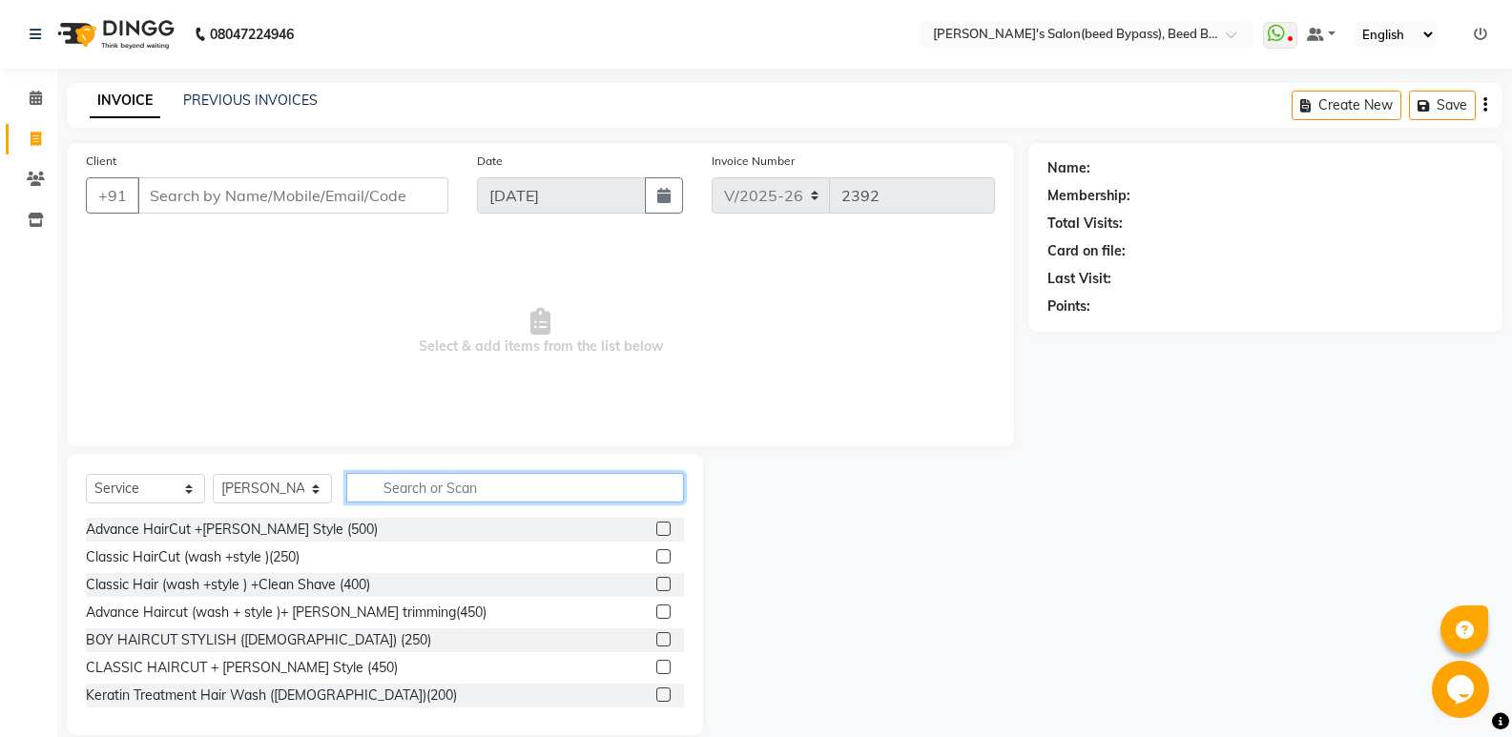
click at [493, 490] on input "text" at bounding box center [515, 488] width 338 height 30
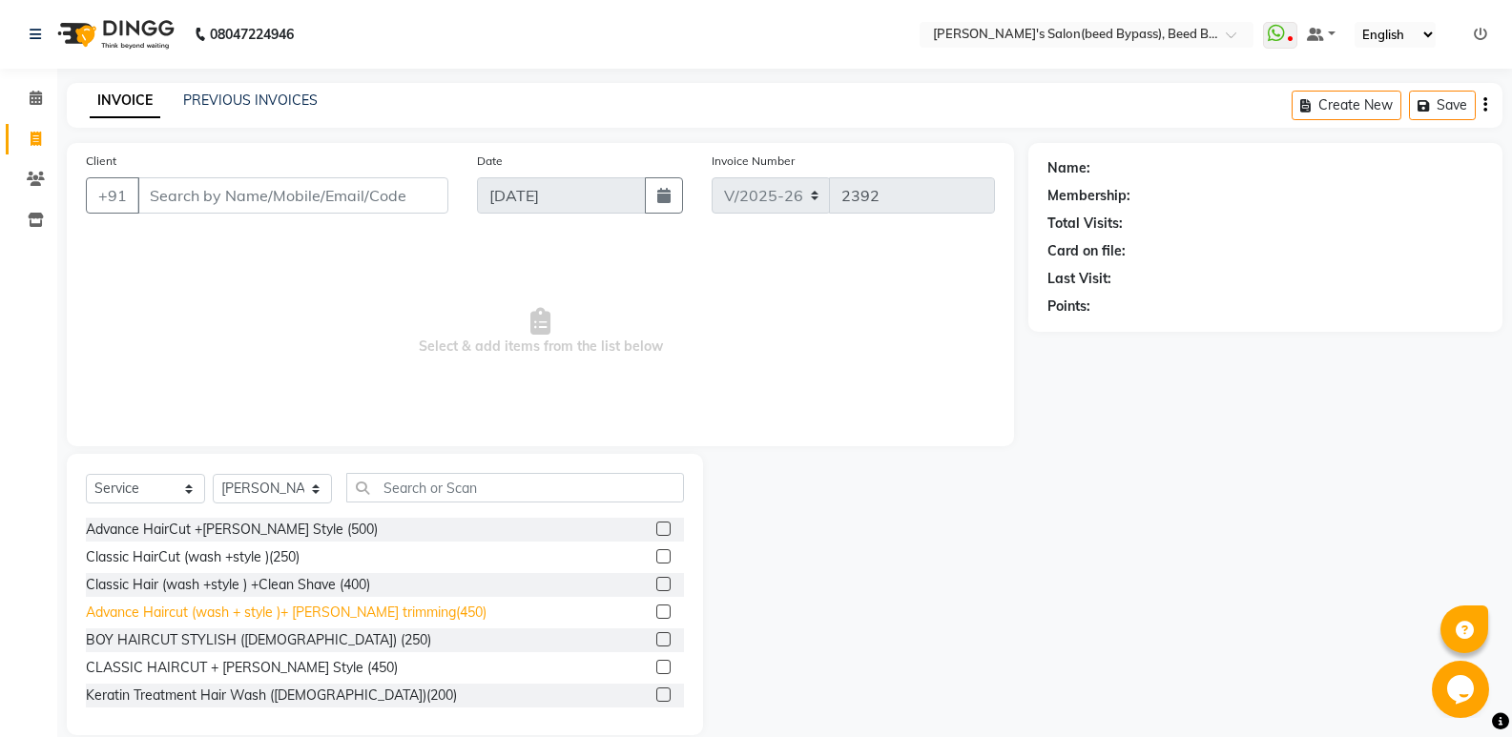
click at [344, 609] on div "Advance Haircut (wash + style )+ Beard trimming(450)" at bounding box center [286, 613] width 401 height 20
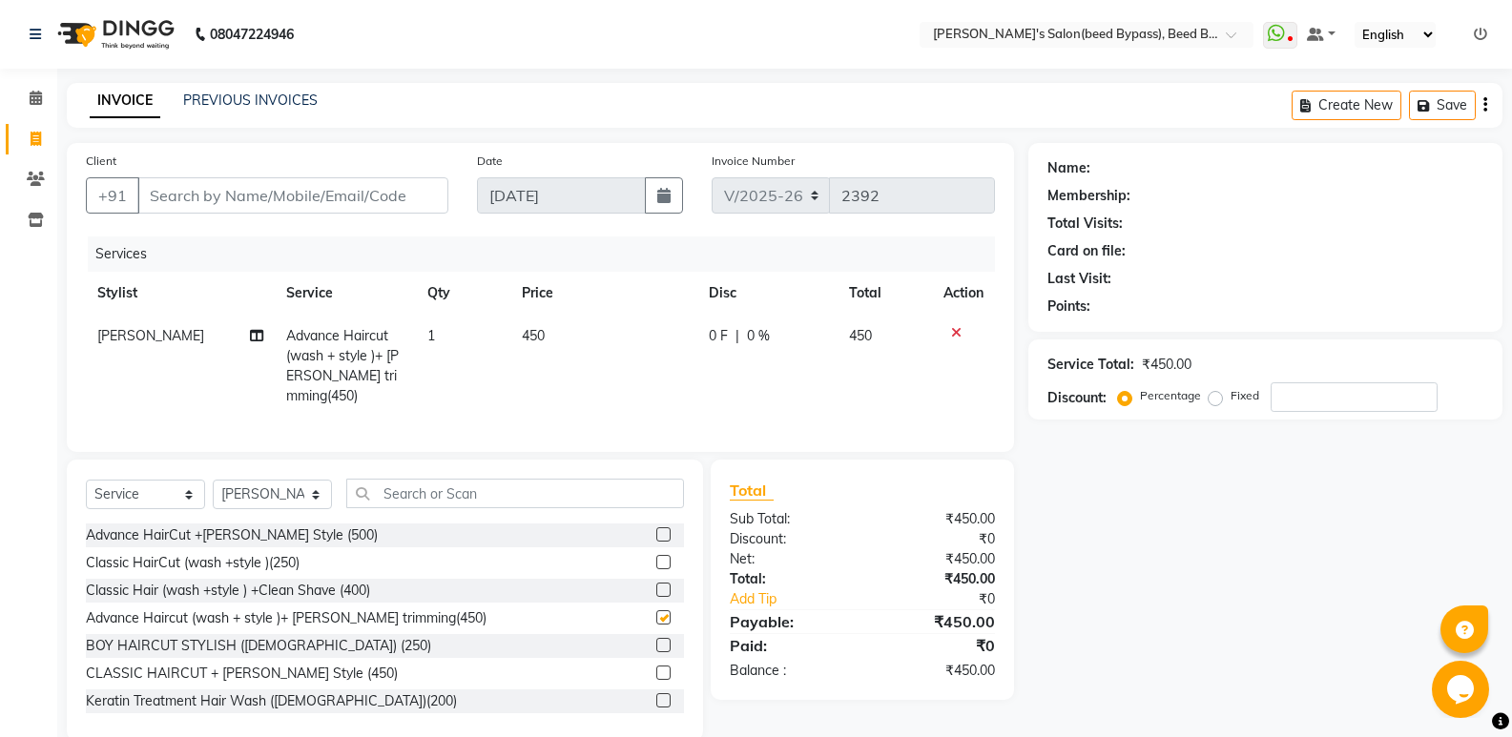
checkbox input "false"
click at [333, 201] on input "Client" at bounding box center [292, 195] width 311 height 36
type input "9"
type input "0"
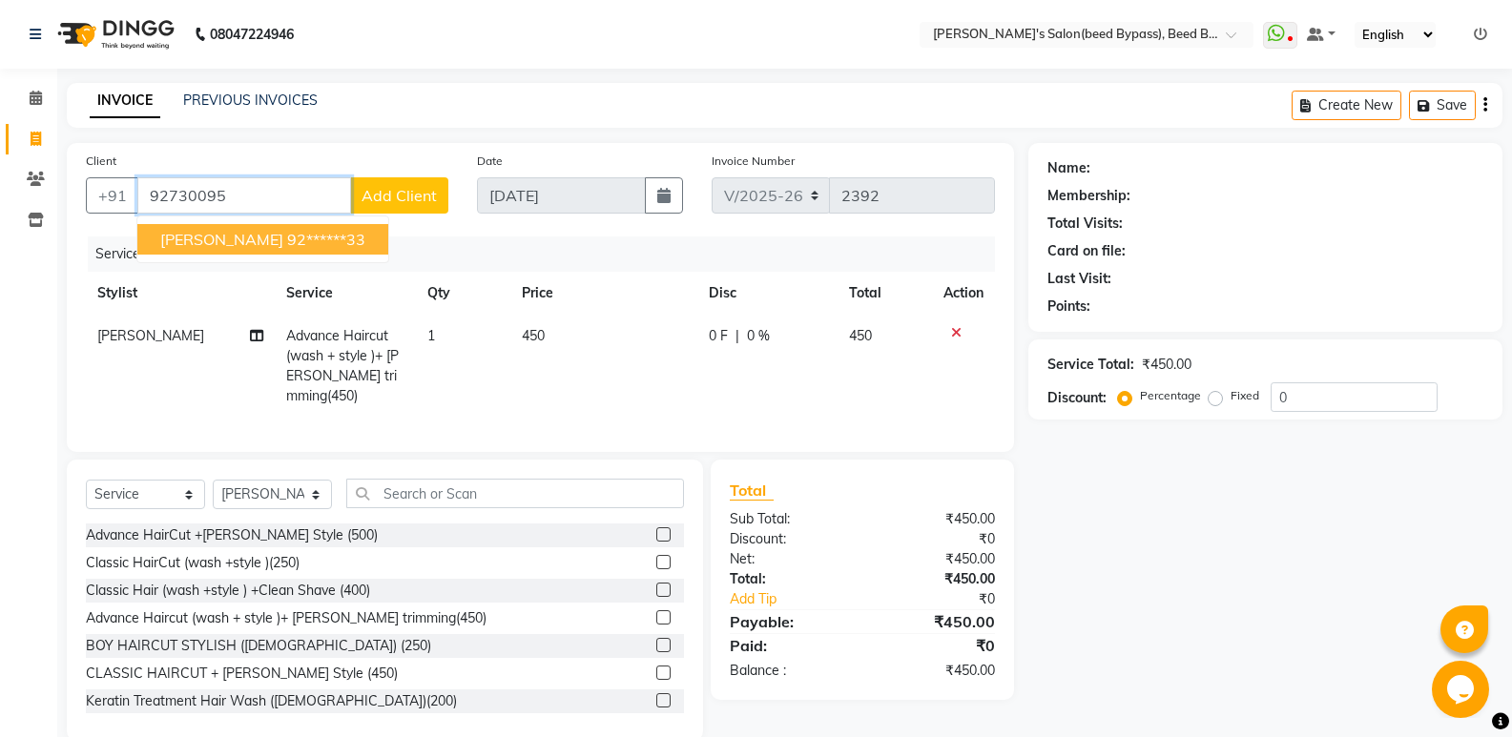
click at [356, 241] on ngb-highlight "92******33" at bounding box center [326, 239] width 78 height 19
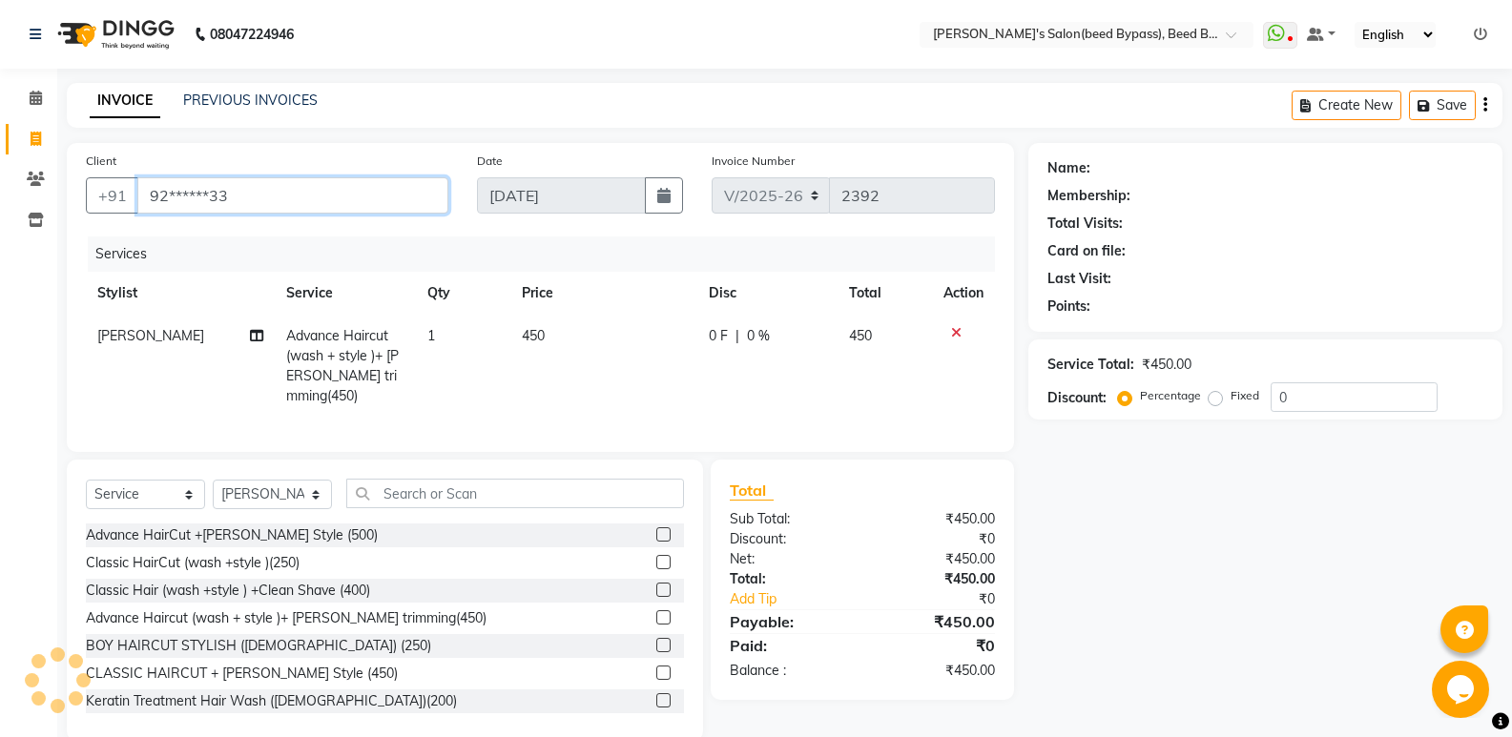
type input "92******33"
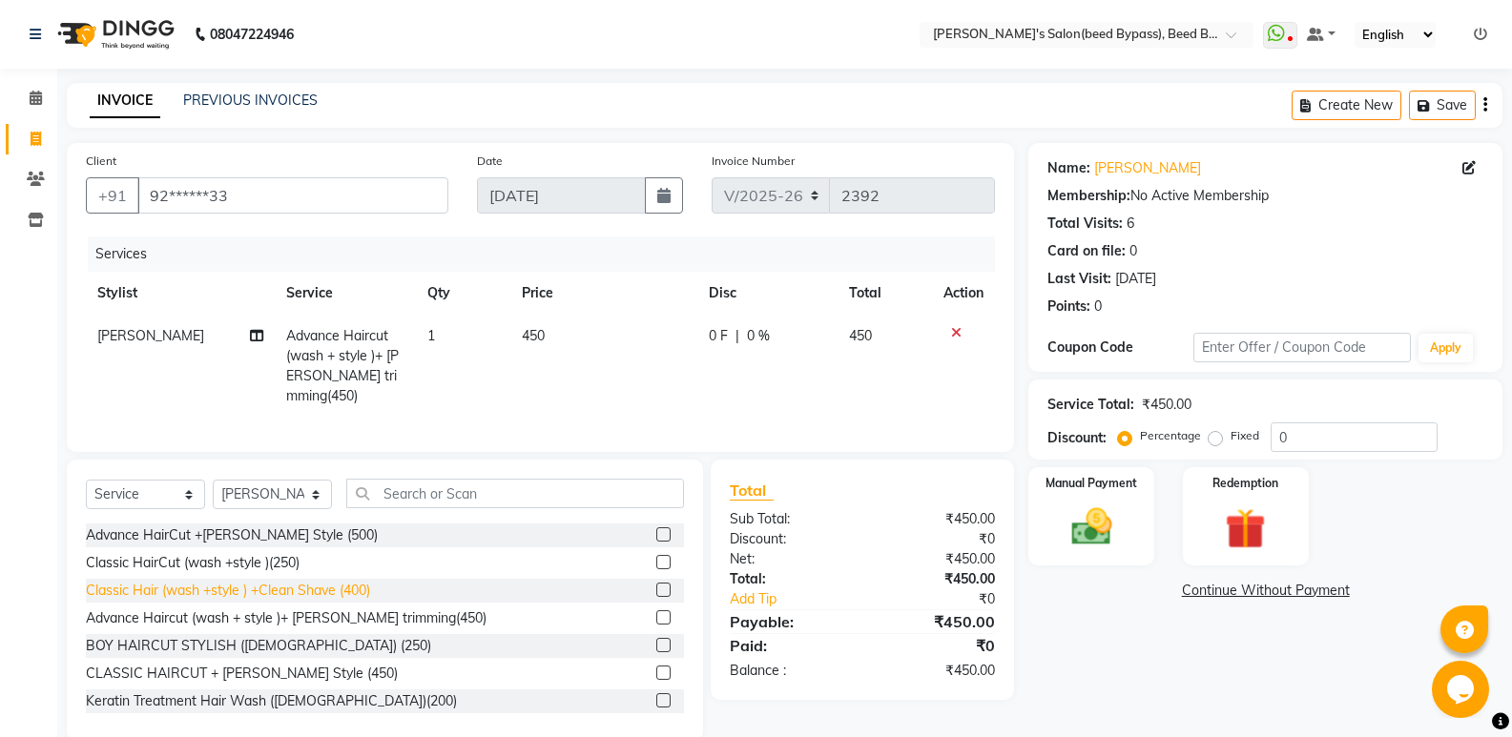
click at [334, 582] on div "Classic Hair (wash +style ) +Clean Shave (400)" at bounding box center [228, 591] width 284 height 20
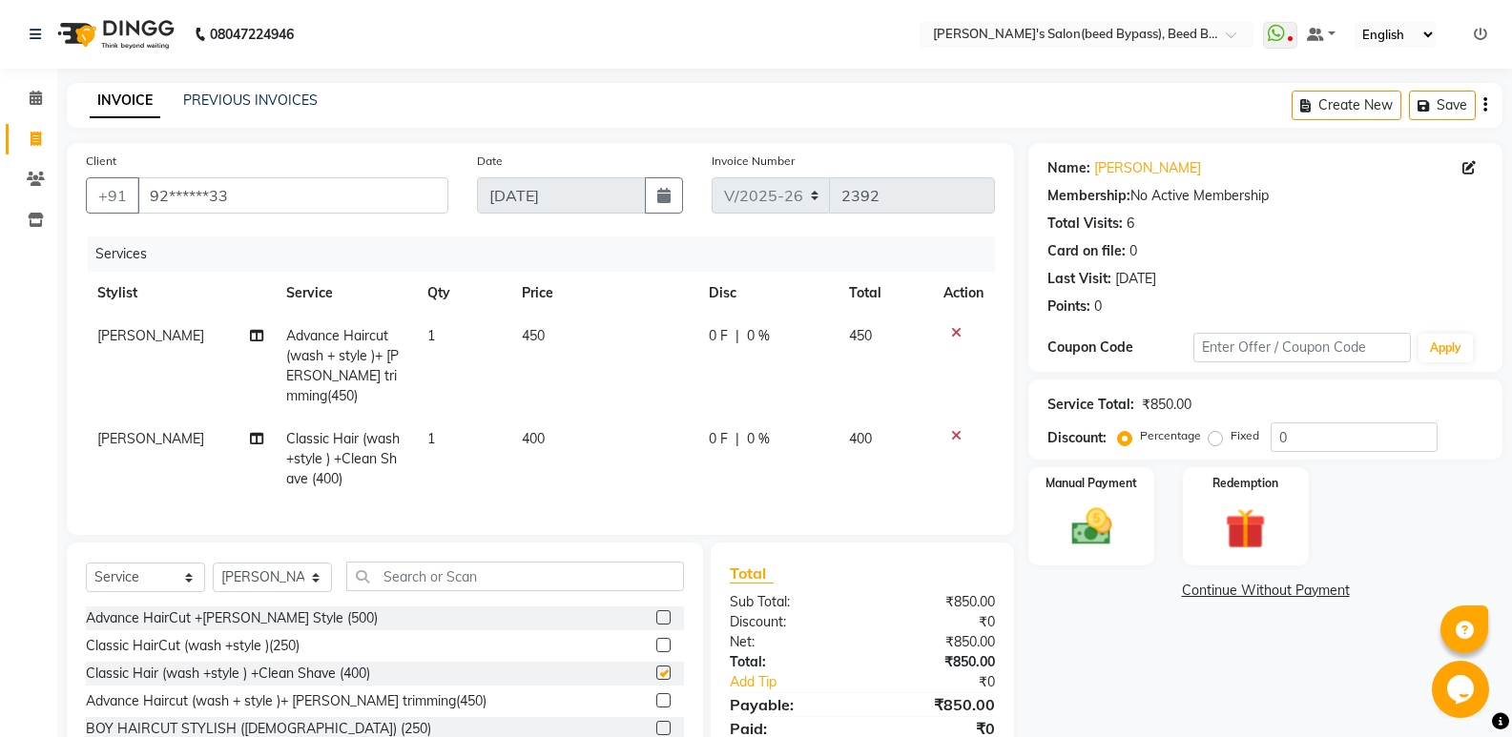
checkbox input "false"
click at [958, 330] on icon at bounding box center [956, 332] width 10 height 13
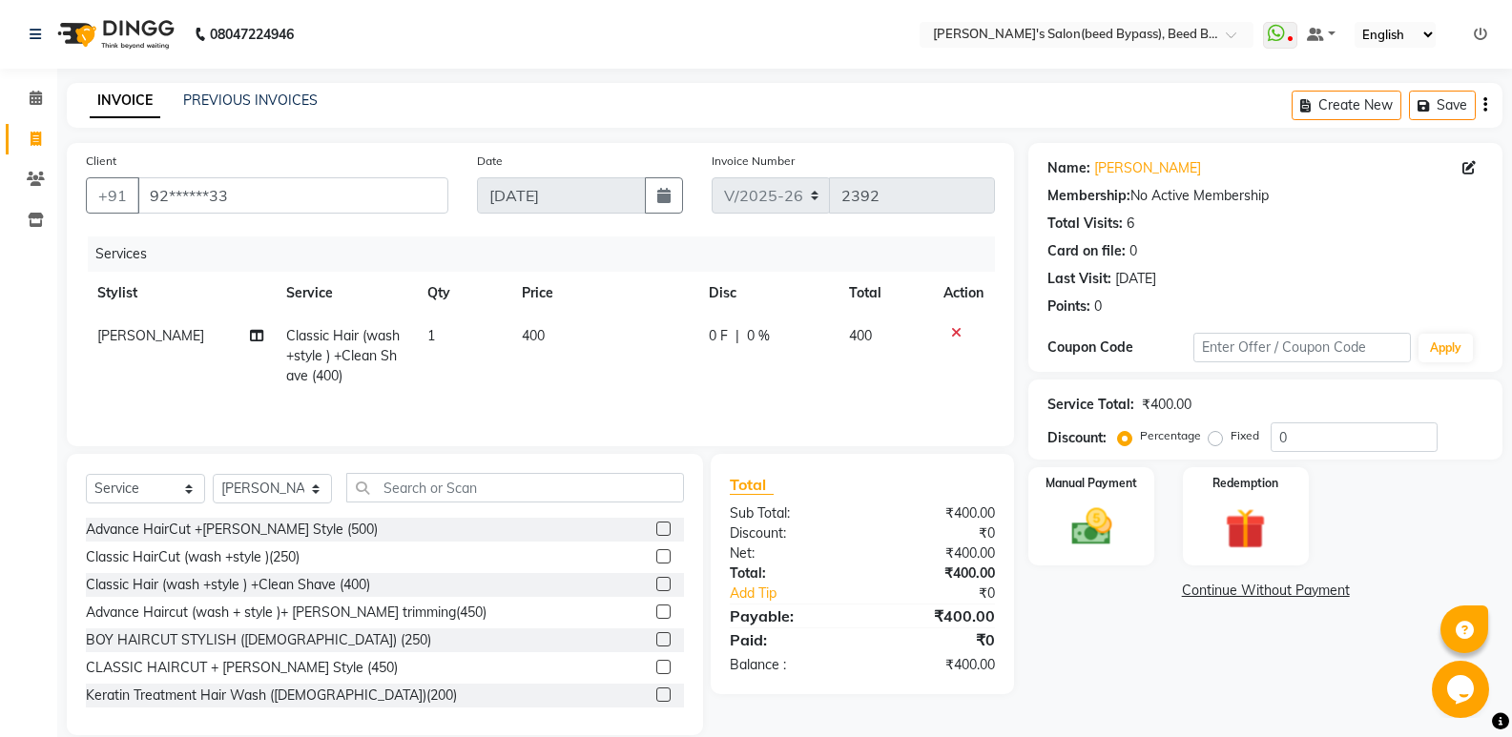
click at [951, 338] on icon at bounding box center [956, 332] width 10 height 13
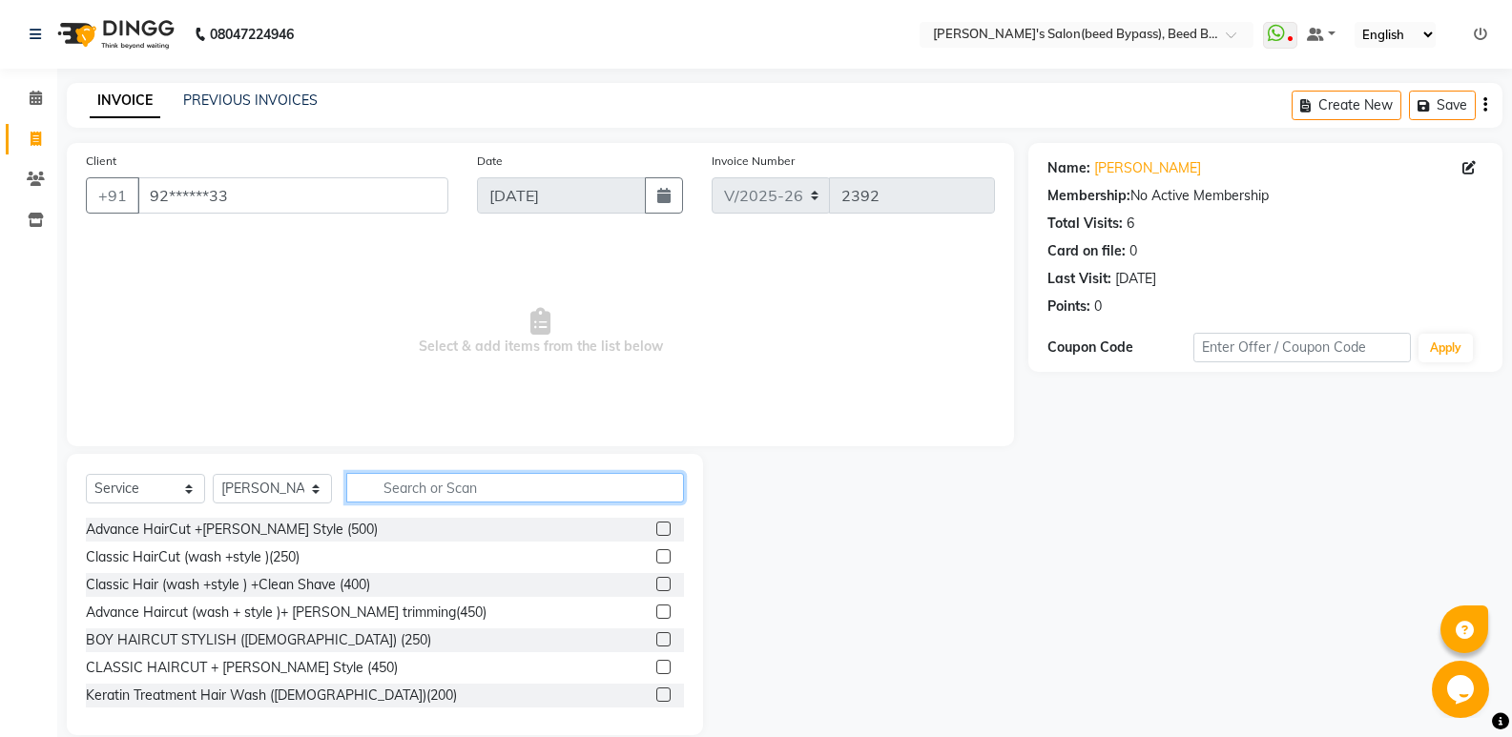
click at [432, 484] on input "text" at bounding box center [515, 488] width 338 height 30
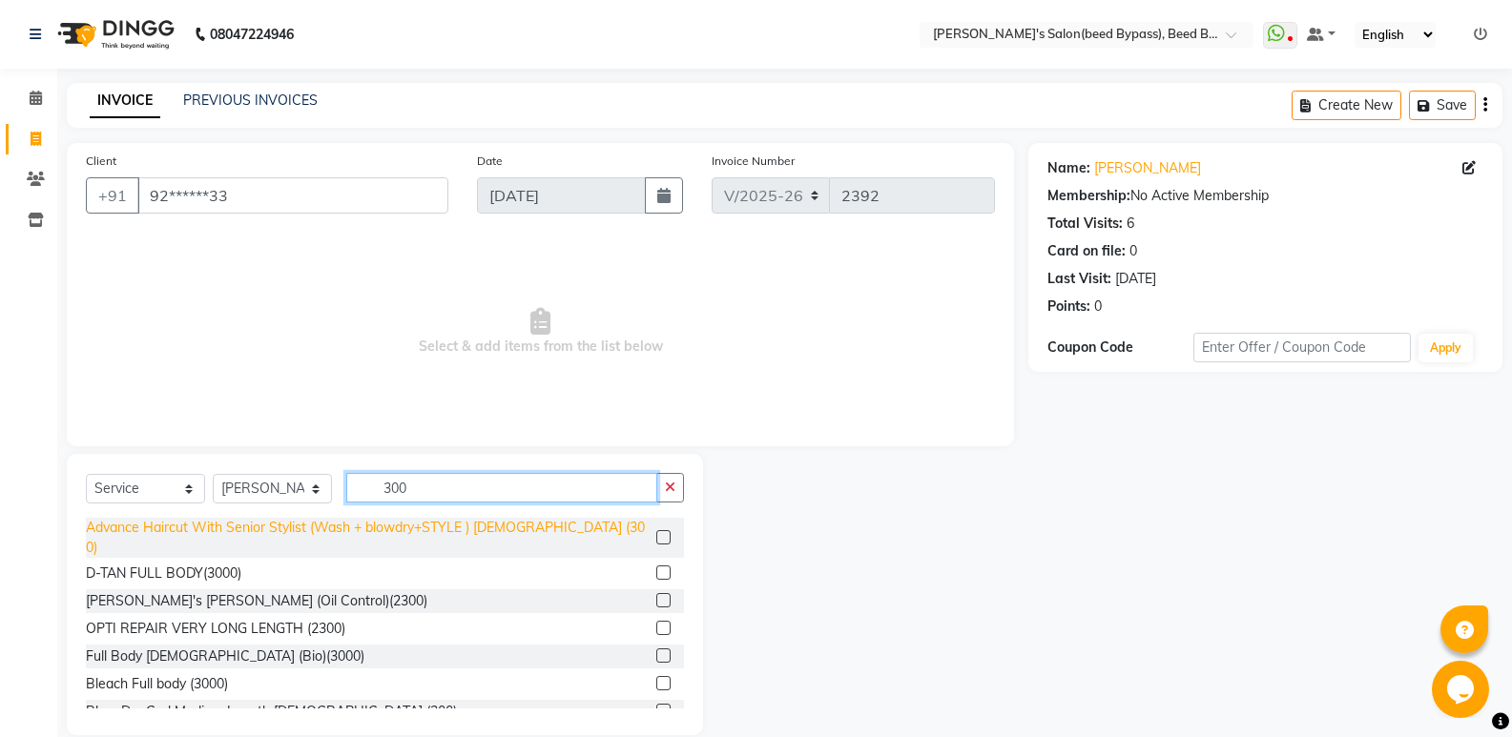
type input "300"
click at [446, 527] on div "Advance Haircut With Senior Stylist (Wash + blowdry+STYLE ) [DEMOGRAPHIC_DATA] …" at bounding box center [367, 538] width 563 height 40
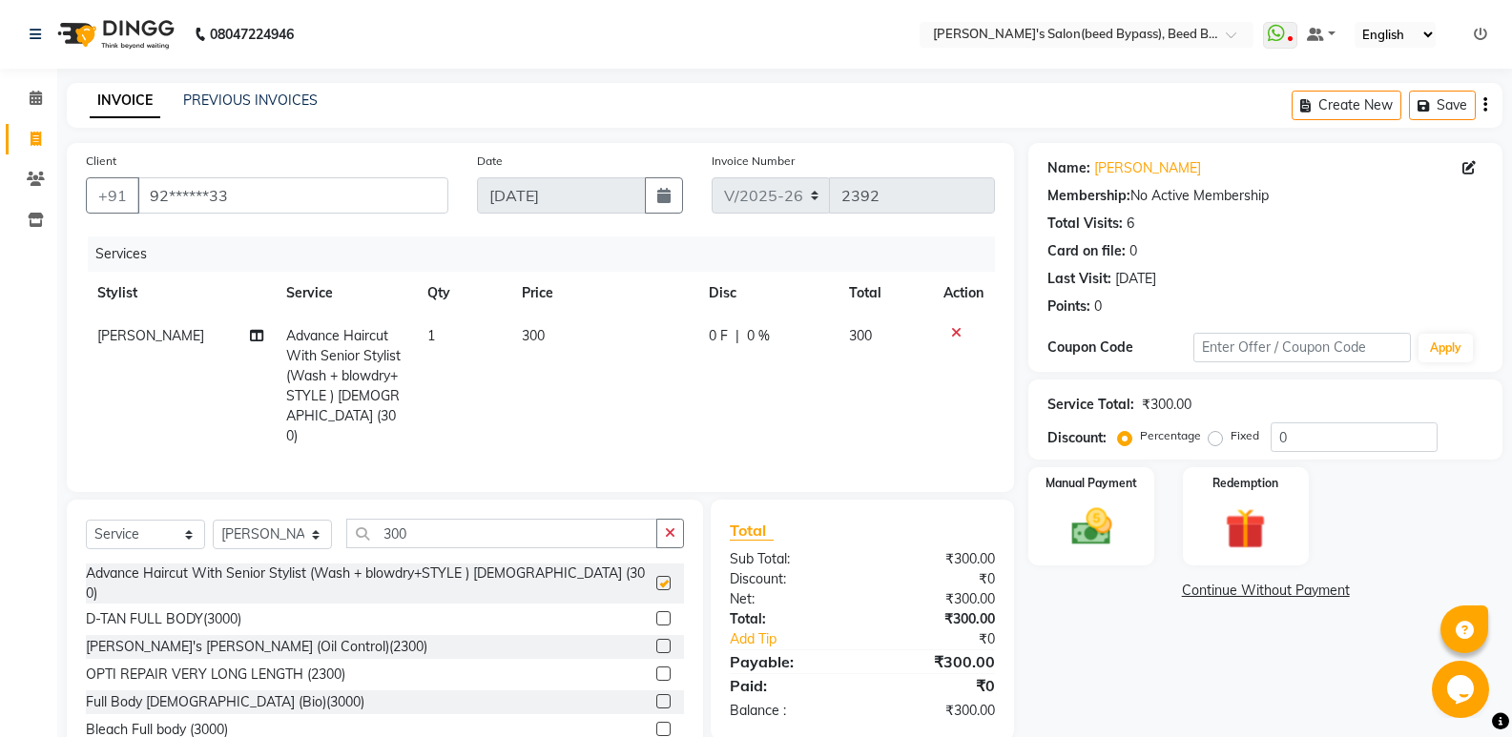
checkbox input "false"
click at [480, 519] on input "300" at bounding box center [501, 534] width 311 height 30
type input "3"
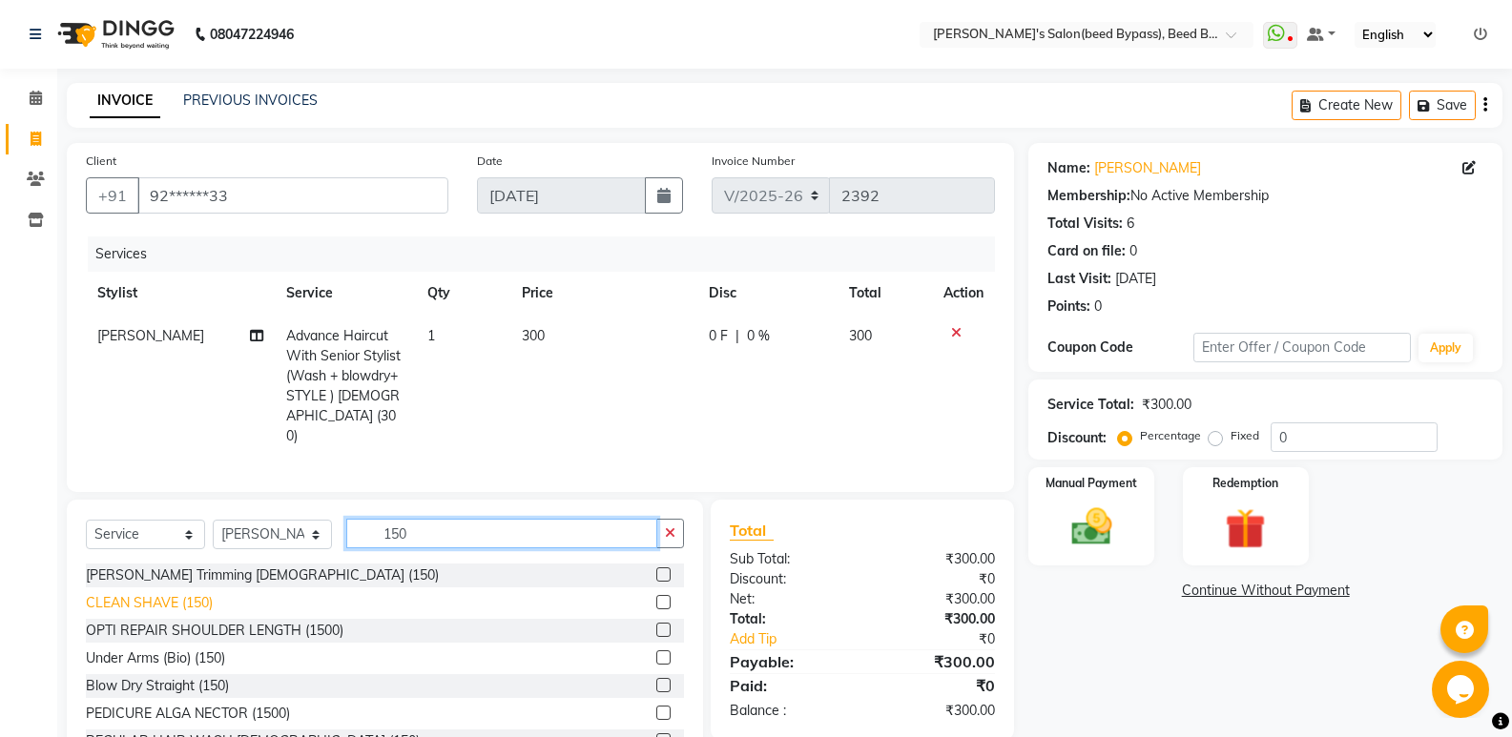
type input "150"
click at [197, 593] on div "CLEAN SHAVE (150)" at bounding box center [149, 603] width 127 height 20
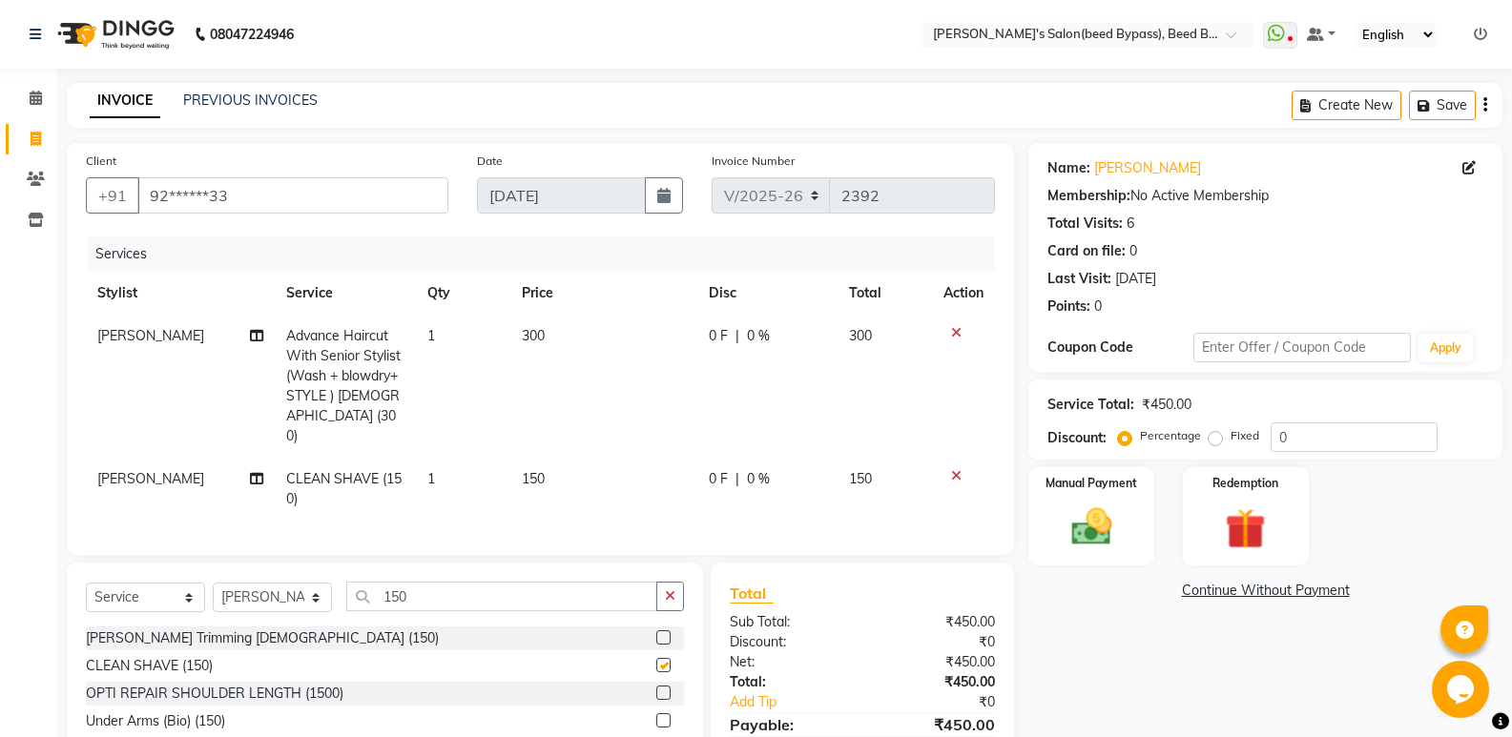
checkbox input "false"
click at [1096, 525] on img at bounding box center [1091, 527] width 68 height 49
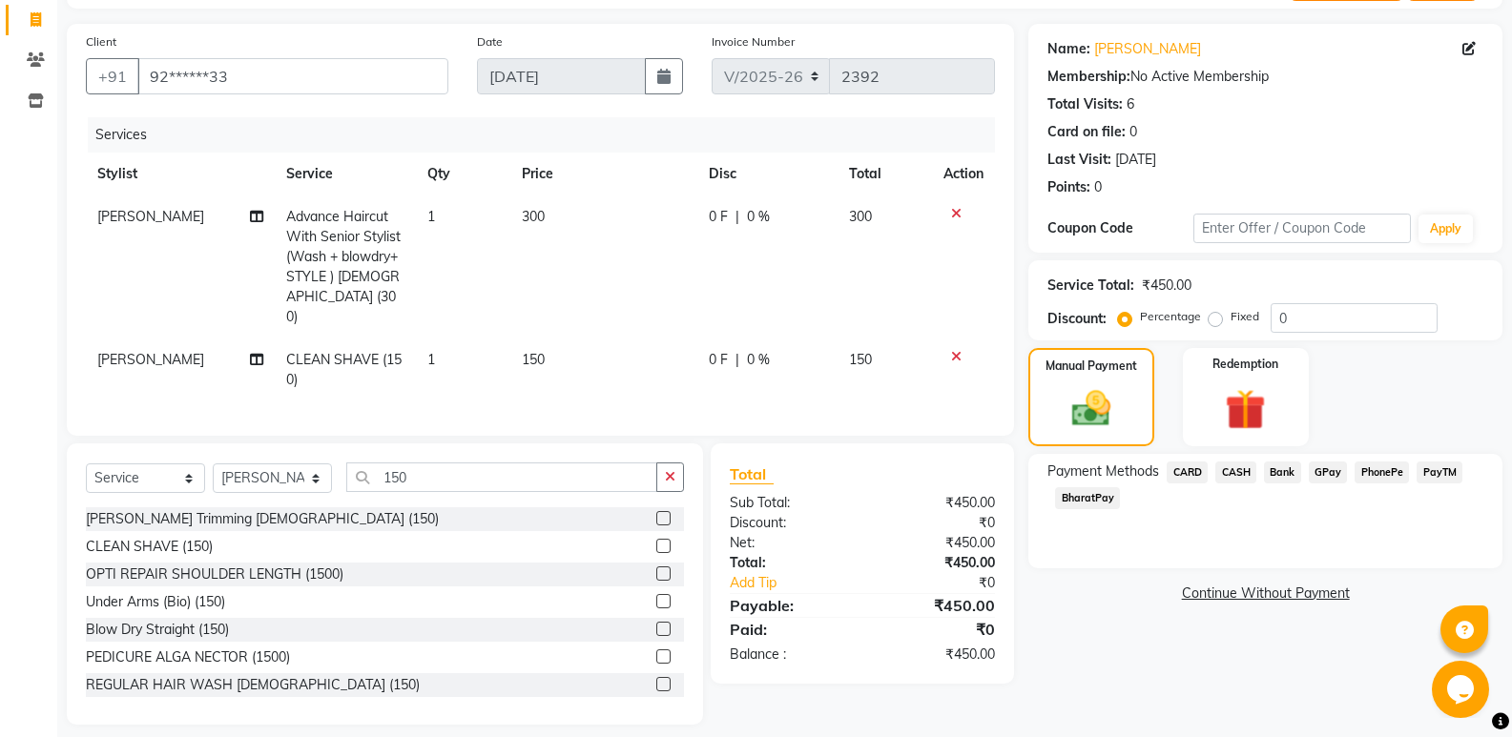
scroll to position [130, 0]
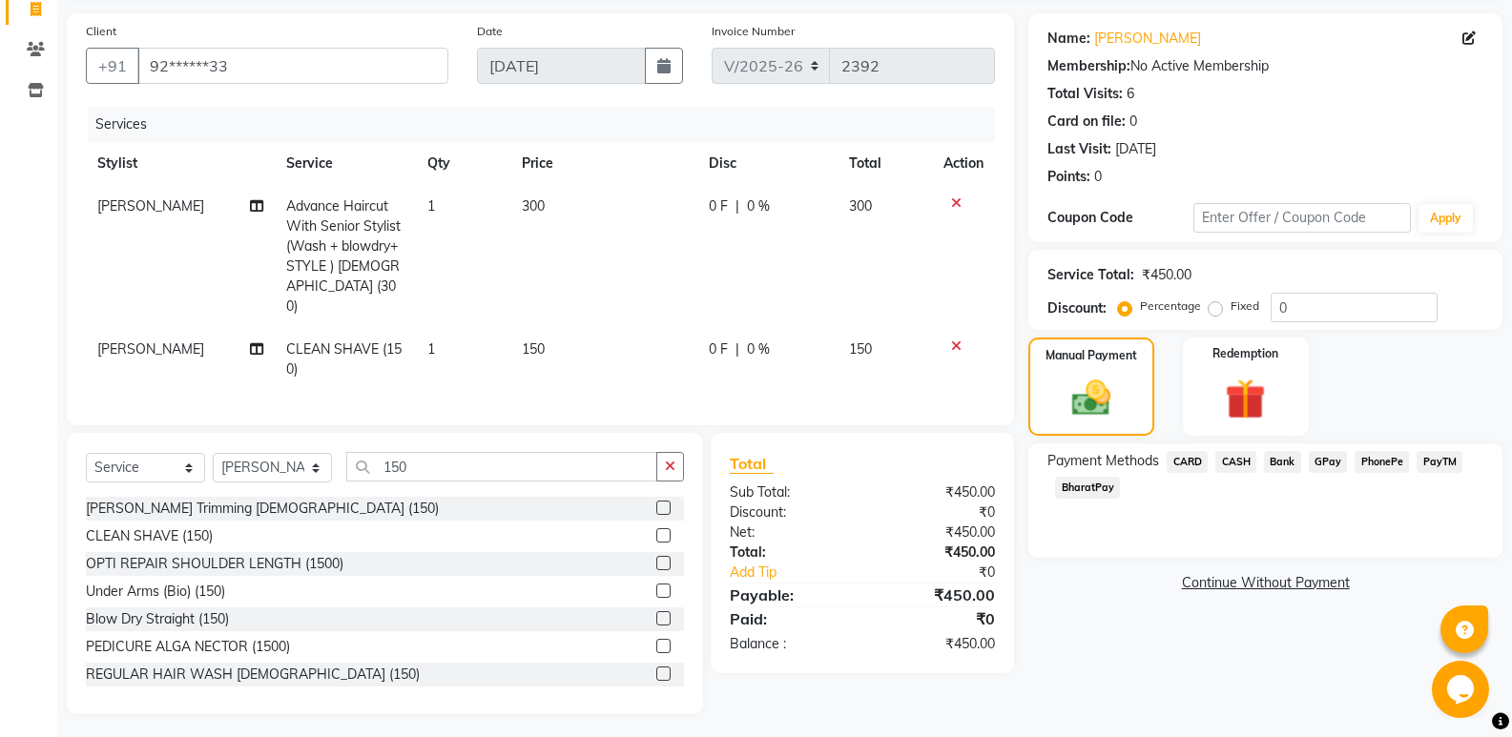
click at [1365, 457] on span "PhonePe" at bounding box center [1382, 462] width 54 height 22
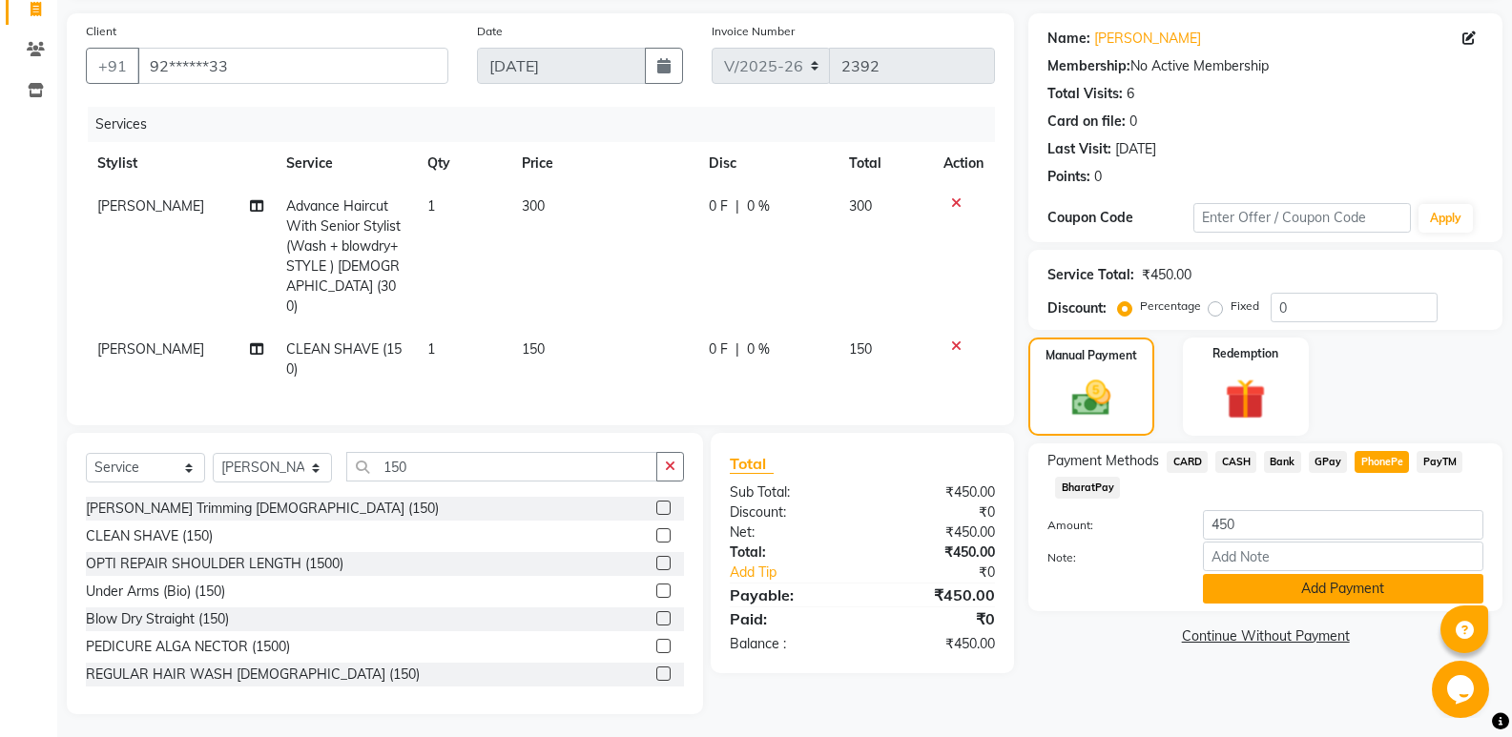
click at [1328, 585] on button "Add Payment" at bounding box center [1343, 589] width 280 height 30
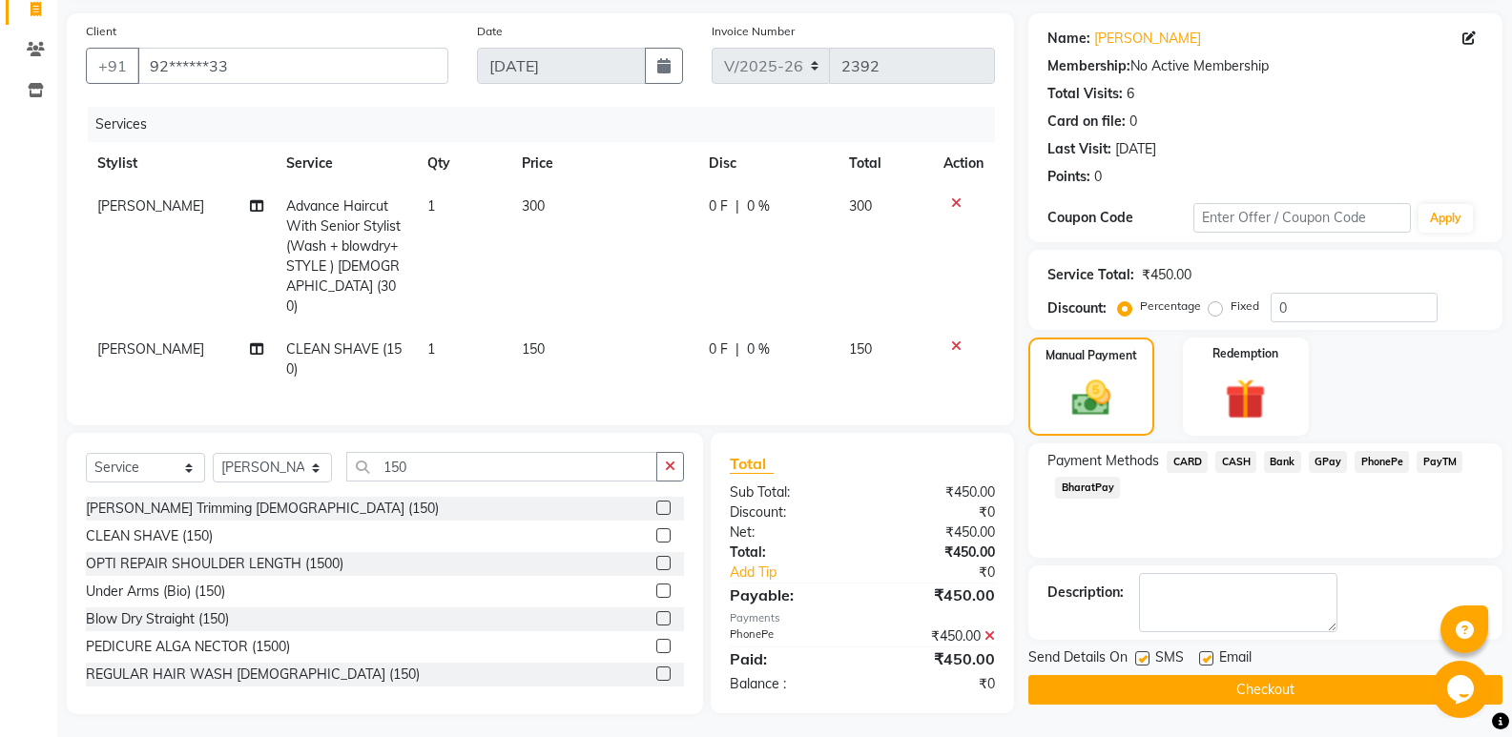
click at [1283, 678] on button "Checkout" at bounding box center [1265, 690] width 474 height 30
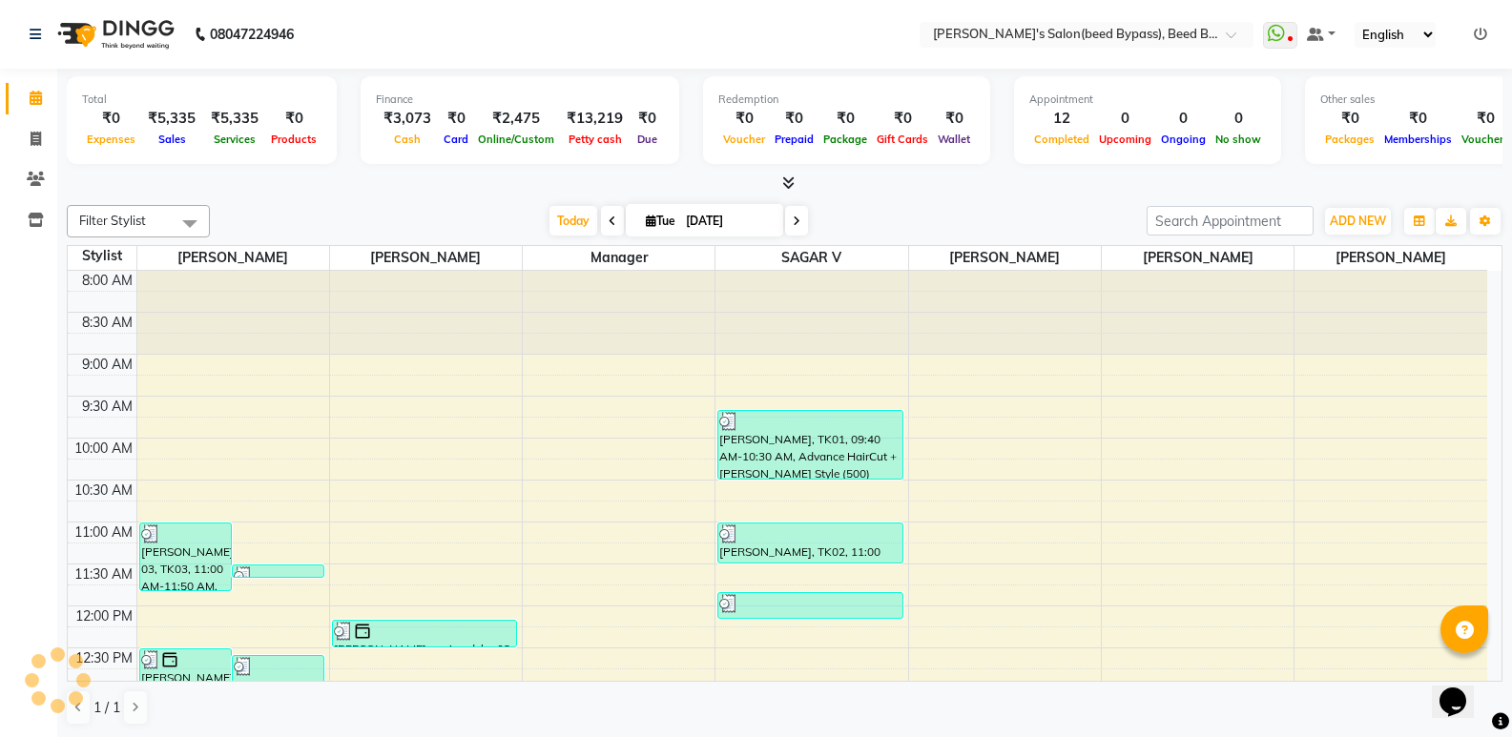
scroll to position [167, 0]
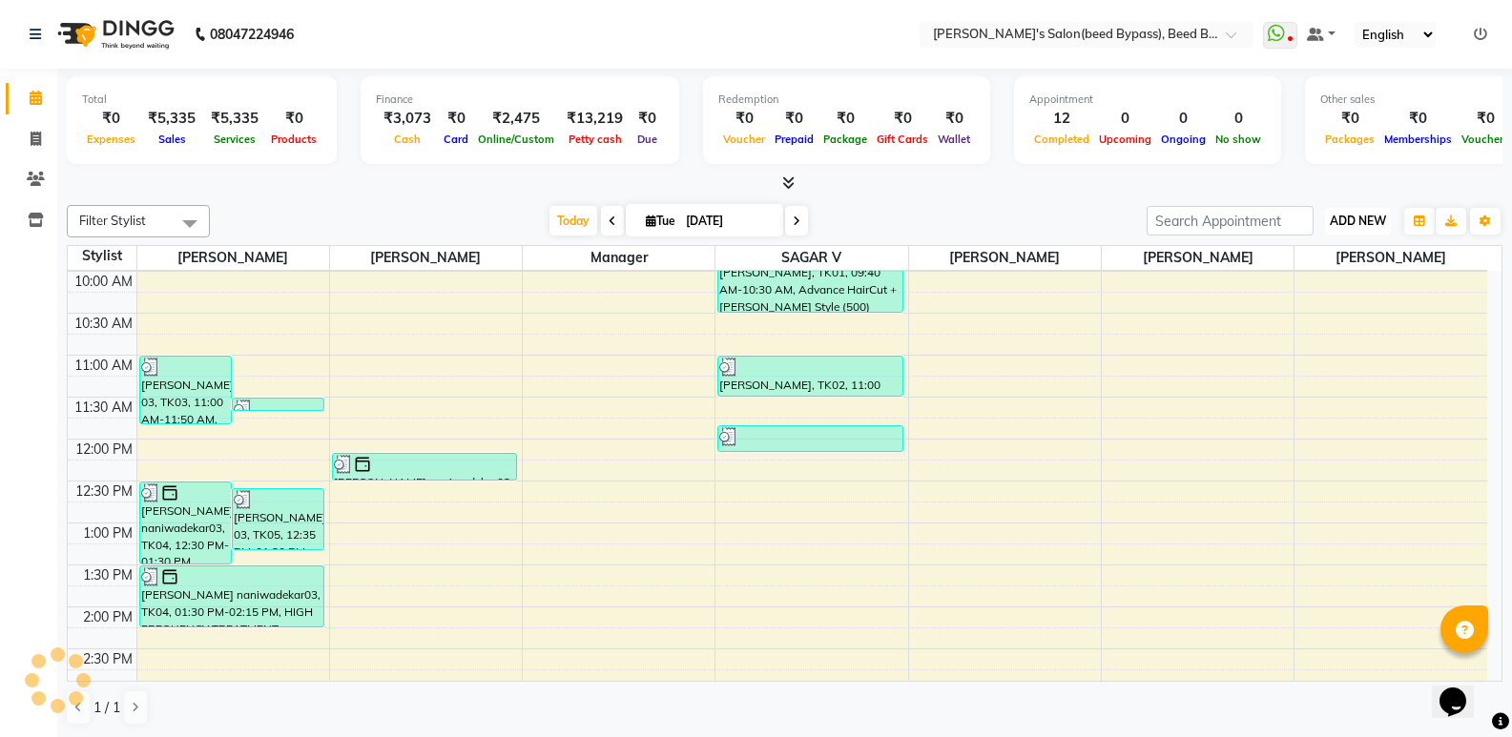
click at [1341, 219] on span "ADD NEW" at bounding box center [1358, 221] width 56 height 14
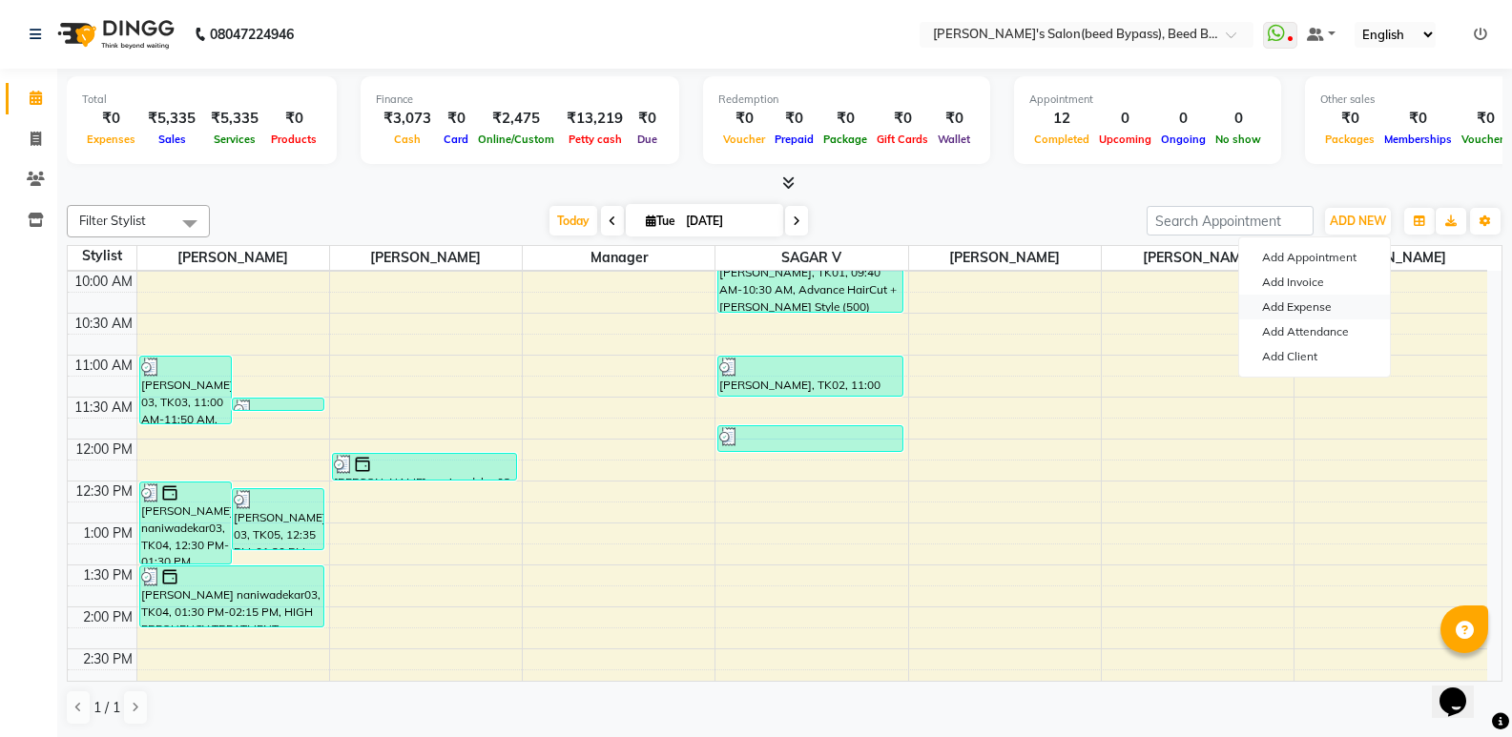
click at [1326, 308] on link "Add Expense" at bounding box center [1314, 307] width 151 height 25
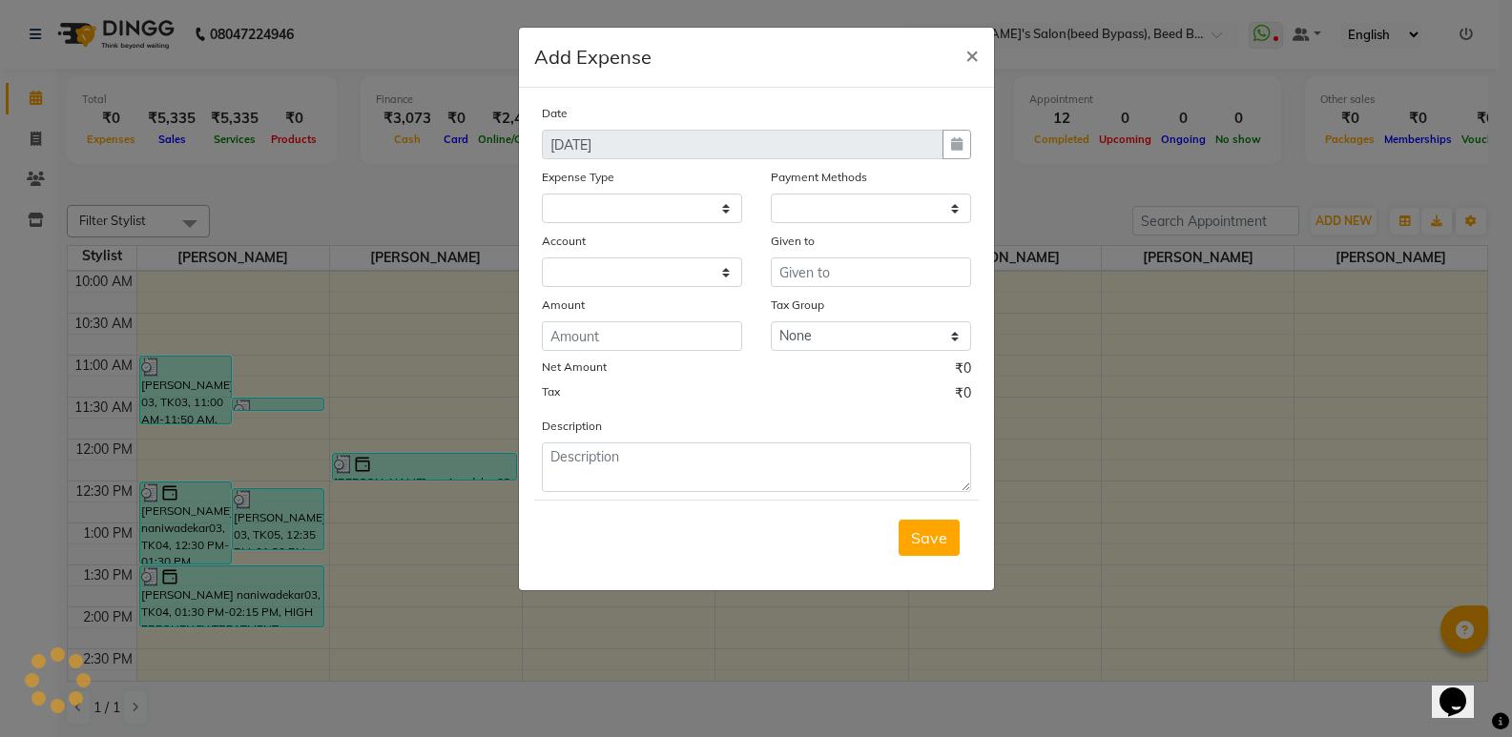
select select
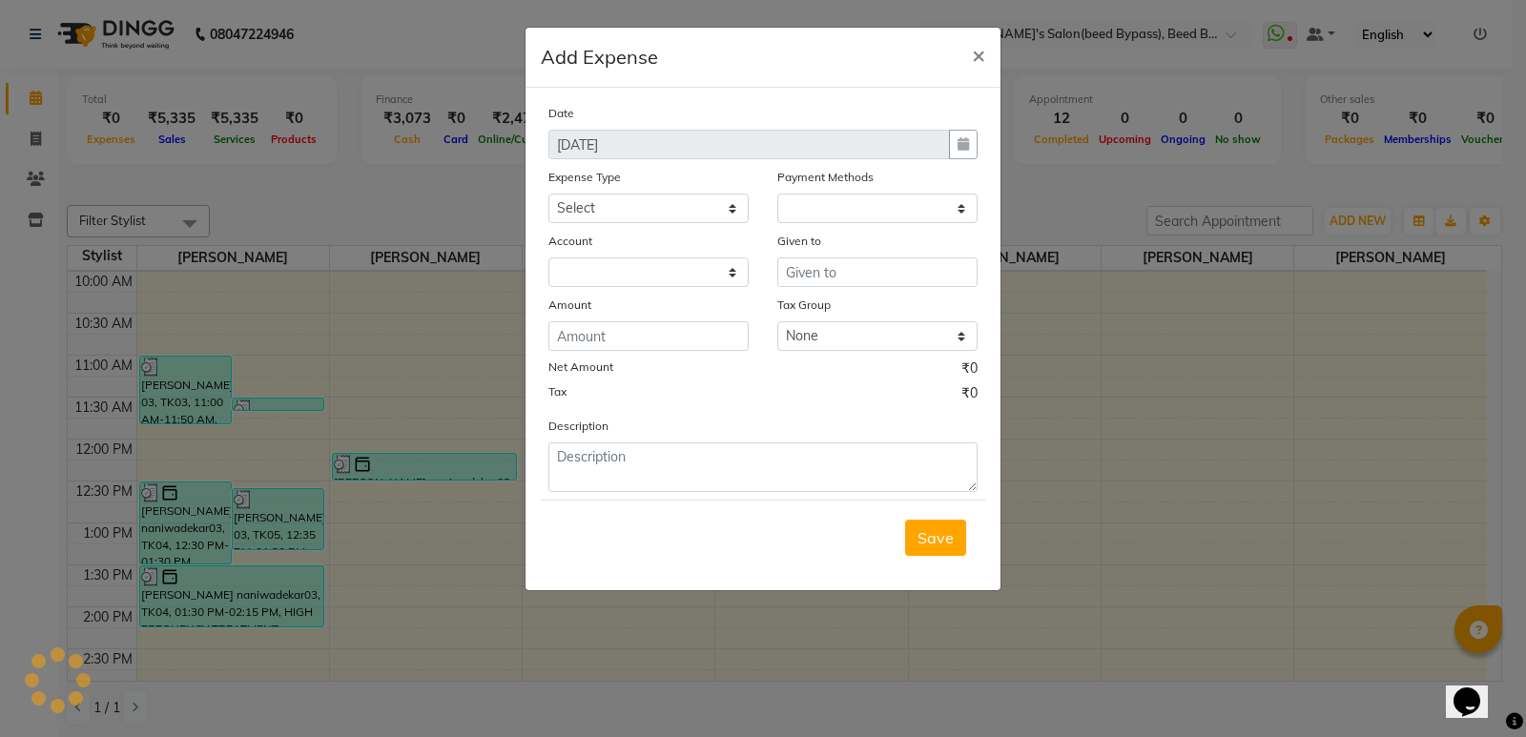
select select "1"
select select "2985"
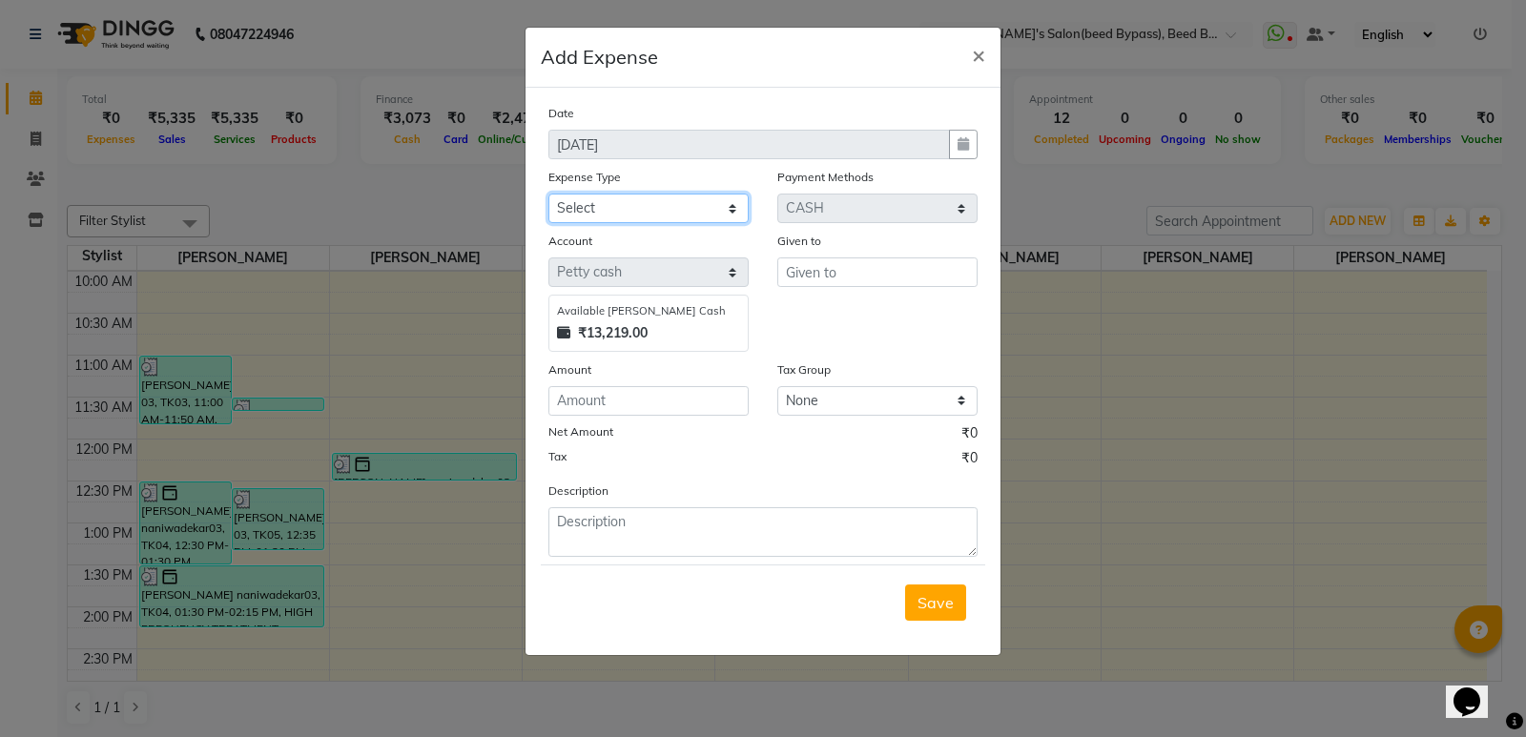
click at [724, 210] on select "Select Advance Salary BANK TRANFAR Cash transfer to hub Client Snacks DISTRIBUT…" at bounding box center [648, 209] width 200 height 30
select select "11130"
click at [548, 194] on select "Select Advance Salary BANK TRANFAR Cash transfer to hub Client Snacks DISTRIBUT…" at bounding box center [648, 209] width 200 height 30
click at [621, 406] on input "number" at bounding box center [648, 401] width 200 height 30
type input "20"
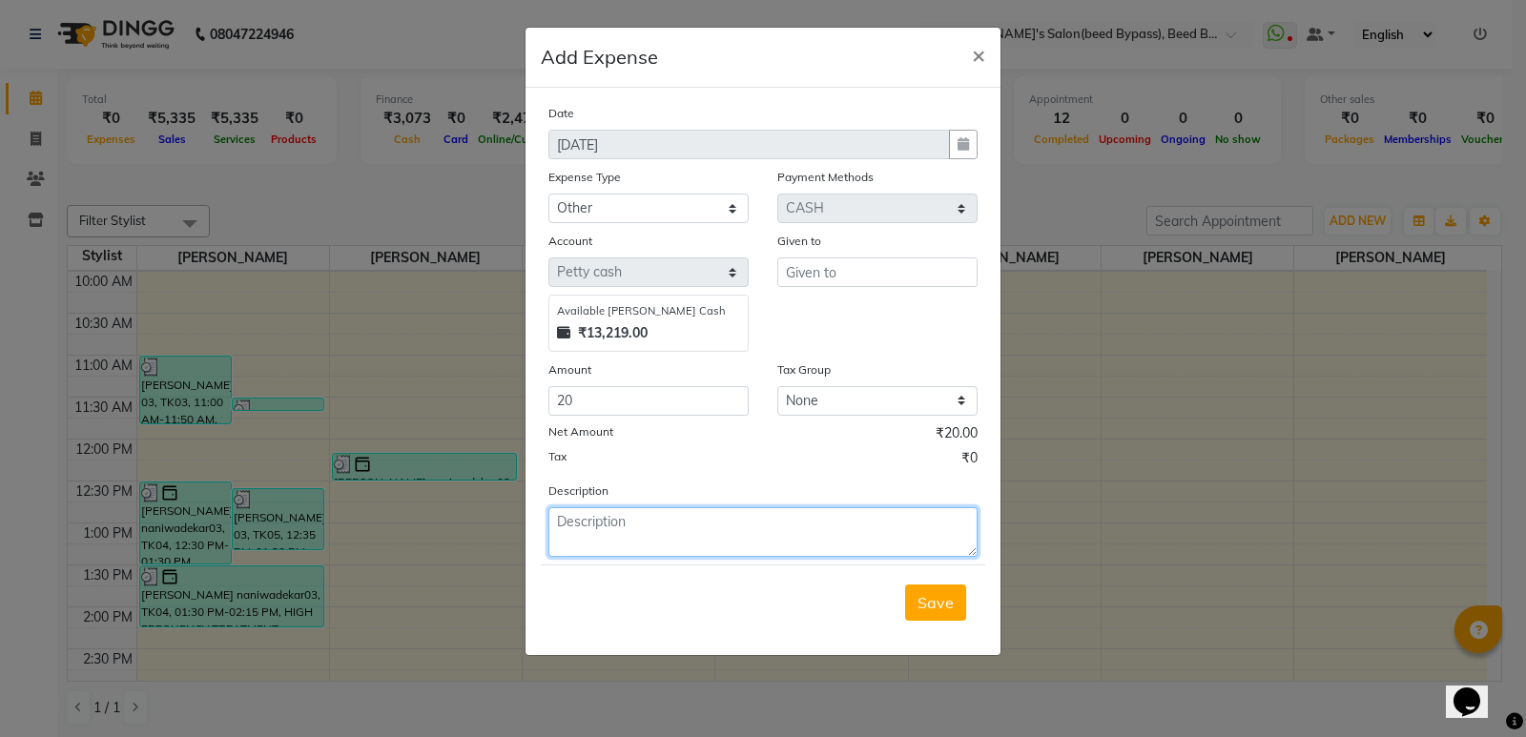
click at [588, 525] on textarea at bounding box center [762, 532] width 429 height 50
type textarea "prasad"
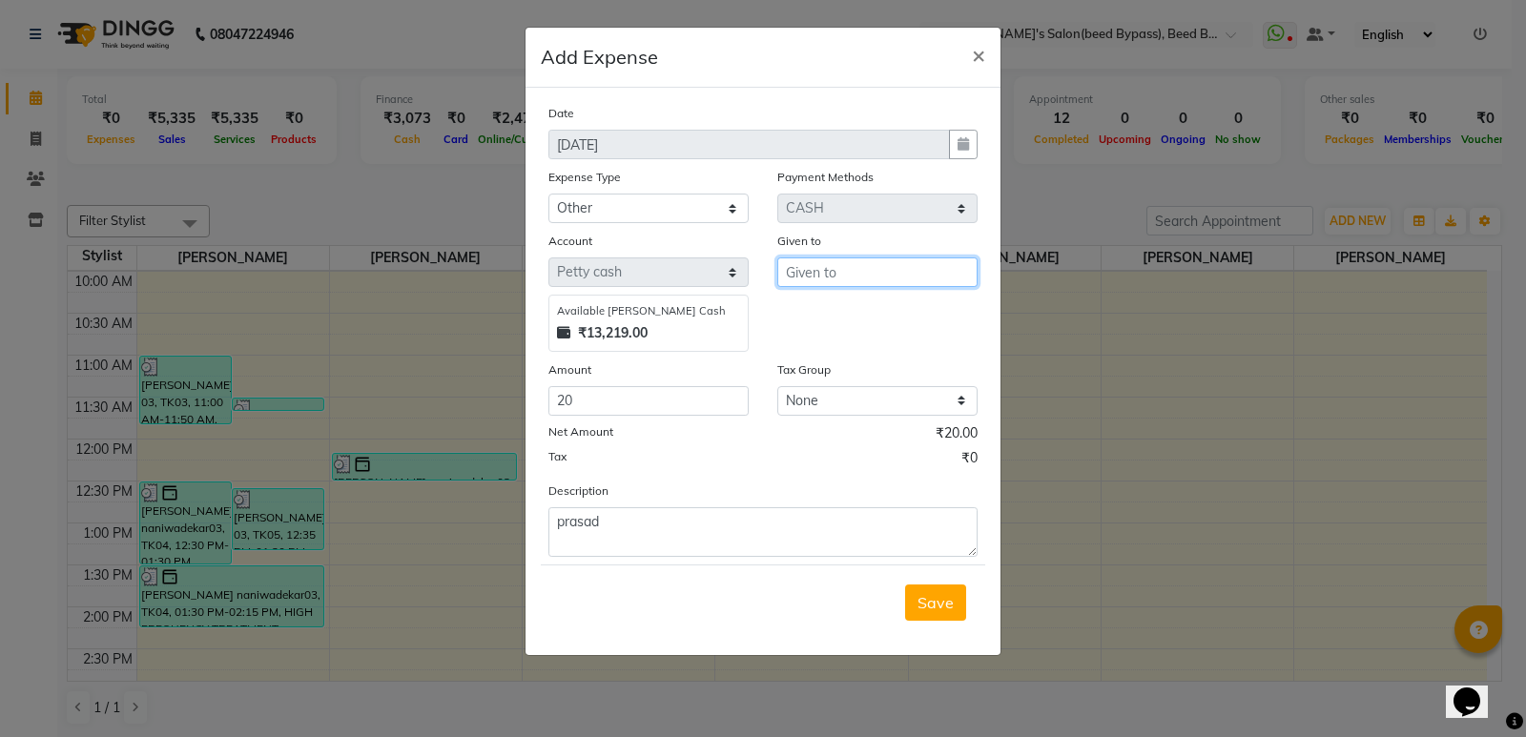
click at [909, 274] on input "text" at bounding box center [877, 273] width 200 height 30
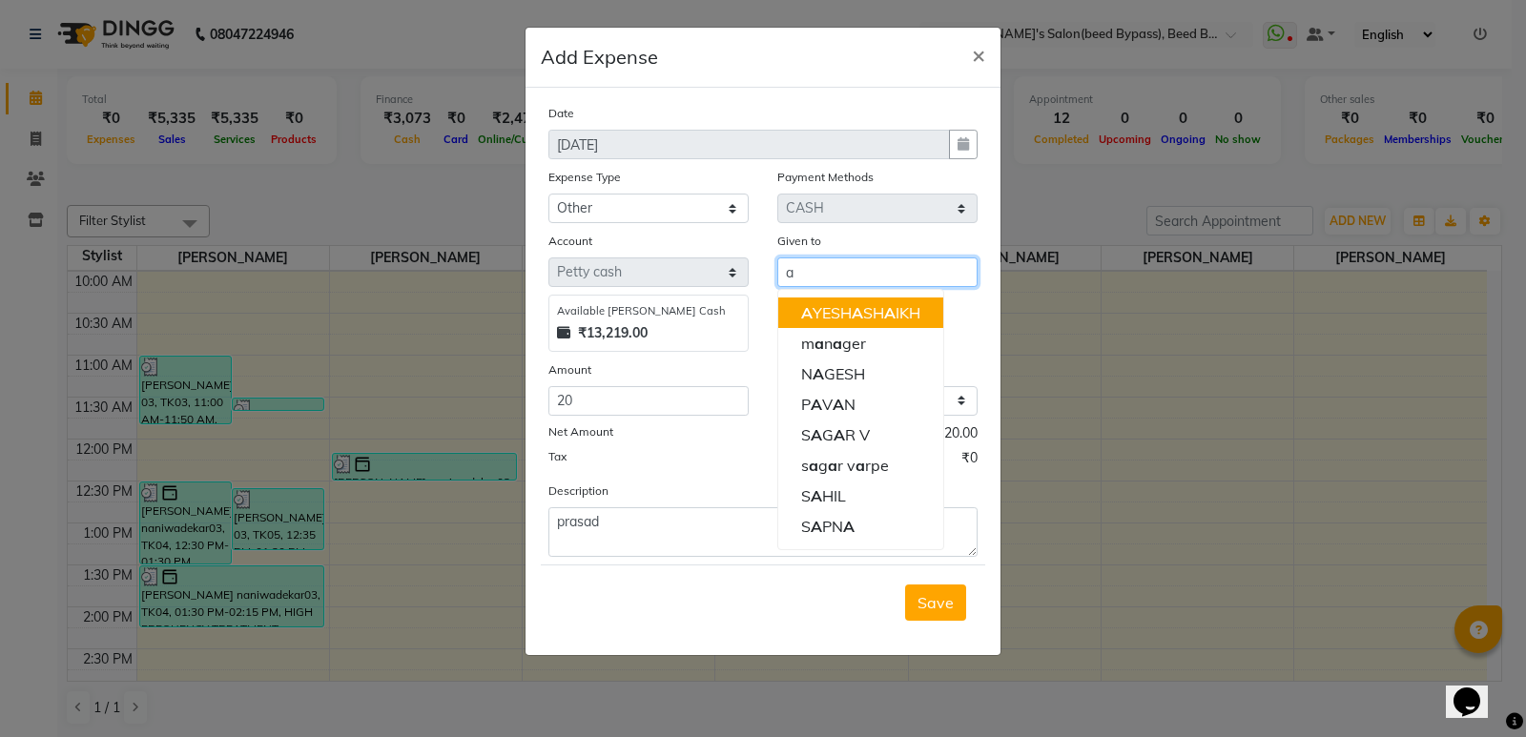
click at [921, 300] on button "A YESH A SH A IKH" at bounding box center [860, 313] width 165 height 31
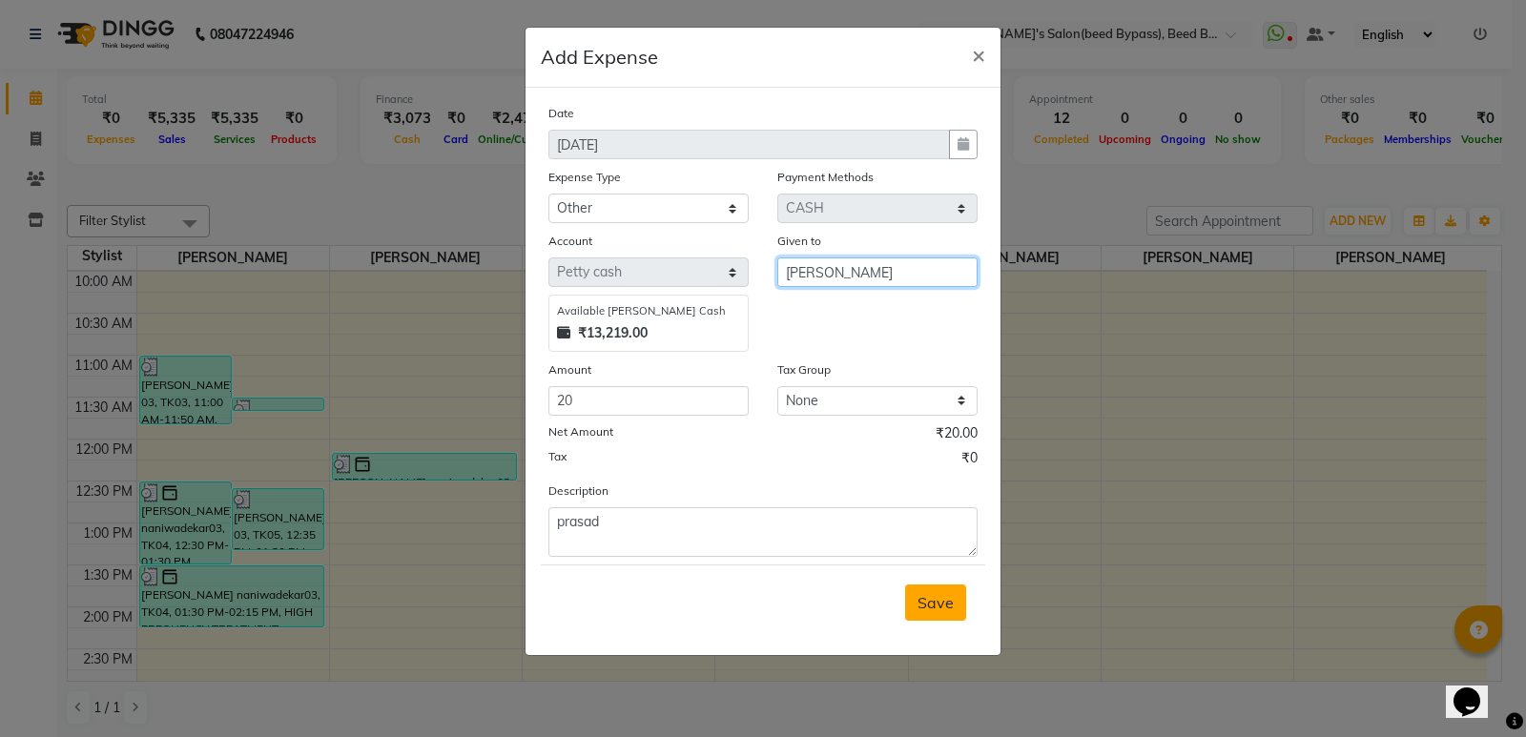
type input "[PERSON_NAME]"
click at [946, 609] on span "Save" at bounding box center [936, 602] width 36 height 19
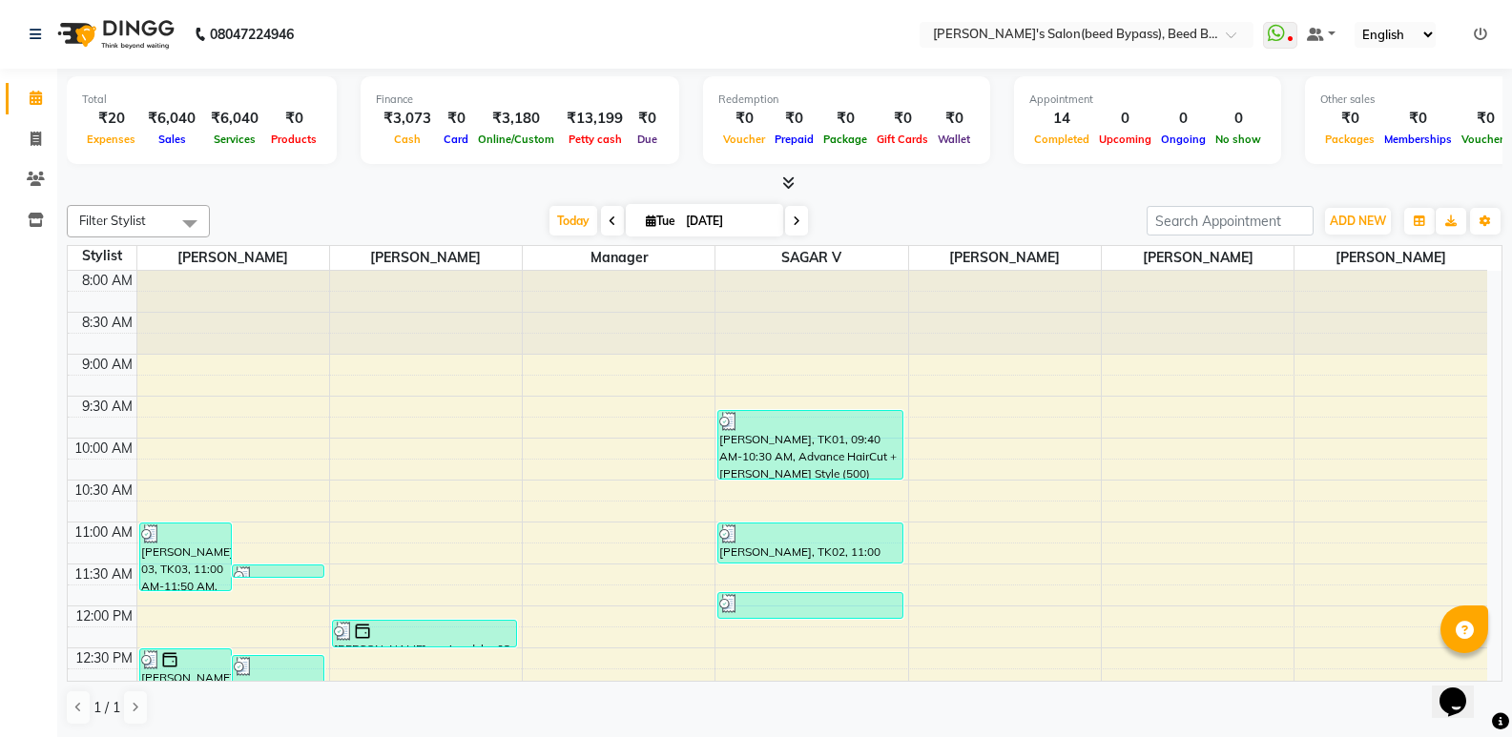
click at [332, 197] on div "Total ₹20 Expenses ₹6,040 Sales ₹6,040 Services ₹0 Products Finance ₹3,073 Cash…" at bounding box center [784, 404] width 1455 height 670
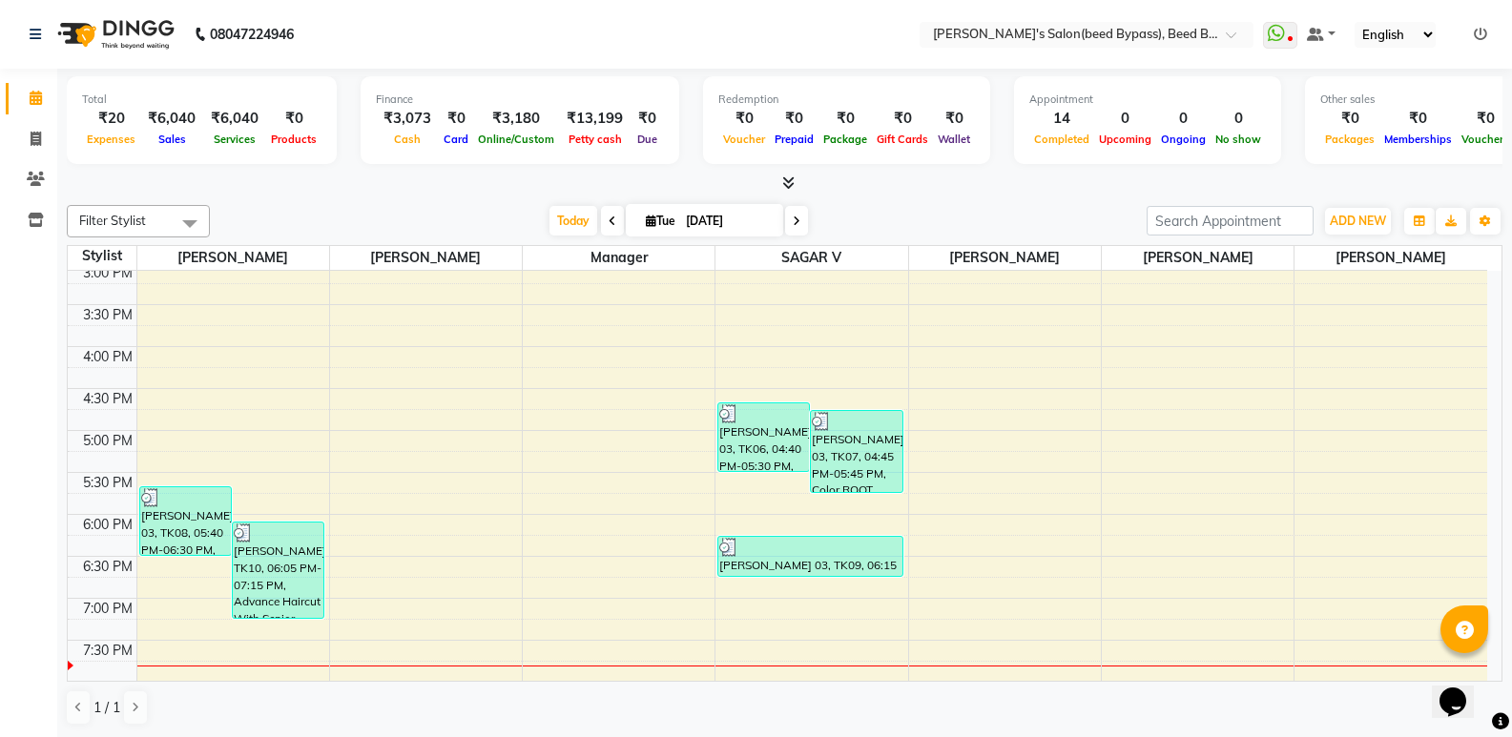
scroll to position [394, 0]
